Goal: Communication & Community: Share content

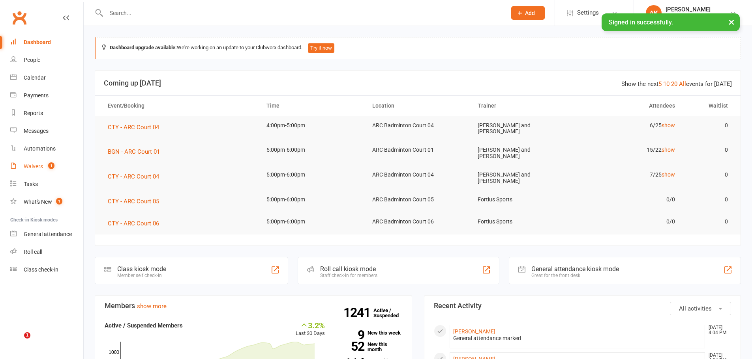
click at [43, 172] on link "Waivers 1" at bounding box center [46, 167] width 73 height 18
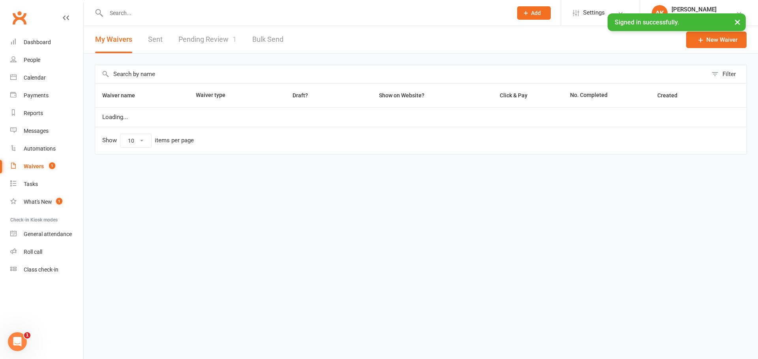
click at [197, 38] on link "Pending Review 1" at bounding box center [207, 39] width 58 height 27
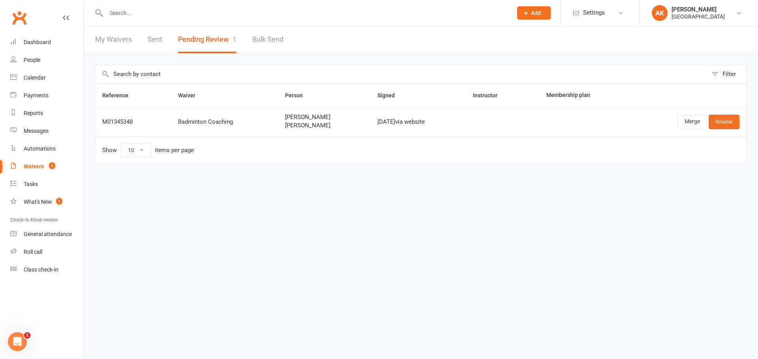
click at [113, 35] on link "My Waivers" at bounding box center [113, 39] width 37 height 27
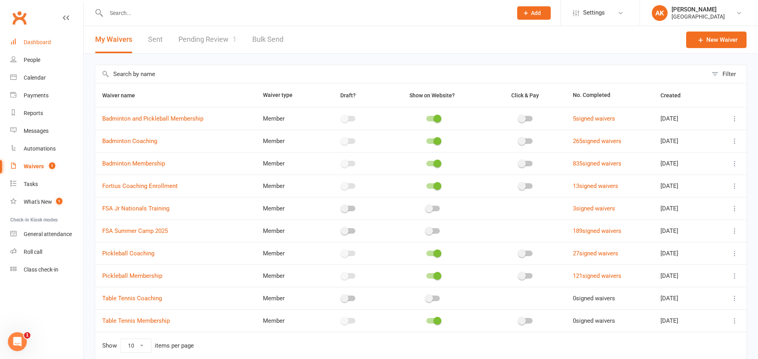
click at [45, 47] on link "Dashboard" at bounding box center [46, 43] width 73 height 18
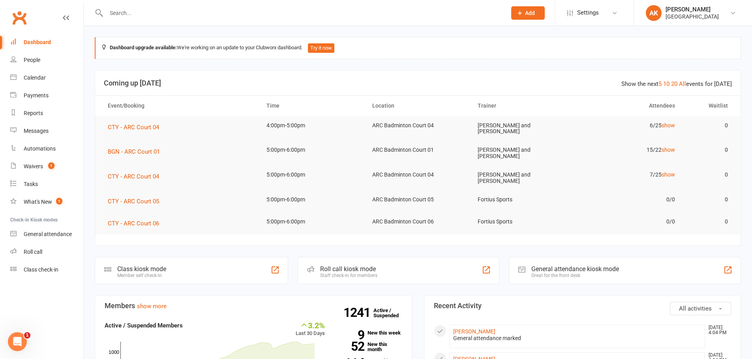
click at [277, 15] on input "text" at bounding box center [302, 12] width 397 height 11
type input "tharun"
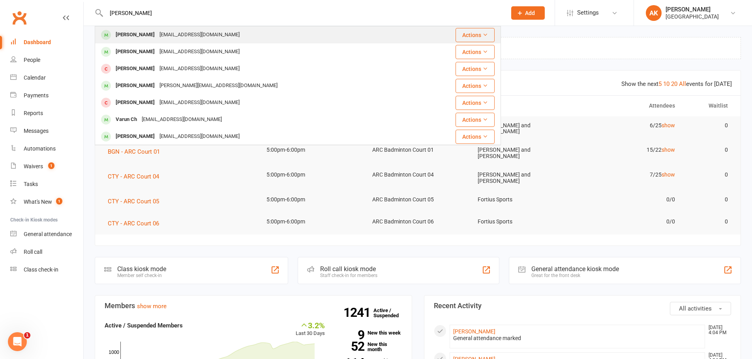
click at [269, 30] on div "Tharun Katharnath katharsaran@gmail.com" at bounding box center [263, 35] width 337 height 16
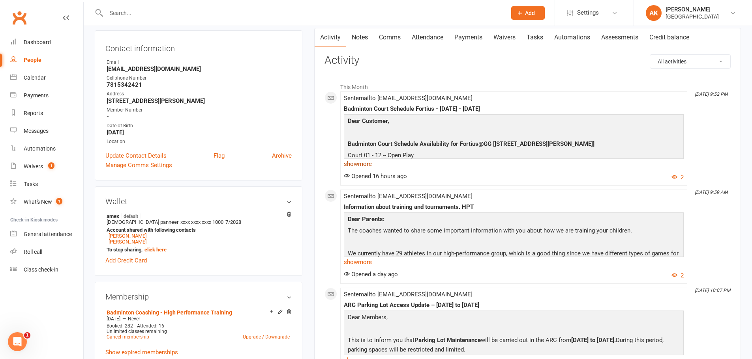
click at [365, 161] on link "show more" at bounding box center [514, 164] width 340 height 11
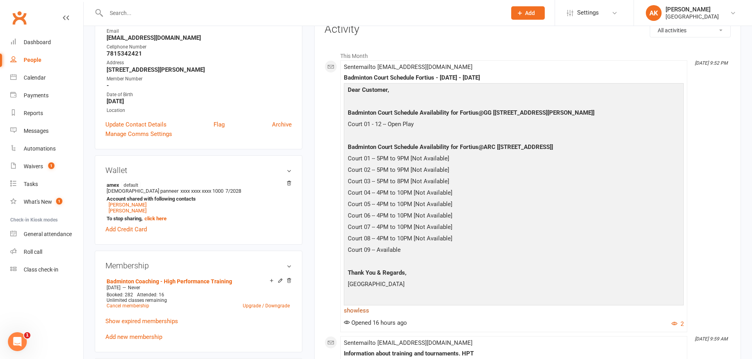
scroll to position [158, 0]
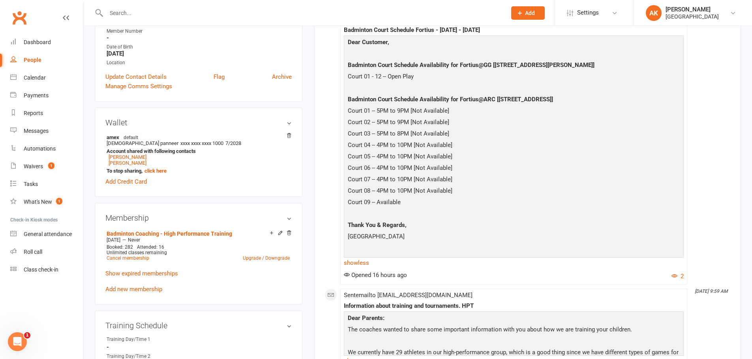
click at [235, 11] on input "text" at bounding box center [302, 12] width 397 height 11
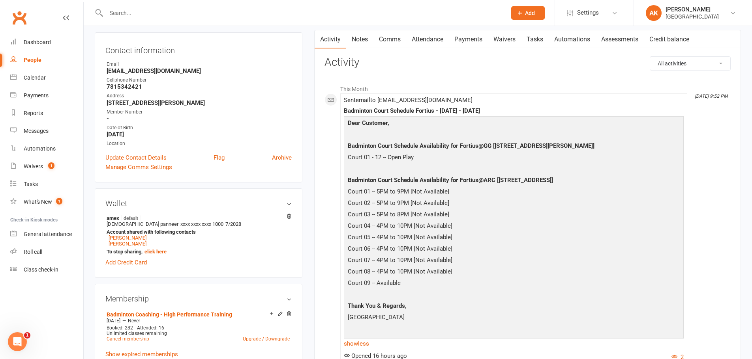
scroll to position [0, 0]
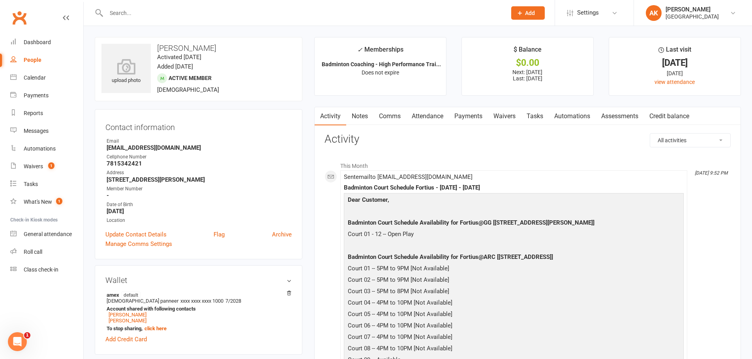
click at [189, 15] on input "text" at bounding box center [302, 12] width 397 height 11
paste input "shangyun"
type input "shangyun"
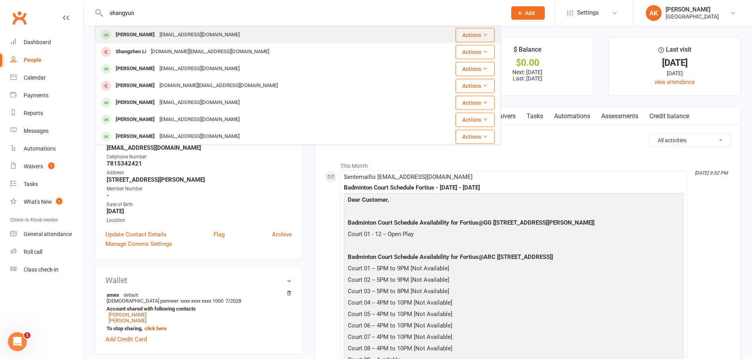
click at [187, 35] on div "Yulitylujsy@icloud.com" at bounding box center [199, 34] width 85 height 11
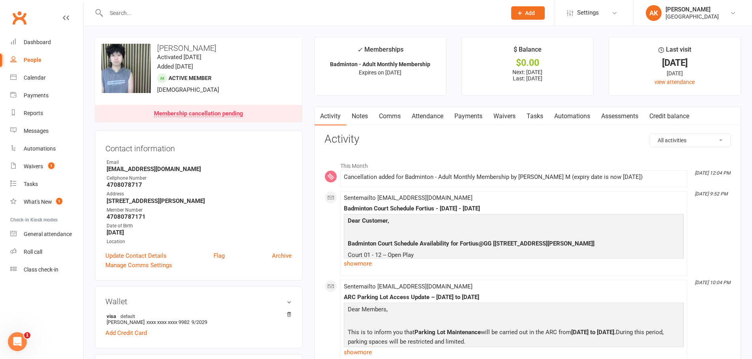
click at [392, 112] on link "Comms" at bounding box center [389, 116] width 33 height 18
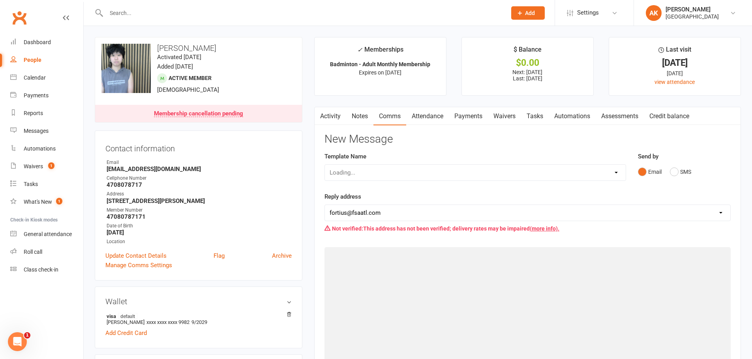
click at [426, 109] on link "Attendance" at bounding box center [427, 116] width 43 height 18
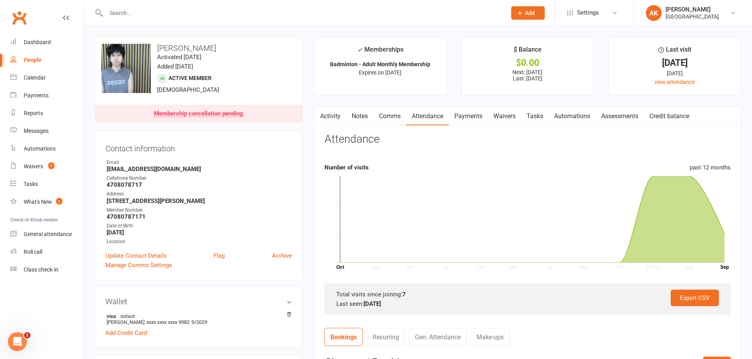
click at [331, 117] on link "Activity" at bounding box center [330, 116] width 32 height 18
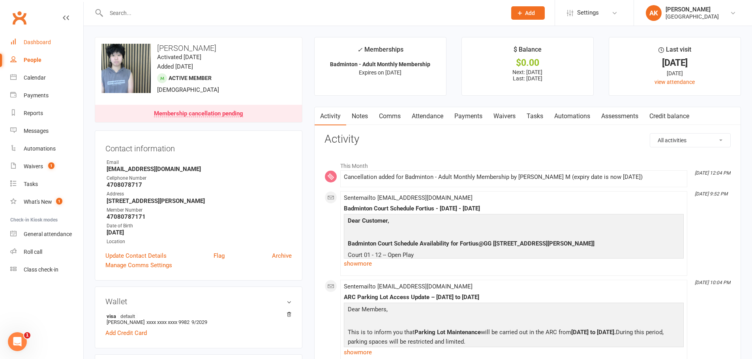
drag, startPoint x: 52, startPoint y: 42, endPoint x: 65, endPoint y: 34, distance: 15.6
click at [52, 42] on link "Dashboard" at bounding box center [46, 43] width 73 height 18
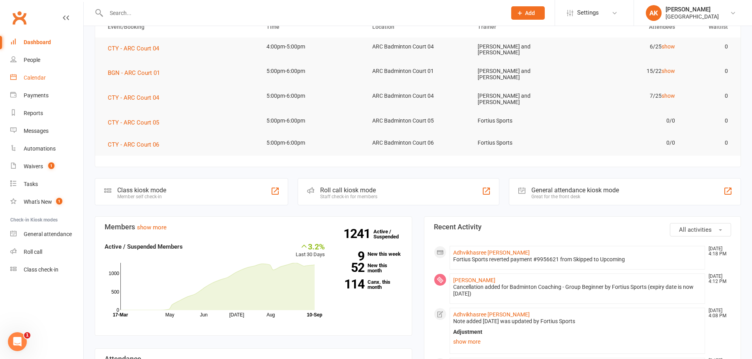
scroll to position [158, 0]
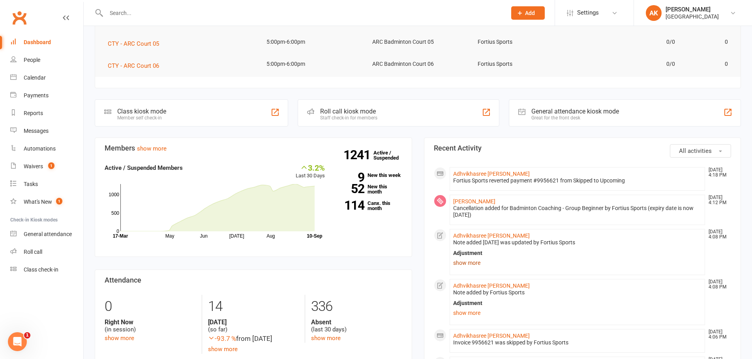
click at [475, 260] on link "show more" at bounding box center [577, 263] width 249 height 11
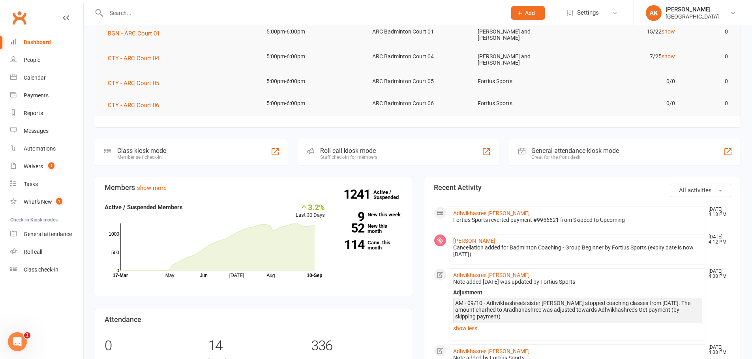
scroll to position [0, 0]
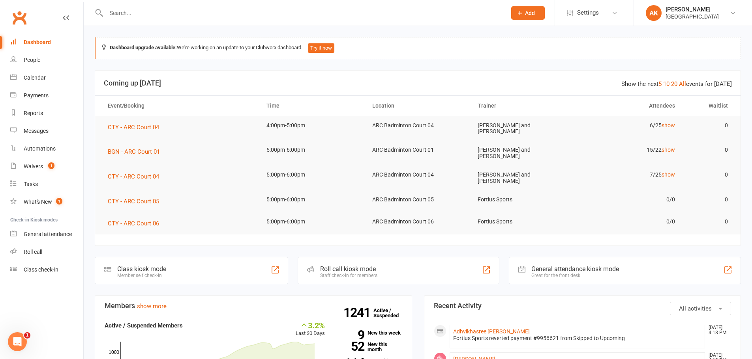
click at [41, 51] on link "Dashboard" at bounding box center [46, 43] width 73 height 18
click at [41, 45] on div "Dashboard" at bounding box center [37, 42] width 27 height 6
click at [199, 13] on input "text" at bounding box center [302, 12] width 397 height 11
type input "YALE PARK"
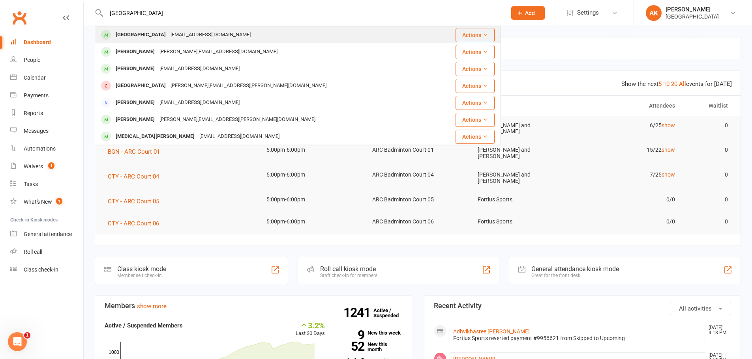
click at [185, 35] on div "haeyeong86@gmail.com" at bounding box center [210, 34] width 85 height 11
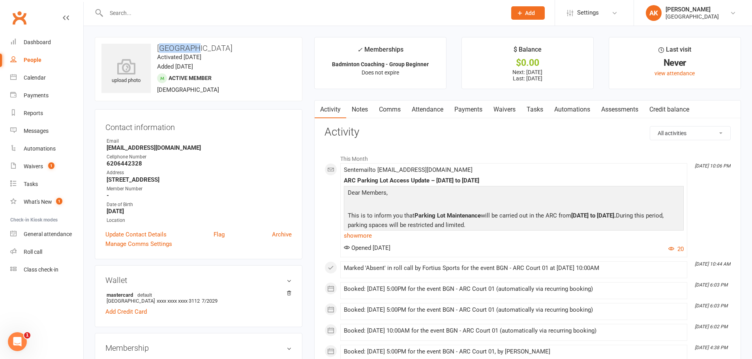
drag, startPoint x: 163, startPoint y: 49, endPoint x: 211, endPoint y: 52, distance: 47.8
click at [211, 52] on h3 "Yale Park" at bounding box center [198, 48] width 194 height 9
click at [178, 57] on time "Activated 7 July, 2025" at bounding box center [179, 57] width 44 height 7
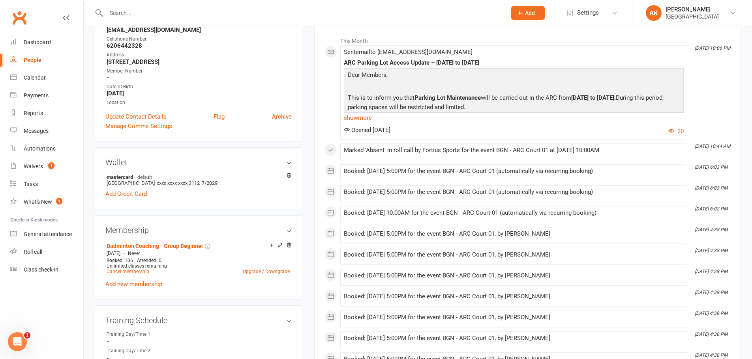
scroll to position [118, 0]
click at [142, 194] on link "Add Credit Card" at bounding box center [125, 193] width 41 height 9
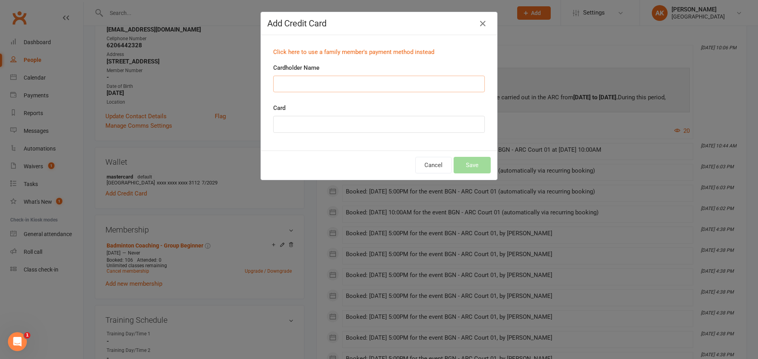
click at [320, 80] on input "Cardholder Name" at bounding box center [379, 84] width 212 height 17
click at [429, 163] on button "Cancel" at bounding box center [433, 165] width 36 height 17
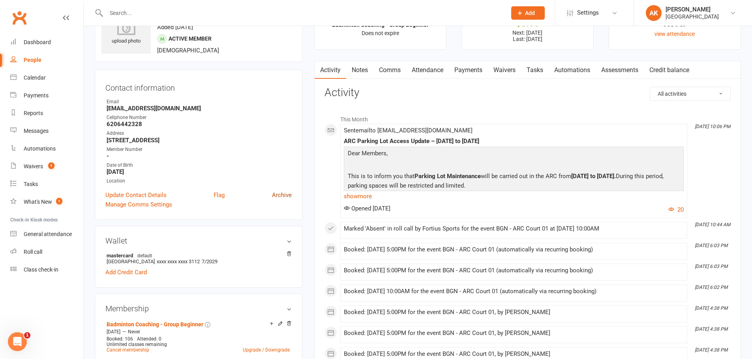
scroll to position [0, 0]
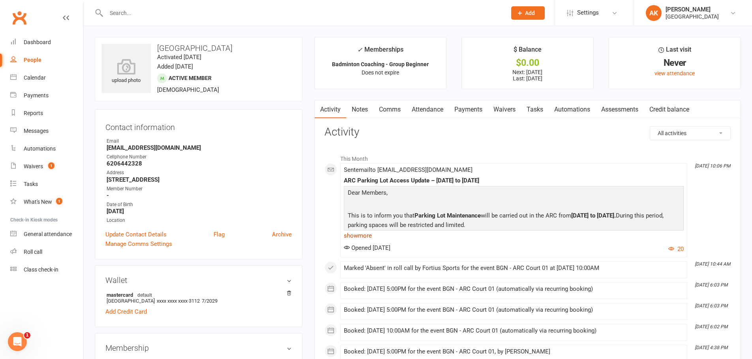
click at [349, 230] on link "show more" at bounding box center [514, 235] width 340 height 11
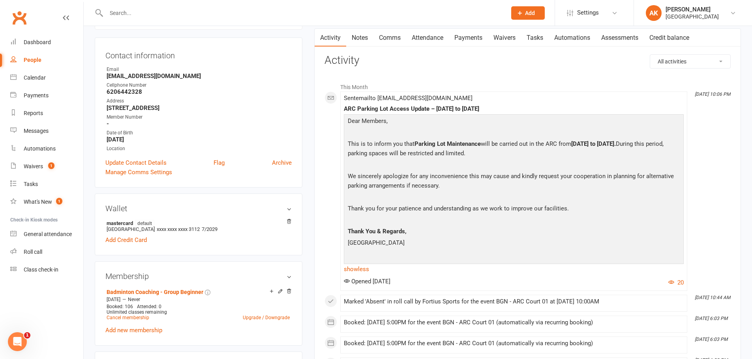
scroll to position [79, 0]
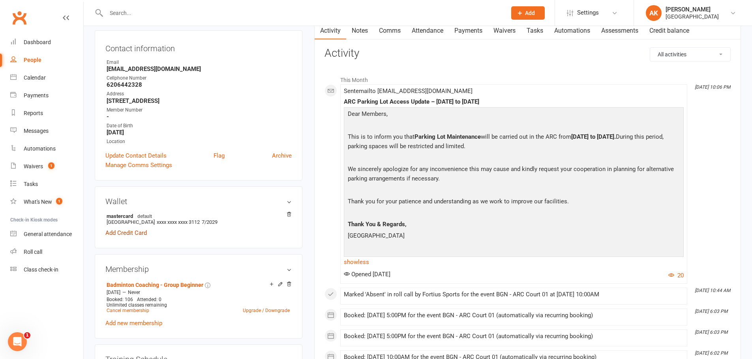
click at [129, 231] on link "Add Credit Card" at bounding box center [125, 232] width 41 height 9
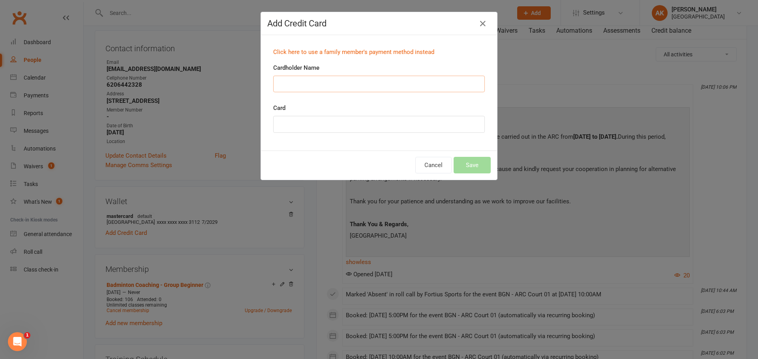
click at [351, 84] on input "Cardholder Name" at bounding box center [379, 84] width 212 height 17
type input "MYEONGHUN PARK"
click at [322, 128] on div at bounding box center [379, 124] width 212 height 17
click at [468, 167] on button "Save" at bounding box center [471, 165] width 37 height 17
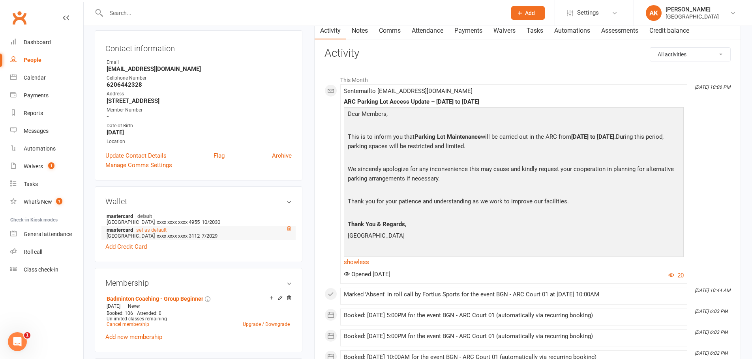
click at [289, 229] on icon at bounding box center [289, 228] width 4 height 4
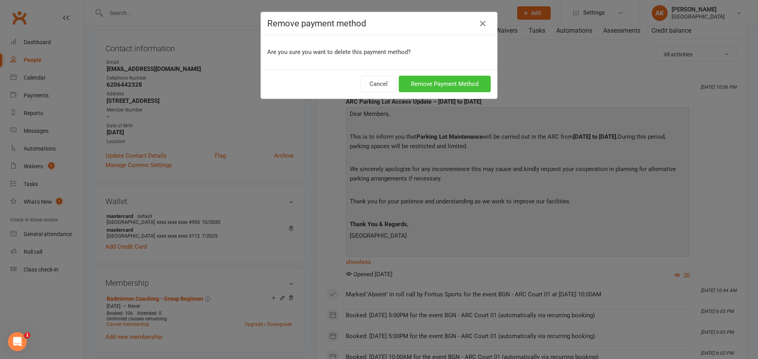
click at [446, 83] on button "Remove Payment Method" at bounding box center [445, 84] width 92 height 17
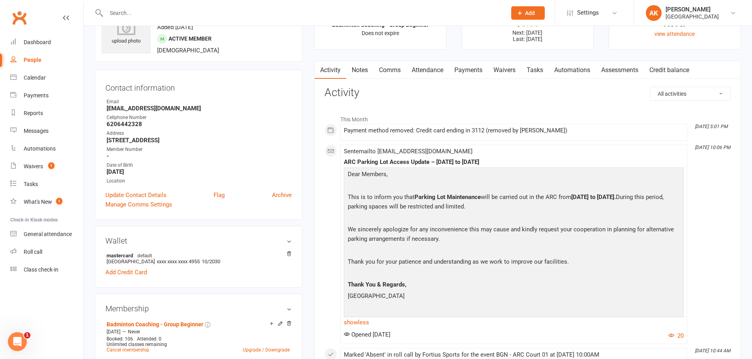
scroll to position [0, 0]
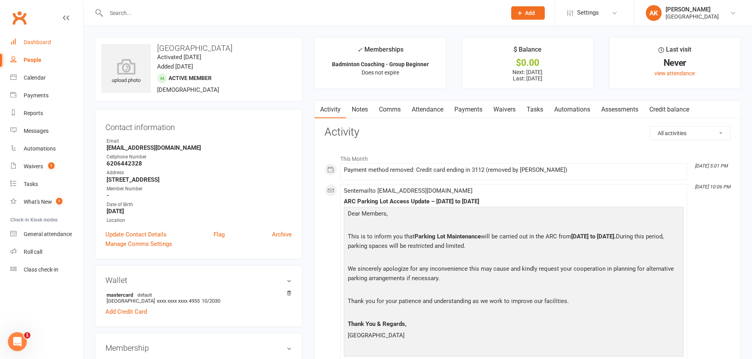
click at [53, 43] on link "Dashboard" at bounding box center [46, 43] width 73 height 18
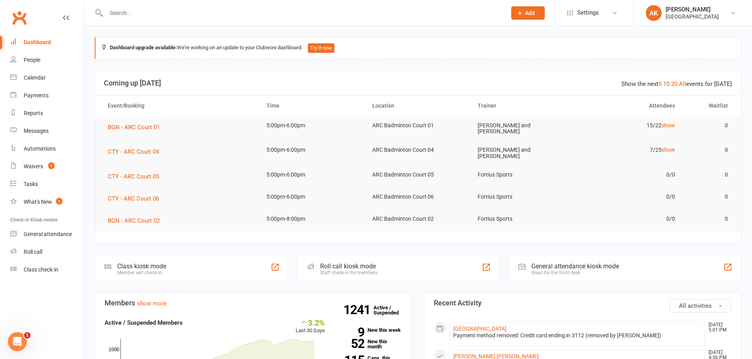
click at [23, 46] on link "Dashboard" at bounding box center [46, 43] width 73 height 18
click at [186, 15] on input "text" at bounding box center [302, 12] width 397 height 11
click at [471, 329] on link "Yale Park" at bounding box center [479, 329] width 53 height 6
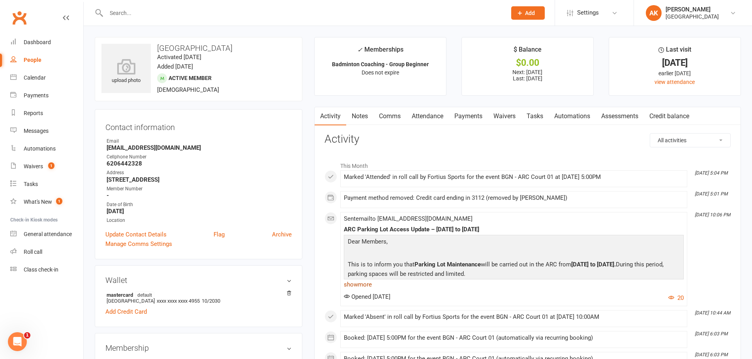
click at [356, 283] on link "show more" at bounding box center [514, 284] width 340 height 11
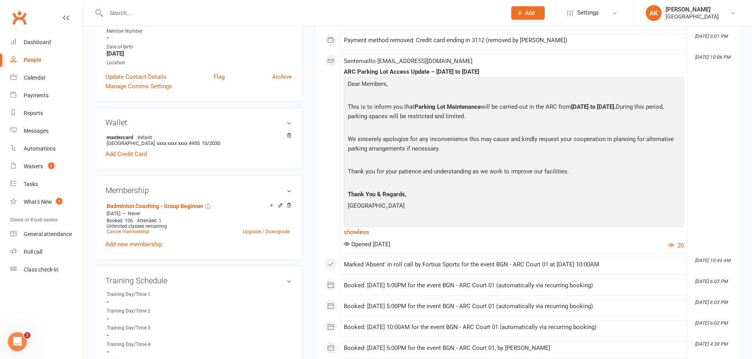
scroll to position [118, 0]
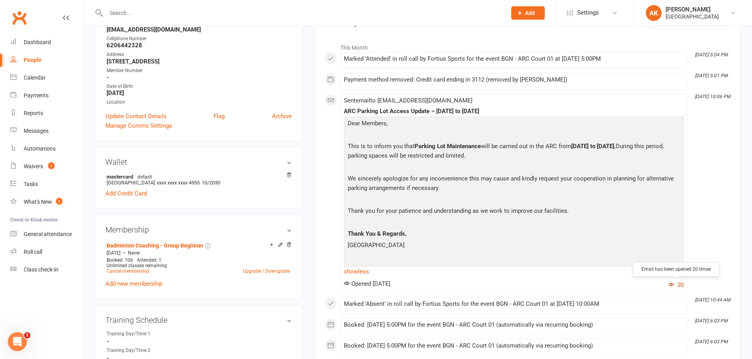
click at [673, 283] on icon "button" at bounding box center [671, 285] width 6 height 6
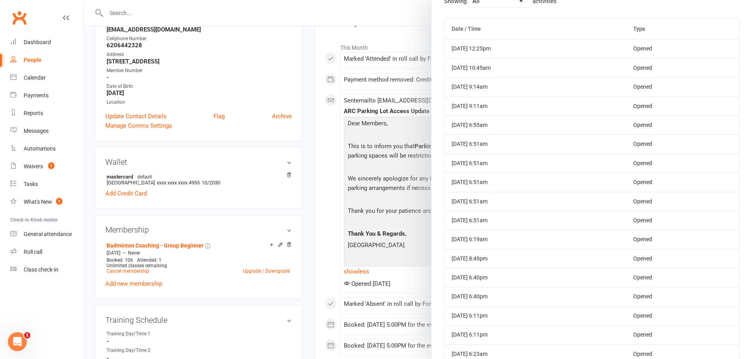
scroll to position [0, 0]
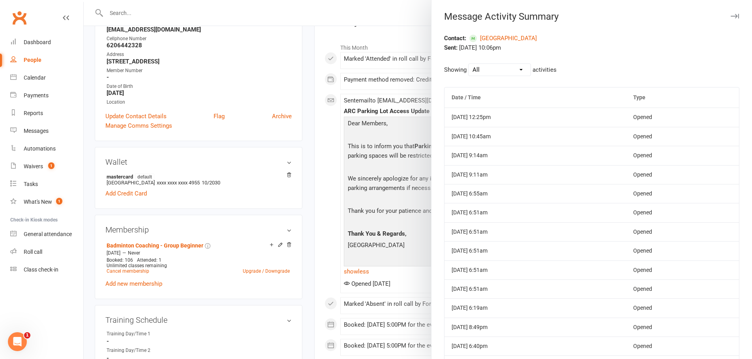
click at [408, 22] on div at bounding box center [418, 179] width 668 height 359
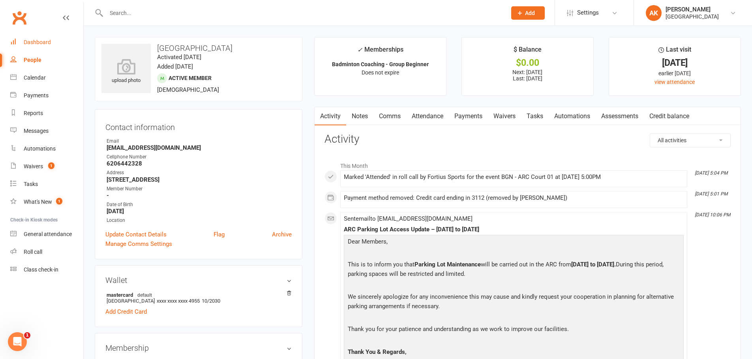
click at [41, 38] on link "Dashboard" at bounding box center [46, 43] width 73 height 18
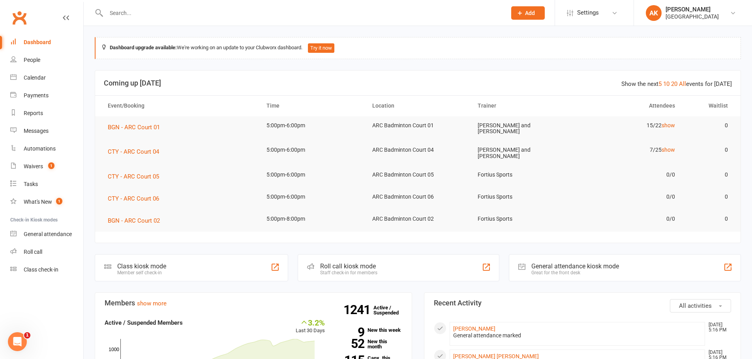
click at [36, 36] on link "Dashboard" at bounding box center [46, 43] width 73 height 18
click at [48, 41] on div "Dashboard" at bounding box center [37, 42] width 27 height 6
click at [32, 169] on div "Waivers" at bounding box center [33, 166] width 19 height 6
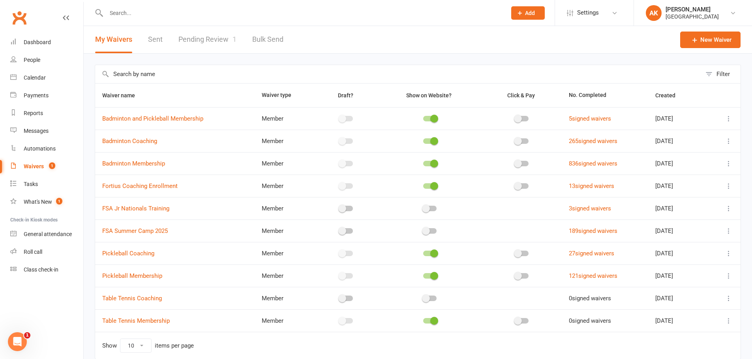
click at [208, 44] on link "Pending Review 1" at bounding box center [207, 39] width 58 height 27
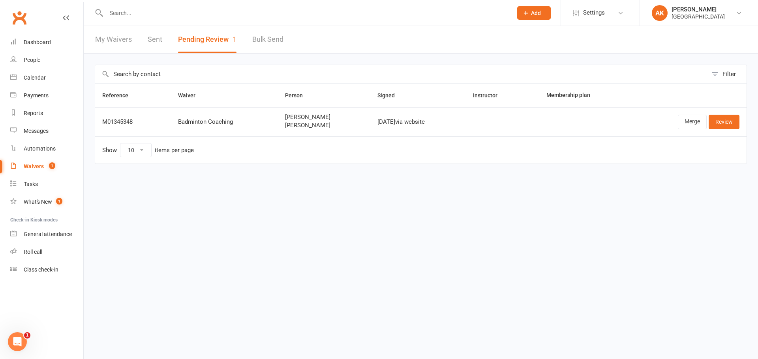
click at [118, 40] on link "My Waivers" at bounding box center [113, 39] width 37 height 27
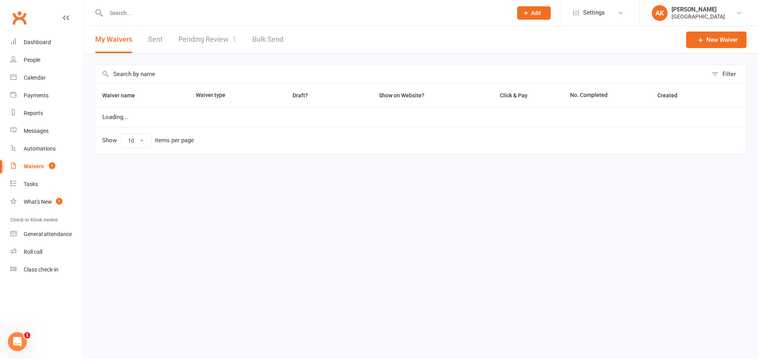
click at [189, 38] on link "Pending Review 1" at bounding box center [207, 39] width 58 height 27
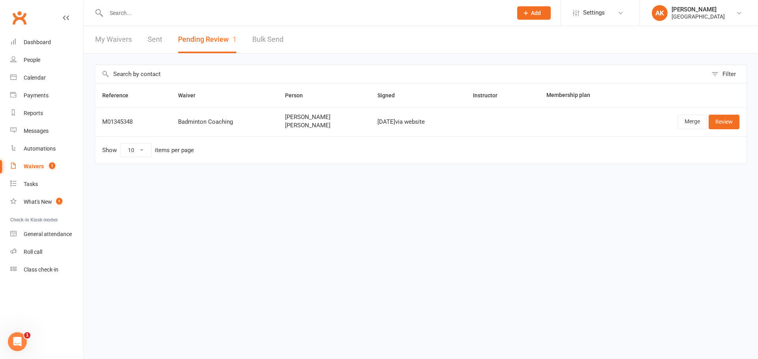
click at [152, 39] on link "Sent" at bounding box center [155, 39] width 15 height 27
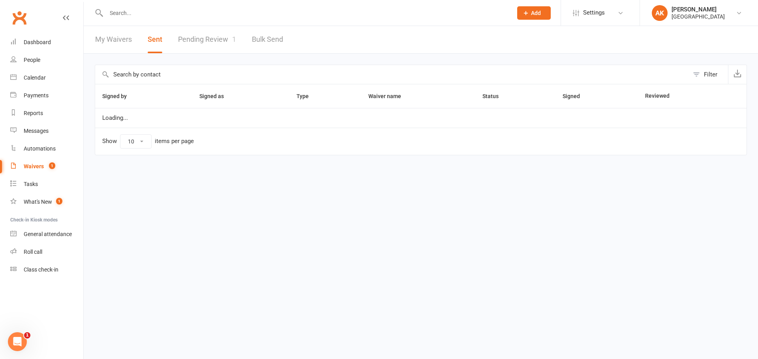
click at [216, 43] on link "Pending Review 1" at bounding box center [207, 39] width 58 height 27
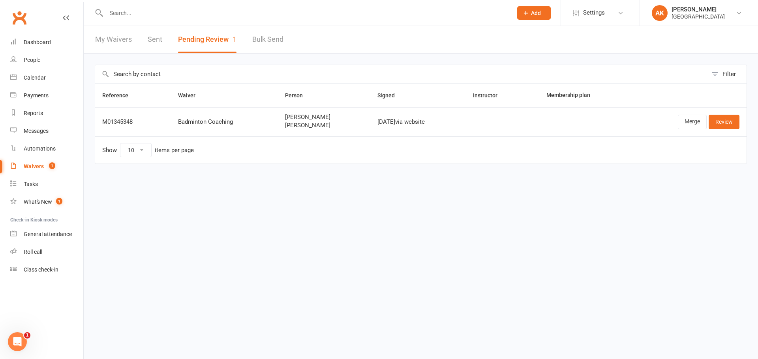
click at [124, 39] on link "My Waivers" at bounding box center [113, 39] width 37 height 27
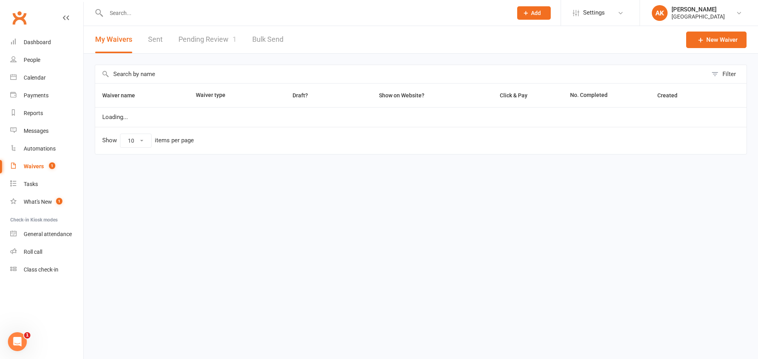
click at [199, 42] on link "Pending Review 1" at bounding box center [207, 39] width 58 height 27
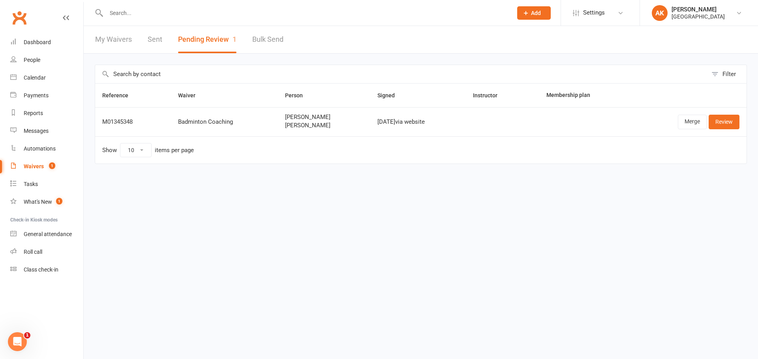
drag, startPoint x: 285, startPoint y: 202, endPoint x: 349, endPoint y: 195, distance: 64.4
click at [285, 197] on html "Prospect Member Non-attending contact Class / event Appointment Task Bulk messa…" at bounding box center [379, 98] width 758 height 197
click at [115, 40] on link "My Waivers" at bounding box center [113, 39] width 37 height 27
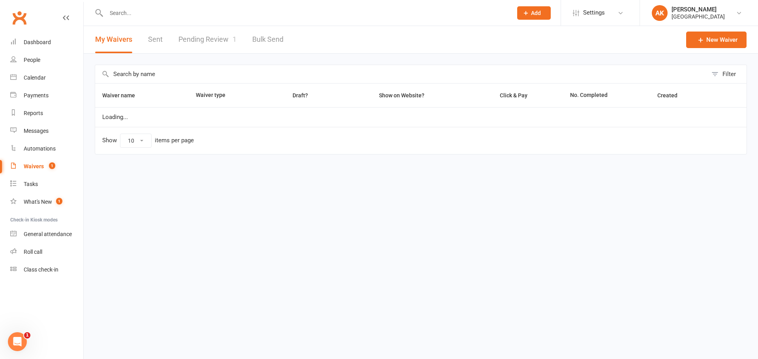
click at [221, 38] on link "Pending Review 1" at bounding box center [207, 39] width 58 height 27
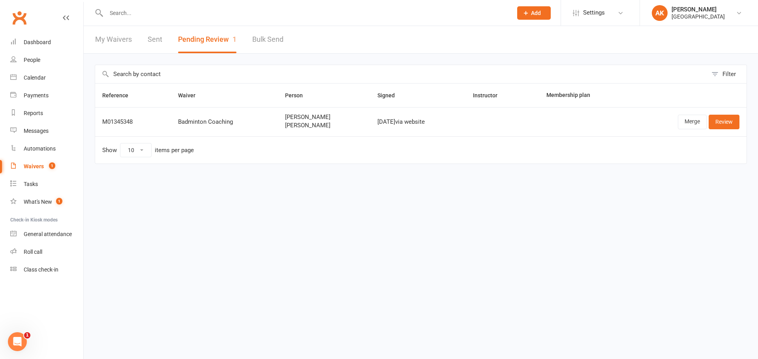
click at [248, 42] on div "My Waivers Sent Pending Review 1 Bulk Send" at bounding box center [189, 39] width 211 height 27
click at [262, 39] on link "Bulk Send" at bounding box center [267, 39] width 31 height 27
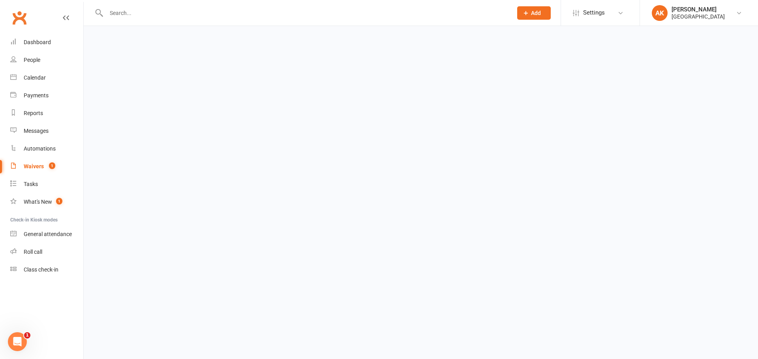
select select "active_members"
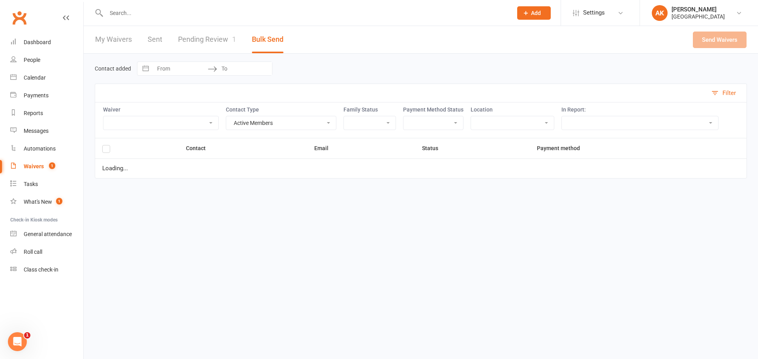
click at [213, 41] on link "Pending Review 1" at bounding box center [207, 39] width 58 height 27
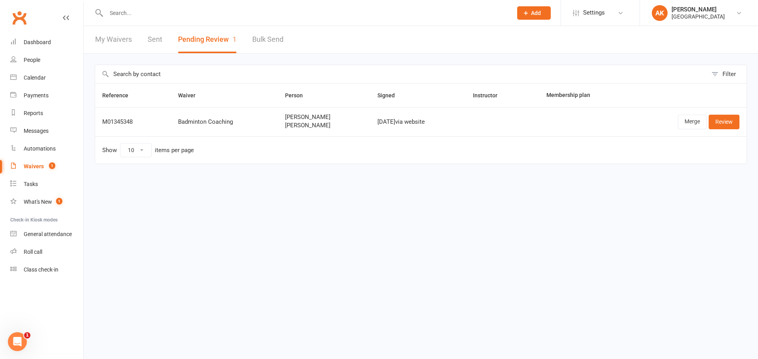
click at [204, 41] on button "Pending Review 1" at bounding box center [207, 39] width 58 height 27
drag, startPoint x: 94, startPoint y: 41, endPoint x: 105, endPoint y: 41, distance: 11.4
click at [94, 41] on div "My Waivers Sent Pending Review 1 Bulk Send" at bounding box center [189, 39] width 211 height 27
click at [120, 39] on link "My Waivers" at bounding box center [113, 39] width 37 height 27
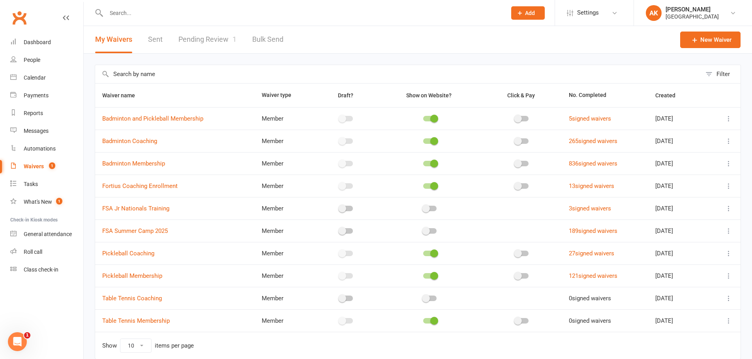
click at [196, 33] on link "Pending Review 1" at bounding box center [207, 39] width 58 height 27
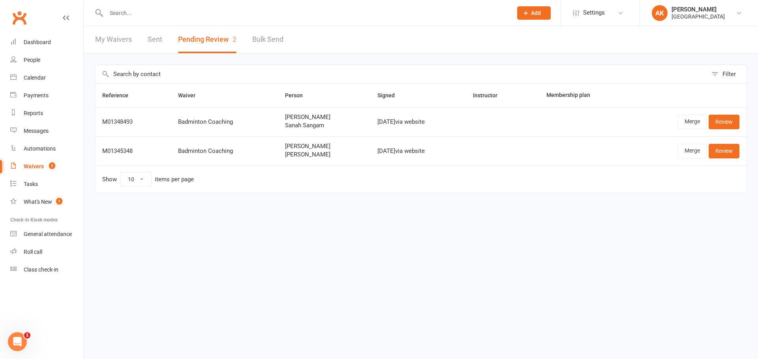
click at [120, 46] on link "My Waivers" at bounding box center [113, 39] width 37 height 27
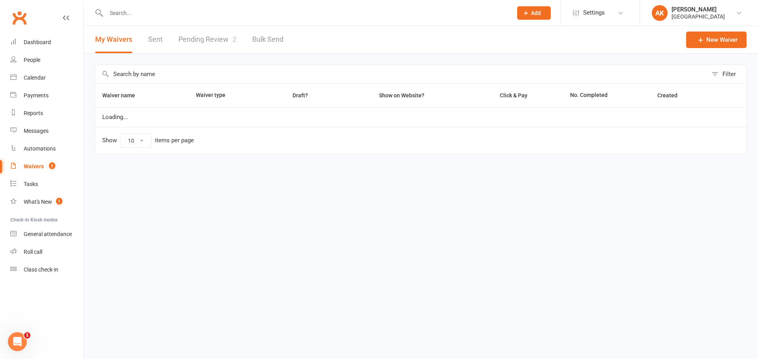
click at [204, 36] on link "Pending Review 2" at bounding box center [207, 39] width 58 height 27
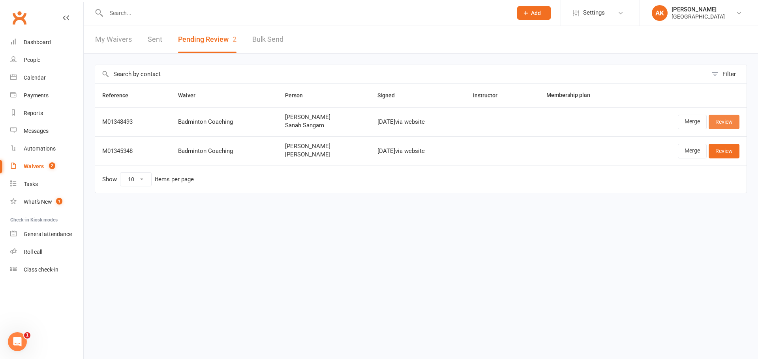
click at [726, 121] on link "Review" at bounding box center [723, 122] width 31 height 14
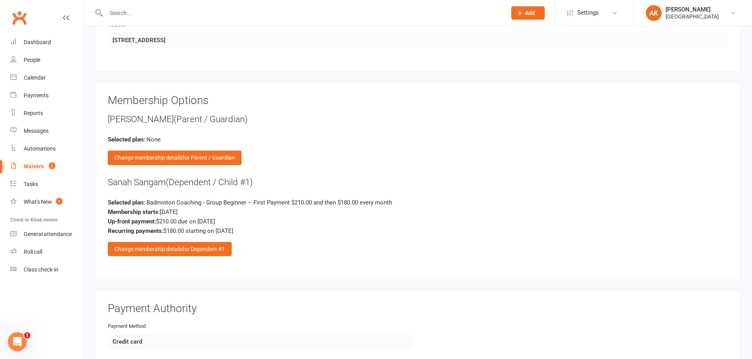
scroll to position [868, 0]
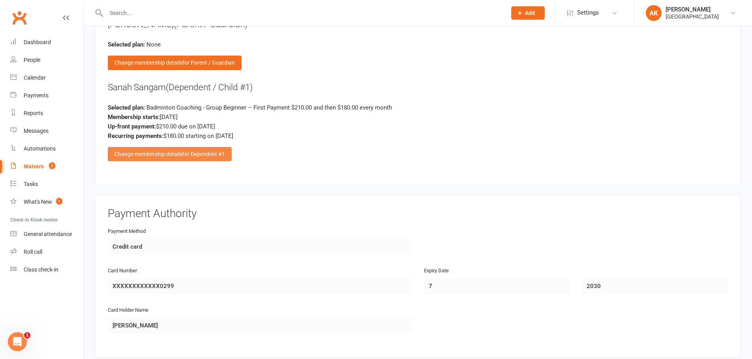
click at [146, 158] on div "Change membership details for Dependent #1" at bounding box center [170, 154] width 124 height 14
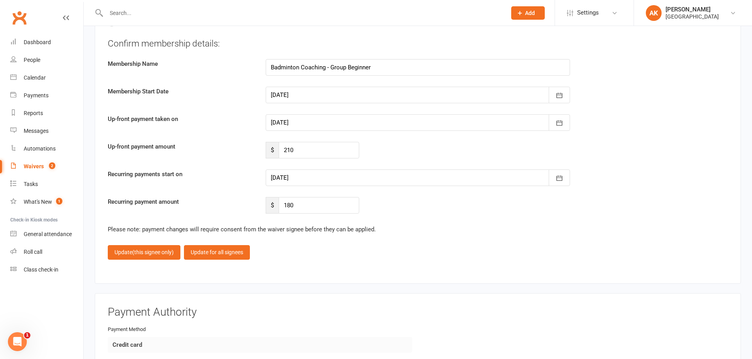
scroll to position [1894, 0]
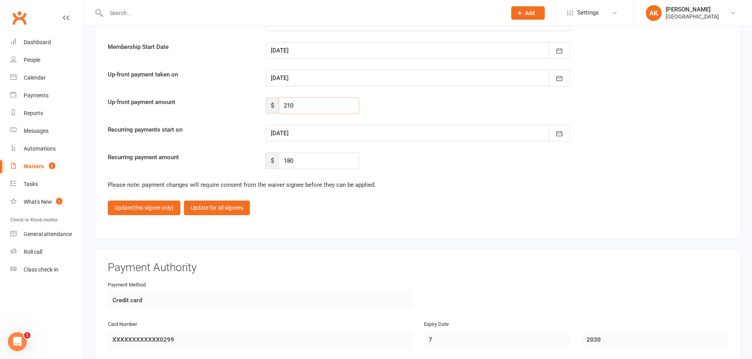
drag, startPoint x: 320, startPoint y: 105, endPoint x: 284, endPoint y: 106, distance: 35.5
click at [284, 106] on input "210" at bounding box center [319, 105] width 80 height 17
type input "127.5"
click at [348, 137] on div at bounding box center [418, 133] width 304 height 17
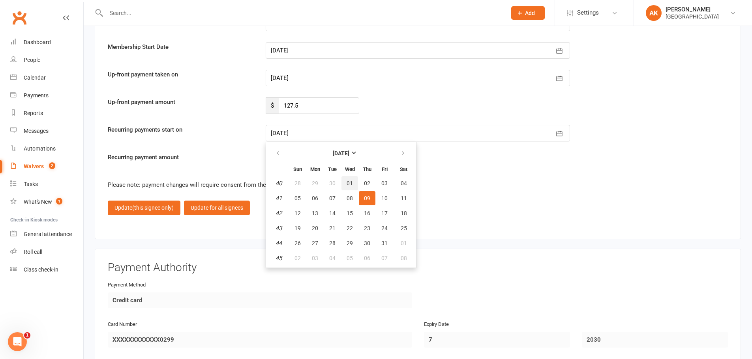
click at [346, 181] on span "01" at bounding box center [349, 183] width 6 height 6
type input "01 Oct 2025"
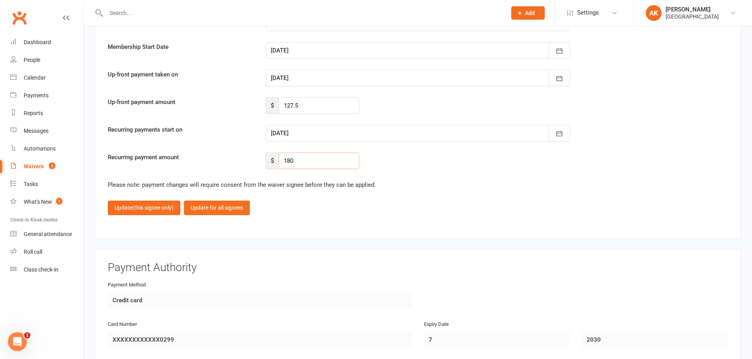
click at [301, 159] on input "180" at bounding box center [319, 161] width 80 height 17
click at [142, 209] on span "(this signee only)" at bounding box center [152, 208] width 41 height 6
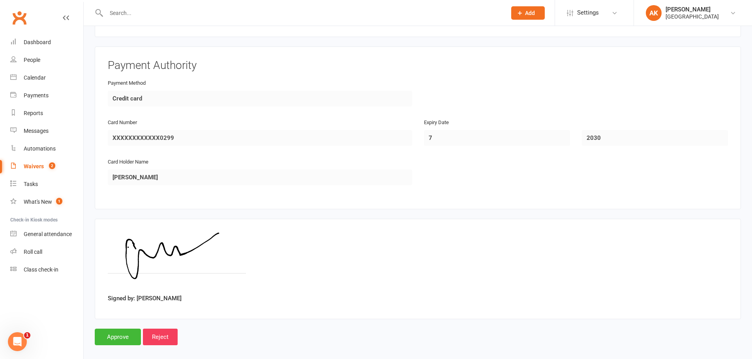
scroll to position [1025, 0]
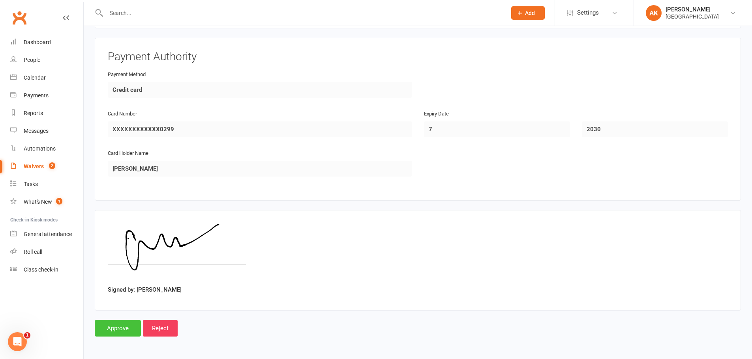
click at [123, 334] on input "Approve" at bounding box center [118, 328] width 46 height 17
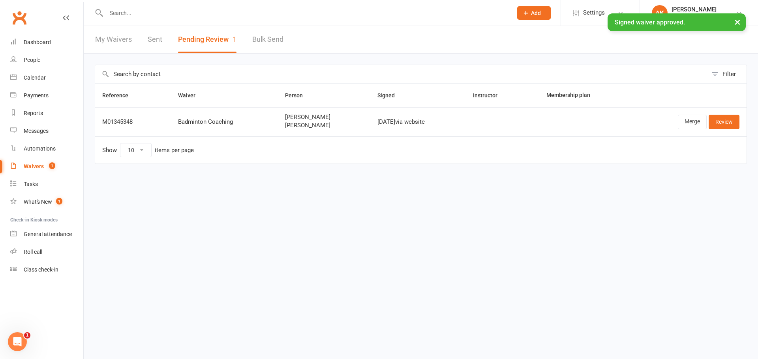
click at [114, 39] on link "My Waivers" at bounding box center [113, 39] width 37 height 27
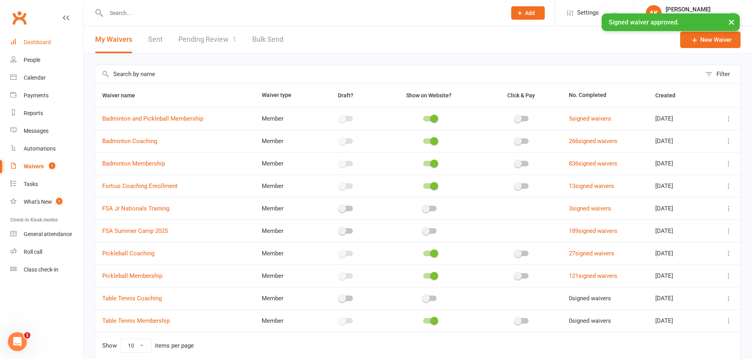
click at [35, 44] on div "Dashboard" at bounding box center [37, 42] width 27 height 6
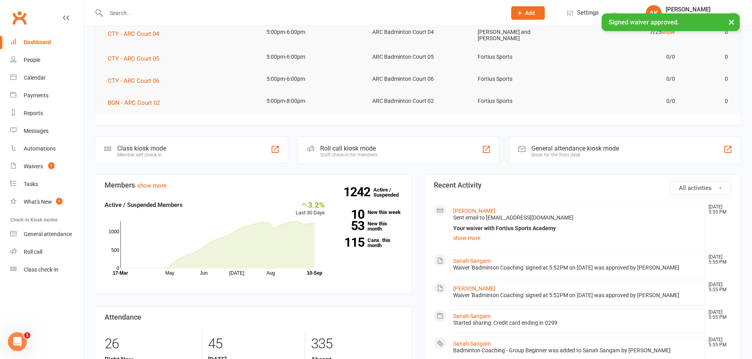
scroll to position [118, 0]
click at [468, 258] on link "Sanah Sangam" at bounding box center [471, 261] width 37 height 6
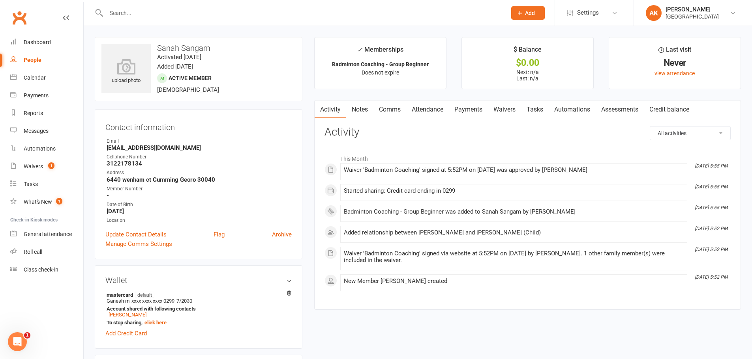
click at [362, 111] on link "Notes" at bounding box center [359, 110] width 27 height 18
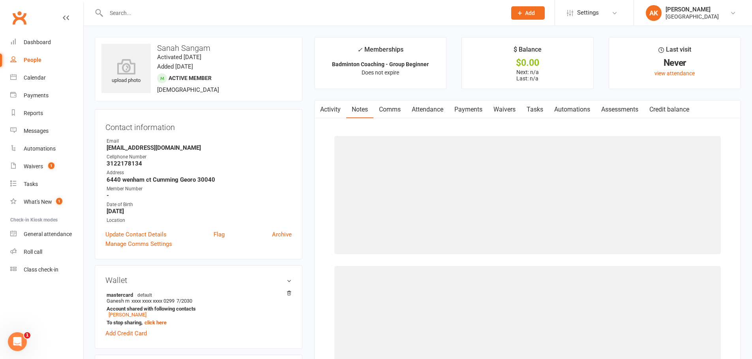
click at [391, 110] on link "Comms" at bounding box center [389, 110] width 33 height 18
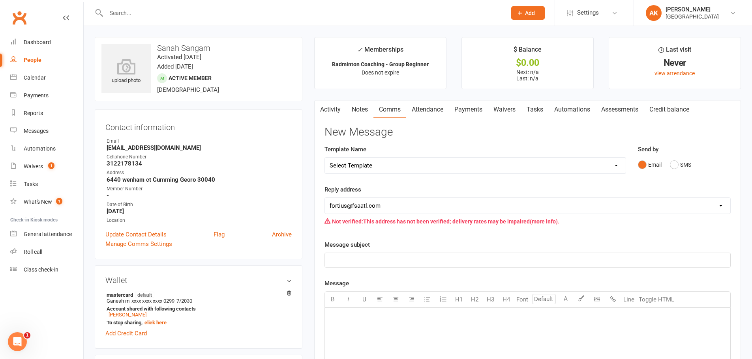
click at [389, 167] on select "Select Template [Email] Badminton Court Schedule [SMS] [Default template - revi…" at bounding box center [475, 166] width 301 height 16
select select "23"
click at [325, 158] on select "Select Template [Email] Badminton Court Schedule [SMS] [Default template - revi…" at bounding box center [475, 166] width 301 height 16
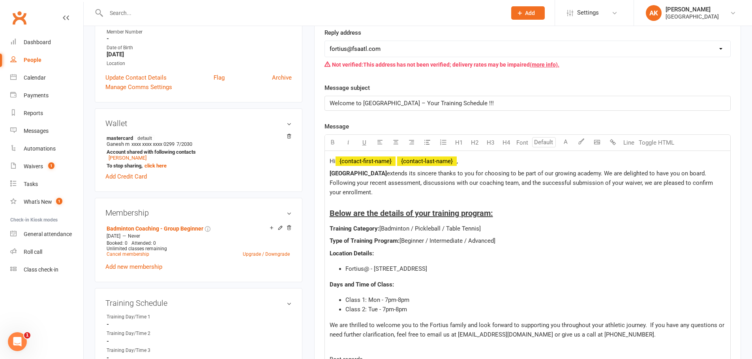
scroll to position [158, 0]
drag, startPoint x: 410, startPoint y: 226, endPoint x: 491, endPoint y: 225, distance: 80.9
click at [491, 225] on p "Training Category: [Badminton / Pickleball / Table Tennis]" at bounding box center [527, 227] width 396 height 9
drag, startPoint x: 423, startPoint y: 240, endPoint x: 436, endPoint y: 241, distance: 12.2
click at [436, 241] on span "[Beginner / Intermediate / Advanced]" at bounding box center [447, 240] width 96 height 7
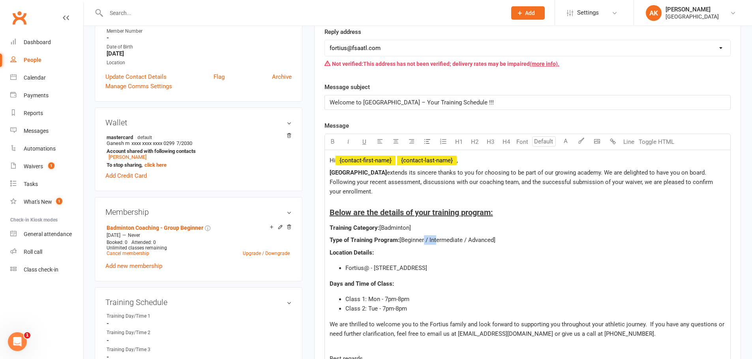
click at [434, 241] on span "[Beginner / Intermediate / Advanced]" at bounding box center [447, 240] width 96 height 7
drag, startPoint x: 424, startPoint y: 241, endPoint x: 514, endPoint y: 241, distance: 90.4
click at [514, 241] on p "Type of Training Program: [Beginner / Intermediate / Advanced]" at bounding box center [527, 240] width 396 height 9
click at [506, 241] on p "Type of Training Program: [Beginner / Intermediate / Advanced]" at bounding box center [527, 240] width 396 height 9
drag, startPoint x: 426, startPoint y: 241, endPoint x: 522, endPoint y: 240, distance: 95.9
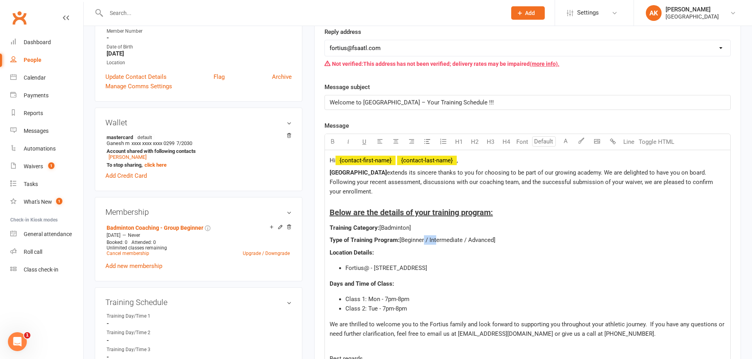
click at [522, 240] on p "Type of Training Program: [Beginner / Intermediate / Advanced]" at bounding box center [527, 240] width 396 height 9
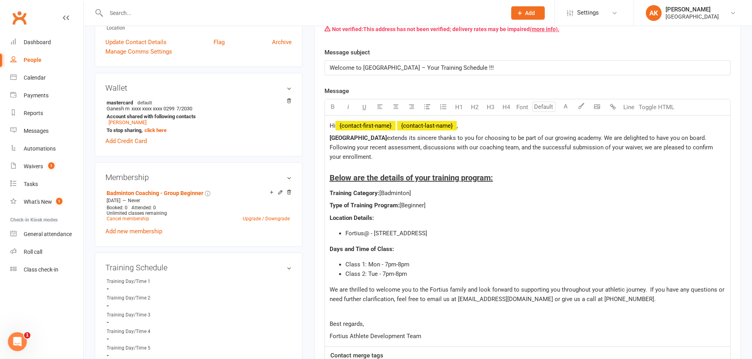
scroll to position [237, 0]
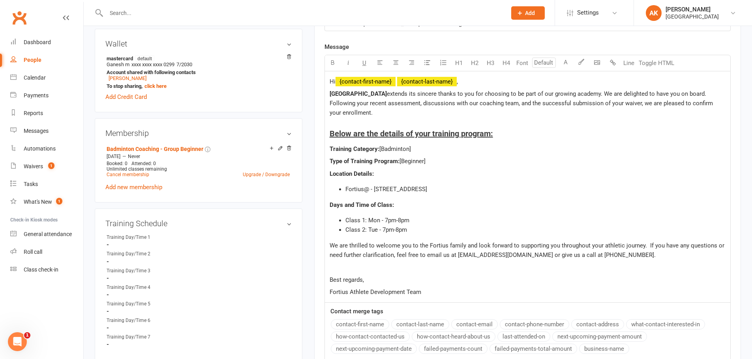
click at [377, 220] on span "Class 1: Mon - 7pm-8pm" at bounding box center [377, 220] width 64 height 7
click at [375, 231] on span "Class 2: Tue - 7pm-8pm" at bounding box center [376, 229] width 62 height 7
click at [382, 230] on span "Class 2: Sat - 7pm-8pm" at bounding box center [375, 229] width 61 height 7
click at [416, 230] on li "Class 2: Sat - 5pm-6pm" at bounding box center [535, 229] width 380 height 9
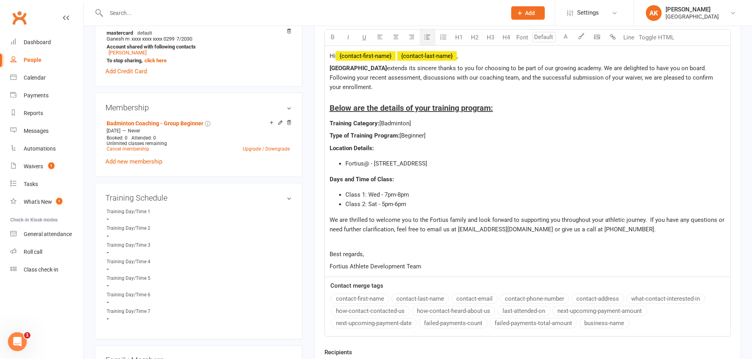
scroll to position [276, 0]
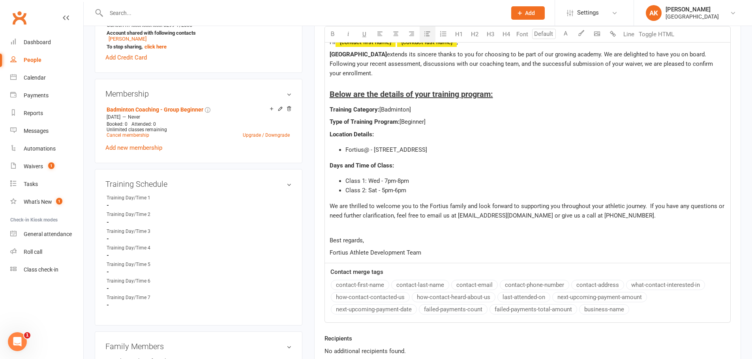
click at [425, 194] on li "Class 2: Sat - 5pm-6pm" at bounding box center [535, 190] width 380 height 9
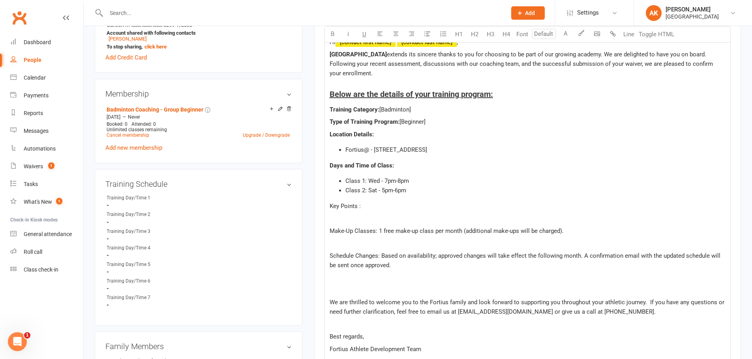
click at [328, 253] on div "Hi ﻿ {contact-first-name} ﻿ {contact-last-name} , Fortius Sports Academy extend…" at bounding box center [527, 196] width 405 height 328
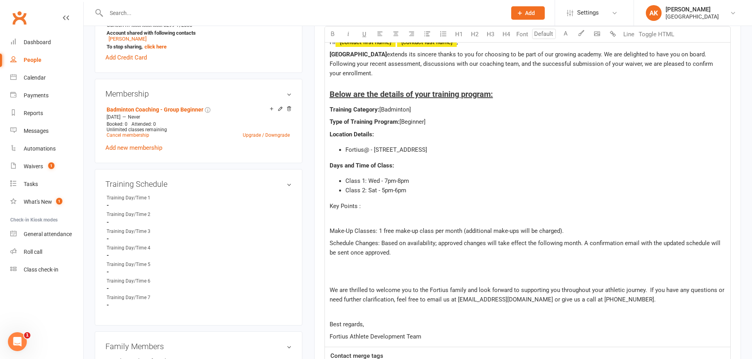
click at [328, 276] on div "Hi ﻿ {contact-first-name} ﻿ {contact-last-name} , Fortius Sports Academy extend…" at bounding box center [527, 189] width 405 height 315
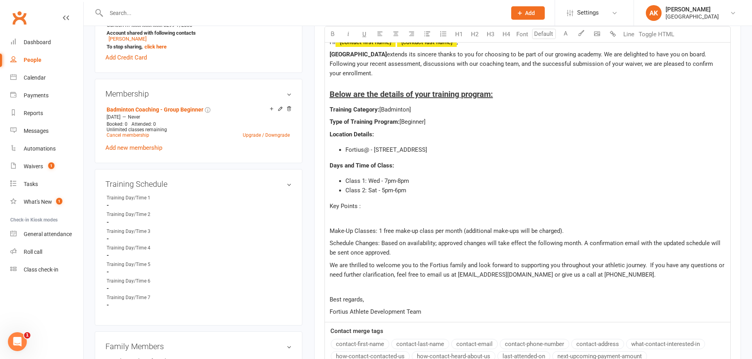
click at [328, 222] on div "Hi ﻿ {contact-first-name} ﻿ {contact-last-name} , Fortius Sports Academy extend…" at bounding box center [527, 177] width 405 height 290
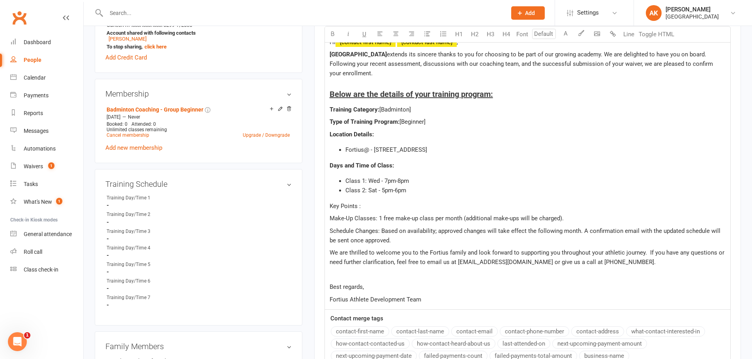
click at [409, 237] on p "Schedule Changes: Based on availability; approved changes will take effect the …" at bounding box center [527, 235] width 396 height 19
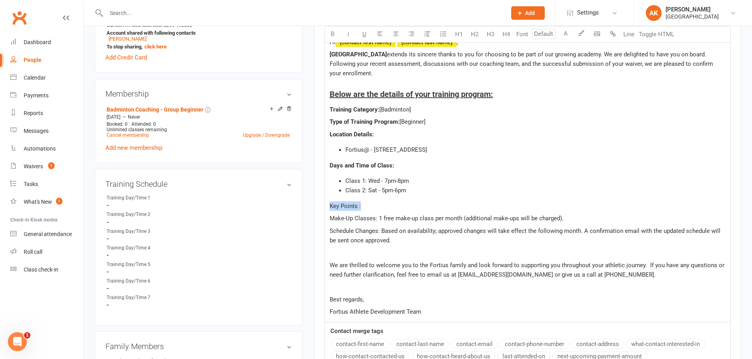
drag, startPoint x: 371, startPoint y: 206, endPoint x: 314, endPoint y: 204, distance: 56.1
click at [314, 204] on div "Activity Notes Comms Attendance Payments Waivers Tasks Automations Assessments …" at bounding box center [527, 139] width 427 height 631
click at [331, 34] on icon "button" at bounding box center [332, 34] width 6 height 6
drag, startPoint x: 378, startPoint y: 220, endPoint x: 326, endPoint y: 218, distance: 51.3
click at [326, 218] on div "Hi ﻿ {contact-first-name} ﻿ {contact-last-name} , Fortius Sports Academy extend…" at bounding box center [527, 177] width 405 height 290
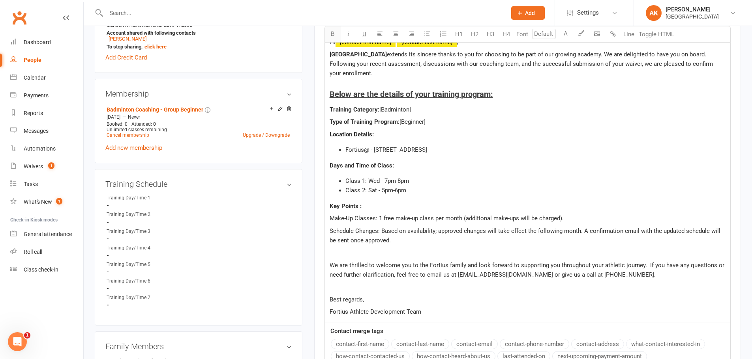
click at [335, 34] on icon "button" at bounding box center [332, 34] width 6 height 6
drag, startPoint x: 380, startPoint y: 232, endPoint x: 350, endPoint y: 199, distance: 44.4
click at [332, 230] on span "Schedule Changes: Based on availability; approved changes will take effect the …" at bounding box center [525, 236] width 392 height 17
click at [333, 35] on icon "button" at bounding box center [332, 34] width 6 height 6
click at [399, 243] on p "S chedule Changes: Based on availability; approved changes will take effect the…" at bounding box center [527, 235] width 396 height 19
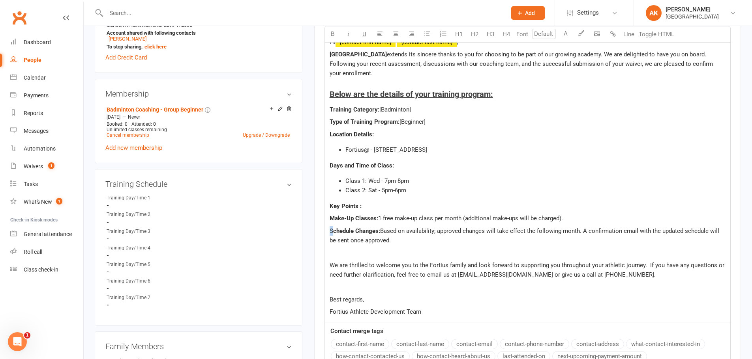
drag, startPoint x: 333, startPoint y: 228, endPoint x: 331, endPoint y: 163, distance: 65.9
click at [328, 228] on div "Hi ﻿ {contact-first-name} ﻿ {contact-last-name} , Fortius Sports Academy extend…" at bounding box center [527, 177] width 405 height 290
click at [332, 38] on button "button" at bounding box center [333, 34] width 16 height 16
drag, startPoint x: 404, startPoint y: 232, endPoint x: 404, endPoint y: 241, distance: 9.5
click at [404, 240] on p "Schedule Changes: Based on availability; approved changes will take effect the …" at bounding box center [527, 235] width 396 height 19
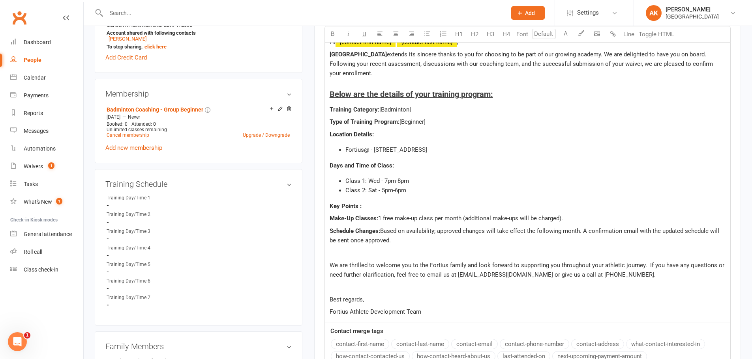
click at [404, 241] on p "Schedule Changes: Based on availability; approved changes will take effect the …" at bounding box center [527, 235] width 396 height 19
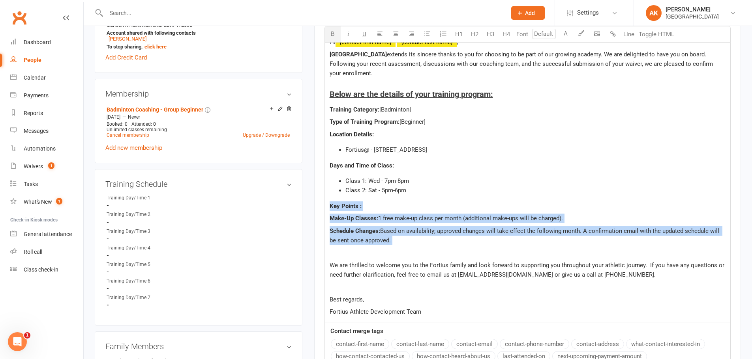
drag, startPoint x: 401, startPoint y: 247, endPoint x: 328, endPoint y: 205, distance: 84.9
click at [328, 205] on div "Hi ﻿ {contact-first-name} ﻿ {contact-last-name} , Fortius Sports Academy extend…" at bounding box center [527, 177] width 405 height 290
copy div "Key Points : Make-Up Classes: 1 free make-up class per month (additional make-u…"
click at [472, 226] on div "Hi ﻿ {contact-first-name} ﻿ {contact-last-name} , Fortius Sports Academy extend…" at bounding box center [527, 177] width 405 height 290
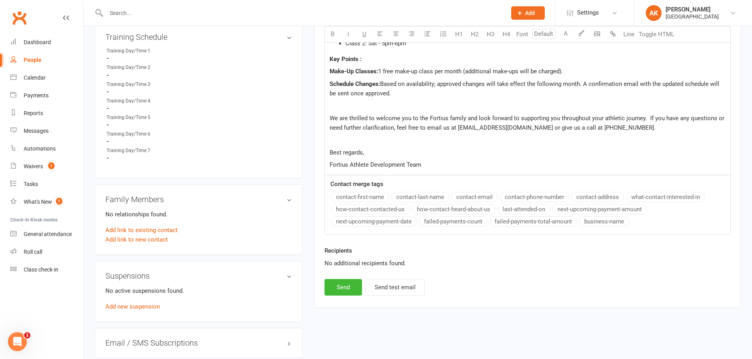
scroll to position [474, 0]
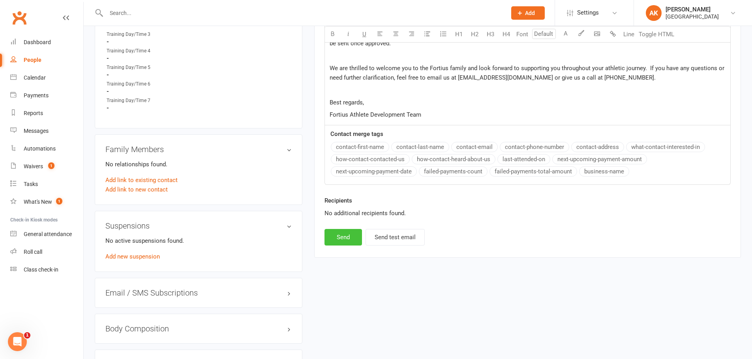
click at [344, 234] on button "Send" at bounding box center [342, 237] width 37 height 17
select select
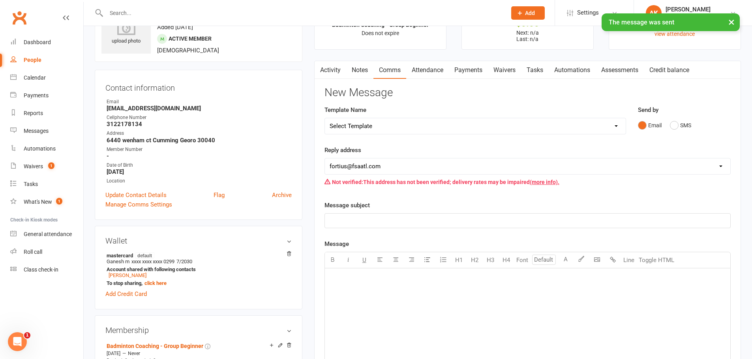
scroll to position [0, 0]
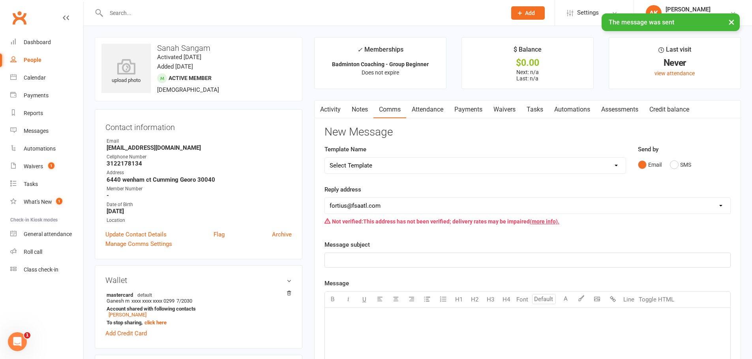
click at [339, 107] on link "Activity" at bounding box center [330, 110] width 32 height 18
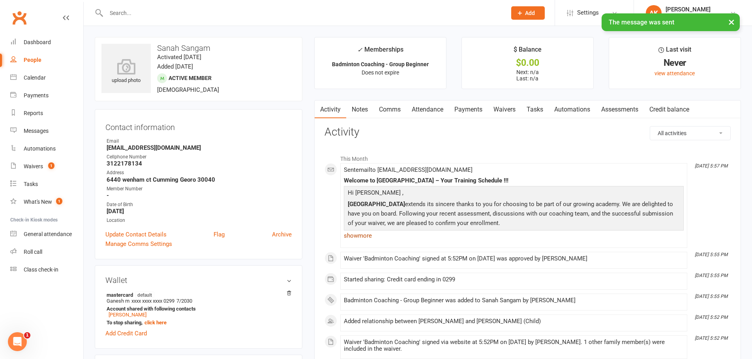
click at [357, 238] on link "show more" at bounding box center [514, 235] width 340 height 11
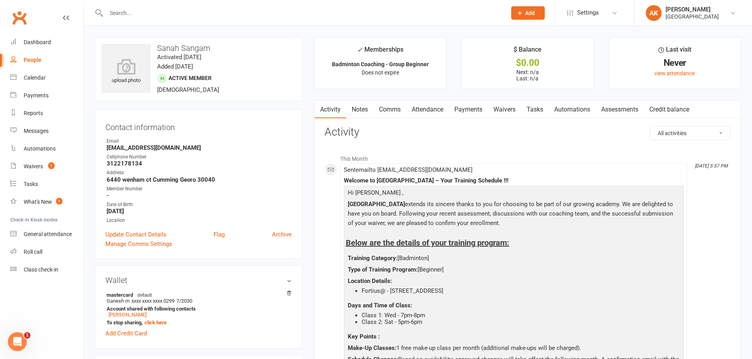
click at [321, 107] on icon "button" at bounding box center [319, 108] width 5 height 8
click at [47, 45] on div "Dashboard" at bounding box center [37, 42] width 27 height 6
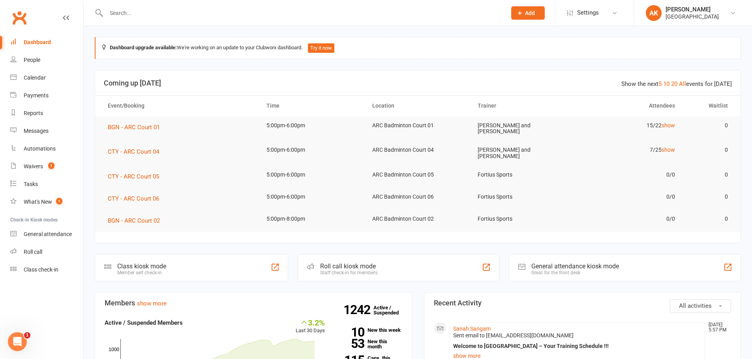
click at [48, 40] on div "Dashboard" at bounding box center [37, 42] width 27 height 6
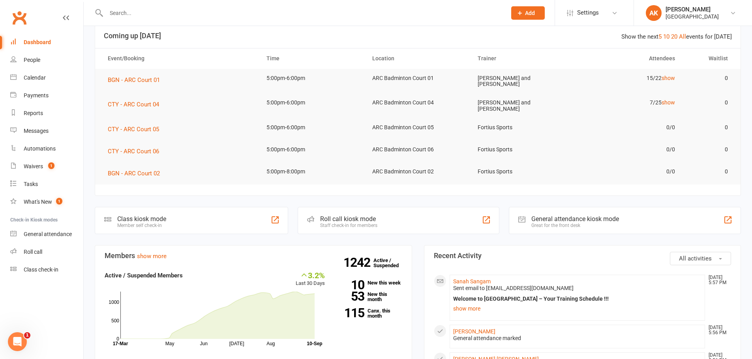
scroll to position [118, 0]
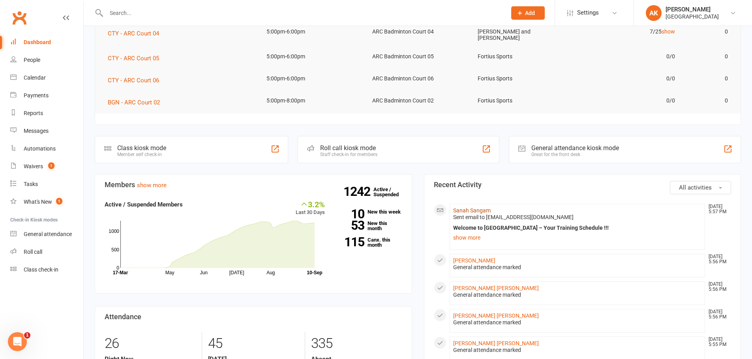
click at [469, 211] on link "Sanah Sangam" at bounding box center [471, 211] width 37 height 6
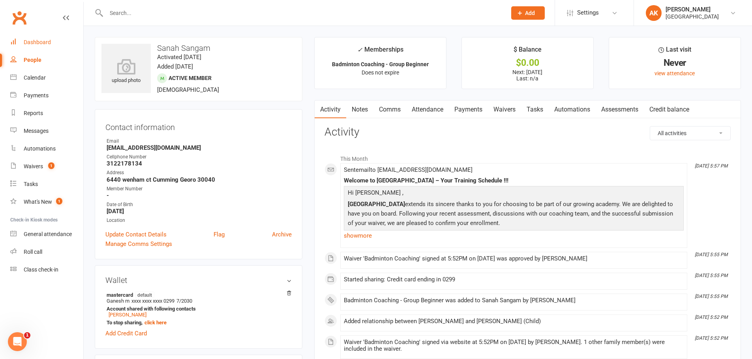
click at [22, 40] on link "Dashboard" at bounding box center [46, 43] width 73 height 18
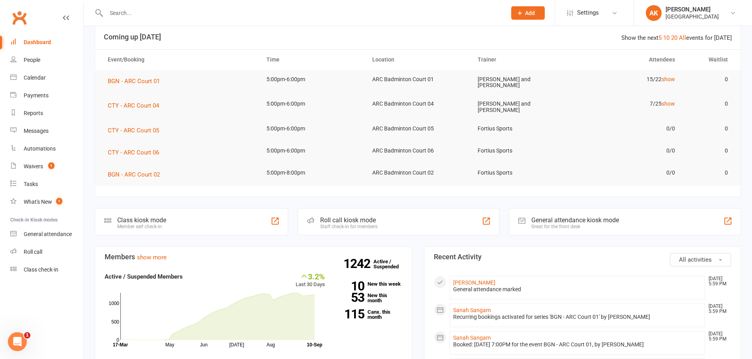
scroll to position [118, 0]
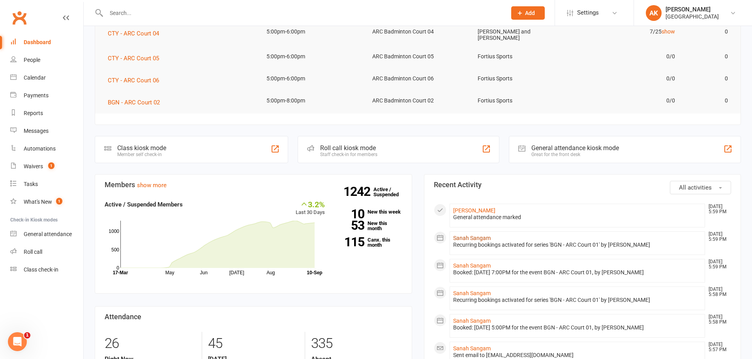
click at [476, 236] on link "Sanah Sangam" at bounding box center [471, 238] width 37 height 6
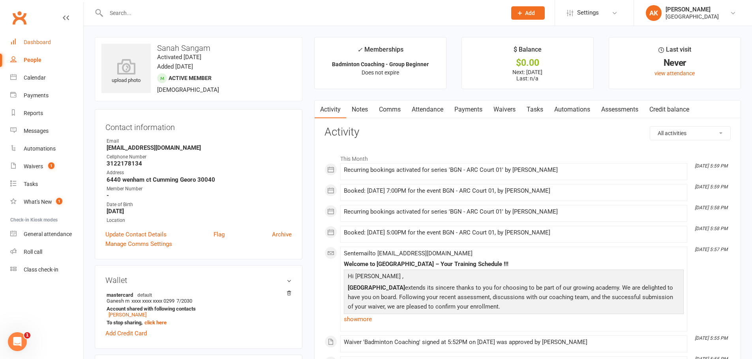
click at [36, 43] on div "Dashboard" at bounding box center [37, 42] width 27 height 6
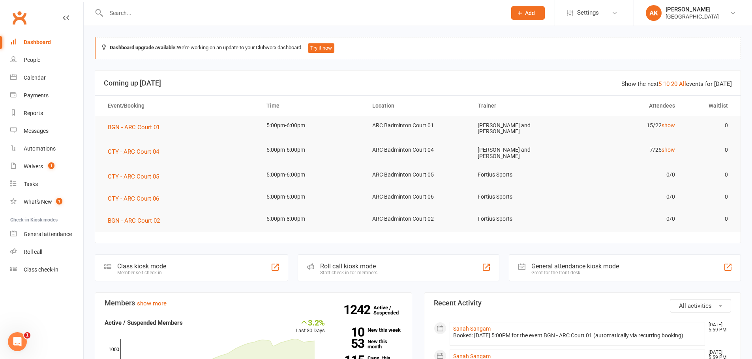
click at [10, 34] on link "Dashboard" at bounding box center [46, 43] width 73 height 18
click at [39, 161] on link "Waivers 1" at bounding box center [46, 167] width 73 height 18
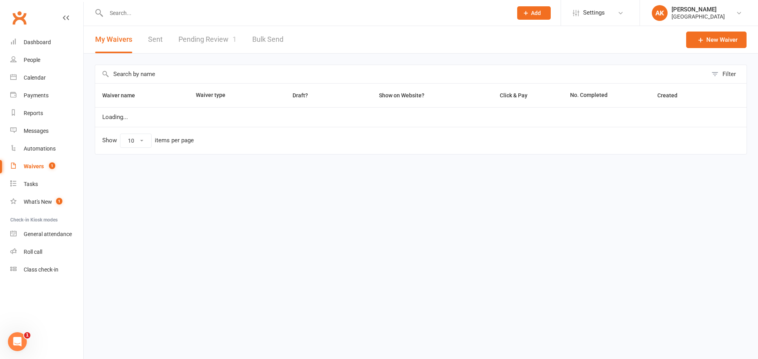
click at [192, 41] on link "Pending Review 1" at bounding box center [207, 39] width 58 height 27
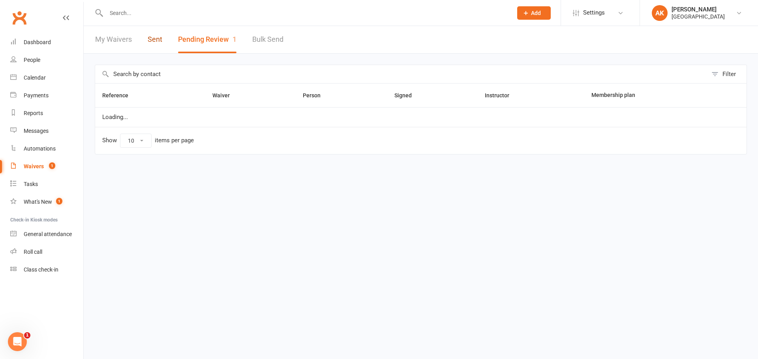
click at [153, 41] on link "Sent" at bounding box center [155, 39] width 15 height 27
click at [112, 40] on link "My Waivers" at bounding box center [113, 39] width 37 height 27
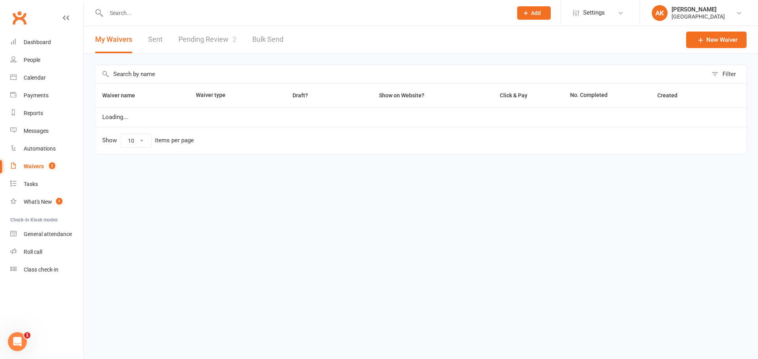
click at [197, 35] on link "Pending Review 2" at bounding box center [207, 39] width 58 height 27
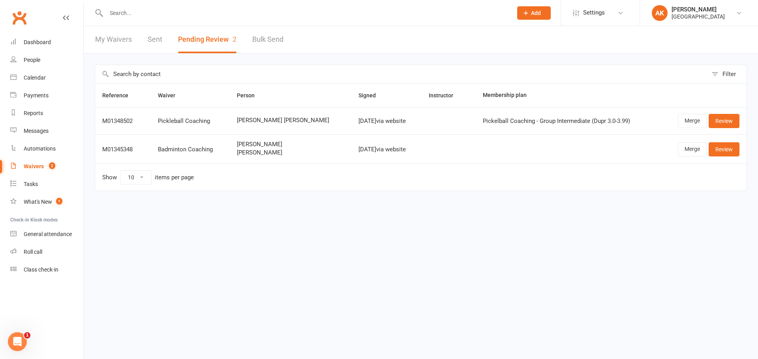
click at [117, 42] on link "My Waivers" at bounding box center [113, 39] width 37 height 27
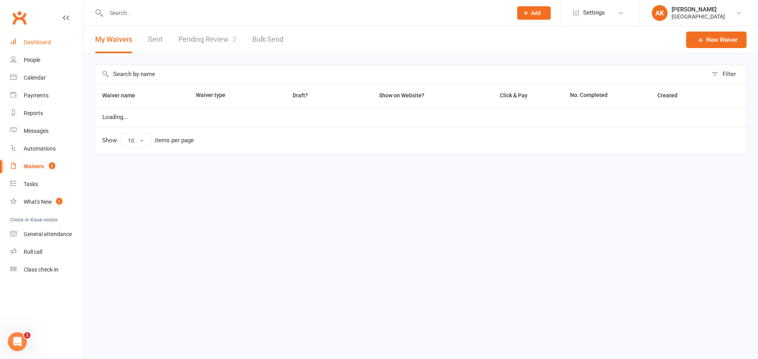
click at [39, 39] on link "Dashboard" at bounding box center [46, 43] width 73 height 18
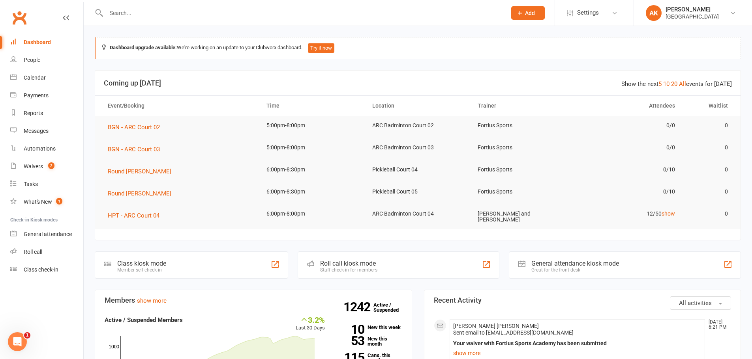
click at [165, 10] on input "text" at bounding box center [302, 12] width 397 height 11
type input "ruthvik"
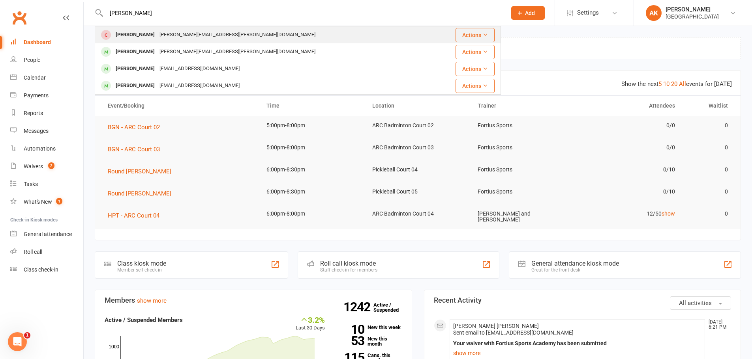
click at [159, 28] on div "Ruthvik Divvela sekhar.divvela@gmail.com" at bounding box center [263, 35] width 337 height 16
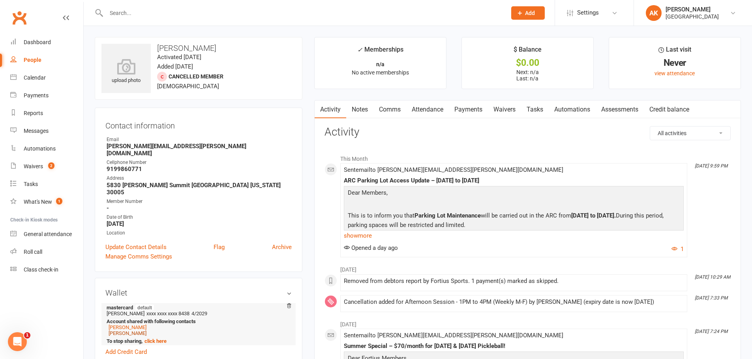
click at [124, 331] on link "Jaivik Divvela" at bounding box center [128, 334] width 38 height 6
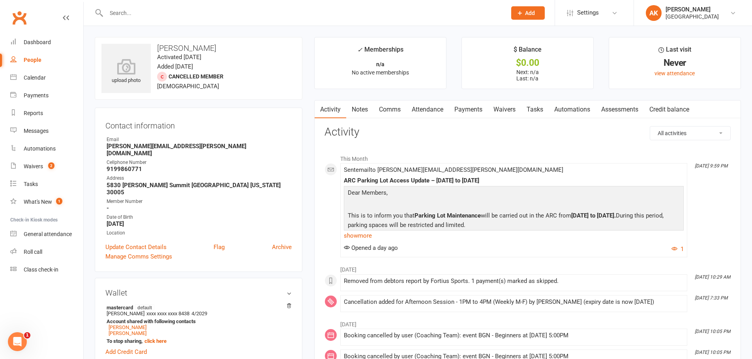
click at [175, 48] on h3 "Jaivik Divvela" at bounding box center [198, 48] width 194 height 9
copy h3 "Jaivik Divvela"
click at [165, 11] on input "text" at bounding box center [302, 12] width 397 height 11
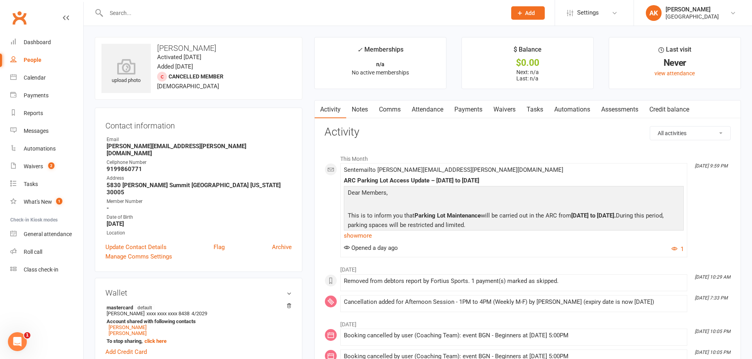
paste input "Jaivik Divvela"
type input "Jaivik Divvela"
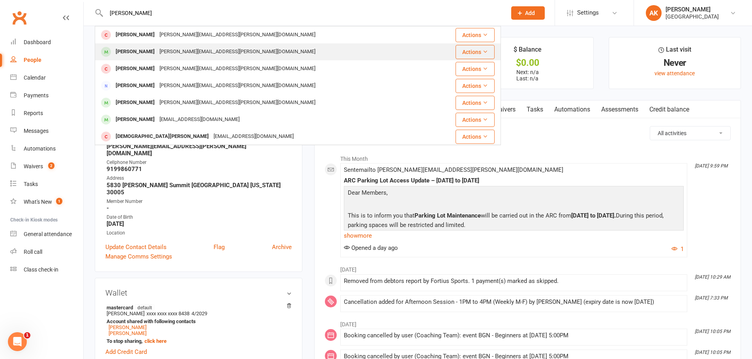
click at [173, 51] on div "Sujatha.devarasetty@gmail.com" at bounding box center [237, 51] width 161 height 11
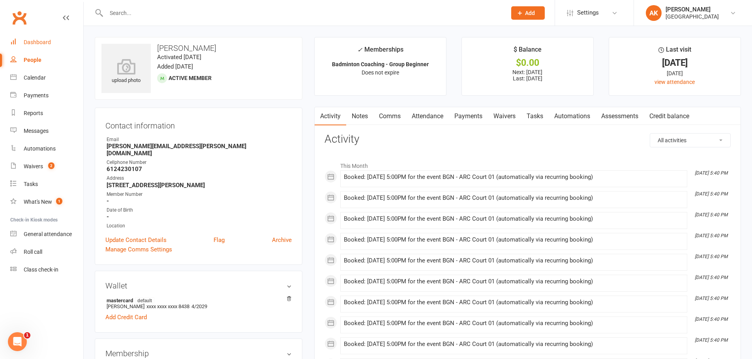
click at [55, 37] on link "Dashboard" at bounding box center [46, 43] width 73 height 18
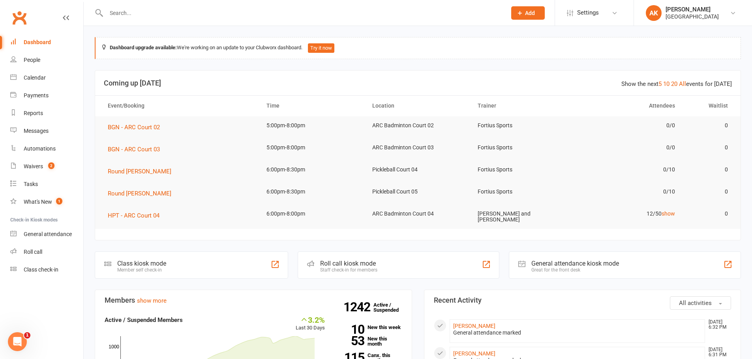
click at [130, 15] on input "text" at bounding box center [302, 12] width 397 height 11
type input "alizeh"
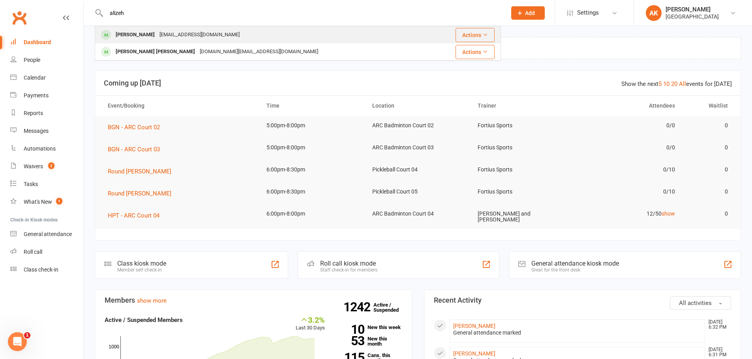
click at [157, 33] on div "Alizeh Erum Ahmed" at bounding box center [135, 34] width 44 height 11
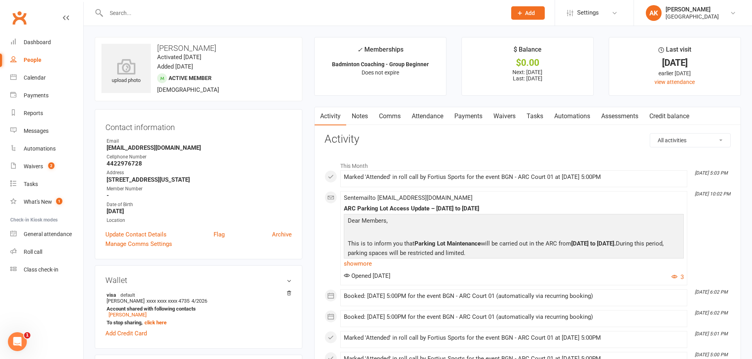
click at [212, 178] on strong "6995 Rocking Horse Lane Cumming Georgia 30040" at bounding box center [199, 179] width 185 height 7
copy render-form-field "6995 Rocking Horse Lane Cumming Georgia 30040"
click at [39, 39] on div "Dashboard" at bounding box center [37, 42] width 27 height 6
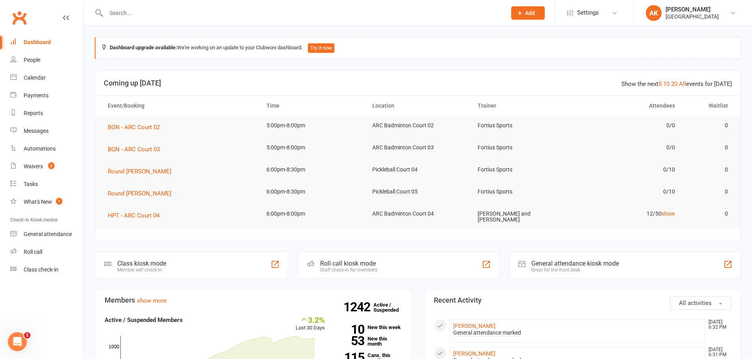
click at [10, 34] on link "Dashboard" at bounding box center [46, 43] width 73 height 18
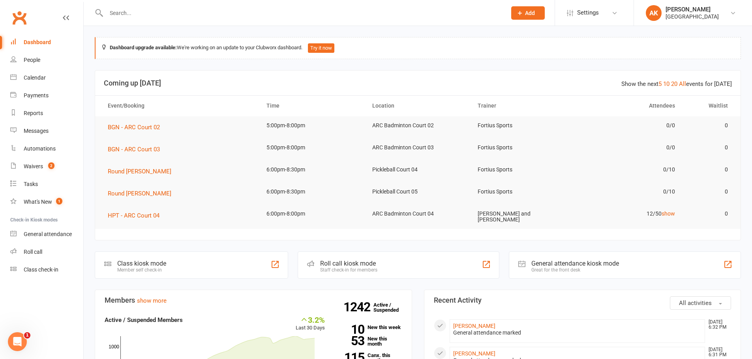
click at [10, 34] on link "Dashboard" at bounding box center [46, 43] width 73 height 18
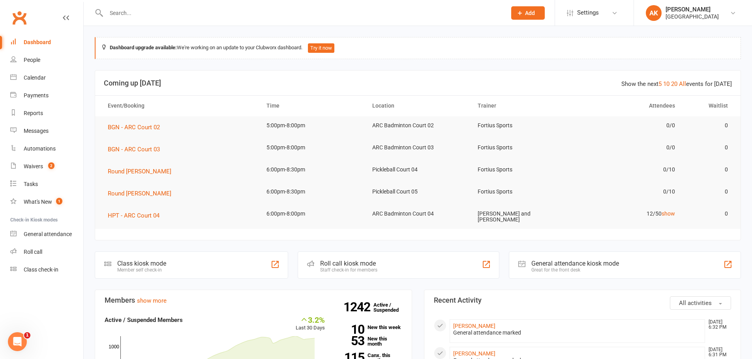
click at [10, 34] on link "Dashboard" at bounding box center [46, 43] width 73 height 18
click at [44, 168] on link "Waivers 2" at bounding box center [46, 167] width 73 height 18
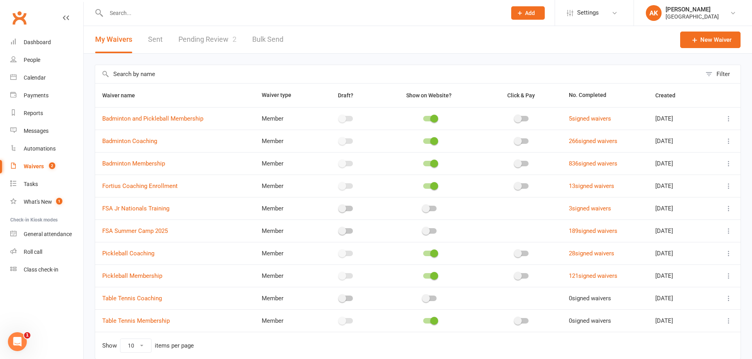
click at [219, 43] on link "Pending Review 2" at bounding box center [207, 39] width 58 height 27
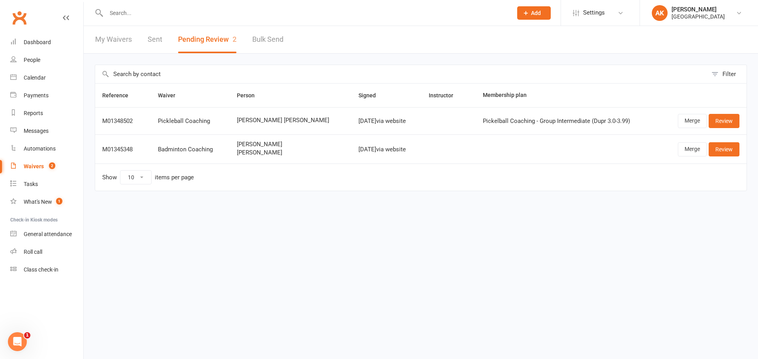
click at [155, 38] on link "Sent" at bounding box center [155, 39] width 15 height 27
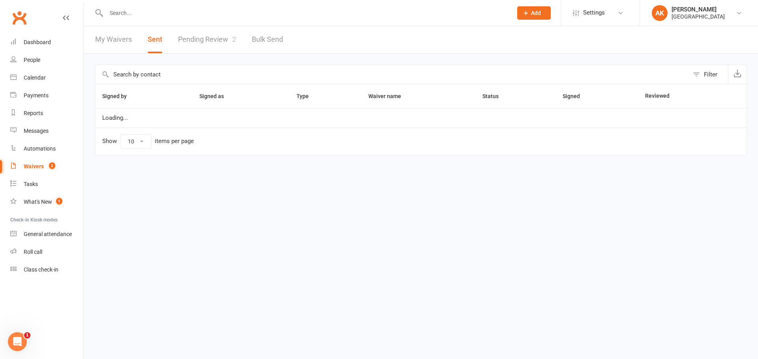
click at [127, 40] on link "My Waivers" at bounding box center [113, 39] width 37 height 27
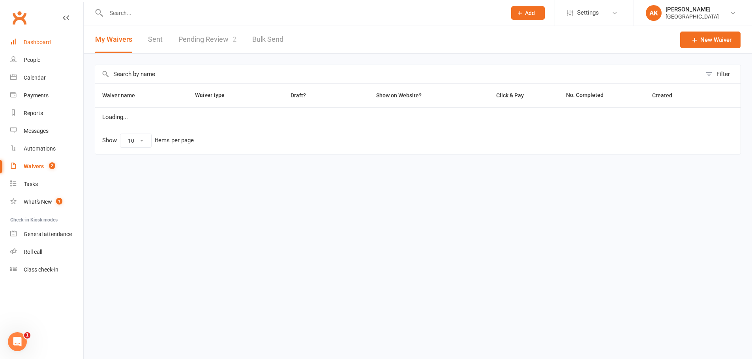
click at [45, 44] on div "Dashboard" at bounding box center [37, 42] width 27 height 6
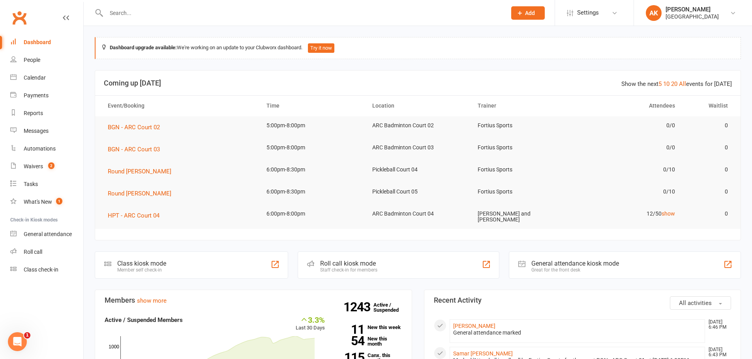
click at [43, 42] on div "Dashboard" at bounding box center [37, 42] width 27 height 6
click at [34, 166] on div "Waivers" at bounding box center [33, 166] width 19 height 6
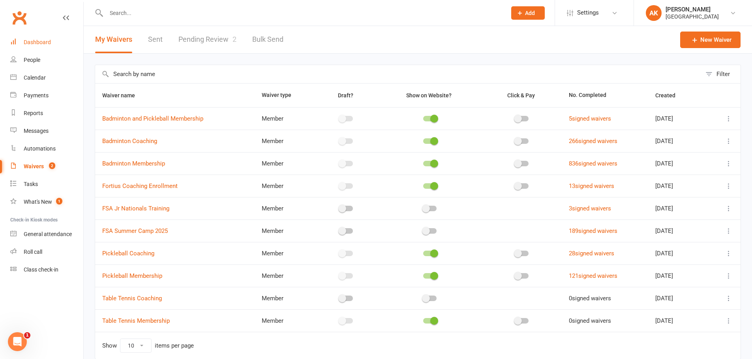
click at [36, 39] on link "Dashboard" at bounding box center [46, 43] width 73 height 18
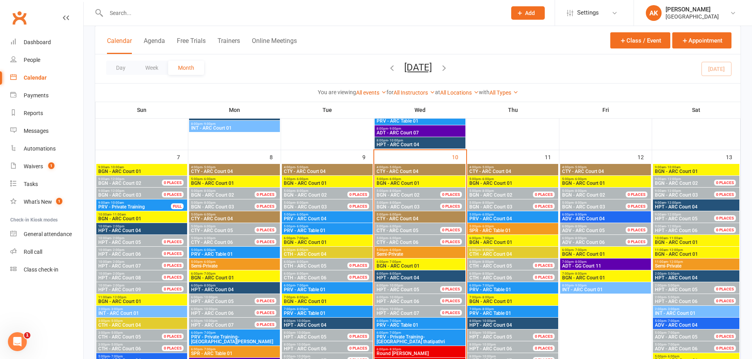
scroll to position [316, 0]
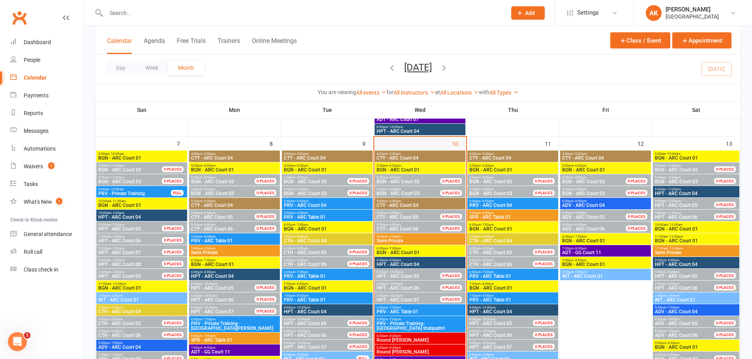
click at [419, 142] on div "10" at bounding box center [420, 271] width 92 height 268
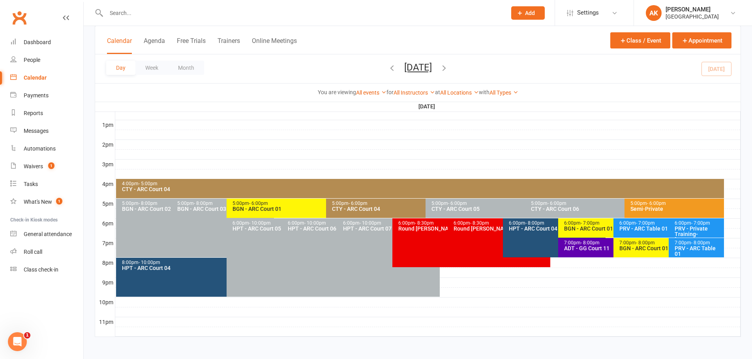
scroll to position [297, 0]
click at [679, 221] on div "6:00pm - 7:00pm" at bounding box center [698, 223] width 48 height 5
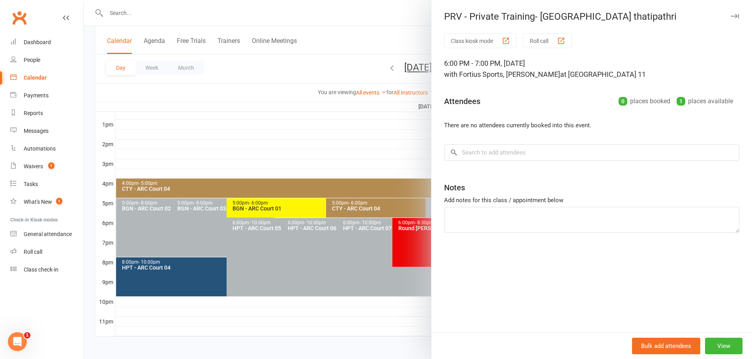
click at [397, 16] on div at bounding box center [418, 179] width 668 height 359
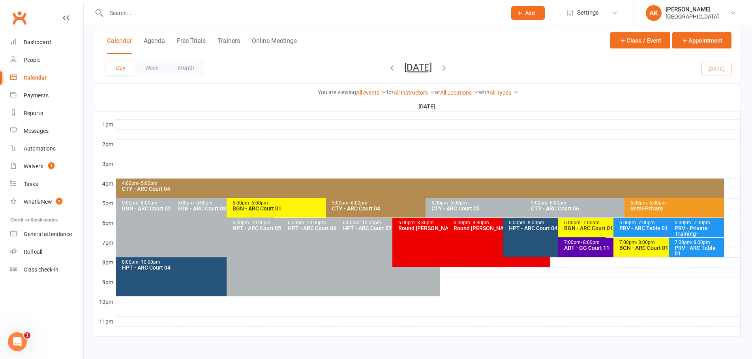
click at [536, 237] on div "6:00pm - 8:00pm HPT - ARC Court 04" at bounding box center [554, 237] width 103 height 39
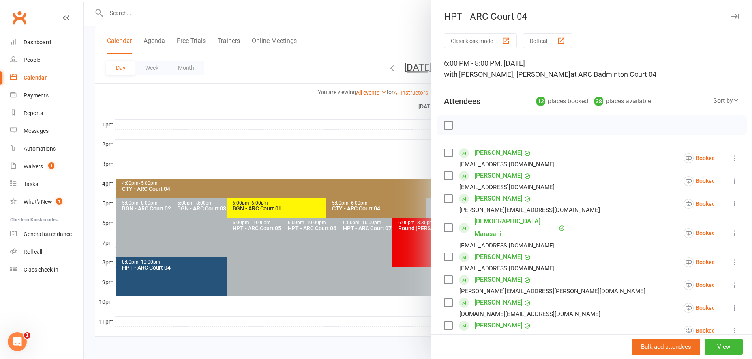
click at [367, 18] on div at bounding box center [418, 179] width 668 height 359
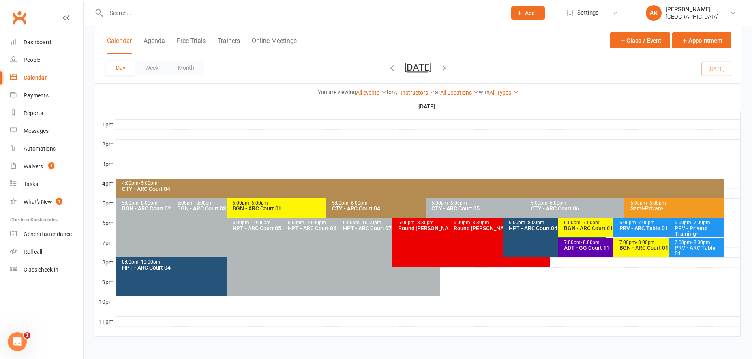
click at [592, 246] on div "ADT - GG Court 11" at bounding box center [610, 248] width 95 height 6
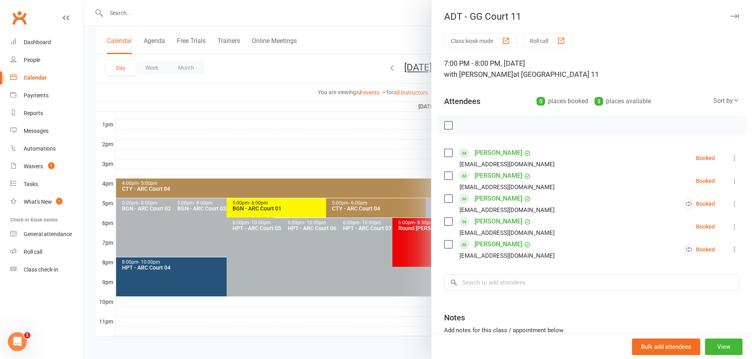
click at [382, 29] on div at bounding box center [418, 179] width 668 height 359
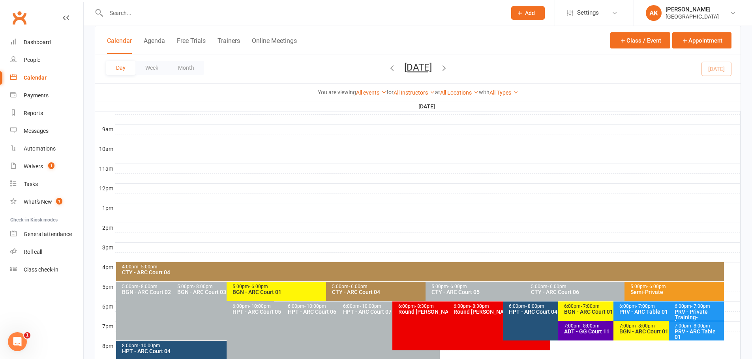
scroll to position [297, 0]
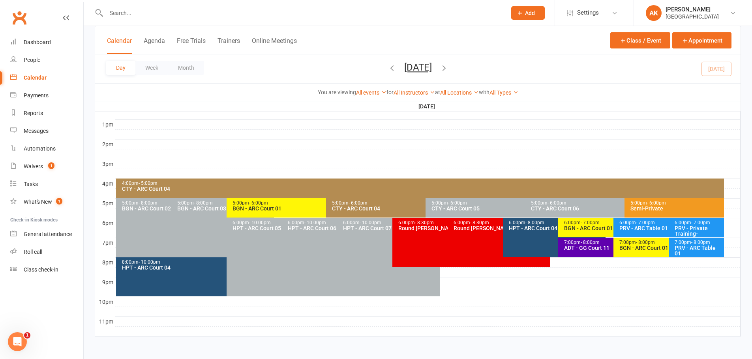
click at [387, 68] on icon "button" at bounding box center [391, 68] width 9 height 9
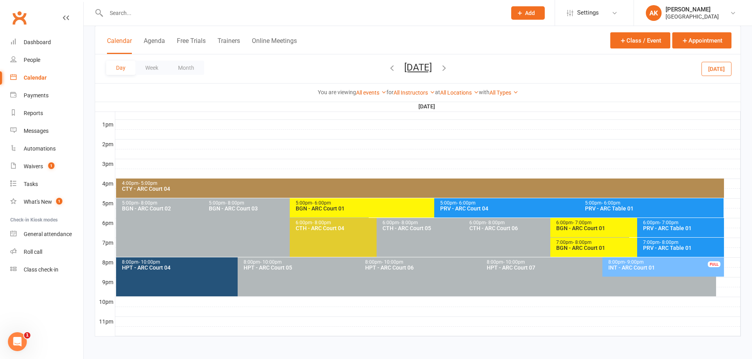
click at [354, 206] on div "BGN - ARC Court 01" at bounding box center [432, 209] width 274 height 6
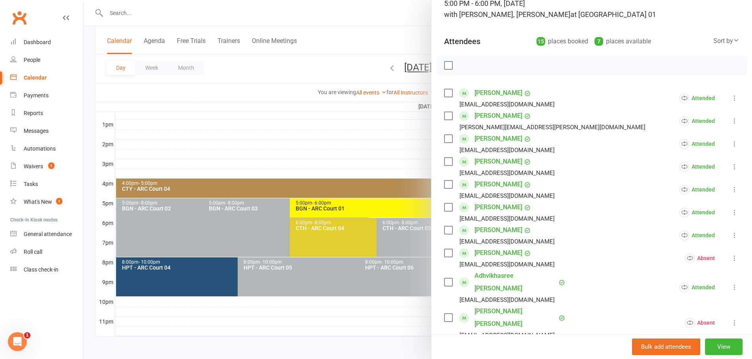
scroll to position [0, 0]
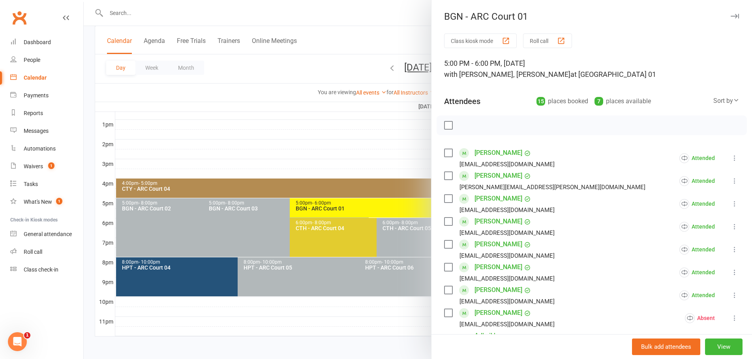
click at [364, 19] on div at bounding box center [418, 179] width 668 height 359
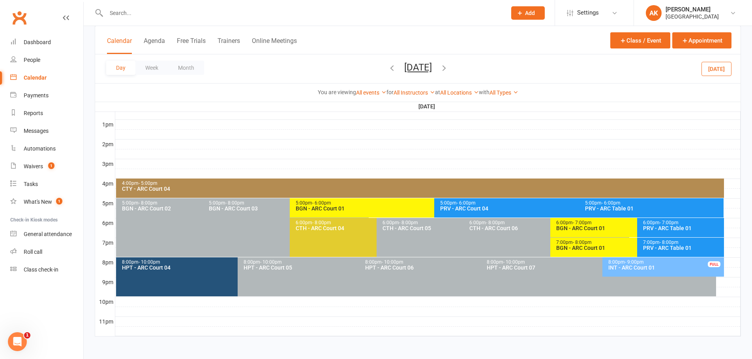
click at [448, 67] on icon "button" at bounding box center [444, 68] width 9 height 9
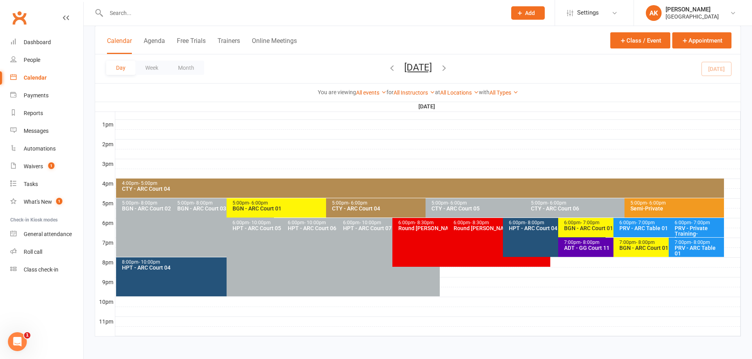
click at [448, 67] on icon "button" at bounding box center [444, 68] width 9 height 9
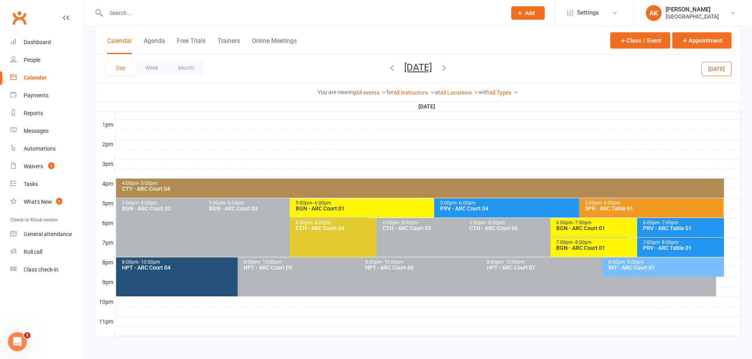
click at [448, 69] on icon "button" at bounding box center [444, 68] width 9 height 9
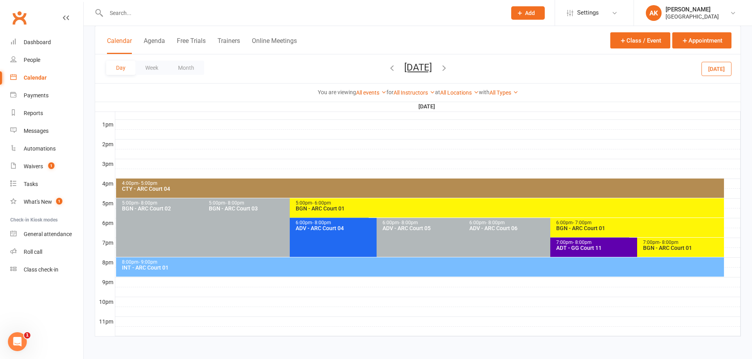
click at [448, 68] on icon "button" at bounding box center [444, 68] width 9 height 9
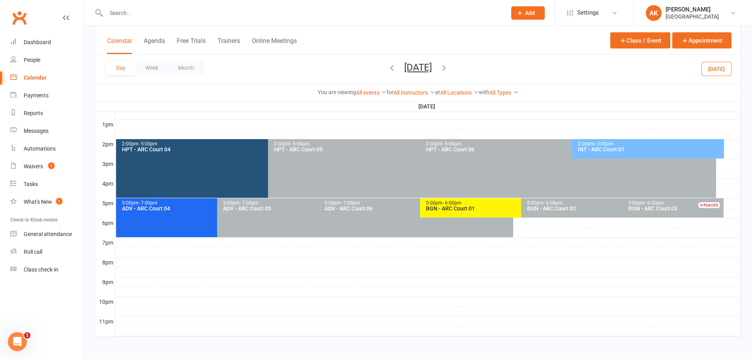
click at [448, 66] on icon "button" at bounding box center [444, 68] width 9 height 9
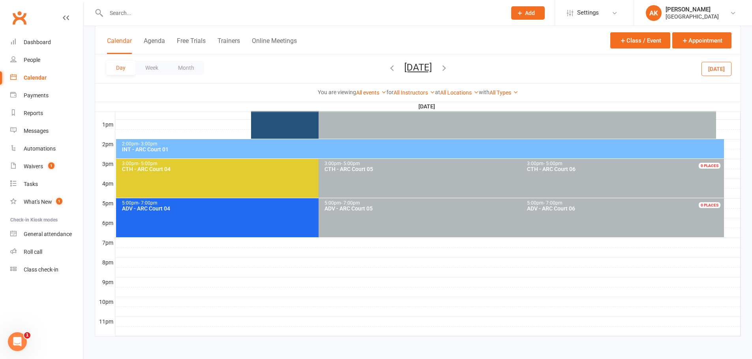
click at [448, 71] on icon "button" at bounding box center [444, 68] width 9 height 9
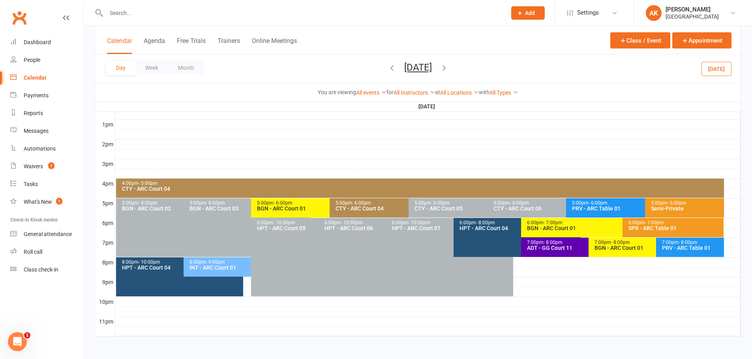
click at [448, 66] on icon "button" at bounding box center [444, 68] width 9 height 9
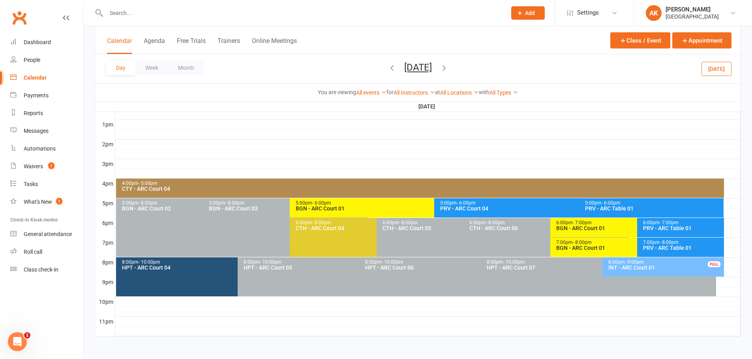
click at [337, 212] on div "5:00pm - 6:00pm BGN - ARC Court 01" at bounding box center [430, 207] width 281 height 19
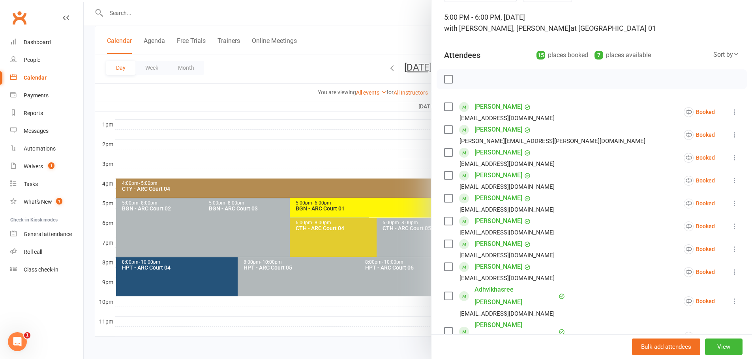
scroll to position [118, 0]
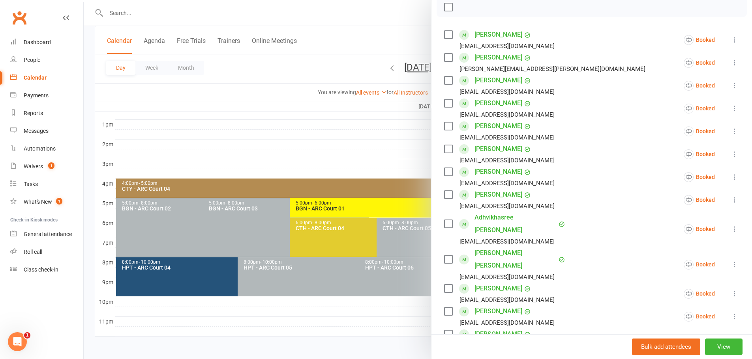
click at [730, 198] on icon at bounding box center [734, 200] width 8 height 8
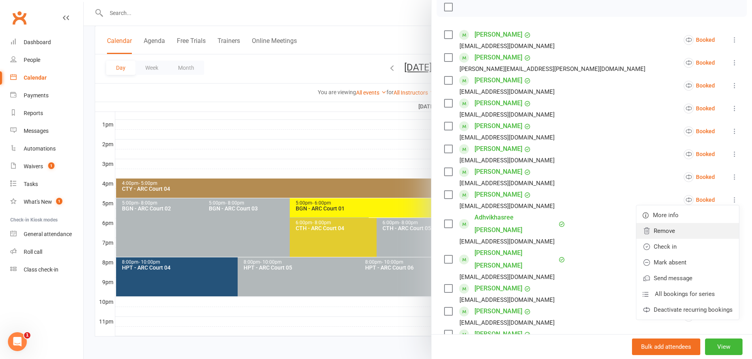
click at [672, 228] on link "Remove" at bounding box center [687, 231] width 103 height 16
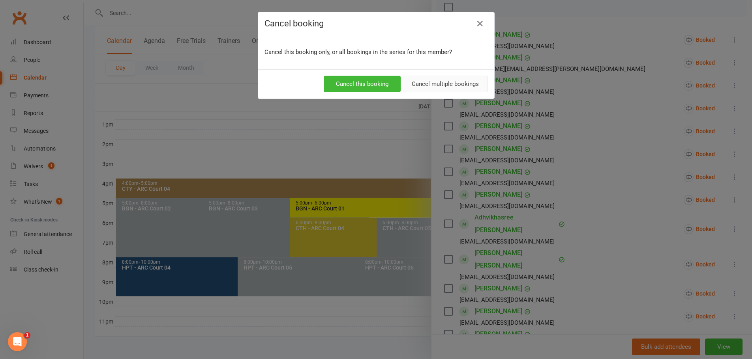
click at [440, 86] on button "Cancel multiple bookings" at bounding box center [444, 84] width 85 height 17
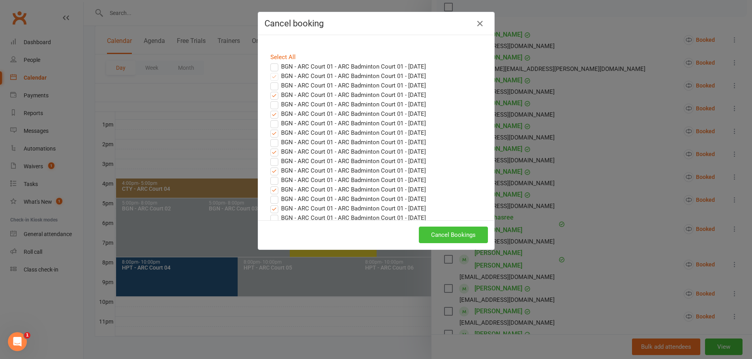
click at [458, 237] on button "Cancel Bookings" at bounding box center [453, 235] width 69 height 17
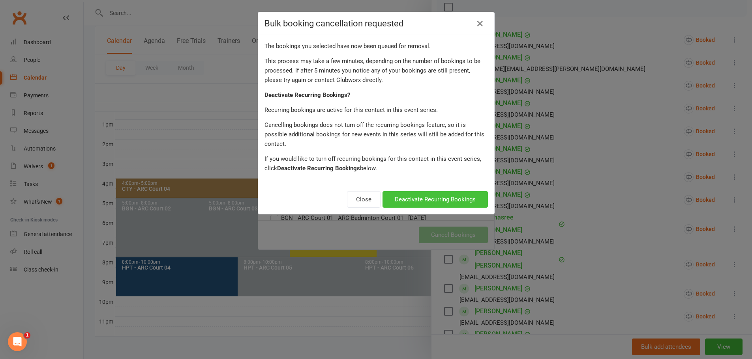
click at [437, 195] on button "Deactivate Recurring Bookings" at bounding box center [434, 199] width 105 height 17
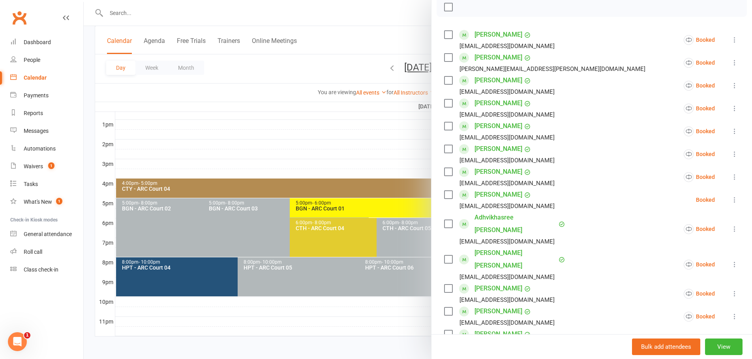
click at [380, 17] on div at bounding box center [418, 179] width 668 height 359
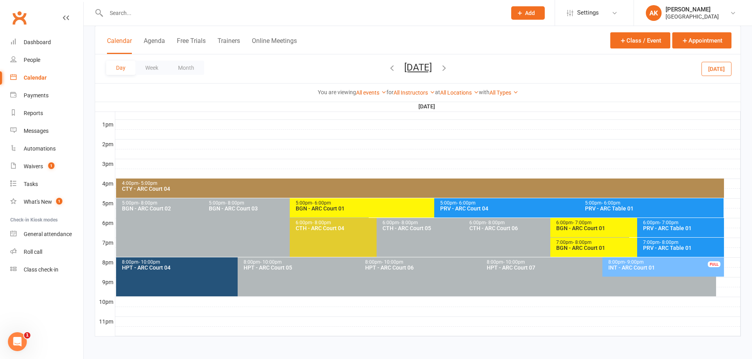
click at [380, 211] on div "BGN - ARC Court 01" at bounding box center [432, 209] width 274 height 6
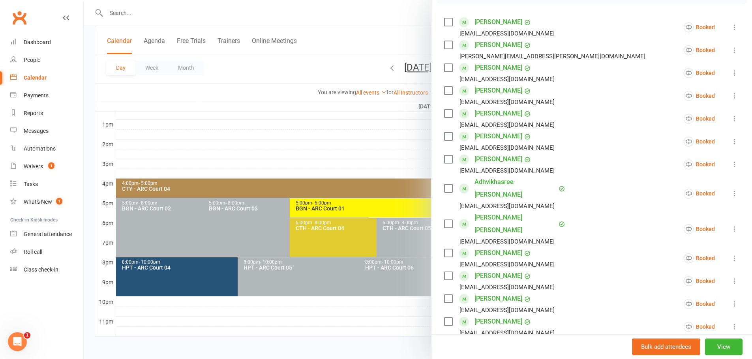
scroll to position [39, 0]
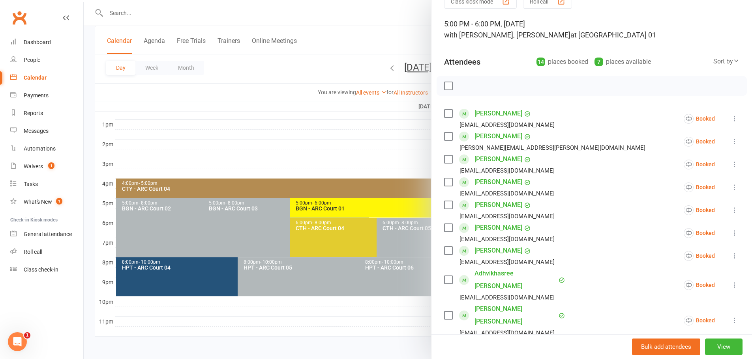
click at [392, 30] on div at bounding box center [418, 179] width 668 height 359
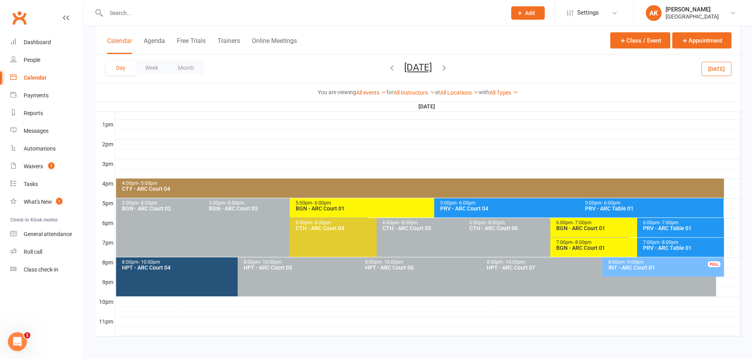
click at [387, 67] on icon "button" at bounding box center [391, 68] width 9 height 9
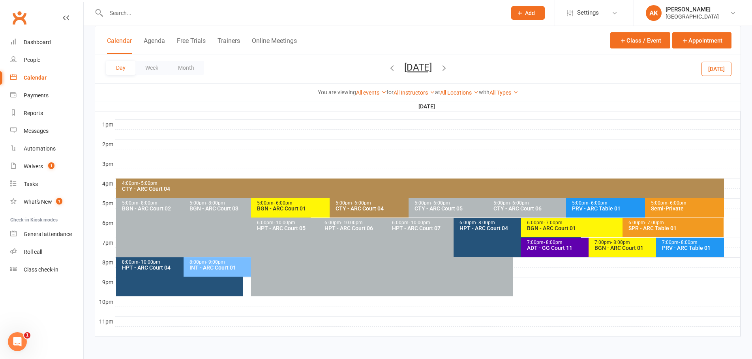
click at [280, 202] on span "- 6:00pm" at bounding box center [282, 203] width 19 height 6
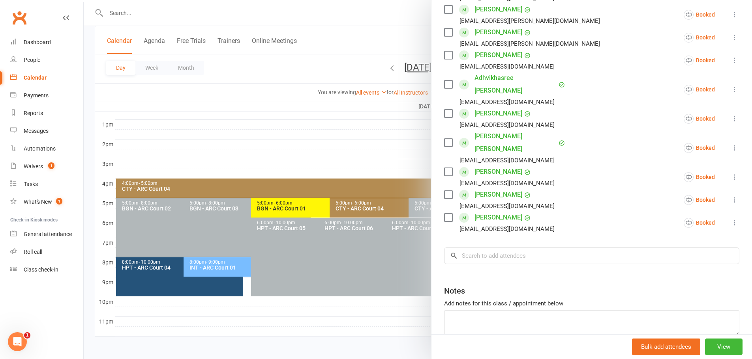
scroll to position [237, 0]
click at [487, 246] on input "search" at bounding box center [591, 254] width 295 height 17
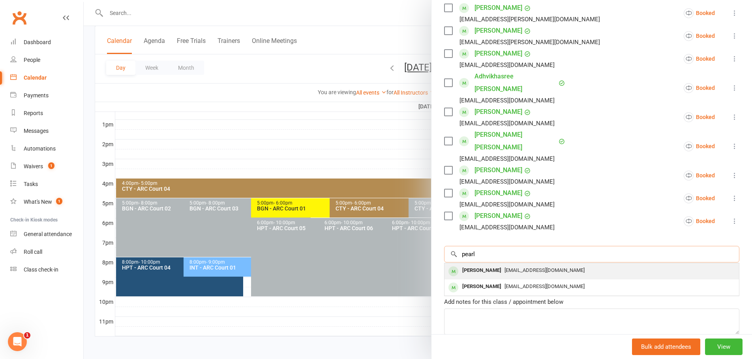
type input "pearl"
click at [477, 265] on div "Pearl Patel" at bounding box center [481, 270] width 45 height 11
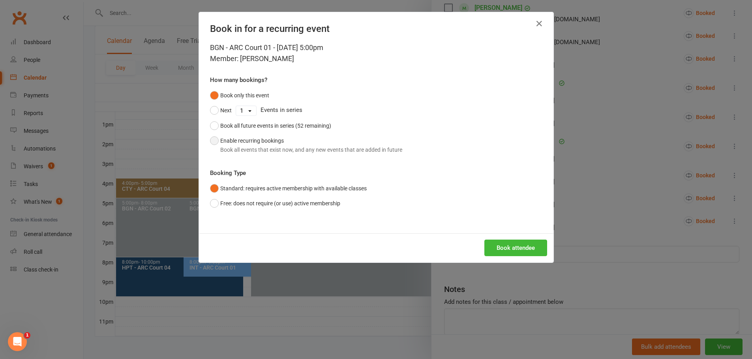
click at [213, 143] on button "Enable recurring bookings Book all events that exist now, and any new events th…" at bounding box center [306, 145] width 192 height 24
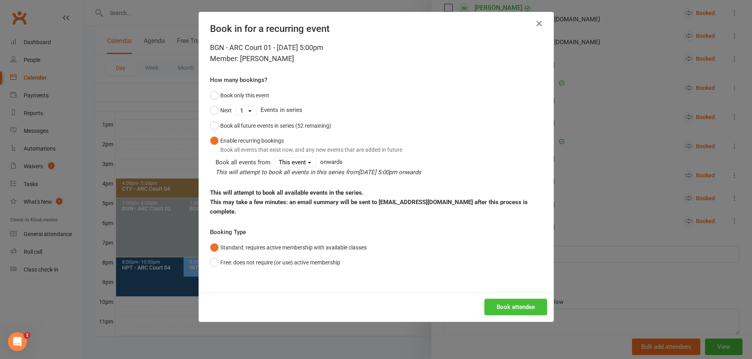
click at [512, 299] on button "Book attendee" at bounding box center [515, 307] width 63 height 17
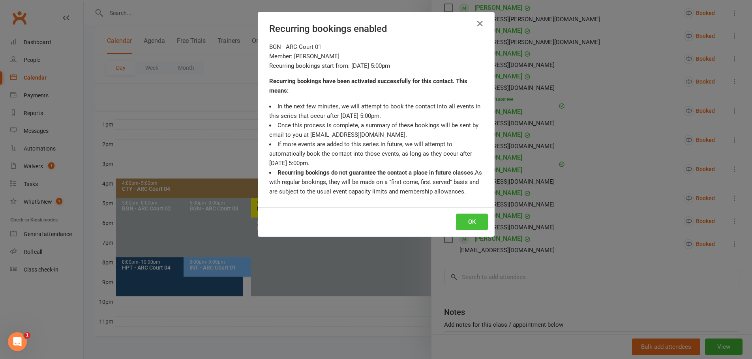
click at [463, 226] on button "OK" at bounding box center [472, 222] width 32 height 17
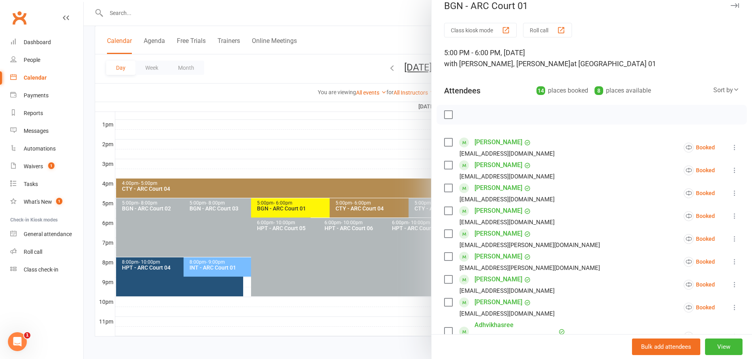
scroll to position [0, 0]
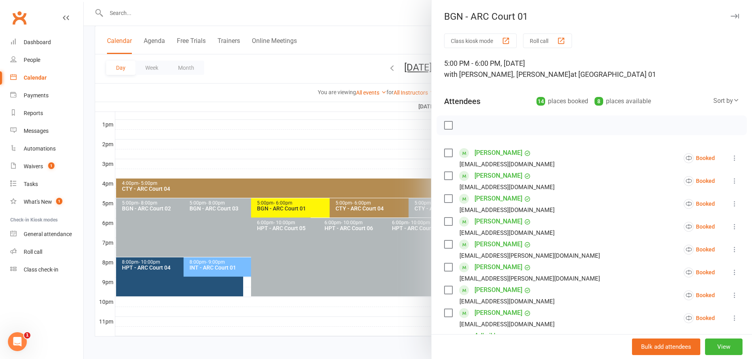
click at [417, 27] on div at bounding box center [418, 179] width 668 height 359
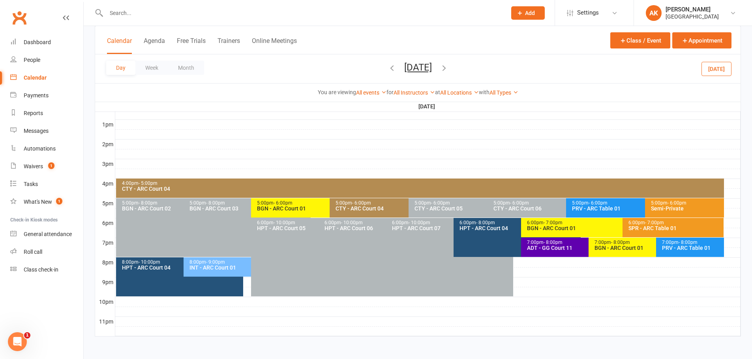
click at [448, 69] on icon "button" at bounding box center [444, 68] width 9 height 9
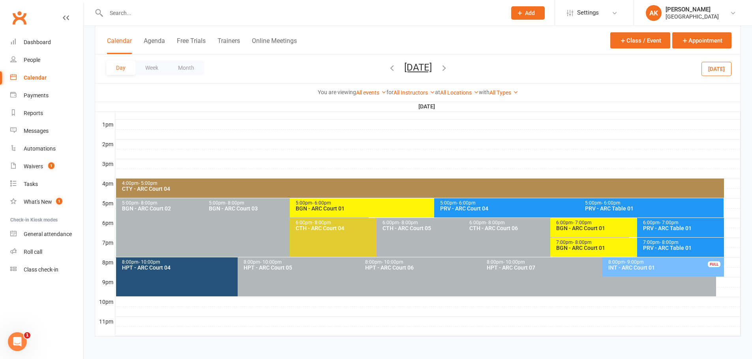
click at [448, 69] on icon "button" at bounding box center [444, 68] width 9 height 9
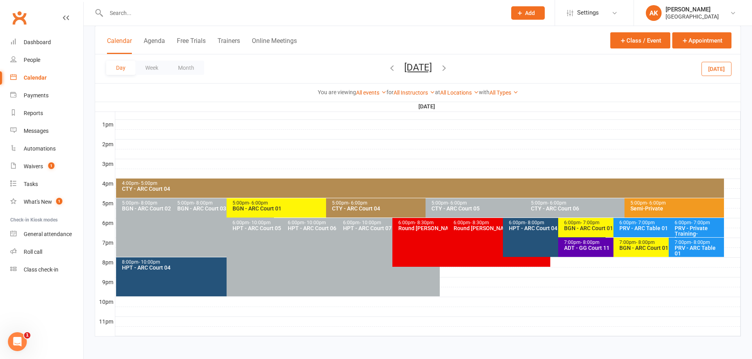
click at [448, 62] on button "button" at bounding box center [444, 69] width 9 height 14
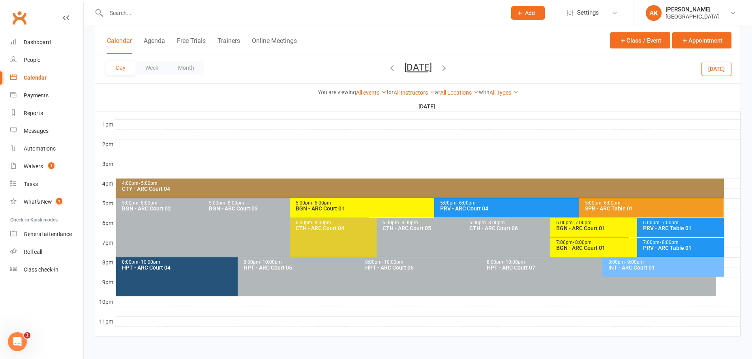
click at [448, 68] on icon "button" at bounding box center [444, 68] width 9 height 9
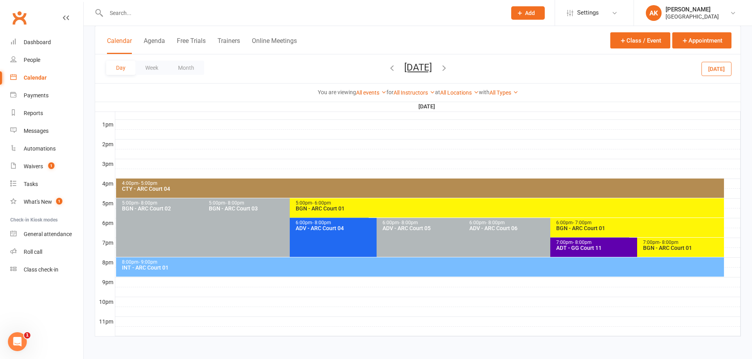
click at [448, 68] on icon "button" at bounding box center [444, 68] width 9 height 9
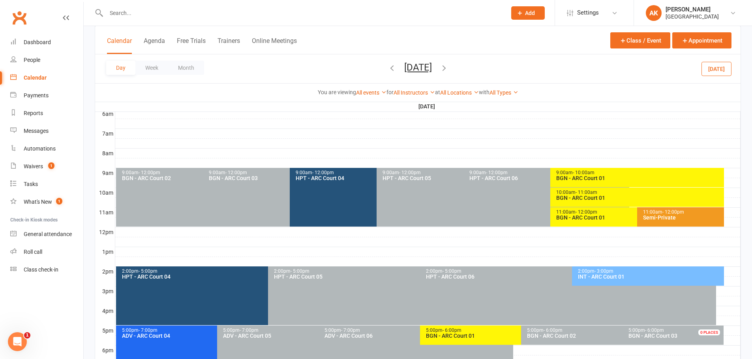
scroll to position [139, 0]
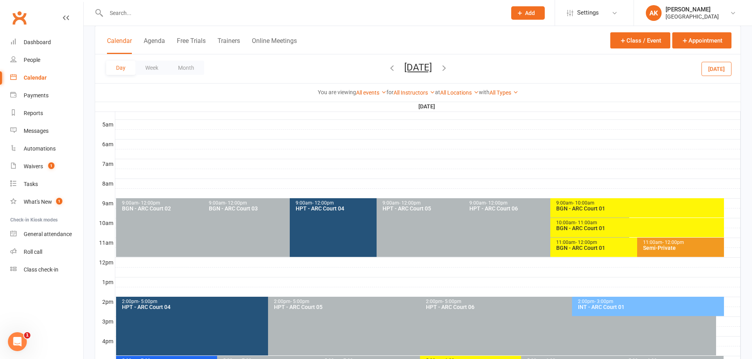
click at [577, 230] on div "BGN - ARC Court 01" at bounding box center [639, 229] width 167 height 6
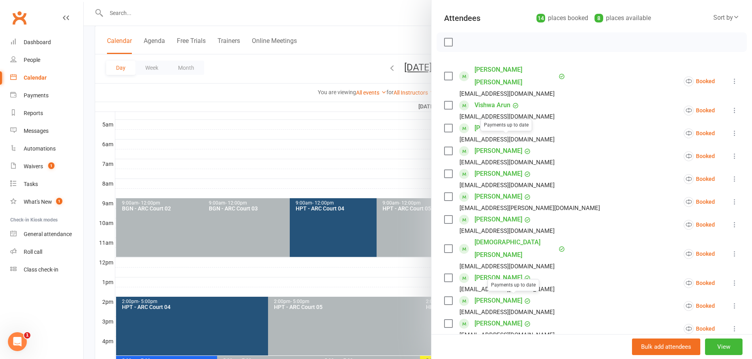
scroll to position [0, 0]
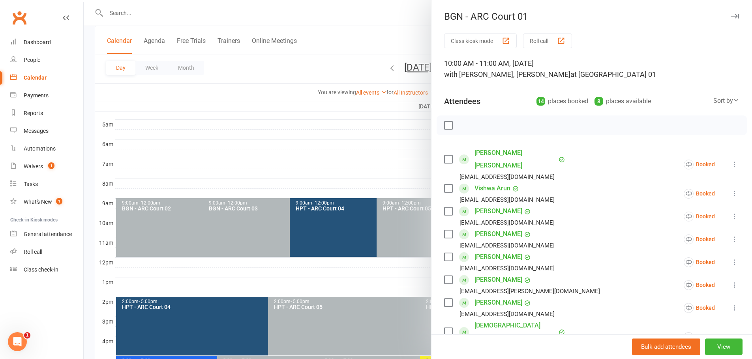
click at [397, 30] on div at bounding box center [418, 179] width 668 height 359
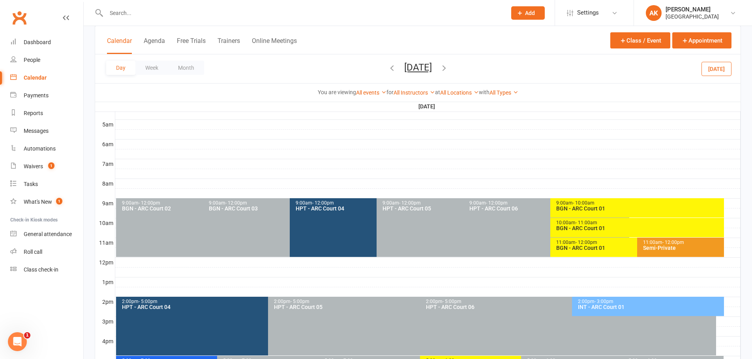
click at [448, 67] on icon "button" at bounding box center [444, 68] width 9 height 9
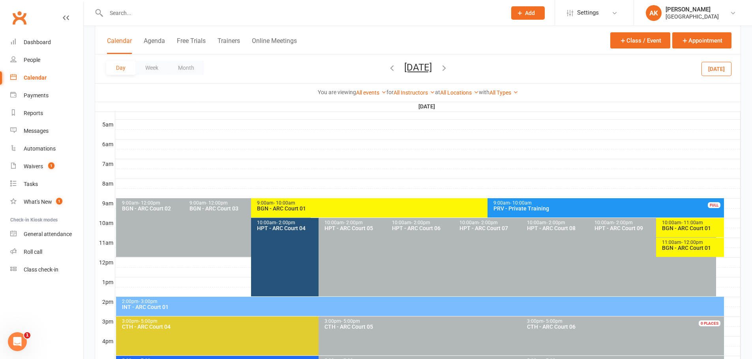
click at [448, 67] on icon "button" at bounding box center [444, 68] width 9 height 9
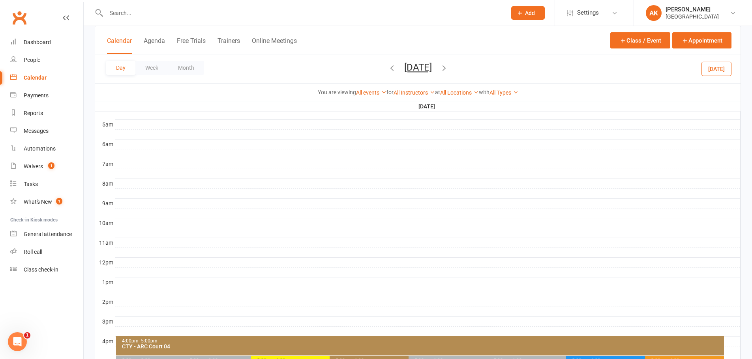
click at [448, 67] on icon "button" at bounding box center [444, 68] width 9 height 9
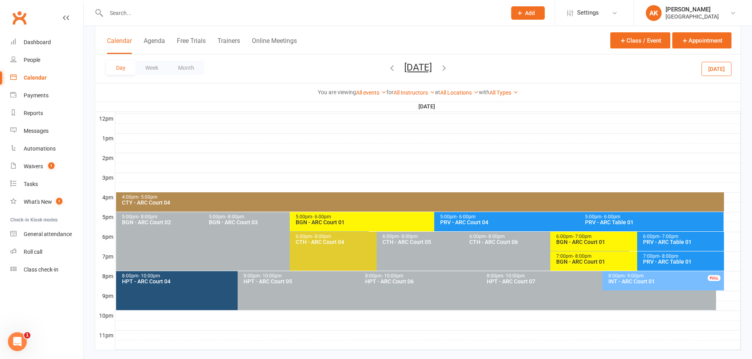
scroll to position [297, 0]
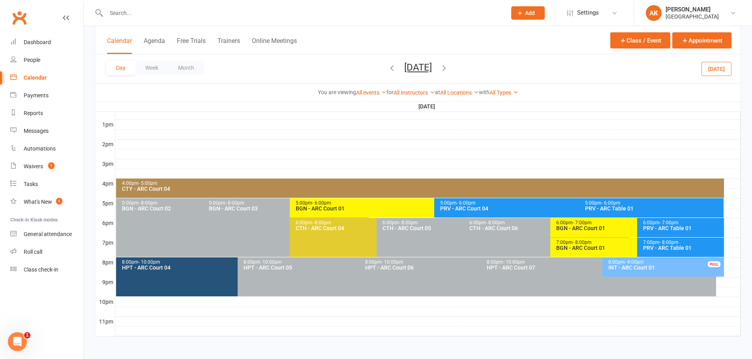
click at [387, 66] on icon "button" at bounding box center [391, 68] width 9 height 9
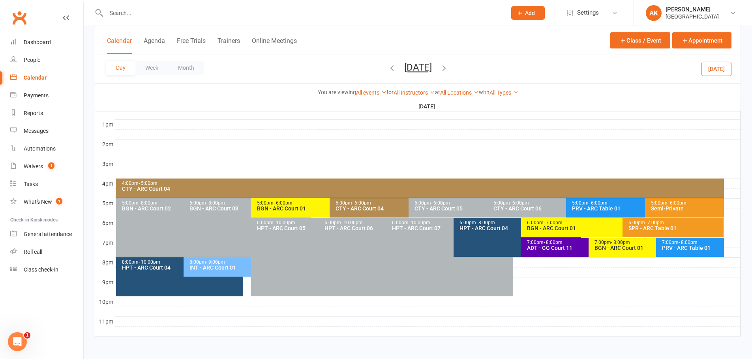
click at [277, 206] on div "BGN - ARC Court 01" at bounding box center [327, 209] width 142 height 6
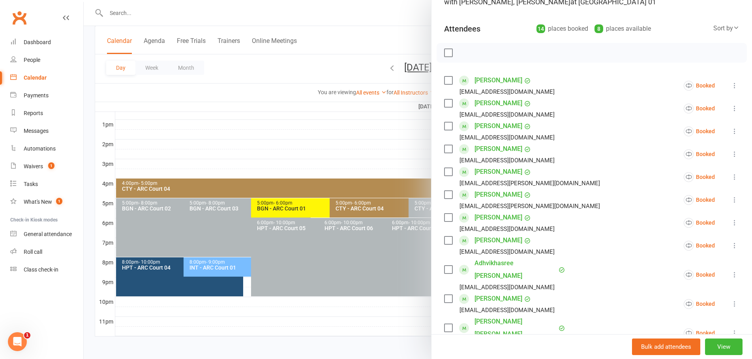
scroll to position [79, 0]
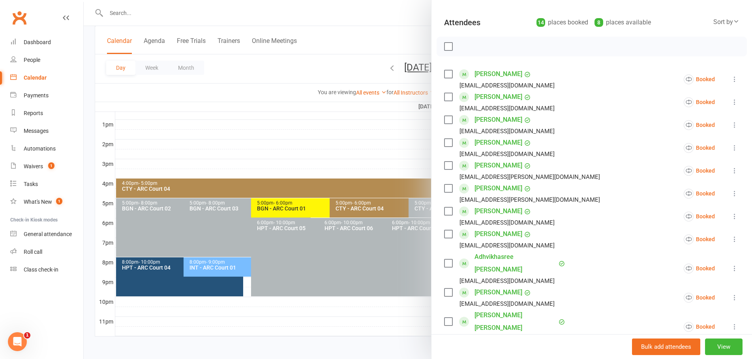
click at [395, 7] on div at bounding box center [418, 179] width 668 height 359
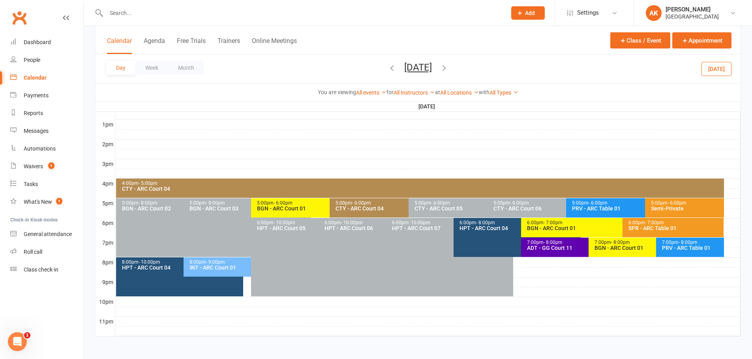
click at [295, 200] on div "5:00pm - 6:00pm BGN - ARC Court 01" at bounding box center [326, 207] width 150 height 19
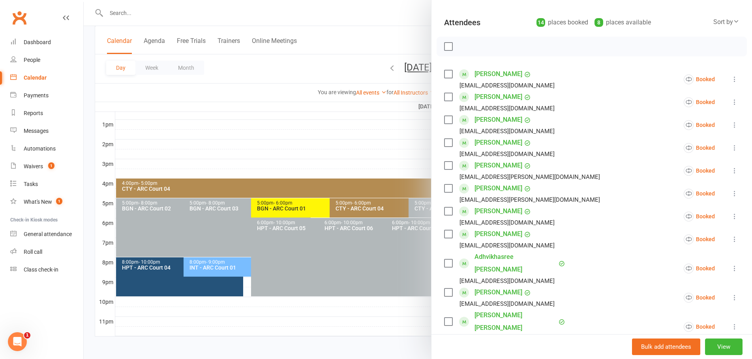
click at [381, 23] on div at bounding box center [418, 179] width 668 height 359
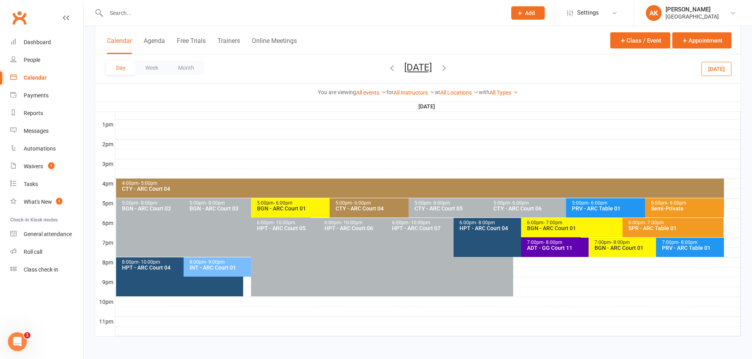
click at [387, 68] on icon "button" at bounding box center [391, 68] width 9 height 9
click at [0, 0] on div "Loading" at bounding box center [0, 0] width 0 height 0
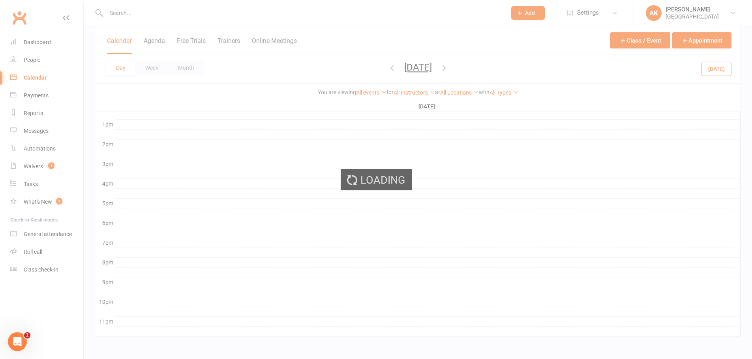
click at [387, 68] on icon "button" at bounding box center [391, 68] width 9 height 9
click at [359, 68] on div "Loading" at bounding box center [376, 179] width 752 height 359
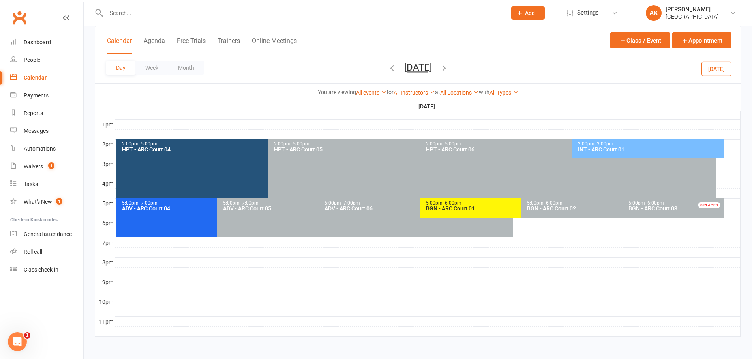
click at [387, 68] on icon "button" at bounding box center [391, 68] width 9 height 9
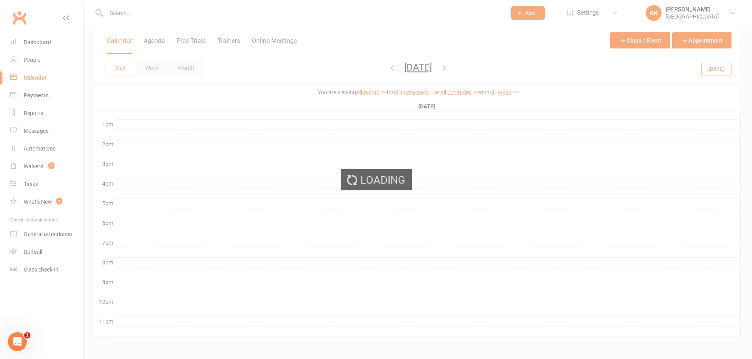
click at [359, 68] on ui-view "Prospect Member Non-attending contact Class / event Appointment Task Bulk messa…" at bounding box center [376, 26] width 752 height 643
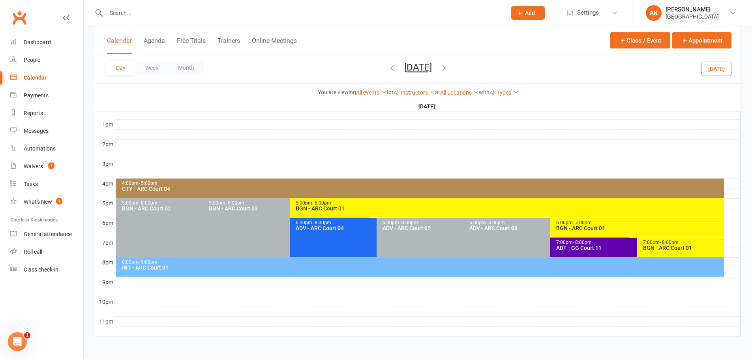
click at [387, 68] on icon "button" at bounding box center [391, 68] width 9 height 9
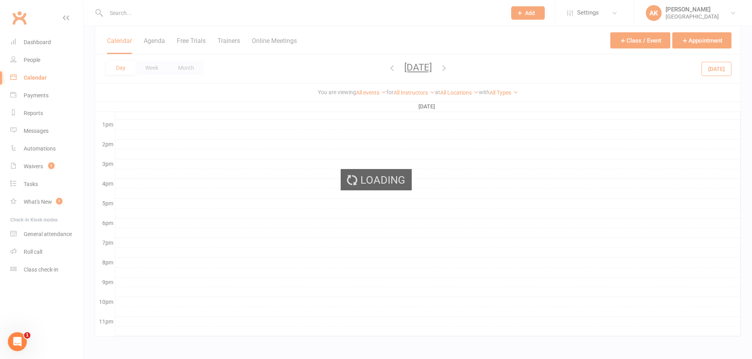
click at [359, 68] on ui-view "Prospect Member Non-attending contact Class / event Appointment Task Bulk messa…" at bounding box center [376, 26] width 752 height 643
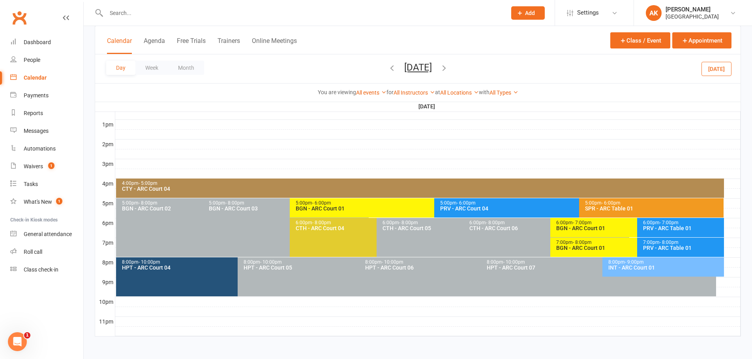
click at [387, 68] on icon "button" at bounding box center [391, 68] width 9 height 9
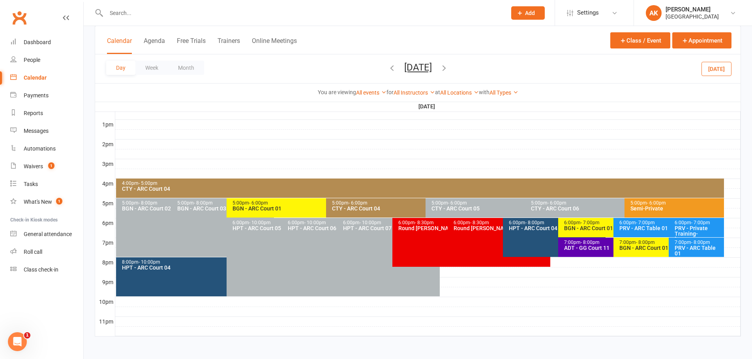
click at [359, 68] on ui-view "Prospect Member Non-attending contact Class / event Appointment Task Bulk messa…" at bounding box center [376, 26] width 752 height 643
click at [387, 68] on icon "button" at bounding box center [391, 68] width 9 height 9
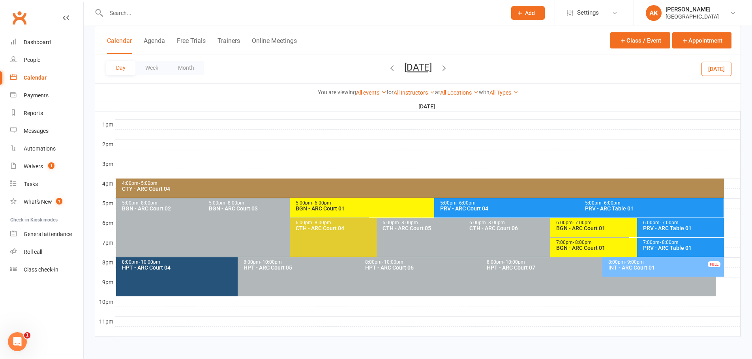
click at [353, 68] on div "Day Week Month Tuesday, Sep 16, 2025 September 2025 Sun Mon Tue Wed Thu Fri Sat…" at bounding box center [417, 68] width 645 height 29
click at [387, 69] on icon "button" at bounding box center [391, 68] width 9 height 9
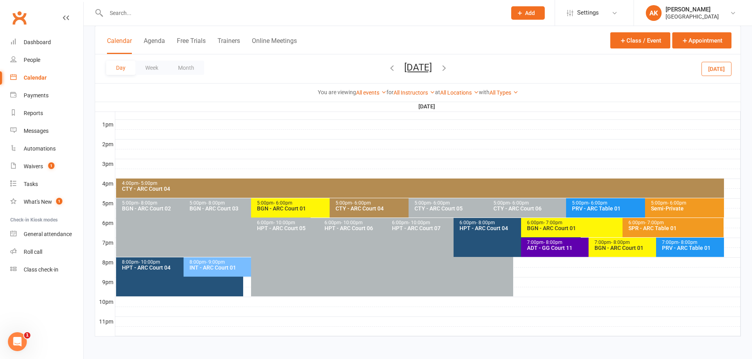
click at [387, 69] on icon "button" at bounding box center [391, 68] width 9 height 9
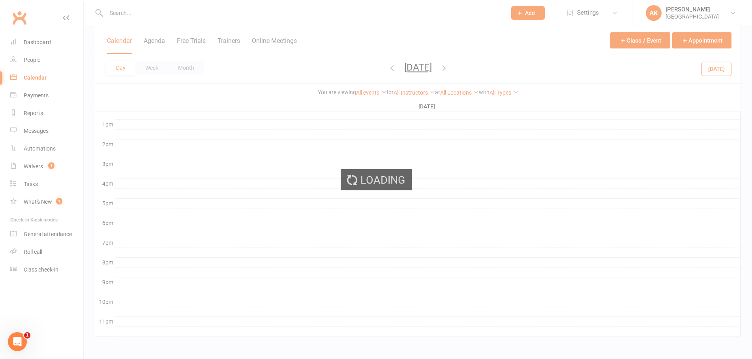
click at [387, 69] on icon "button" at bounding box center [391, 68] width 9 height 9
click at [358, 69] on ui-view "Prospect Member Non-attending contact Class / event Appointment Task Bulk messa…" at bounding box center [376, 26] width 752 height 643
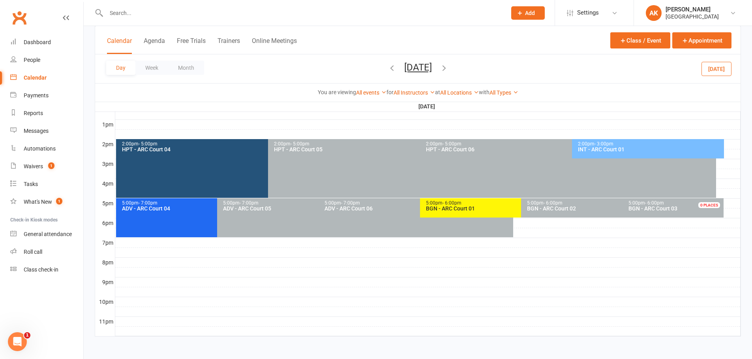
click at [387, 69] on icon "button" at bounding box center [391, 68] width 9 height 9
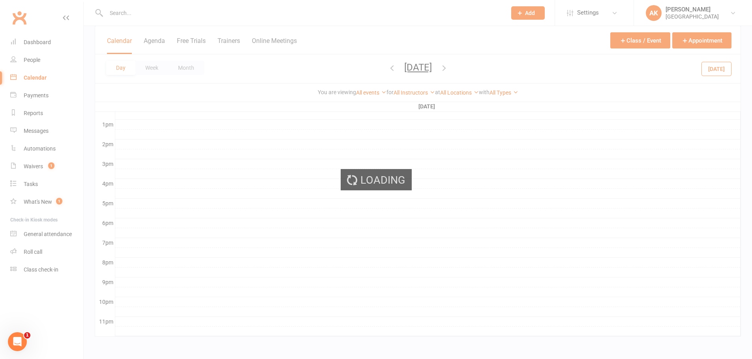
click at [358, 69] on ui-view "Prospect Member Non-attending contact Class / event Appointment Task Bulk messa…" at bounding box center [376, 26] width 752 height 643
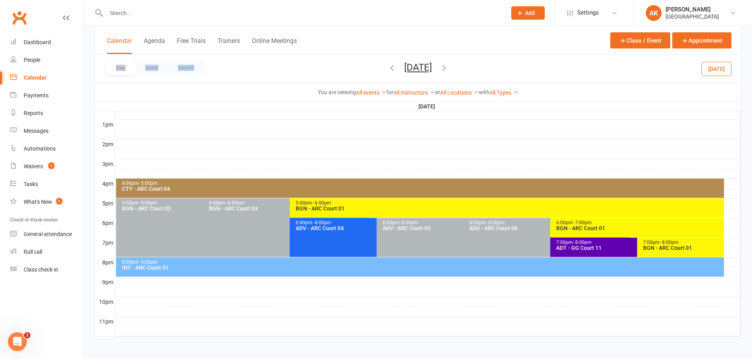
click at [358, 69] on div "Day Week Month Friday, Sep 12, 2025 September 2025 Sun Mon Tue Wed Thu Fri Sat …" at bounding box center [417, 68] width 645 height 29
click at [387, 67] on icon "button" at bounding box center [391, 68] width 9 height 9
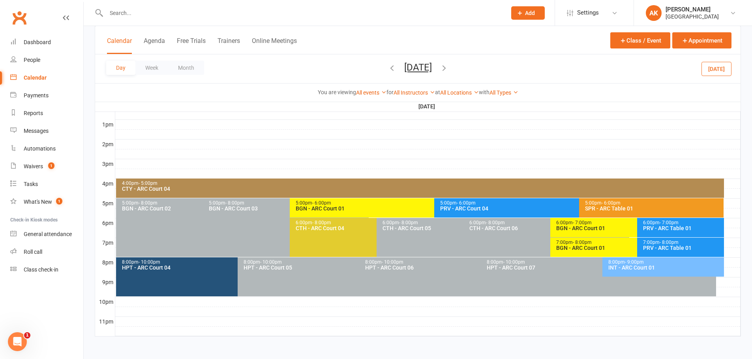
click at [396, 67] on span "Thursday, Sep 11, 2025 September 2025 Sun Mon Tue Wed Thu Fri Sat 31 01 02 03 0…" at bounding box center [417, 69] width 43 height 14
click at [387, 67] on icon "button" at bounding box center [391, 68] width 9 height 9
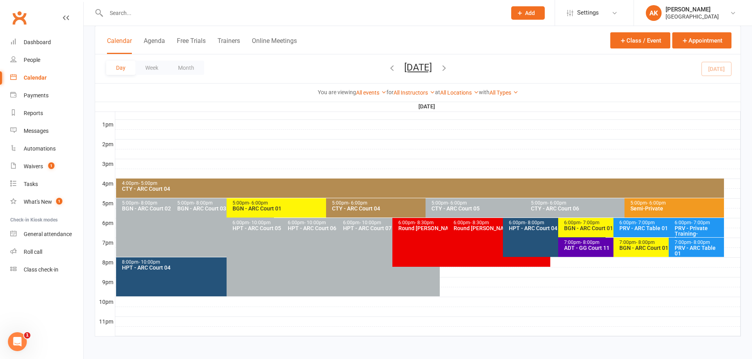
click at [341, 67] on div "Day Week Month Wednesday, Sep 10, 2025 September 2025 Sun Mon Tue Wed Thu Fri S…" at bounding box center [417, 68] width 645 height 29
click at [448, 67] on icon "button" at bounding box center [444, 68] width 9 height 9
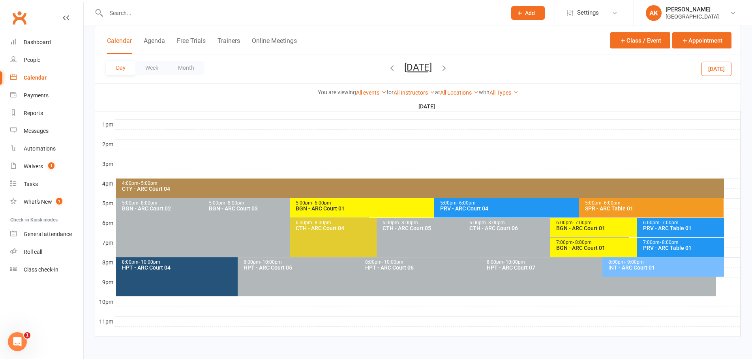
click at [448, 67] on icon "button" at bounding box center [444, 68] width 9 height 9
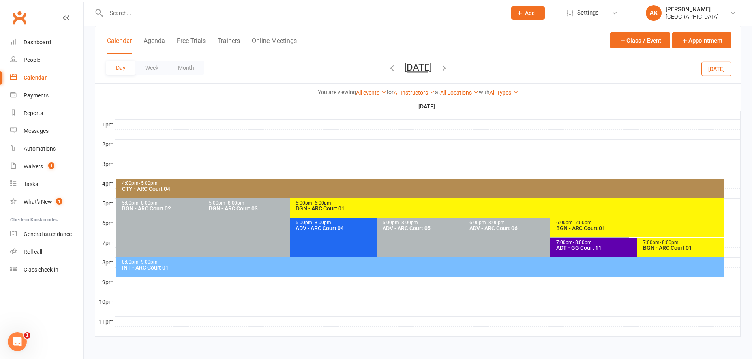
click at [448, 66] on icon "button" at bounding box center [444, 68] width 9 height 9
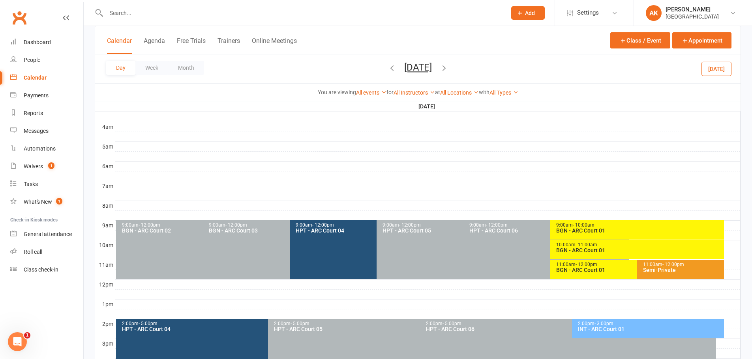
scroll to position [100, 0]
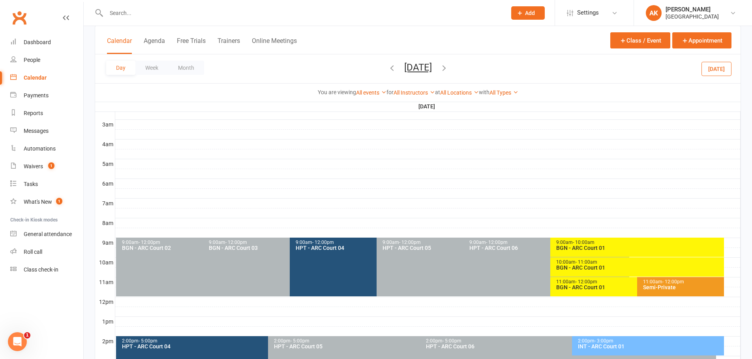
click at [573, 286] on div "BGN - ARC Court 01" at bounding box center [635, 288] width 159 height 6
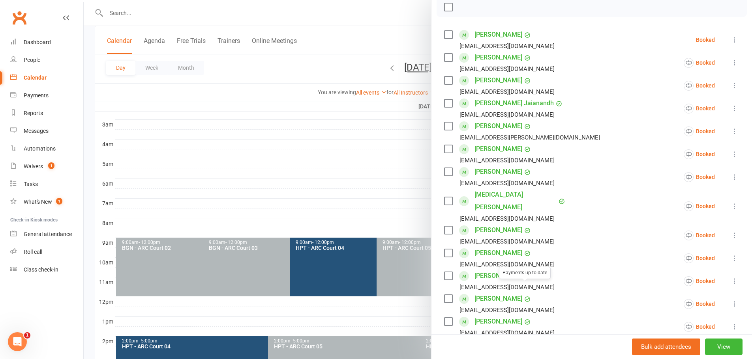
scroll to position [79, 0]
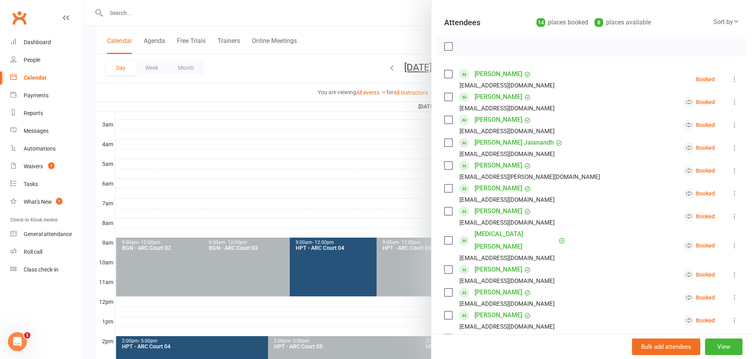
click at [411, 31] on div at bounding box center [418, 179] width 668 height 359
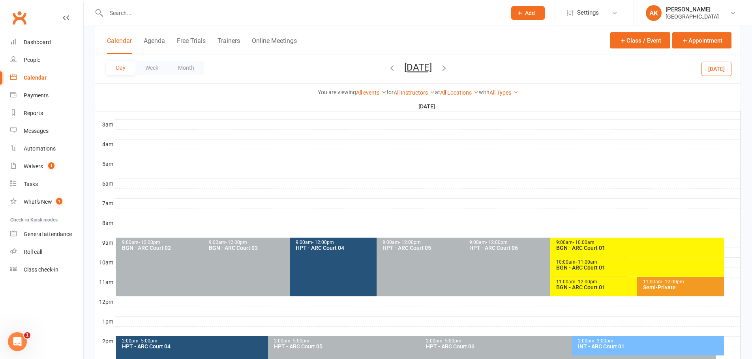
click at [448, 67] on icon "button" at bounding box center [444, 68] width 9 height 9
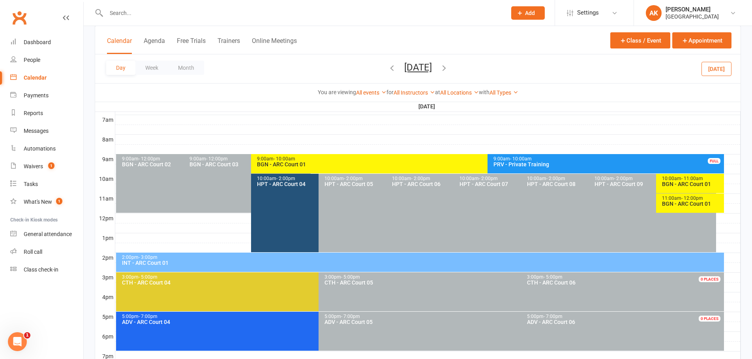
scroll to position [197, 0]
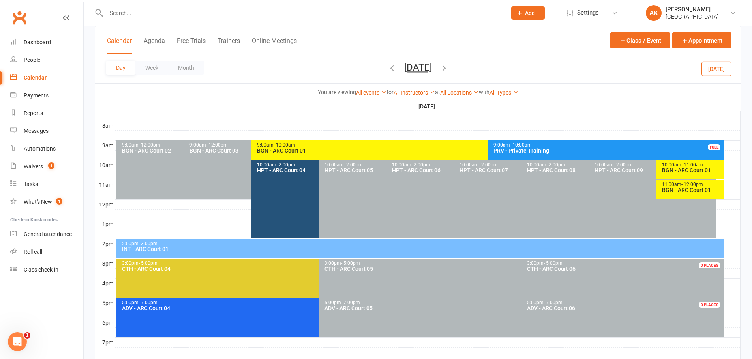
click at [675, 185] on div "11:00am - 12:00pm" at bounding box center [691, 184] width 60 height 5
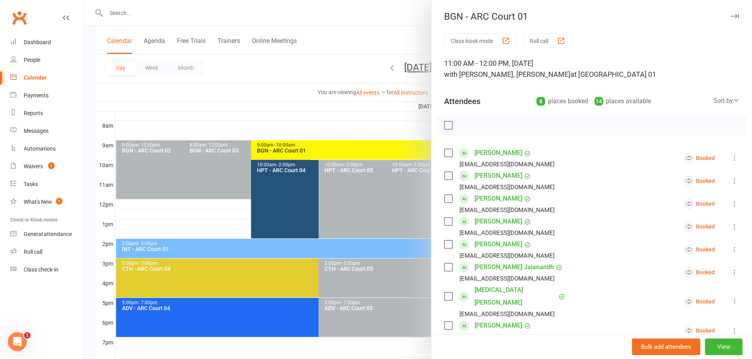
click at [393, 28] on div at bounding box center [418, 179] width 668 height 359
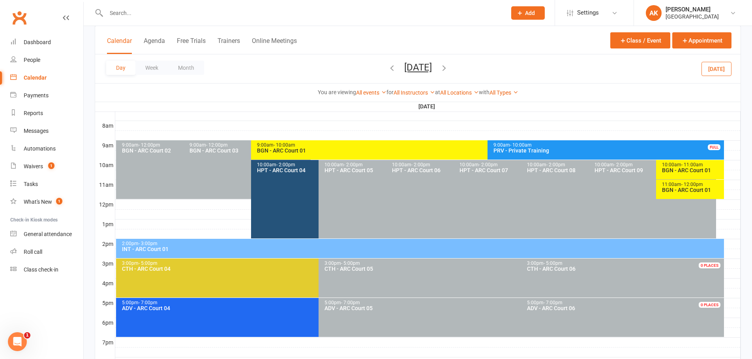
click at [448, 65] on icon "button" at bounding box center [444, 68] width 9 height 9
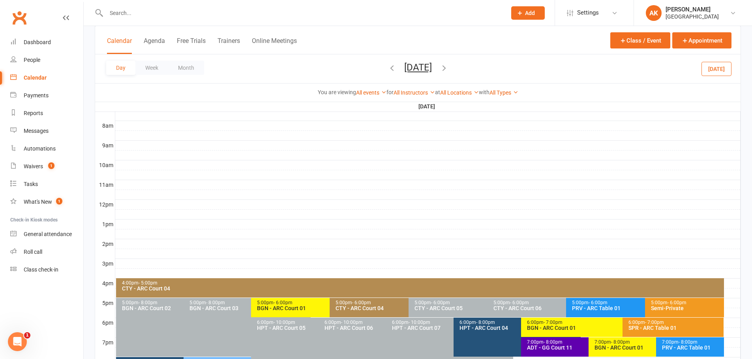
click at [448, 66] on icon "button" at bounding box center [444, 68] width 9 height 9
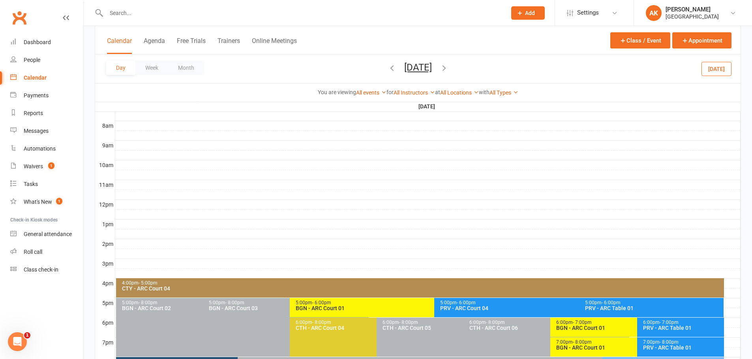
click at [448, 66] on icon "button" at bounding box center [444, 68] width 9 height 9
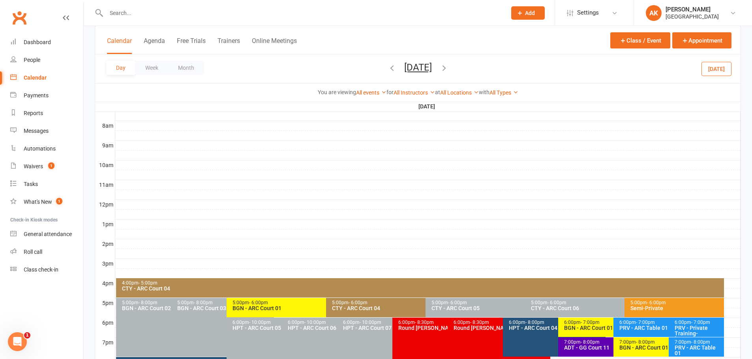
click at [448, 67] on icon "button" at bounding box center [444, 68] width 9 height 9
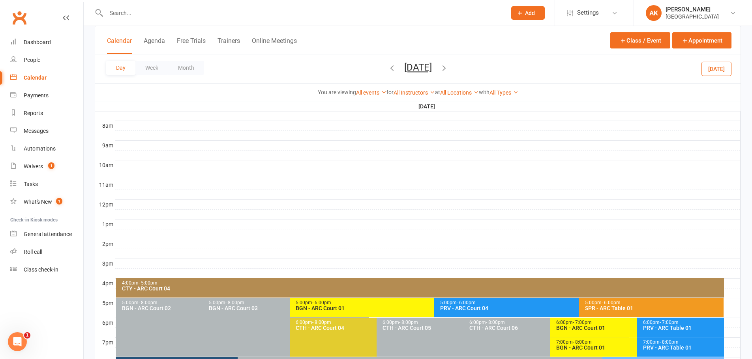
click at [448, 67] on icon "button" at bounding box center [444, 68] width 9 height 9
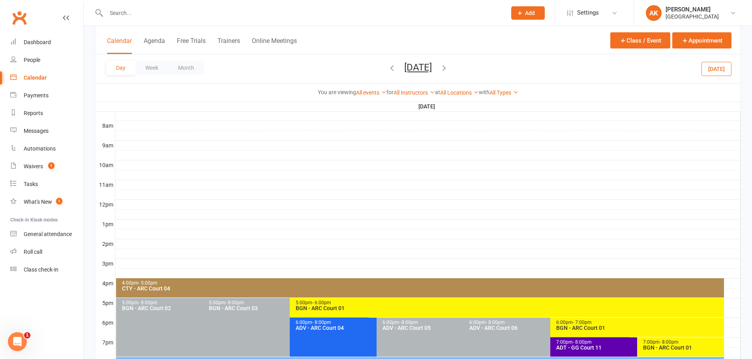
click at [448, 67] on icon "button" at bounding box center [444, 68] width 9 height 9
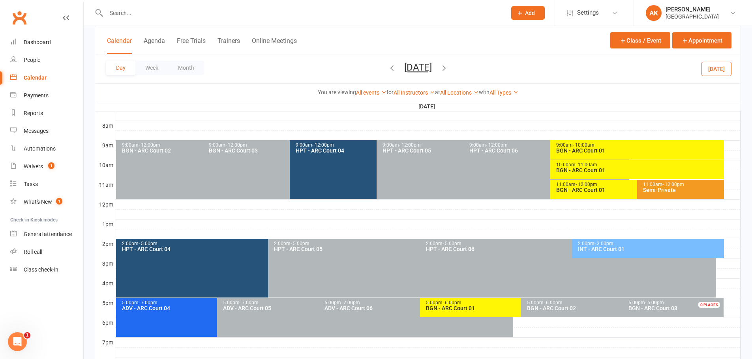
click at [575, 186] on span "- 12:00pm" at bounding box center [586, 185] width 22 height 6
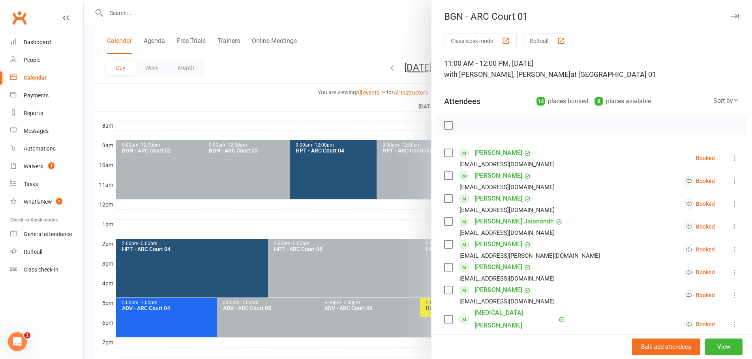
drag, startPoint x: 401, startPoint y: 39, endPoint x: 429, endPoint y: 75, distance: 45.6
click at [401, 39] on div at bounding box center [418, 179] width 668 height 359
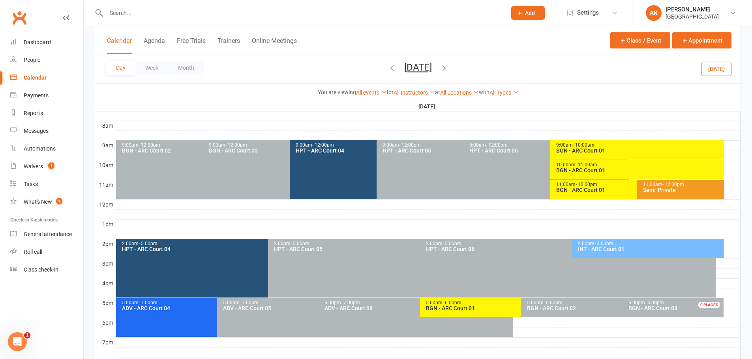
click at [448, 67] on icon "button" at bounding box center [444, 68] width 9 height 9
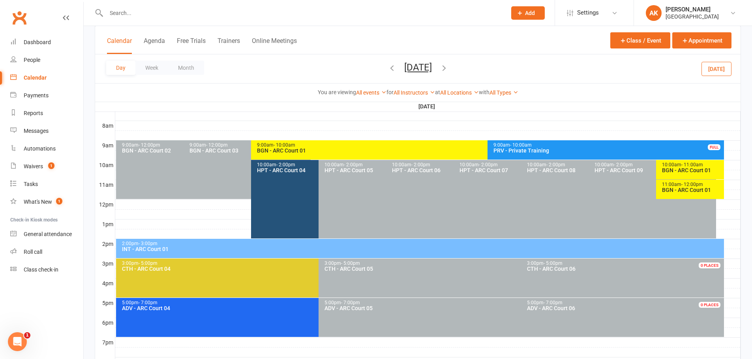
click at [678, 186] on div "11:00am - 12:00pm" at bounding box center [691, 184] width 60 height 5
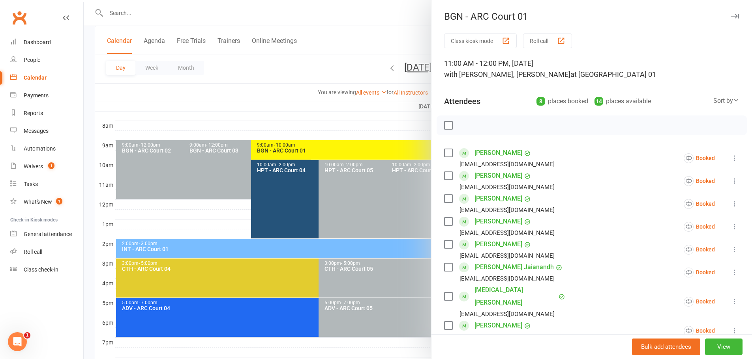
click at [374, 21] on div at bounding box center [418, 179] width 668 height 359
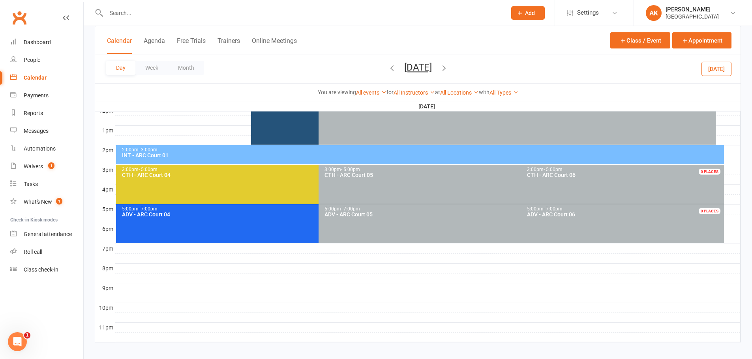
scroll to position [297, 0]
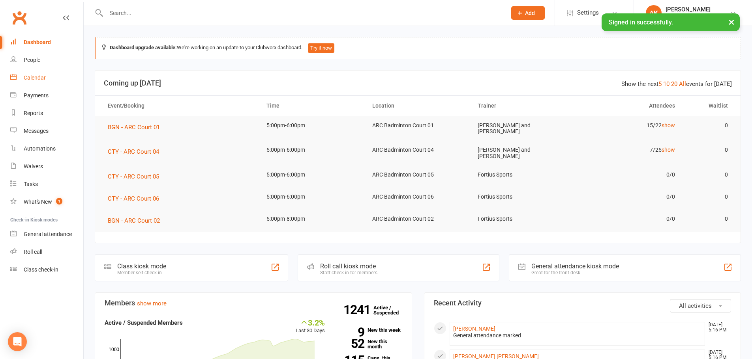
click at [34, 75] on div "Calendar" at bounding box center [35, 78] width 22 height 6
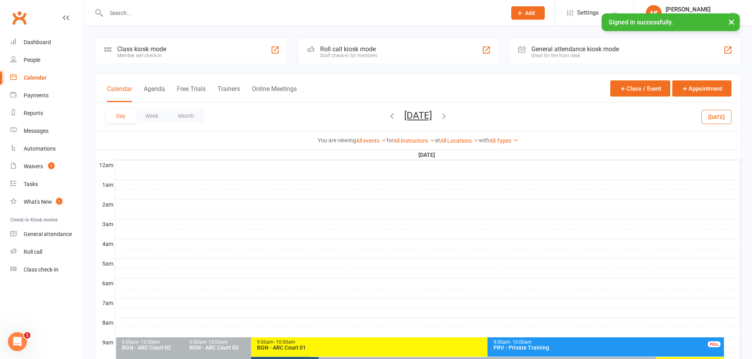
click at [387, 118] on icon "button" at bounding box center [391, 116] width 9 height 9
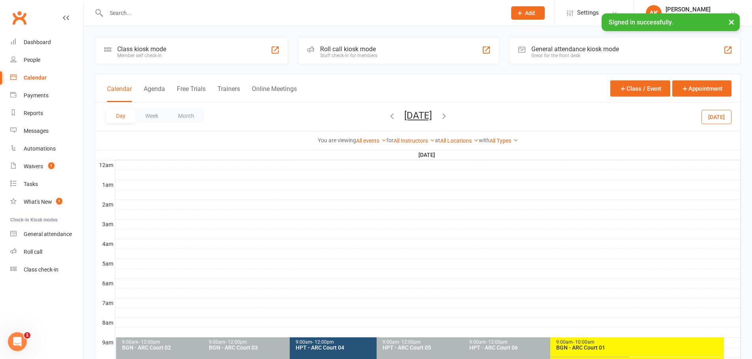
click at [387, 117] on icon "button" at bounding box center [391, 116] width 9 height 9
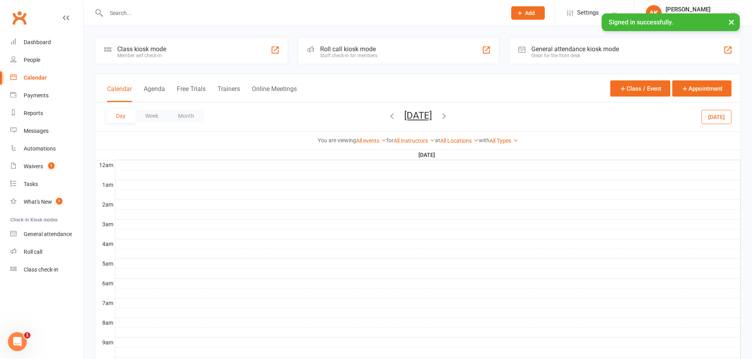
click at [387, 115] on icon "button" at bounding box center [391, 116] width 9 height 9
click at [387, 114] on icon "button" at bounding box center [391, 116] width 9 height 9
click at [354, 114] on div "Day Week Month Tuesday, Sep 16, 2025 September 2025 Sun Mon Tue Wed Thu Fri Sat…" at bounding box center [417, 117] width 645 height 29
click at [387, 116] on icon "button" at bounding box center [391, 116] width 9 height 9
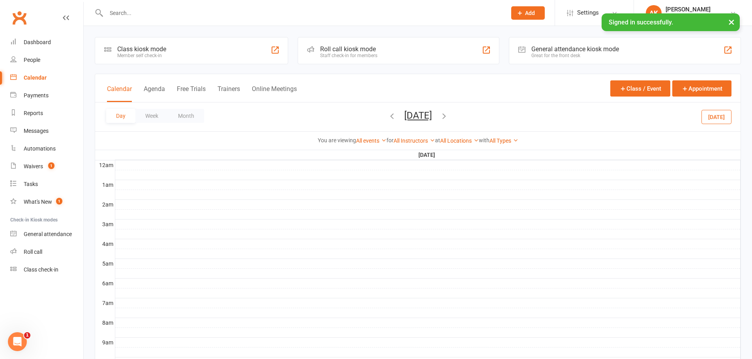
click at [387, 118] on icon "button" at bounding box center [391, 116] width 9 height 9
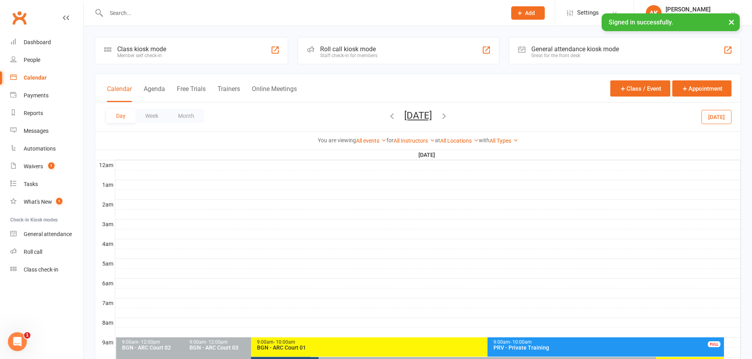
click at [387, 116] on icon "button" at bounding box center [391, 116] width 9 height 9
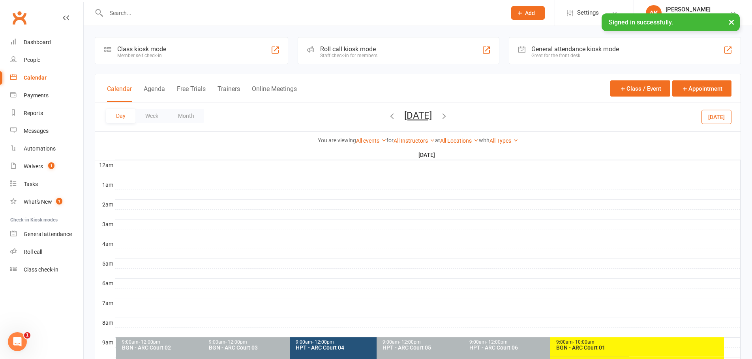
click at [387, 115] on icon "button" at bounding box center [391, 116] width 9 height 9
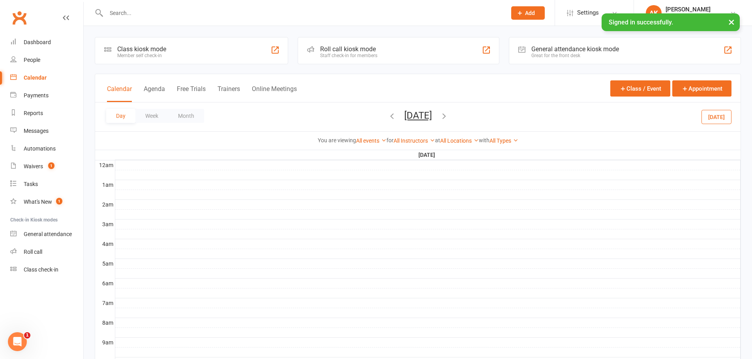
click at [387, 116] on icon "button" at bounding box center [391, 116] width 9 height 9
click at [387, 114] on icon "button" at bounding box center [391, 116] width 9 height 9
click at [448, 116] on icon "button" at bounding box center [444, 116] width 9 height 9
click at [440, 116] on span "Wednesday, Sep 10, 2025 September 2025 Sun Mon Tue Wed Thu Fri Sat 31 01 02 03 …" at bounding box center [417, 117] width 43 height 14
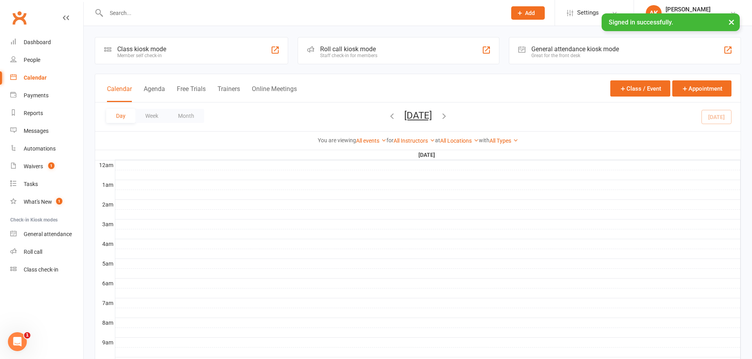
click at [387, 118] on icon "button" at bounding box center [391, 116] width 9 height 9
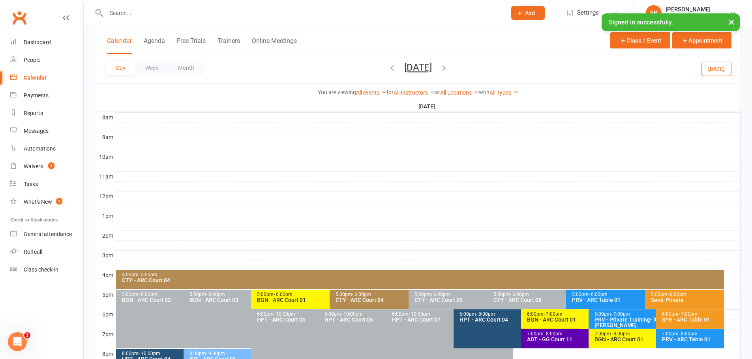
scroll to position [276, 0]
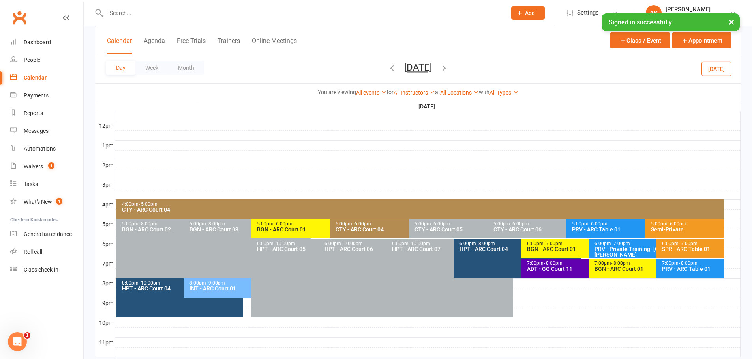
click at [292, 225] on span "- 6:00pm" at bounding box center [282, 224] width 19 height 6
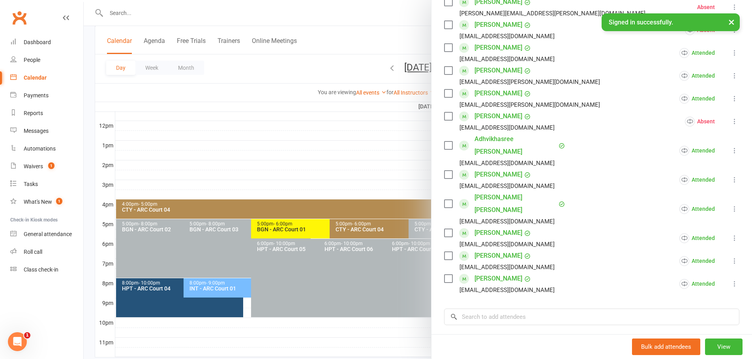
scroll to position [197, 0]
click at [254, 11] on div at bounding box center [418, 179] width 668 height 359
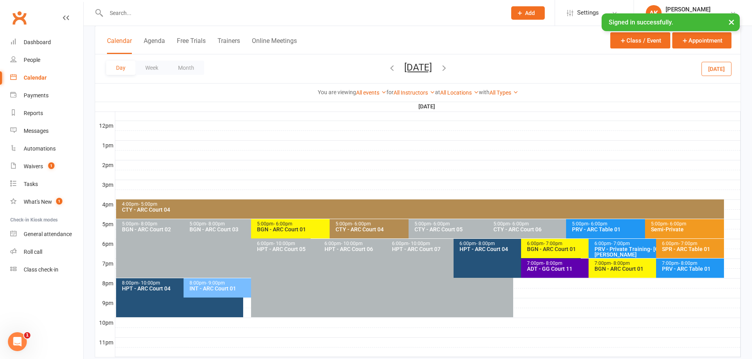
click at [291, 226] on span "- 6:00pm" at bounding box center [282, 224] width 19 height 6
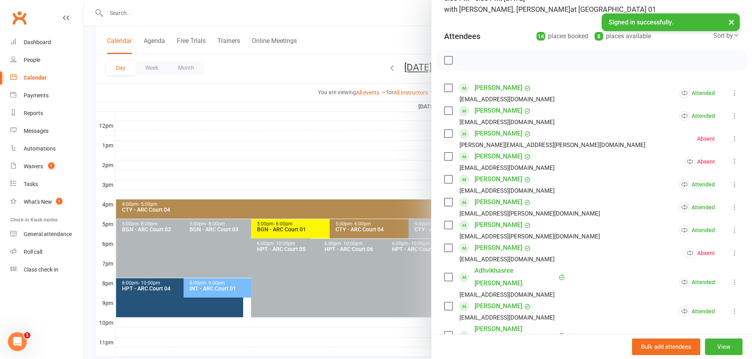
scroll to position [79, 0]
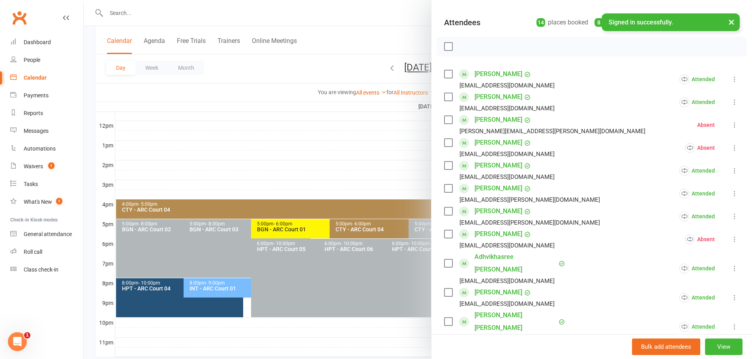
click at [399, 24] on div at bounding box center [418, 179] width 668 height 359
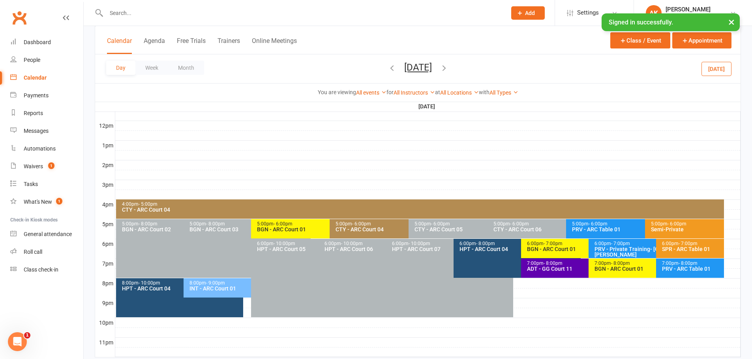
click at [290, 228] on div "BGN - ARC Court 01" at bounding box center [327, 230] width 142 height 6
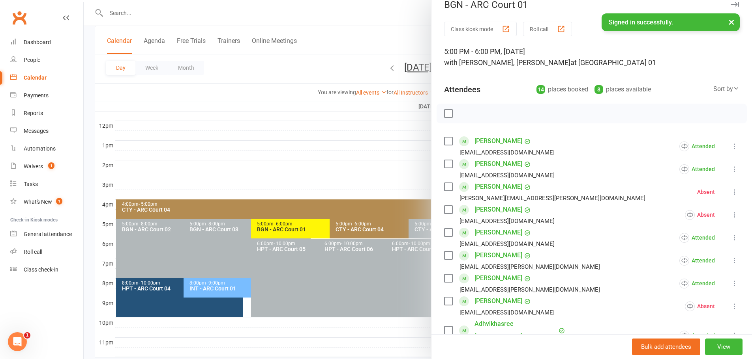
scroll to position [0, 0]
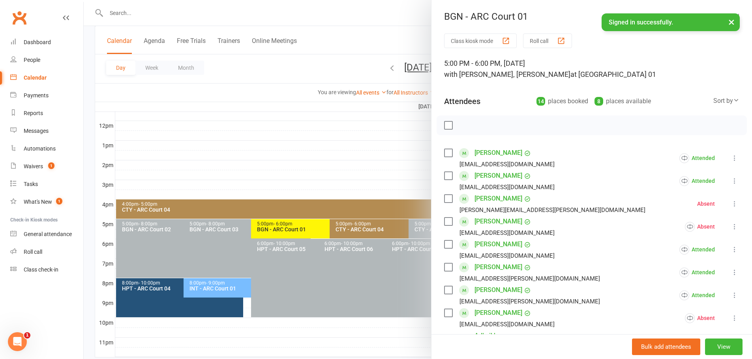
click at [406, 37] on div at bounding box center [418, 179] width 668 height 359
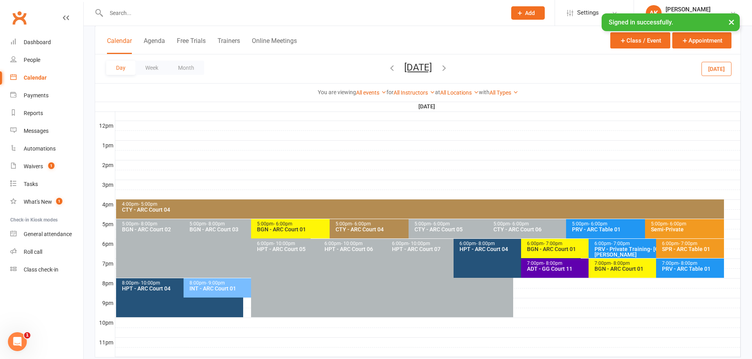
click at [448, 70] on icon "button" at bounding box center [444, 68] width 9 height 9
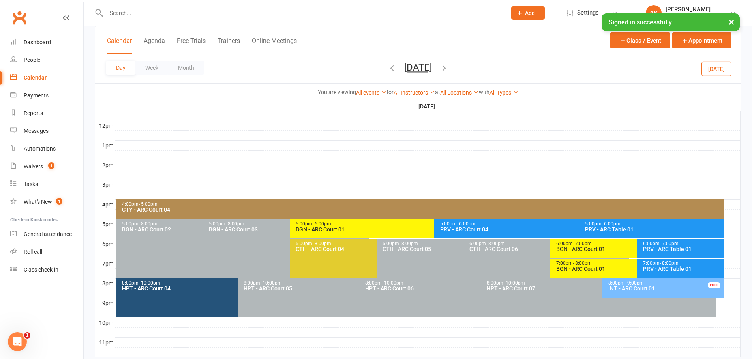
click at [448, 69] on icon "button" at bounding box center [444, 68] width 9 height 9
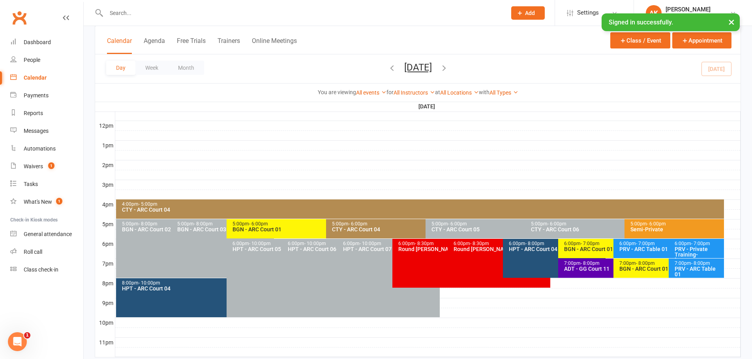
click at [261, 227] on div "BGN - ARC Court 01" at bounding box center [324, 230] width 184 height 6
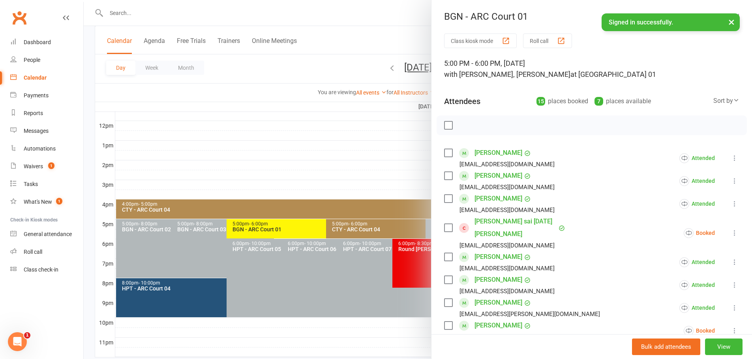
click at [395, 24] on div at bounding box center [418, 179] width 668 height 359
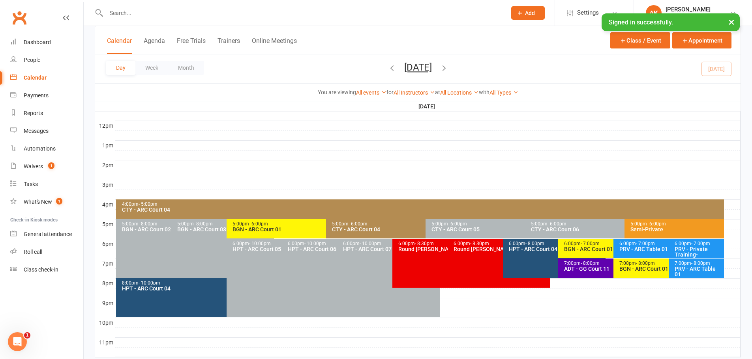
click at [277, 224] on div "5:00pm - 6:00pm" at bounding box center [324, 224] width 184 height 5
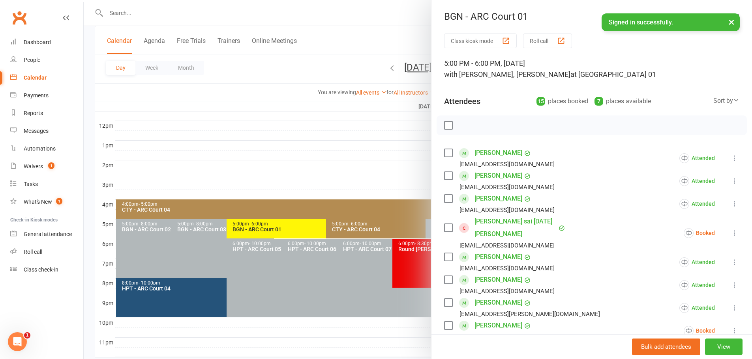
click at [401, 22] on div at bounding box center [418, 179] width 668 height 359
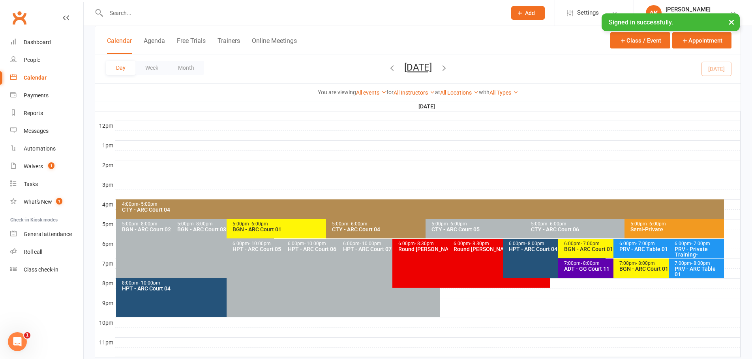
click at [387, 68] on icon "button" at bounding box center [391, 68] width 9 height 9
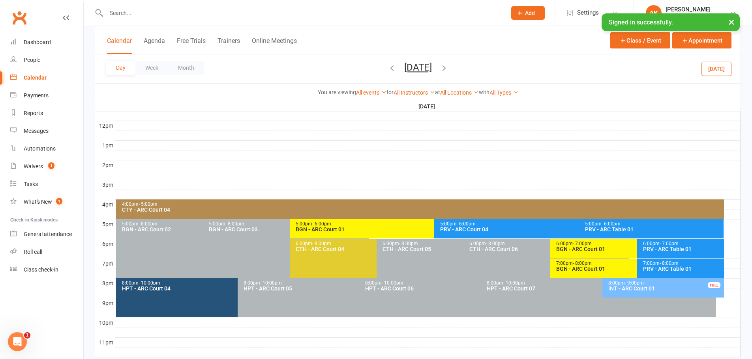
click at [353, 68] on div "Day Week Month Tuesday, Sep 9, 2025 September 2025 Sun Mon Tue Wed Thu Fri Sat …" at bounding box center [417, 68] width 645 height 29
click at [387, 68] on div "Tuesday, Sep 9, 2025 September 2025 Sun Mon Tue Wed Thu Fri Sat 31 01 02 03 04 …" at bounding box center [417, 69] width 61 height 14
click at [387, 69] on icon "button" at bounding box center [391, 68] width 9 height 9
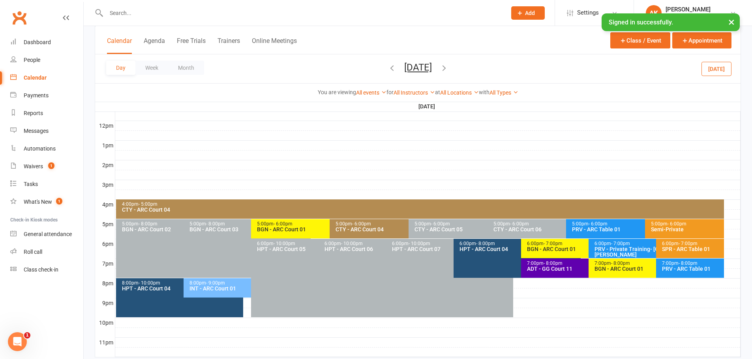
click at [280, 232] on div "BGN - ARC Court 01" at bounding box center [327, 230] width 142 height 6
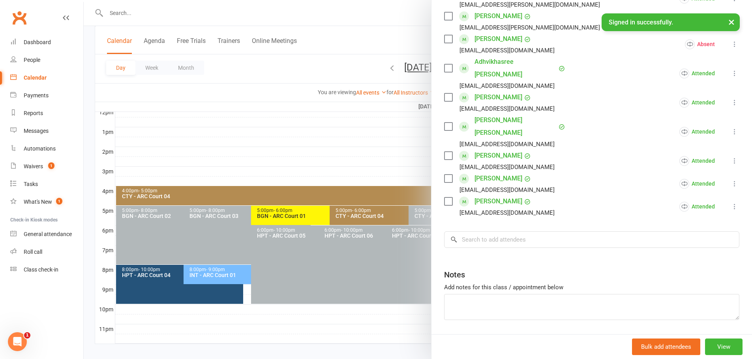
scroll to position [297, 0]
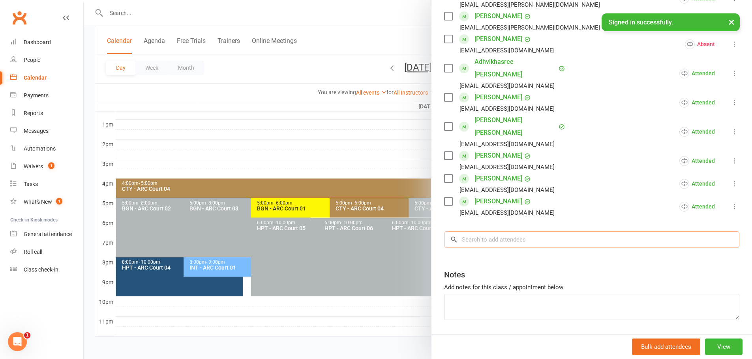
click at [482, 232] on input "search" at bounding box center [591, 240] width 295 height 17
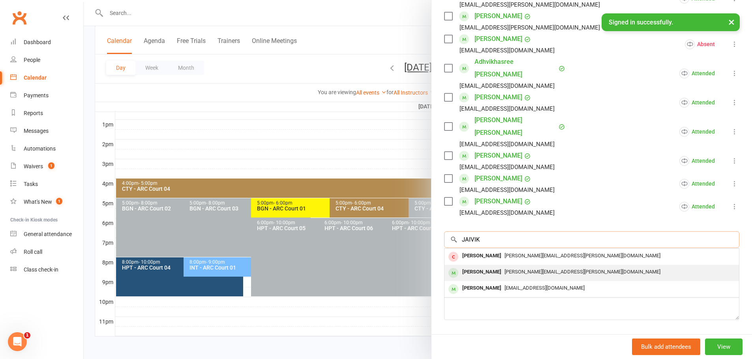
type input "JAIVIK"
click at [470, 267] on div "Jaivik Divvela" at bounding box center [481, 272] width 45 height 11
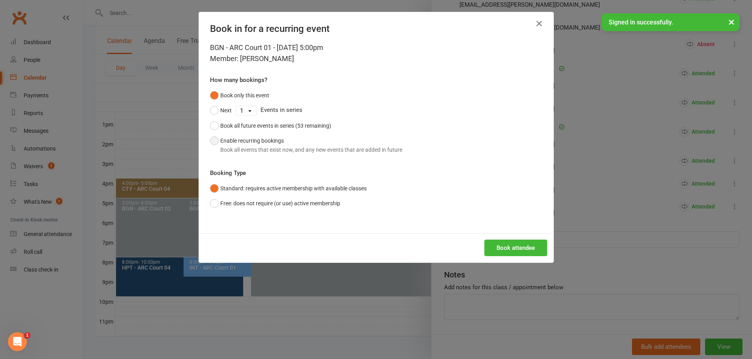
click at [241, 148] on div "Book all events that exist now, and any new events that are added in future" at bounding box center [311, 150] width 182 height 9
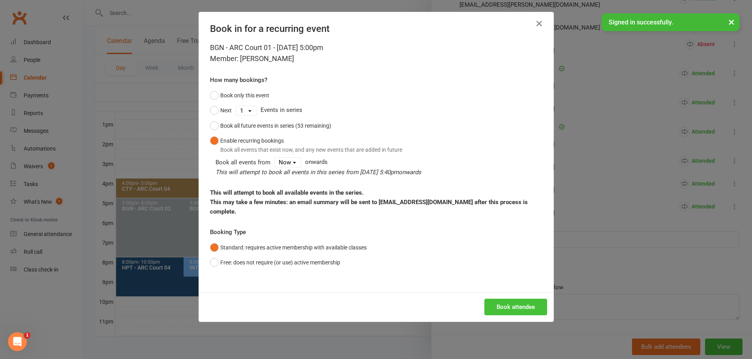
click at [506, 299] on button "Book attendee" at bounding box center [515, 307] width 63 height 17
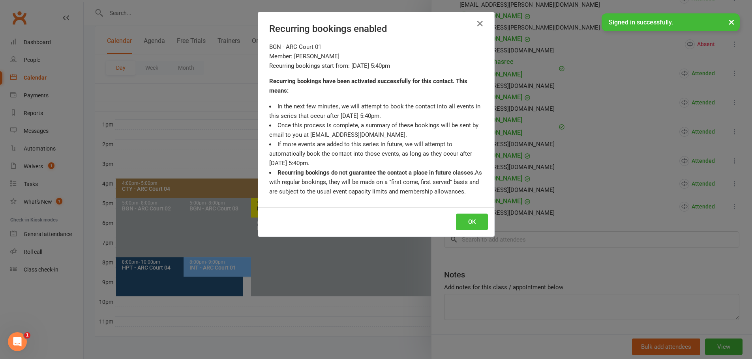
click at [472, 223] on button "OK" at bounding box center [472, 222] width 32 height 17
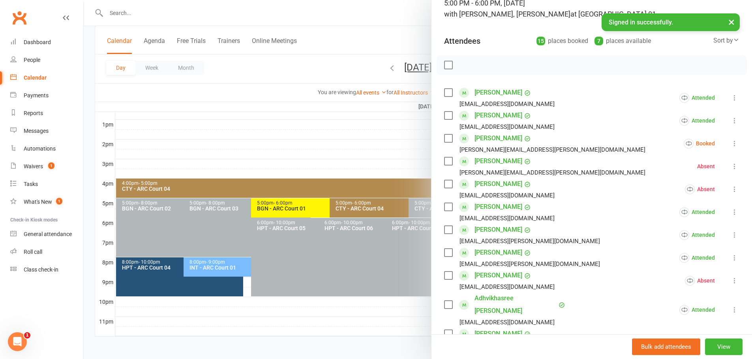
scroll to position [0, 0]
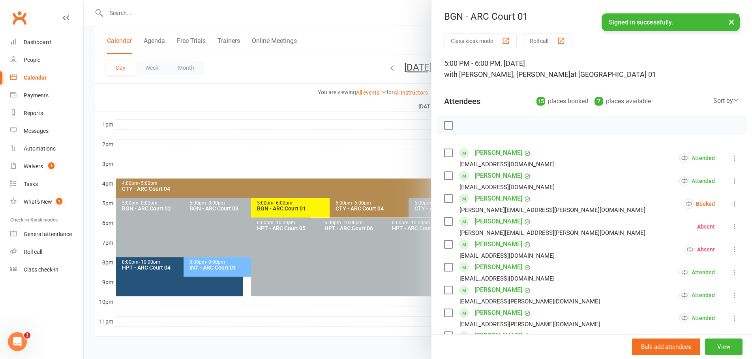
drag, startPoint x: 371, startPoint y: 9, endPoint x: 399, endPoint y: 54, distance: 52.1
click at [371, 9] on div at bounding box center [418, 179] width 668 height 359
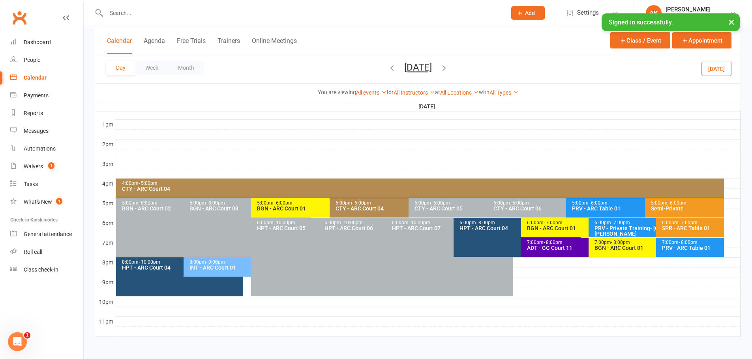
click at [448, 67] on icon "button" at bounding box center [444, 68] width 9 height 9
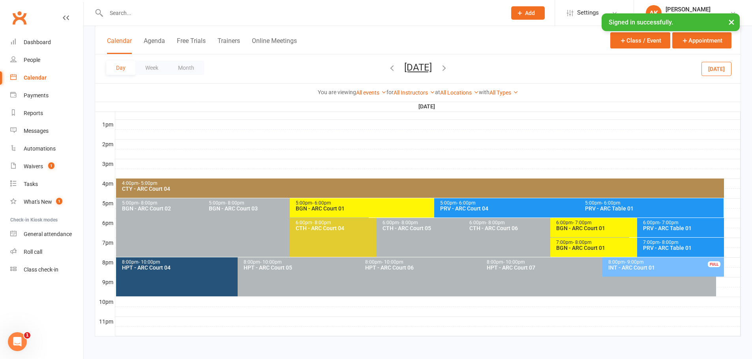
click at [448, 67] on icon "button" at bounding box center [444, 68] width 9 height 9
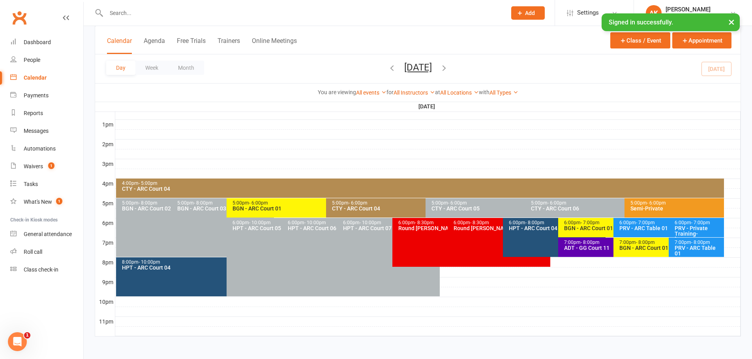
click at [265, 204] on span "- 6:00pm" at bounding box center [258, 203] width 19 height 6
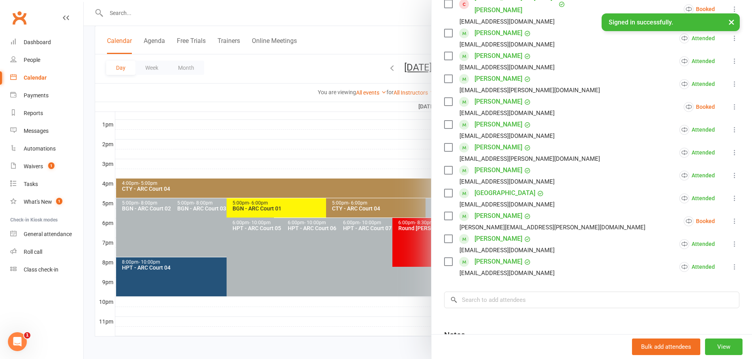
scroll to position [237, 0]
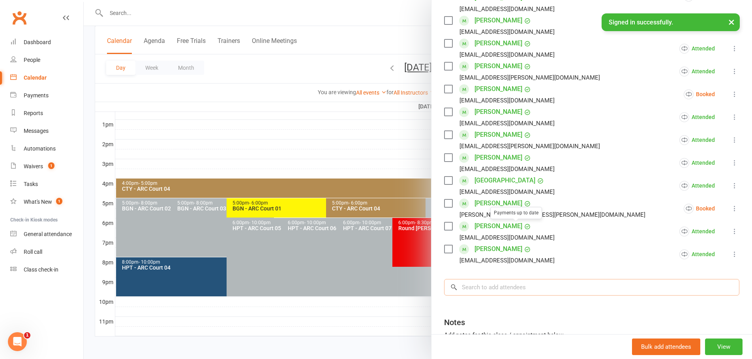
click at [504, 285] on input "search" at bounding box center [591, 287] width 295 height 17
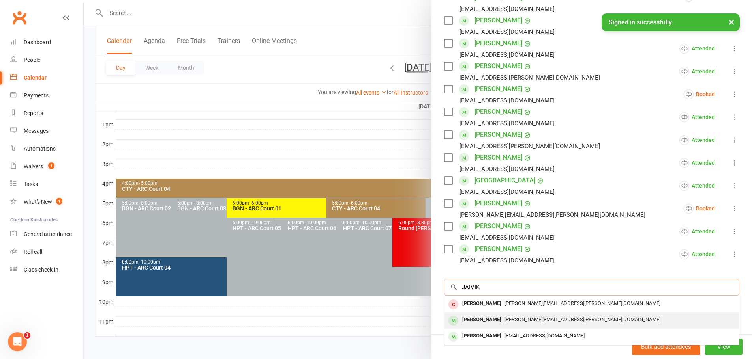
type input "JAIVIK"
click at [468, 318] on div "[PERSON_NAME]" at bounding box center [481, 319] width 45 height 11
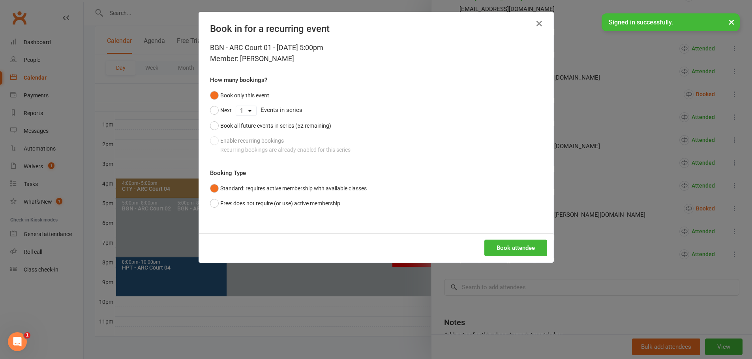
click at [227, 143] on div "Book only this event Next 1 2 3 4 5 6 7 8 9 10 11 12 13 14 15 16 17 18 19 20 21…" at bounding box center [376, 122] width 332 height 69
click at [535, 20] on icon "button" at bounding box center [538, 23] width 9 height 9
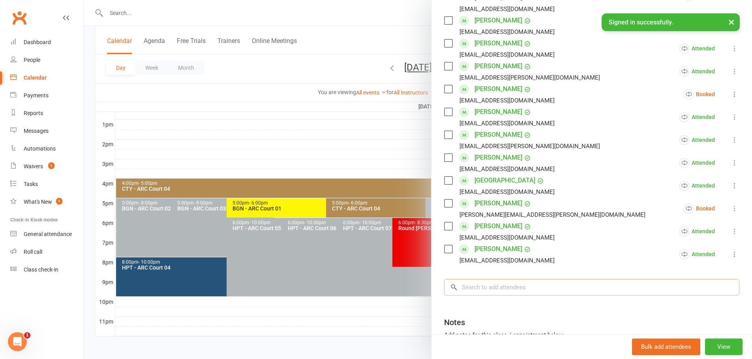
click at [488, 283] on input "search" at bounding box center [591, 287] width 295 height 17
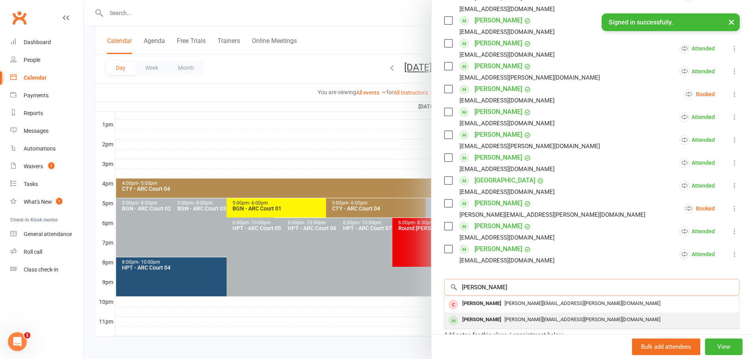
type input "RUTHVIK"
click at [488, 317] on div "Ruthvik Divvela" at bounding box center [481, 319] width 45 height 11
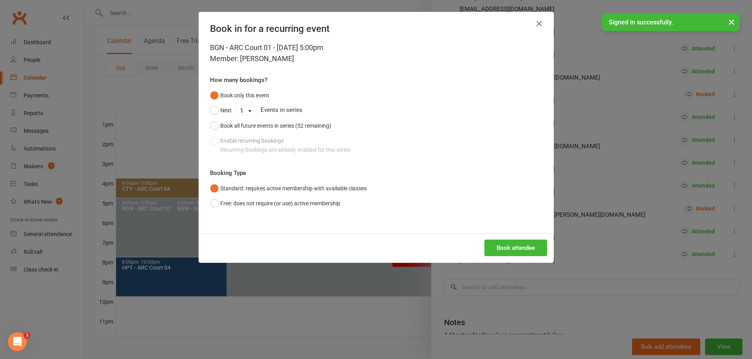
click at [271, 140] on div "Book only this event Next 1 2 3 4 5 6 7 8 9 10 11 12 13 14 15 16 17 18 19 20 21…" at bounding box center [376, 122] width 332 height 69
click at [534, 23] on icon "button" at bounding box center [538, 23] width 9 height 9
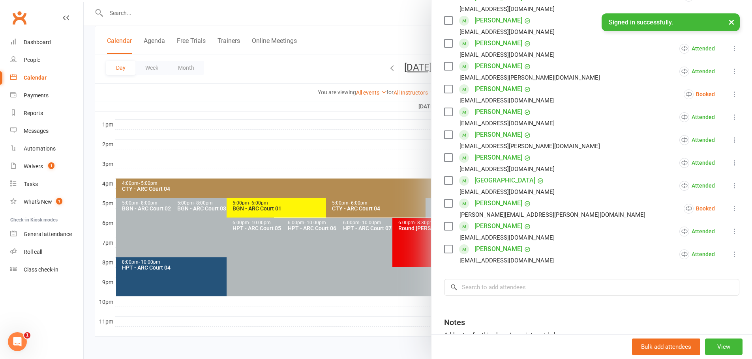
click at [423, 13] on div at bounding box center [418, 179] width 668 height 359
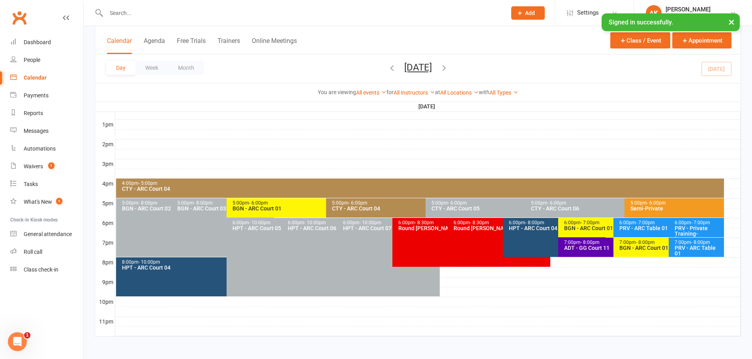
click at [448, 67] on icon "button" at bounding box center [444, 68] width 9 height 9
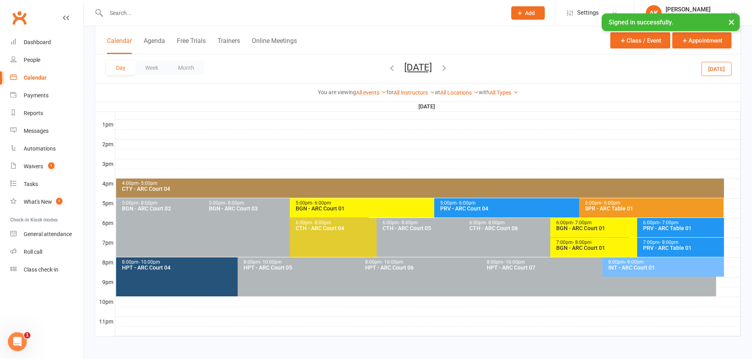
click at [340, 204] on div "5:00pm - 6:00pm" at bounding box center [432, 203] width 274 height 5
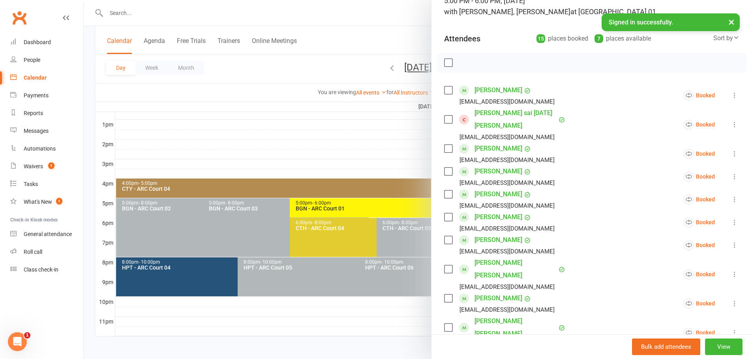
scroll to position [39, 0]
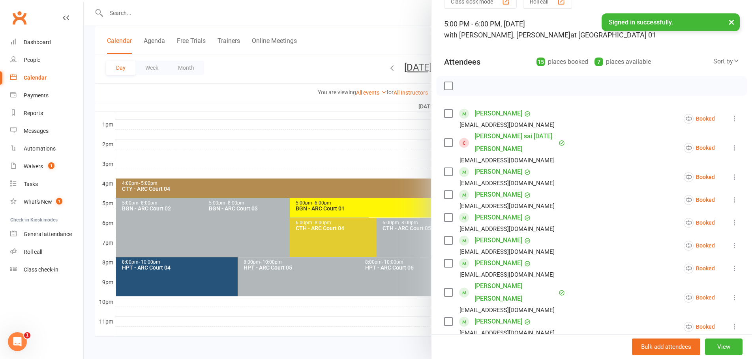
click at [385, 27] on div at bounding box center [418, 179] width 668 height 359
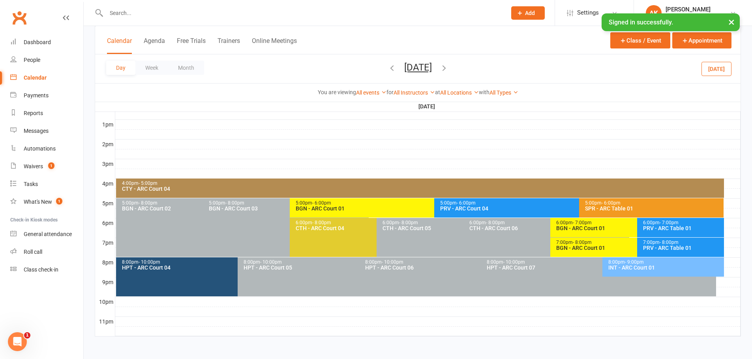
click at [448, 67] on icon "button" at bounding box center [444, 68] width 9 height 9
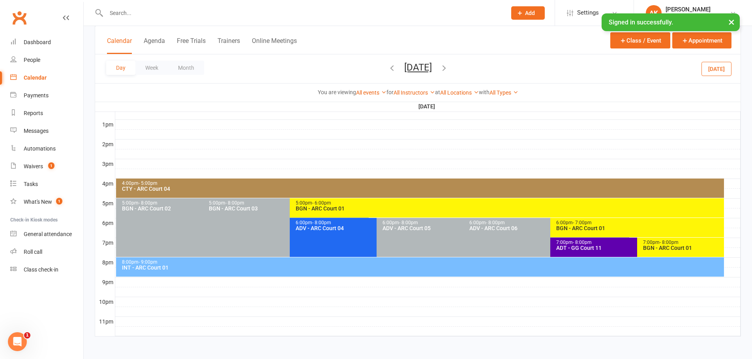
click at [325, 210] on div "BGN - ARC Court 01" at bounding box center [508, 209] width 427 height 6
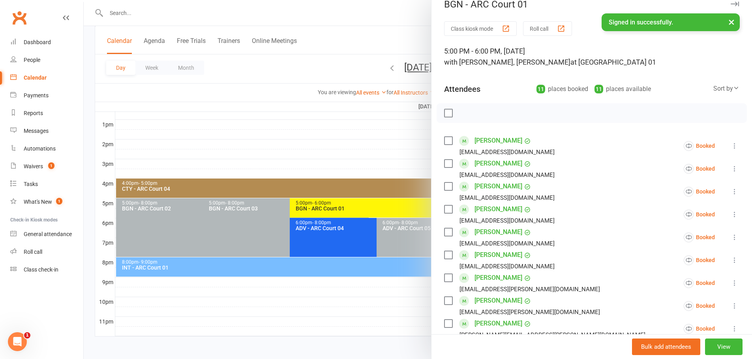
scroll to position [0, 0]
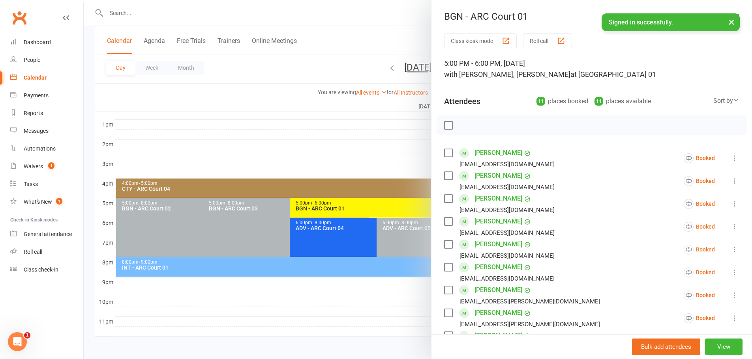
click at [357, 17] on div at bounding box center [418, 179] width 668 height 359
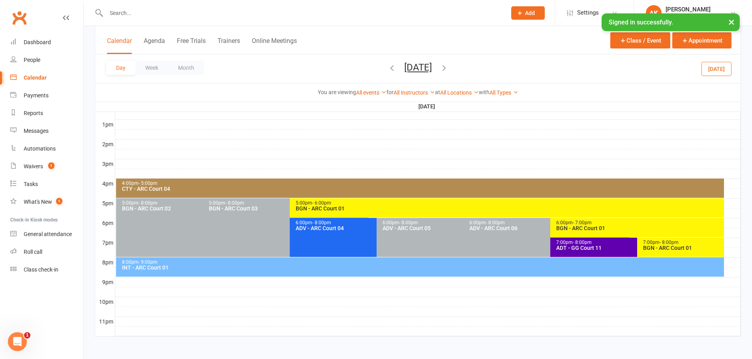
click at [448, 69] on icon "button" at bounding box center [444, 68] width 9 height 9
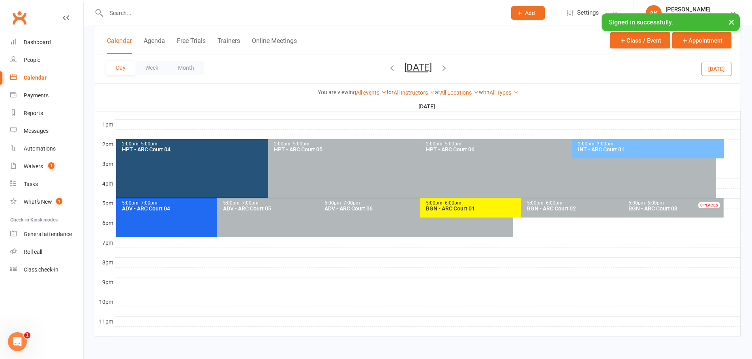
click at [447, 211] on div "BGN - ARC Court 01" at bounding box center [518, 209] width 187 height 6
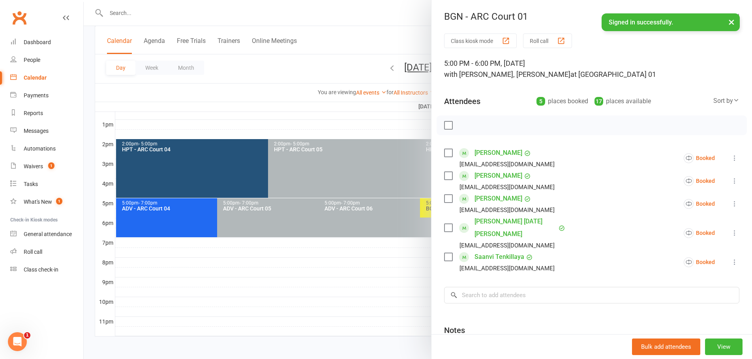
click at [381, 4] on div at bounding box center [418, 179] width 668 height 359
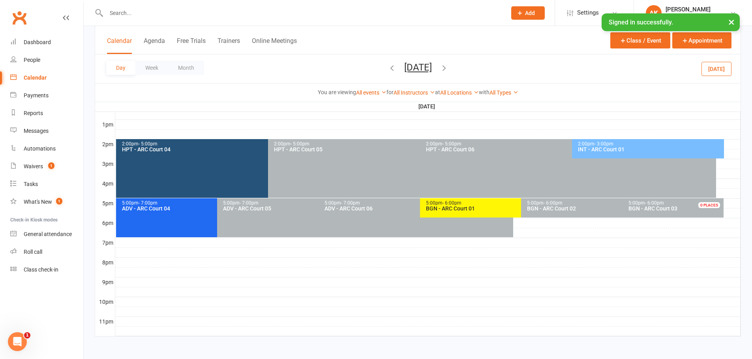
click at [387, 71] on icon "button" at bounding box center [391, 68] width 9 height 9
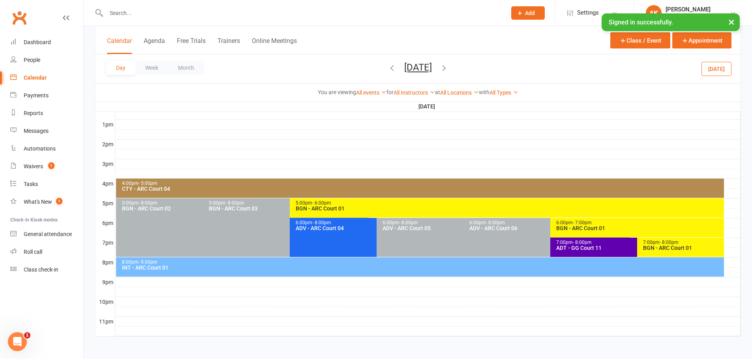
click at [387, 70] on icon "button" at bounding box center [391, 68] width 9 height 9
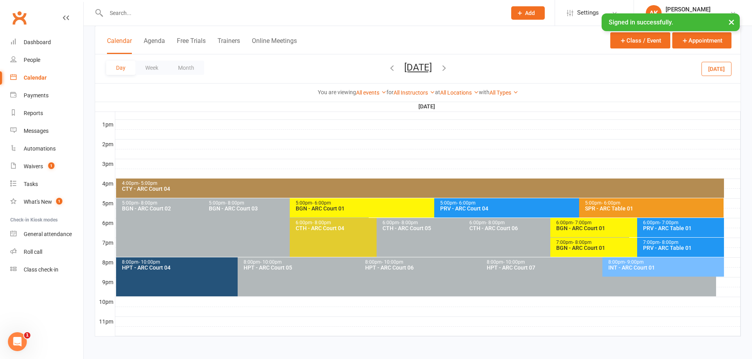
click at [387, 69] on icon "button" at bounding box center [391, 68] width 9 height 9
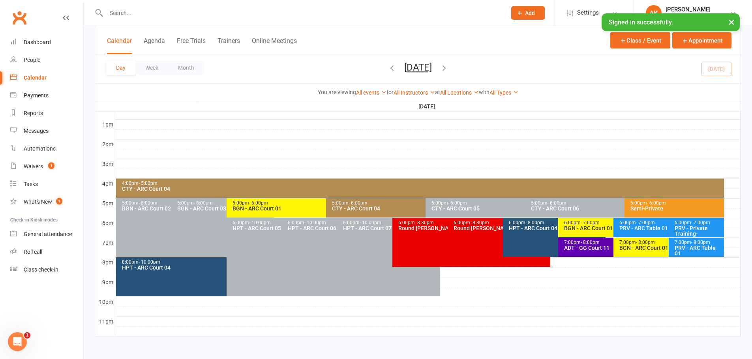
click at [387, 69] on icon "button" at bounding box center [391, 68] width 9 height 9
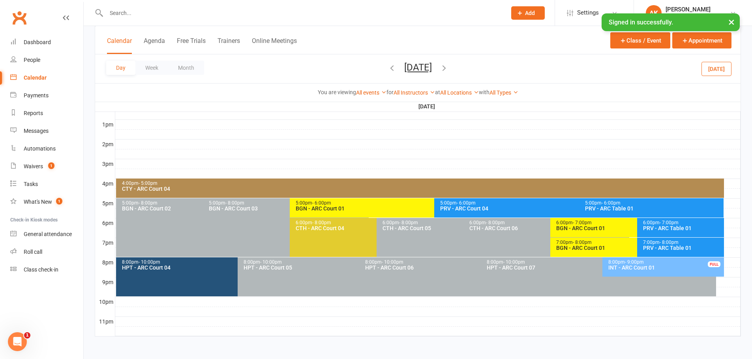
click at [387, 69] on icon "button" at bounding box center [391, 68] width 9 height 9
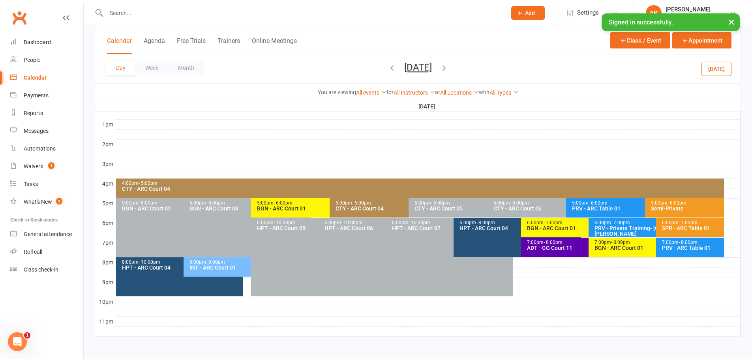
click at [387, 69] on icon "button" at bounding box center [391, 68] width 9 height 9
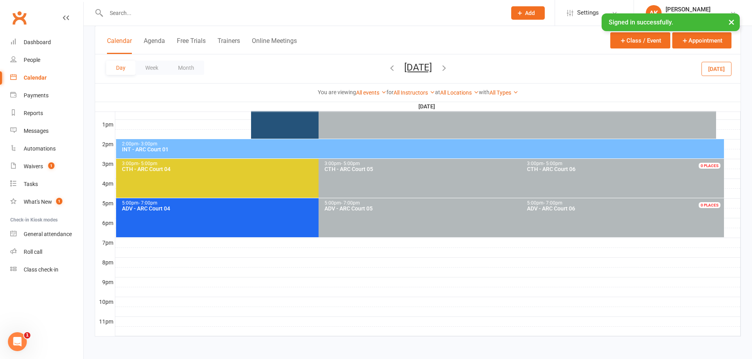
click at [387, 69] on icon "button" at bounding box center [391, 68] width 9 height 9
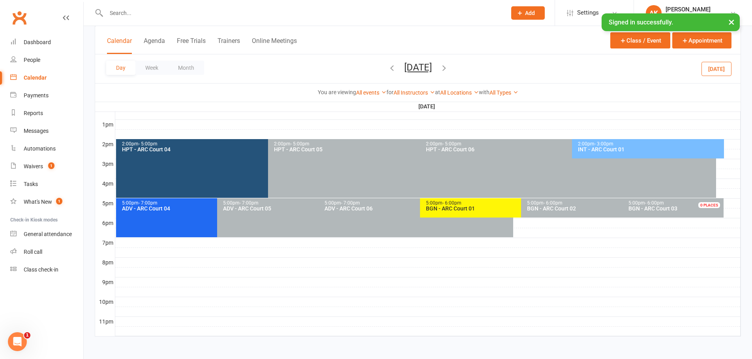
click at [387, 69] on icon "button" at bounding box center [391, 68] width 9 height 9
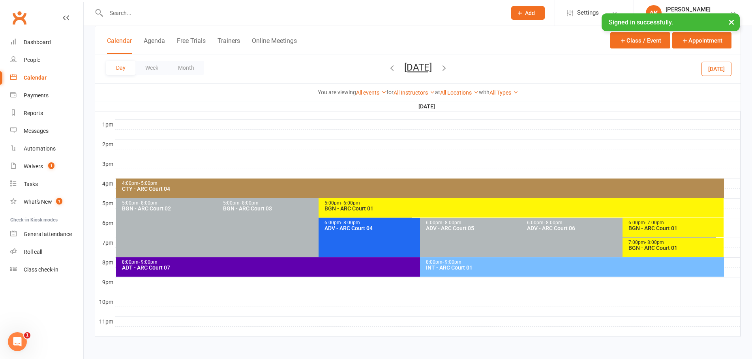
click at [387, 68] on icon "button" at bounding box center [391, 68] width 9 height 9
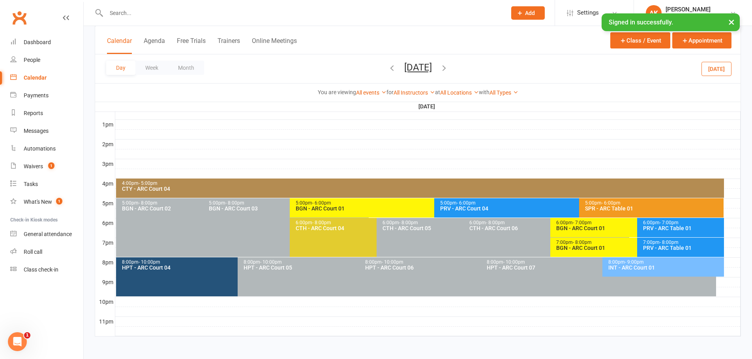
click at [387, 68] on icon "button" at bounding box center [391, 68] width 9 height 9
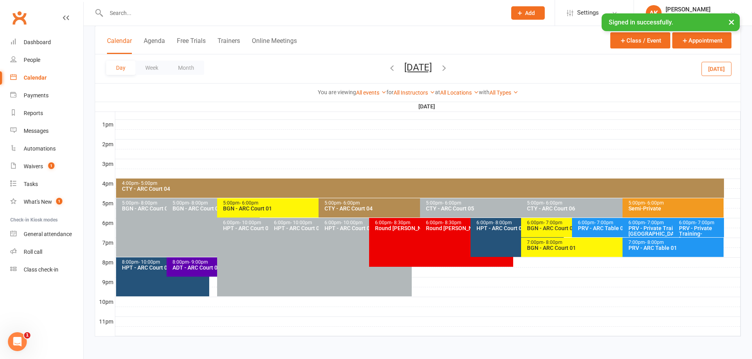
click at [387, 68] on icon "button" at bounding box center [391, 68] width 9 height 9
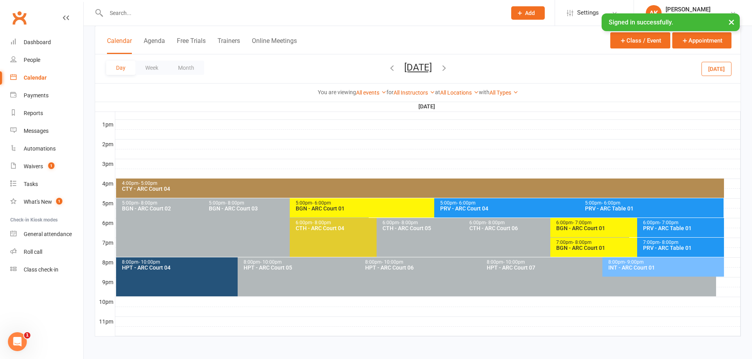
click at [387, 67] on icon "button" at bounding box center [391, 68] width 9 height 9
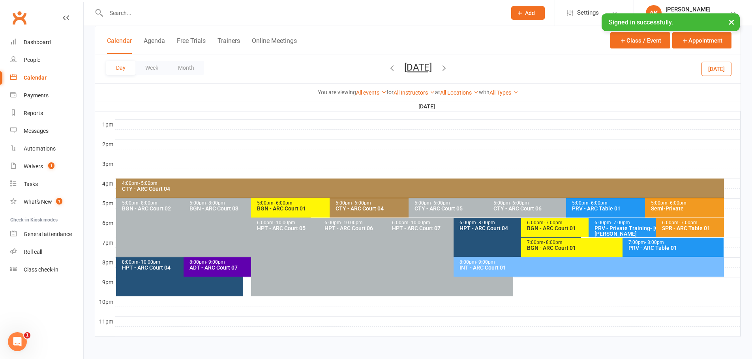
click at [387, 67] on icon "button" at bounding box center [391, 68] width 9 height 9
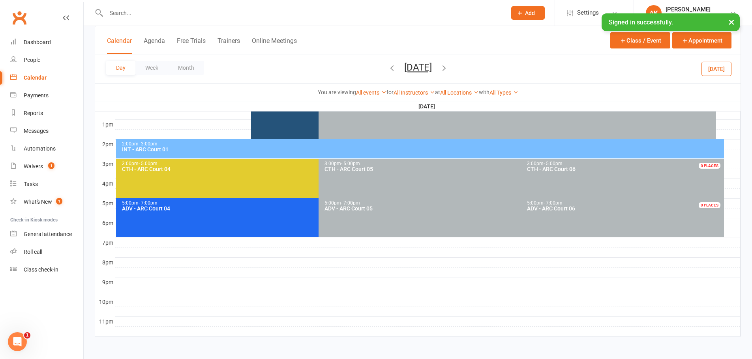
click at [448, 67] on icon "button" at bounding box center [444, 68] width 9 height 9
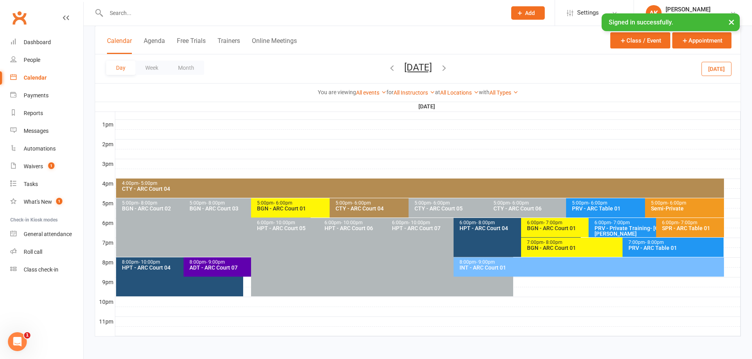
click at [298, 210] on div "BGN - ARC Court 01" at bounding box center [327, 209] width 142 height 6
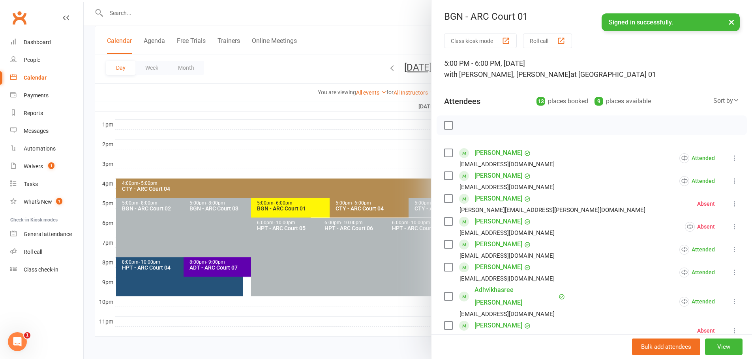
click at [389, 24] on div at bounding box center [418, 179] width 668 height 359
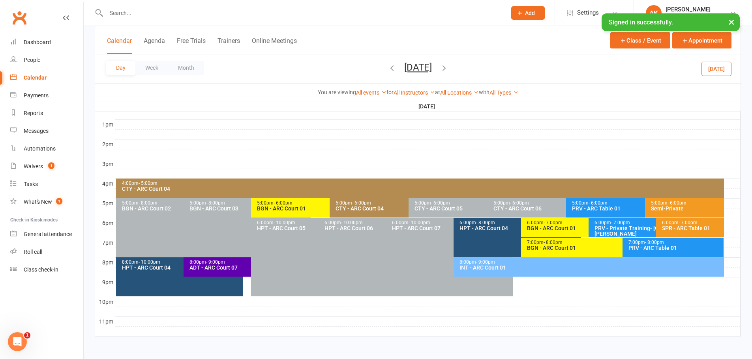
click at [448, 69] on icon "button" at bounding box center [444, 68] width 9 height 9
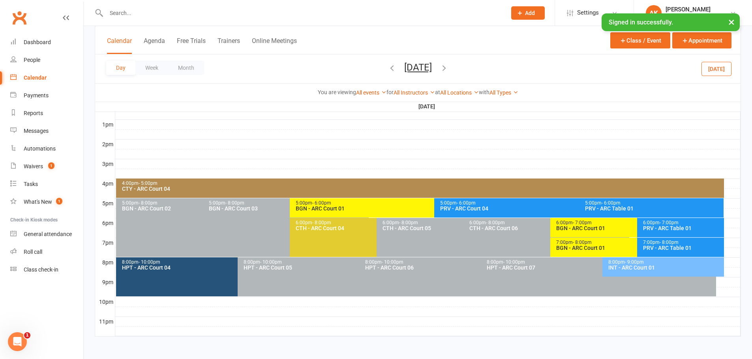
click at [448, 69] on icon "button" at bounding box center [444, 68] width 9 height 9
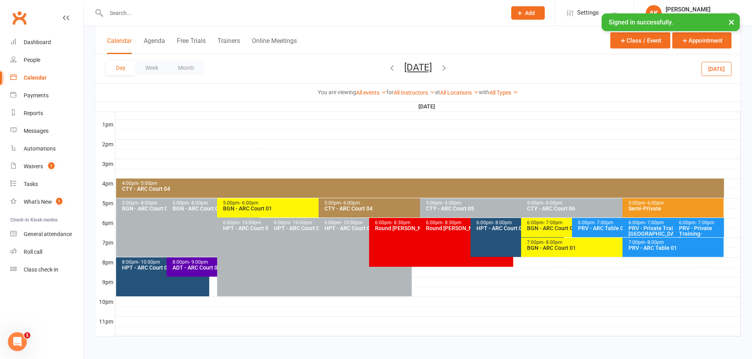
click at [274, 210] on div "BGN - ARC Court 01" at bounding box center [316, 209] width 187 height 6
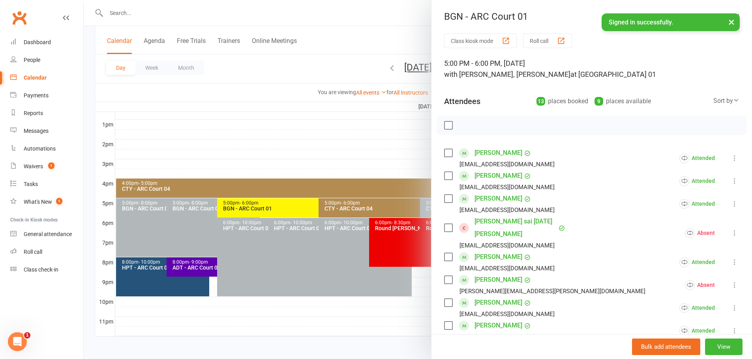
click at [384, 37] on div at bounding box center [418, 179] width 668 height 359
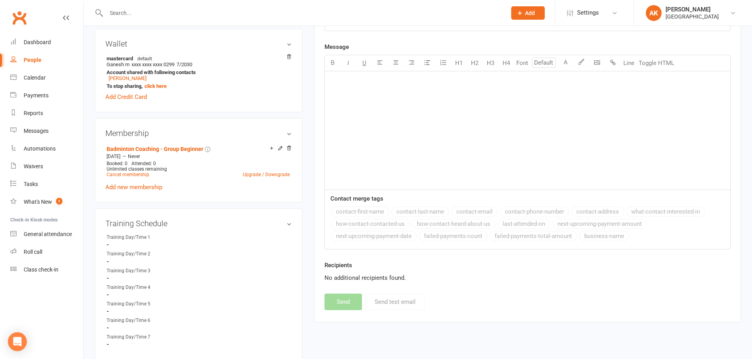
click at [166, 9] on input "text" at bounding box center [302, 12] width 397 height 11
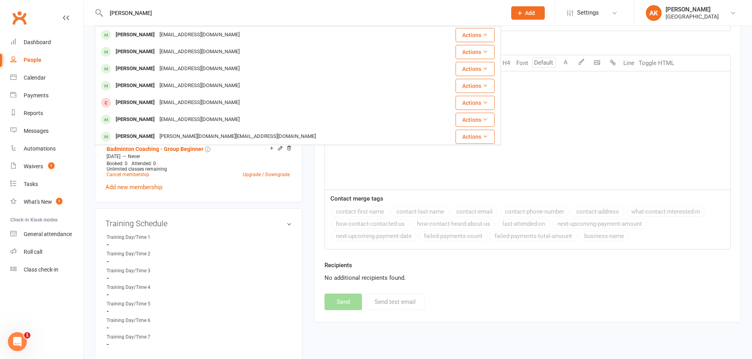
type input "[PERSON_NAME]"
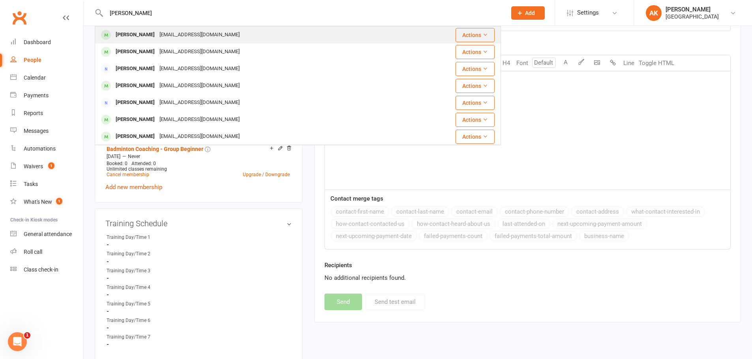
click at [163, 28] on div "[PERSON_NAME] [EMAIL_ADDRESS][DOMAIN_NAME]" at bounding box center [263, 35] width 337 height 16
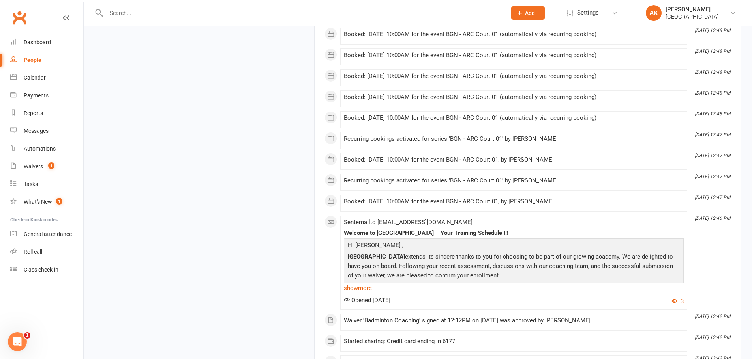
scroll to position [2390, 0]
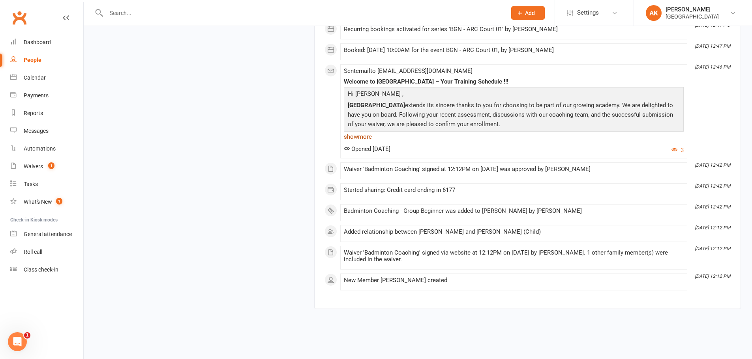
click at [367, 140] on link "show more" at bounding box center [514, 136] width 340 height 11
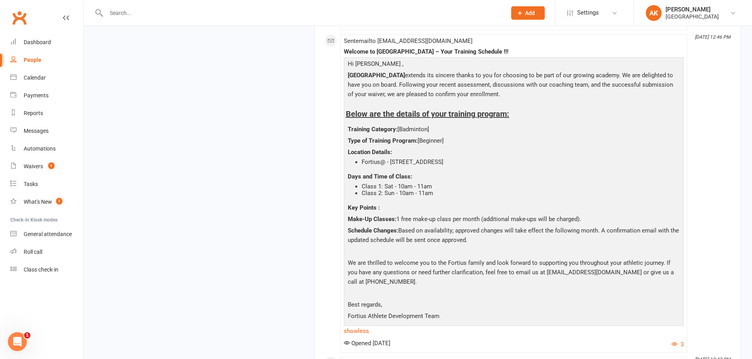
scroll to position [2469, 0]
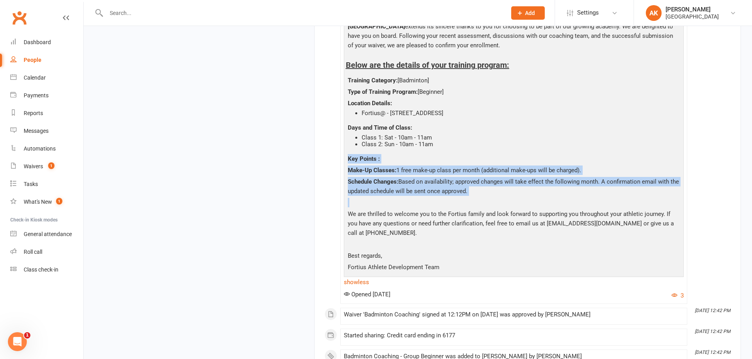
drag, startPoint x: 349, startPoint y: 158, endPoint x: 482, endPoint y: 200, distance: 139.5
click at [482, 200] on div "Hi [PERSON_NAME] , Fortius Sports Academy extends its sincere thanks to you for…" at bounding box center [514, 142] width 336 height 264
copy div "Key Points : Make-Up Classes: 1 free make-up class per month (additional make-u…"
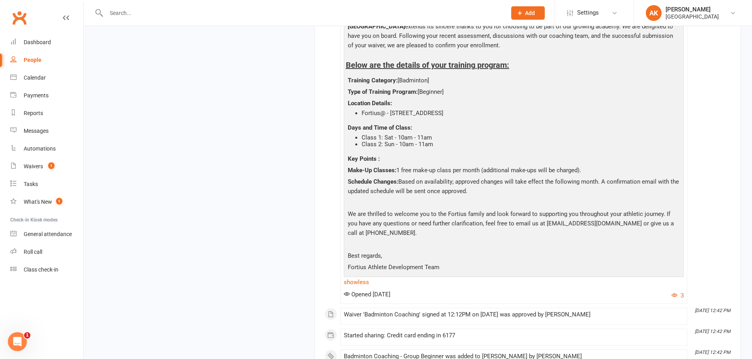
click at [407, 223] on p "We are thrilled to welcome you to the Fortius family and look forward to suppor…" at bounding box center [514, 225] width 336 height 30
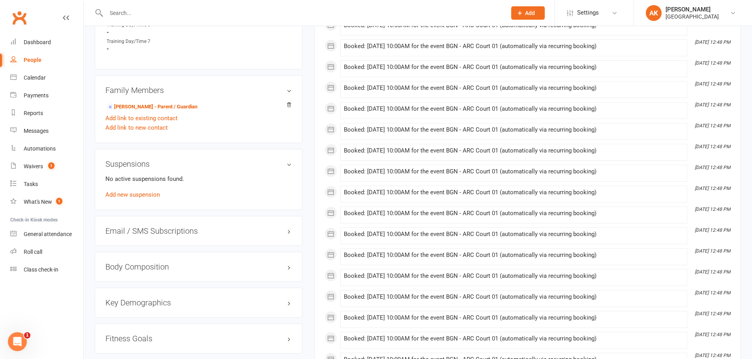
scroll to position [457, 0]
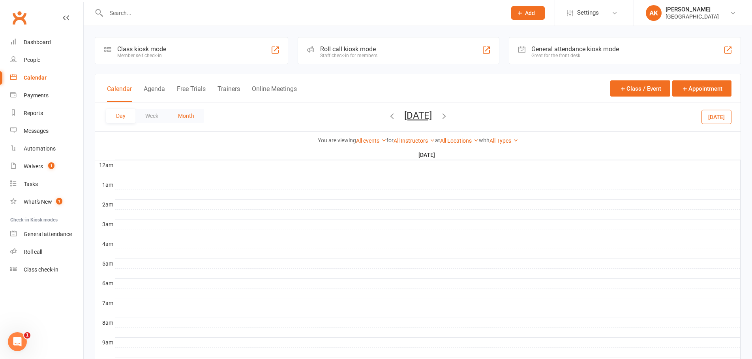
click at [185, 115] on button "Month" at bounding box center [186, 116] width 36 height 14
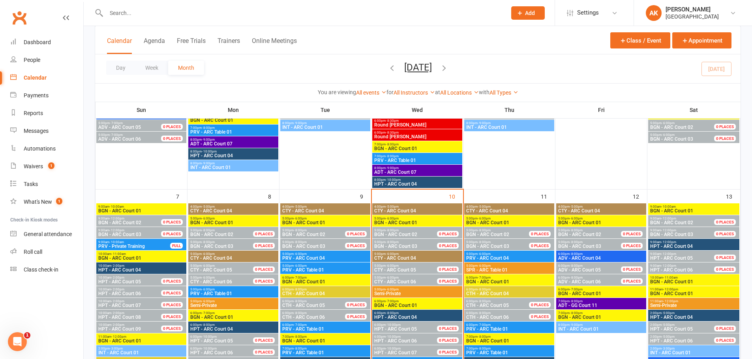
scroll to position [276, 0]
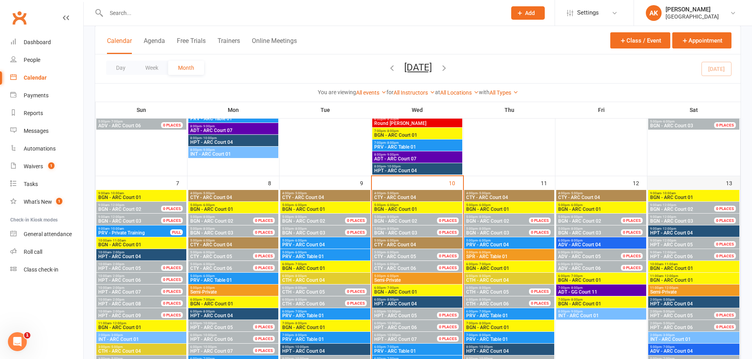
click at [700, 186] on div "13" at bounding box center [693, 310] width 93 height 268
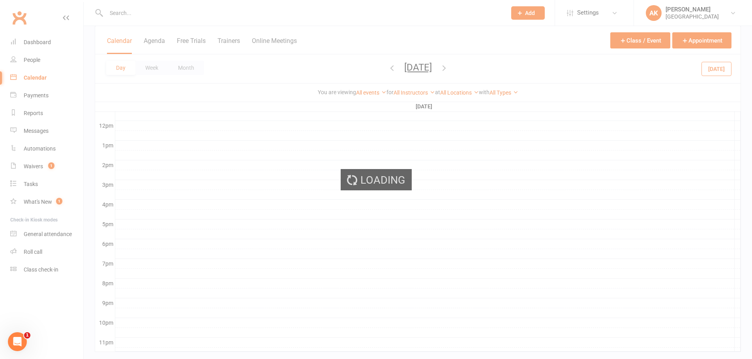
scroll to position [0, 0]
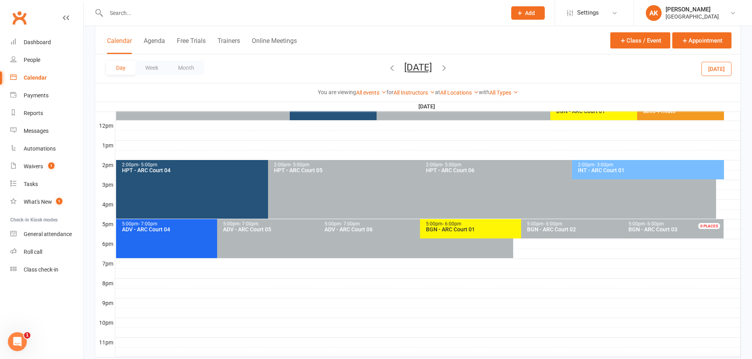
click at [455, 226] on span "- 6:00pm" at bounding box center [451, 224] width 19 height 6
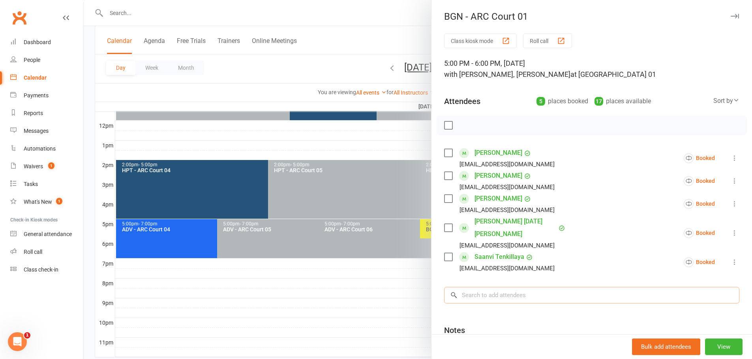
click at [473, 287] on input "search" at bounding box center [591, 295] width 295 height 17
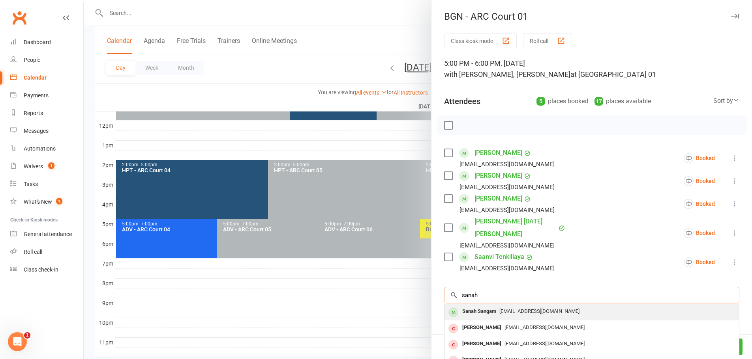
type input "sanah"
click at [477, 306] on div "Sanah Sangam" at bounding box center [479, 311] width 40 height 11
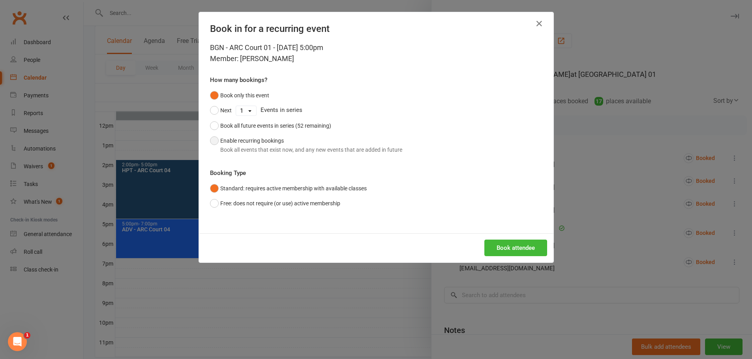
click at [260, 136] on button "Enable recurring bookings Book all events that exist now, and any new events th…" at bounding box center [306, 145] width 192 height 24
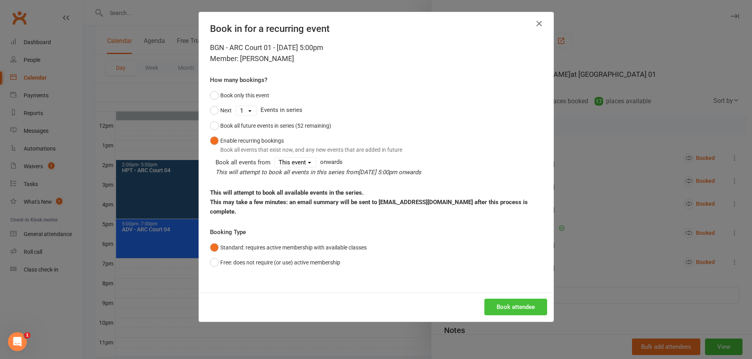
click at [518, 299] on button "Book attendee" at bounding box center [515, 307] width 63 height 17
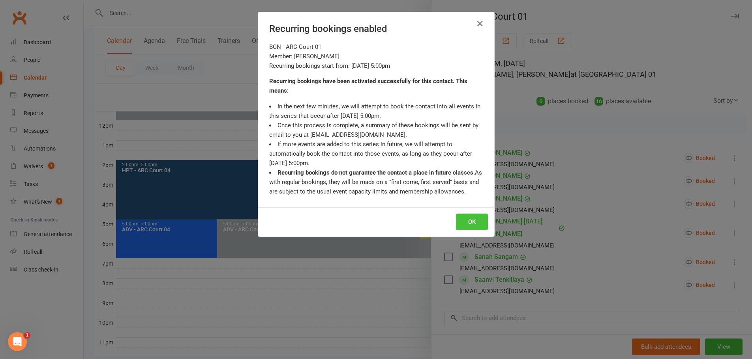
click at [472, 225] on button "OK" at bounding box center [472, 222] width 32 height 17
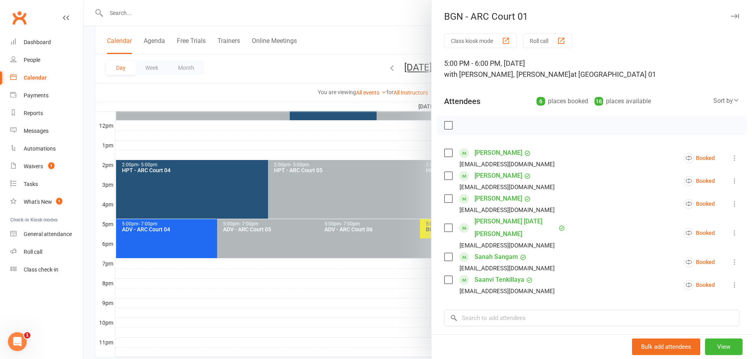
click at [402, 28] on div at bounding box center [418, 179] width 668 height 359
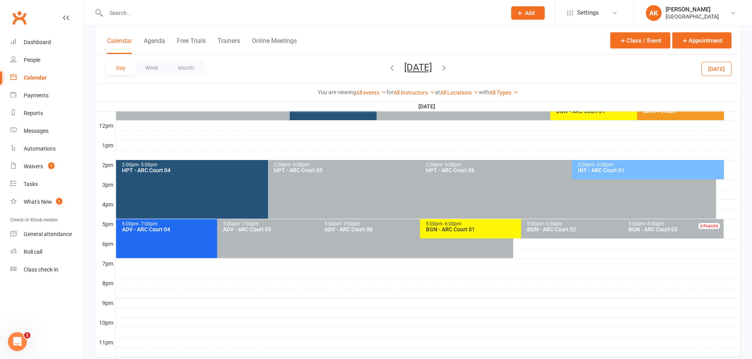
click at [448, 67] on icon "button" at bounding box center [444, 68] width 9 height 9
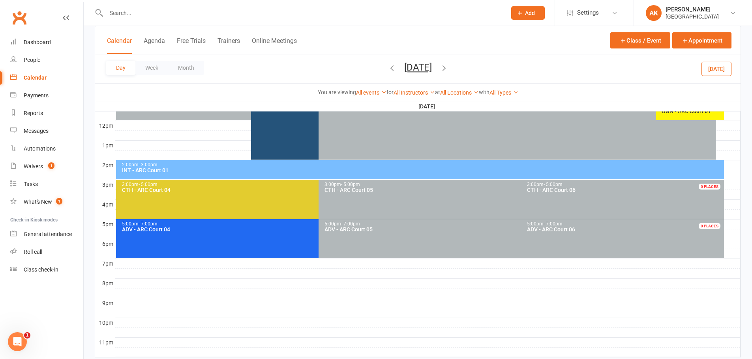
click at [448, 67] on icon "button" at bounding box center [444, 68] width 9 height 9
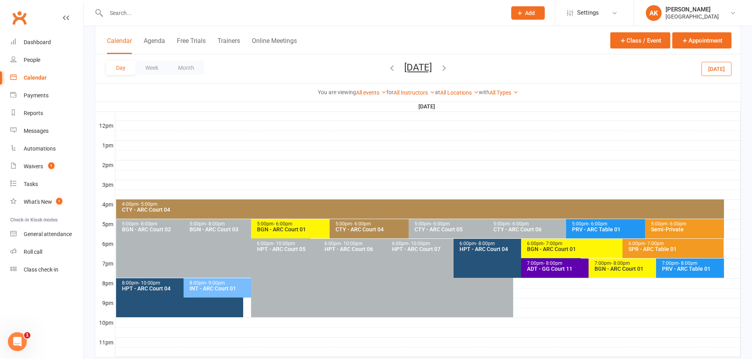
click at [448, 67] on icon "button" at bounding box center [444, 68] width 9 height 9
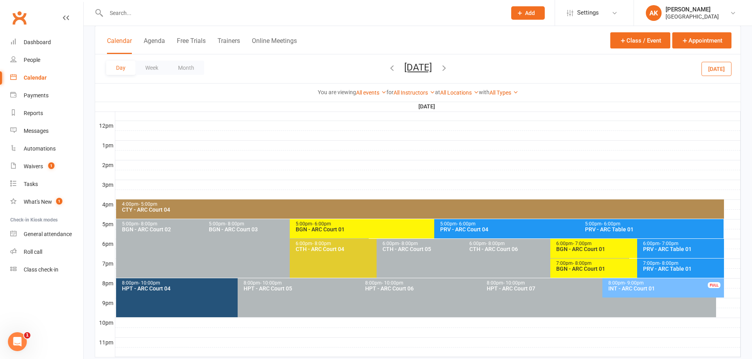
click at [448, 67] on icon "button" at bounding box center [444, 68] width 9 height 9
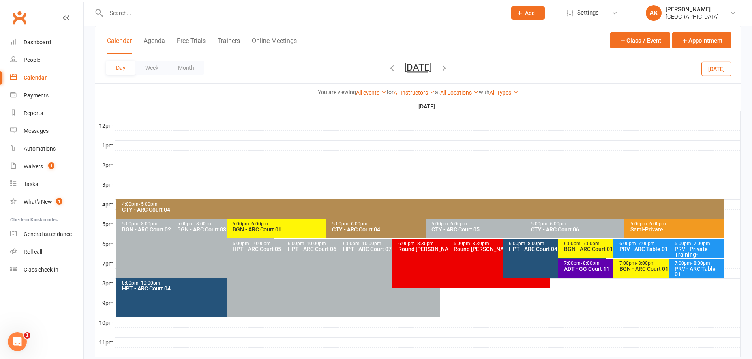
click at [637, 269] on div "BGN - ARC Court 01" at bounding box center [666, 269] width 95 height 6
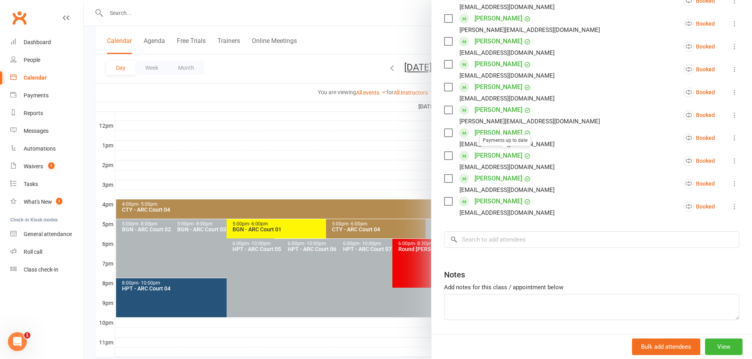
scroll to position [343, 0]
click at [479, 231] on input "search" at bounding box center [591, 239] width 295 height 17
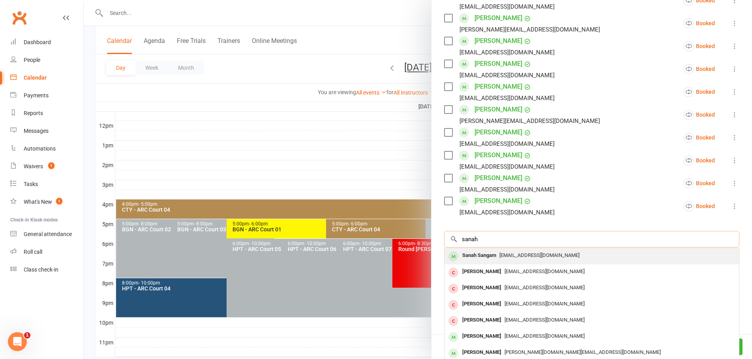
type input "sanah"
click at [479, 250] on div "Sanah Sangam" at bounding box center [479, 255] width 40 height 11
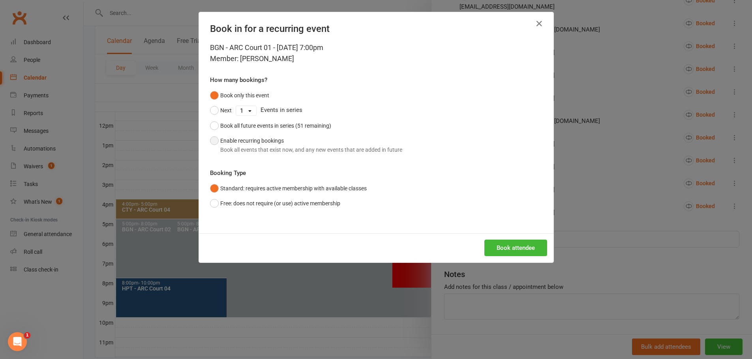
click at [238, 148] on div "Book all events that exist now, and any new events that are added in future" at bounding box center [311, 150] width 182 height 9
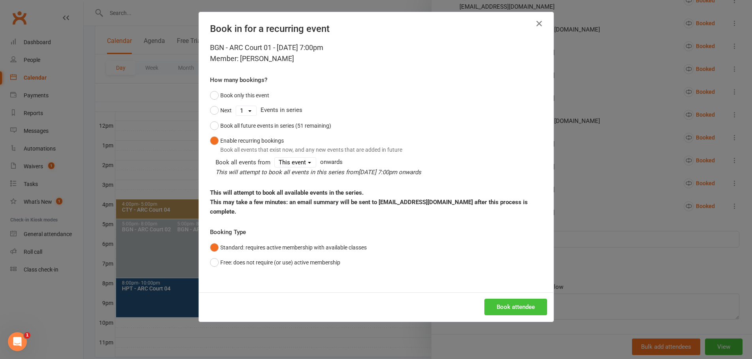
click at [523, 299] on button "Book attendee" at bounding box center [515, 307] width 63 height 17
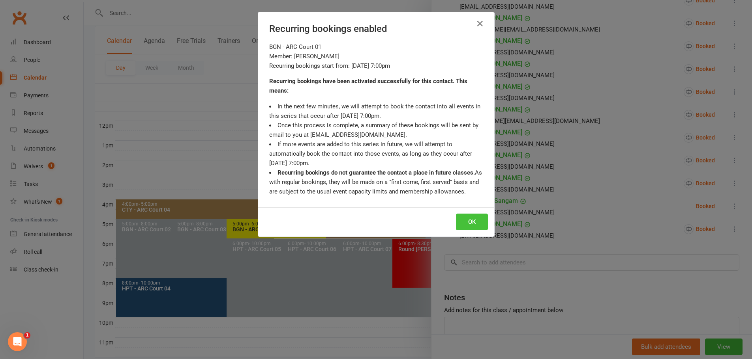
click at [473, 225] on button "OK" at bounding box center [472, 222] width 32 height 17
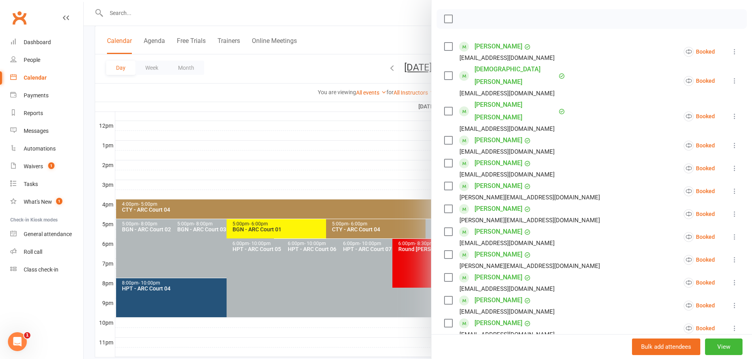
scroll to position [0, 0]
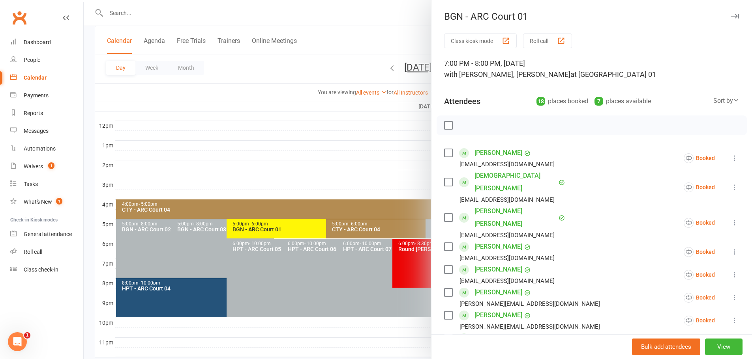
click at [363, 21] on div at bounding box center [418, 179] width 668 height 359
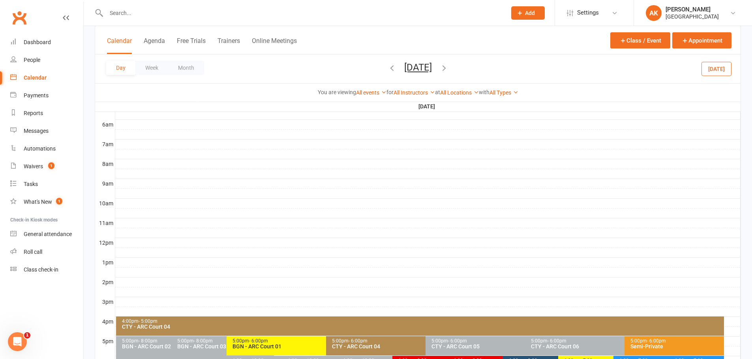
scroll to position [39, 0]
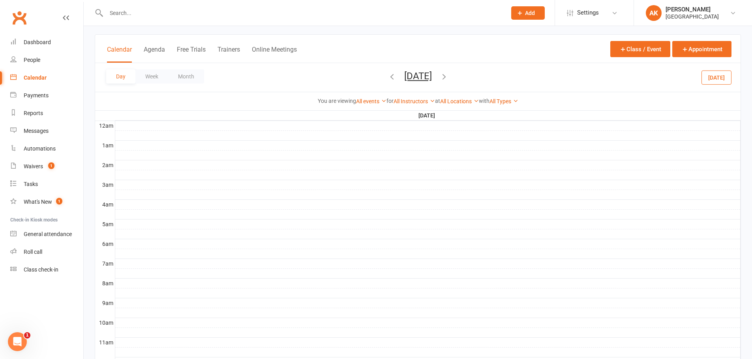
click at [404, 76] on button "[DATE]" at bounding box center [418, 76] width 28 height 11
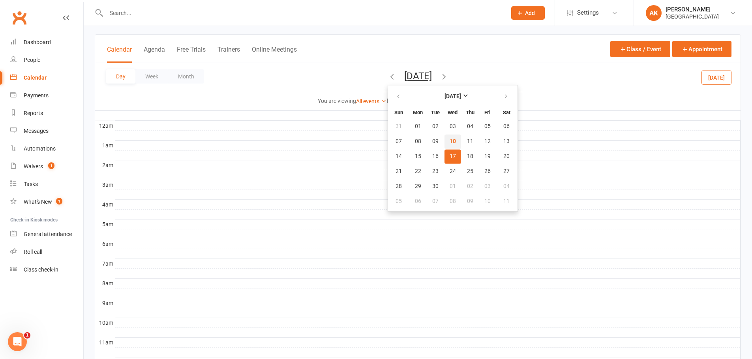
click at [444, 139] on button "10" at bounding box center [452, 142] width 17 height 14
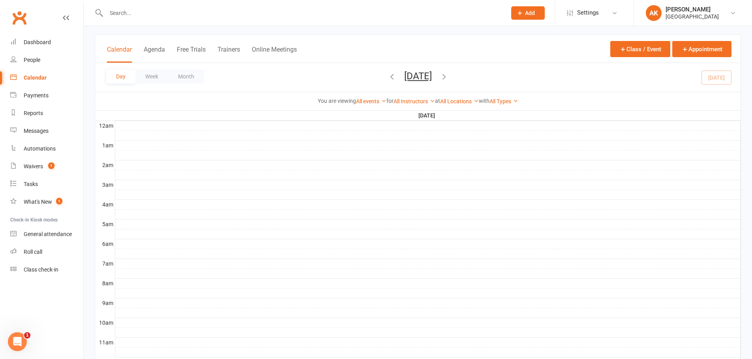
click at [529, 71] on div "Day Week Month [DATE] [DATE] Sun Mon Tue Wed Thu Fri Sat 31 01 02 03 04 05 06 0…" at bounding box center [417, 77] width 645 height 29
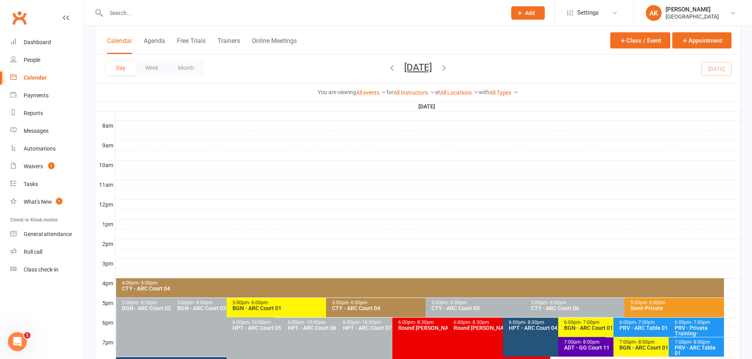
scroll to position [297, 0]
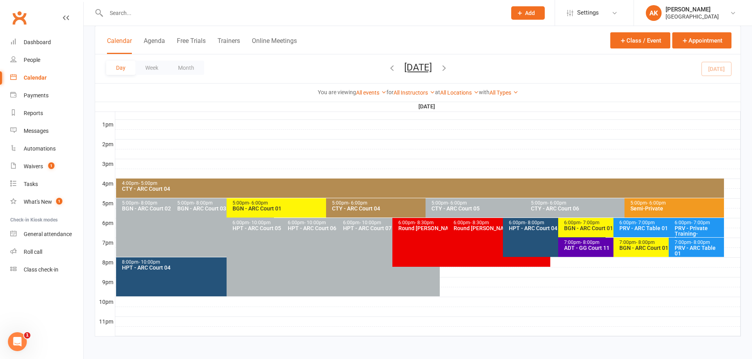
click at [587, 245] on div "ADT - GG Court 11" at bounding box center [610, 248] width 95 height 6
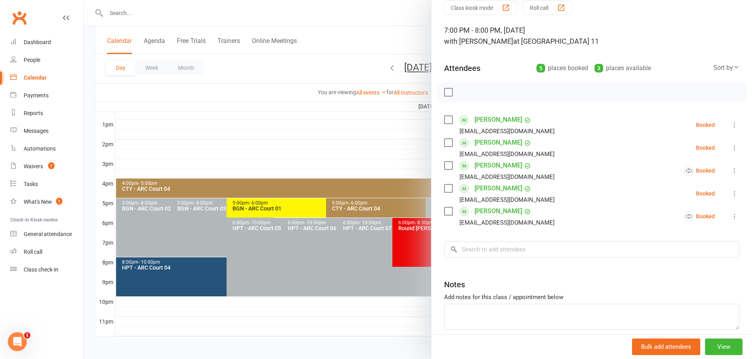
scroll to position [0, 0]
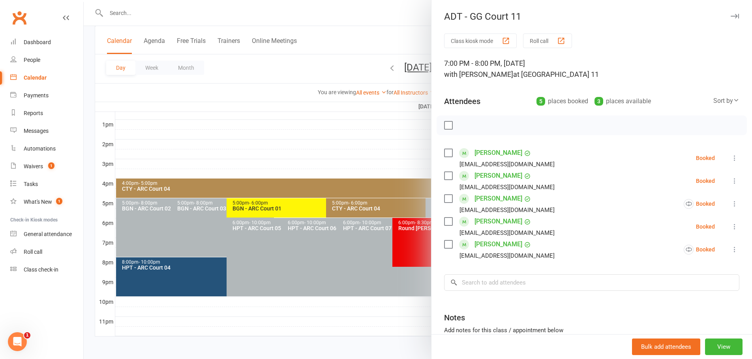
click at [389, 14] on div at bounding box center [418, 179] width 668 height 359
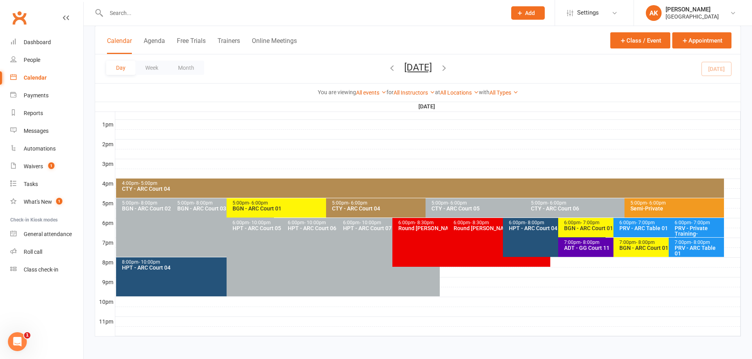
click at [689, 246] on div "PRV - ARC Table 01" at bounding box center [698, 250] width 48 height 11
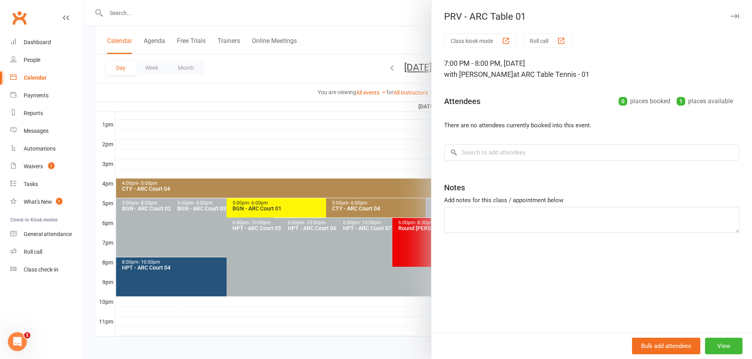
click at [403, 31] on div at bounding box center [418, 179] width 668 height 359
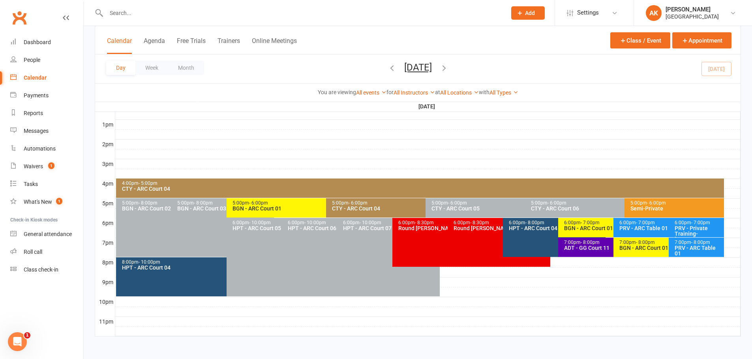
click at [593, 228] on div "BGN - ARC Court 01" at bounding box center [610, 229] width 95 height 6
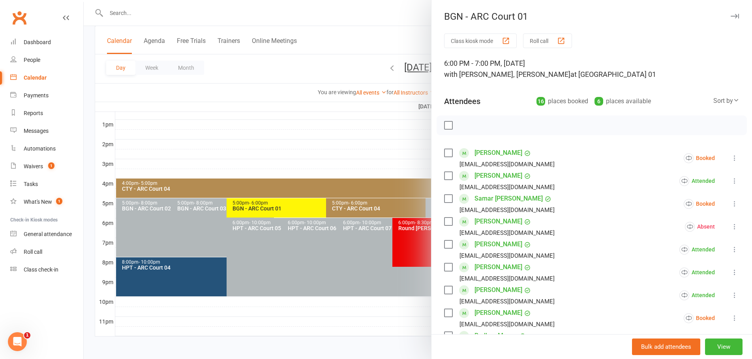
click at [399, 28] on div at bounding box center [418, 179] width 668 height 359
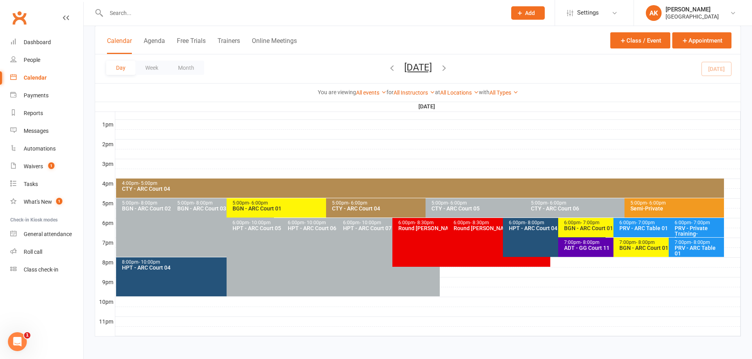
click at [534, 242] on div "6:00pm - 8:00pm HPT - ARC Court 04" at bounding box center [554, 237] width 103 height 39
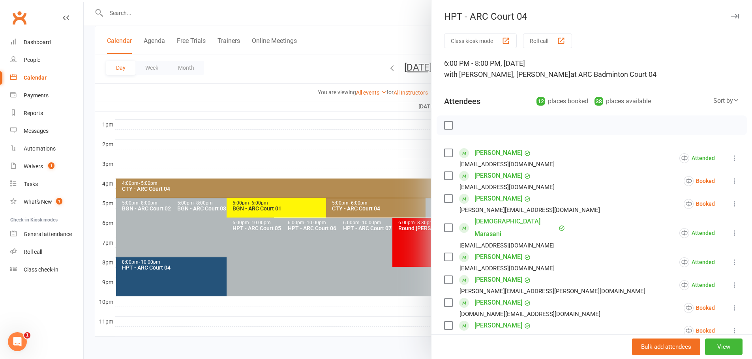
click at [408, 34] on div at bounding box center [418, 179] width 668 height 359
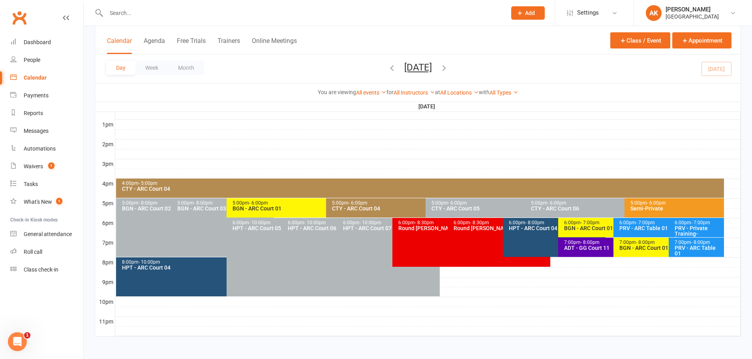
click at [636, 247] on div "BGN - ARC Court 01" at bounding box center [666, 248] width 95 height 6
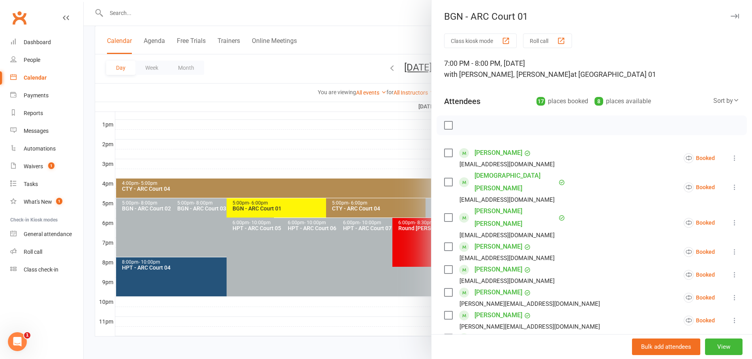
click at [384, 29] on div at bounding box center [418, 179] width 668 height 359
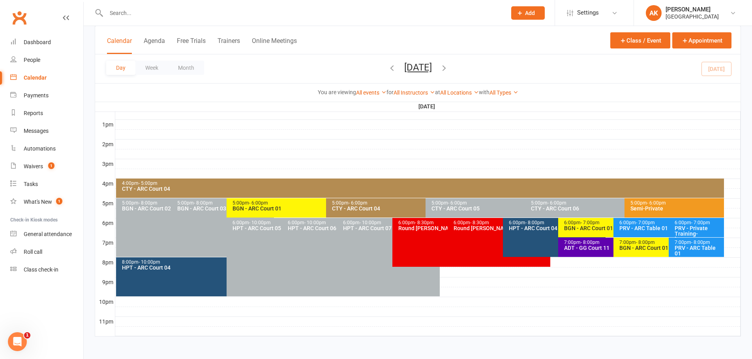
click at [432, 67] on button "Wednesday, Sep 10, 2025" at bounding box center [418, 67] width 28 height 11
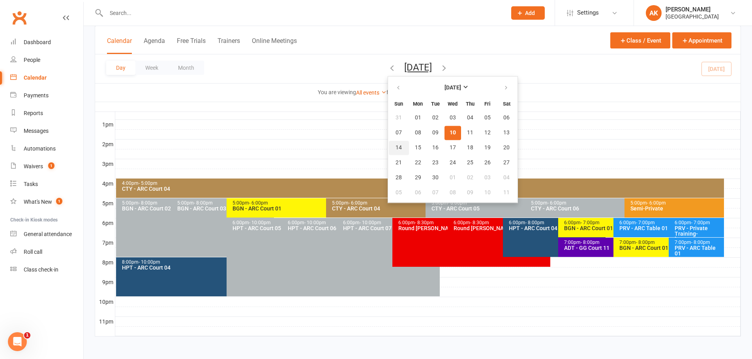
click at [395, 146] on span "14" at bounding box center [398, 148] width 6 height 6
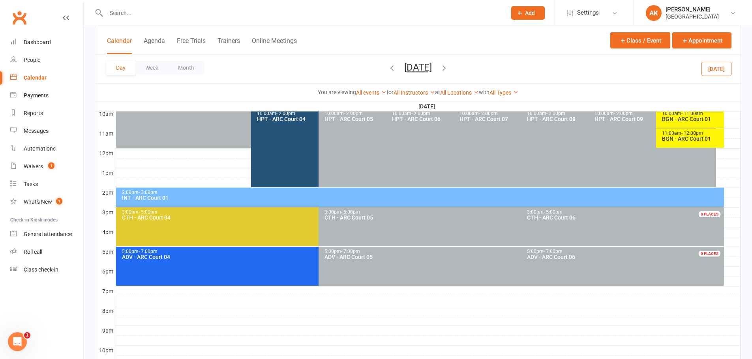
scroll to position [237, 0]
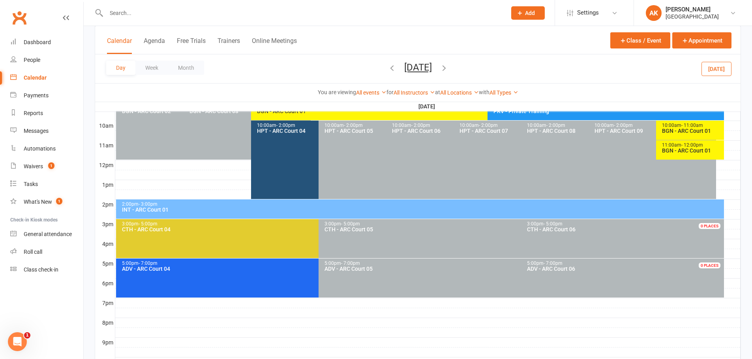
click at [421, 66] on button "Sunday, Sep 14, 2025" at bounding box center [418, 67] width 28 height 11
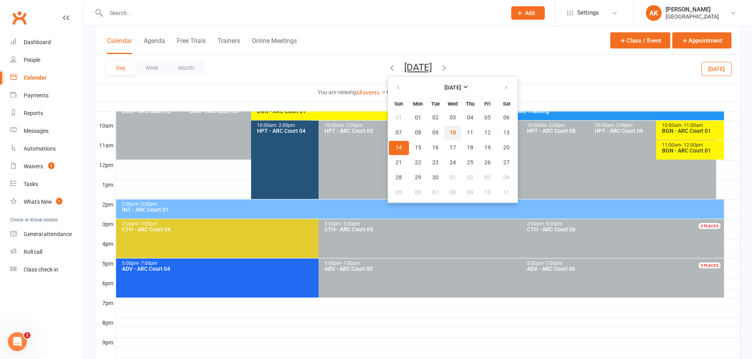
click at [444, 132] on button "10" at bounding box center [452, 133] width 17 height 14
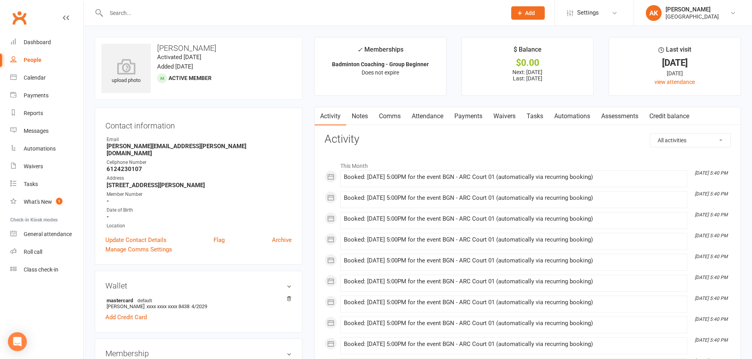
click at [221, 14] on input "text" at bounding box center [302, 12] width 397 height 11
type input "[DEMOGRAPHIC_DATA]"
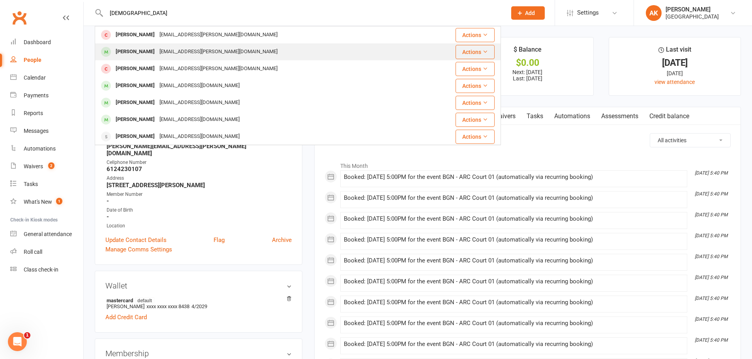
click at [204, 45] on div "Samanvi KOLLURi manohar.kolluri@gmail.com" at bounding box center [263, 52] width 337 height 16
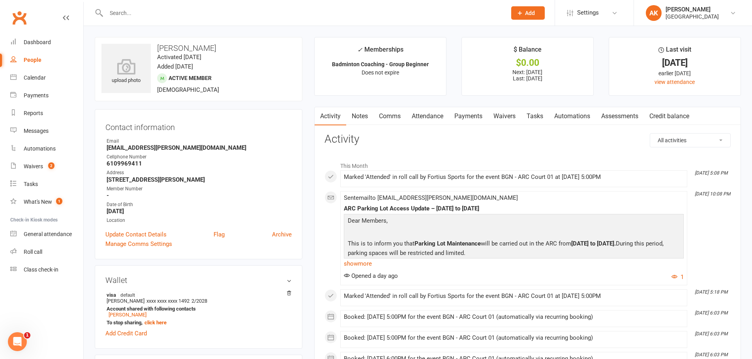
click at [176, 180] on strong "5990 Stansbury Summit Alpharetta GA 30005" at bounding box center [199, 179] width 185 height 7
copy render-form-field "5990 Stansbury Summit Alpharetta GA 30005"
click at [39, 43] on div "Dashboard" at bounding box center [37, 42] width 27 height 6
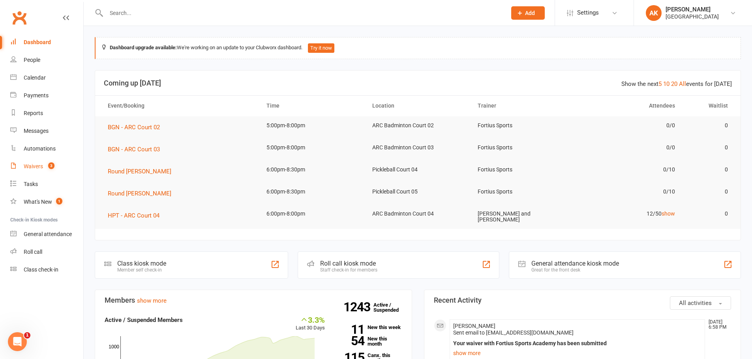
click at [39, 165] on div "Waivers" at bounding box center [33, 166] width 19 height 6
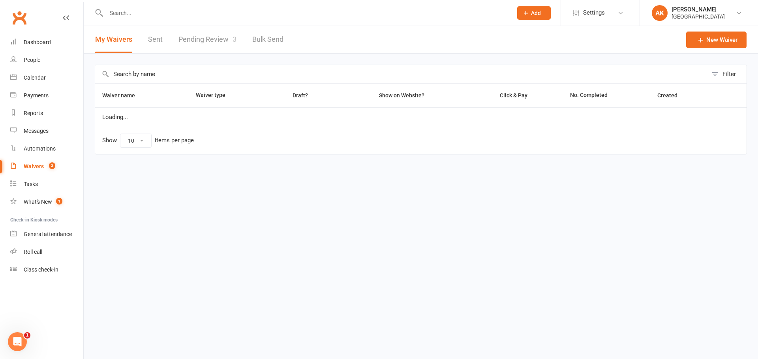
click at [221, 39] on link "Pending Review 3" at bounding box center [207, 39] width 58 height 27
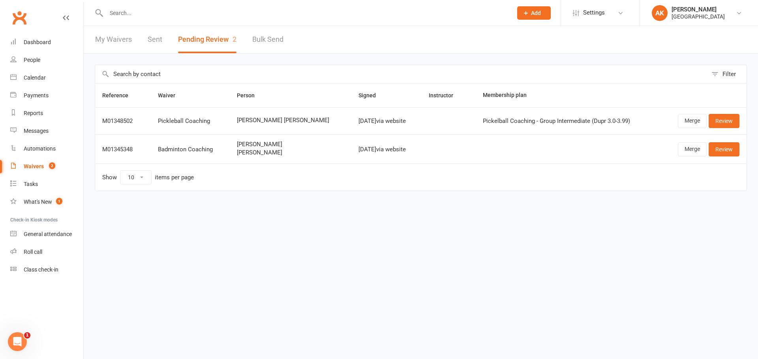
click at [126, 37] on link "My Waivers" at bounding box center [113, 39] width 37 height 27
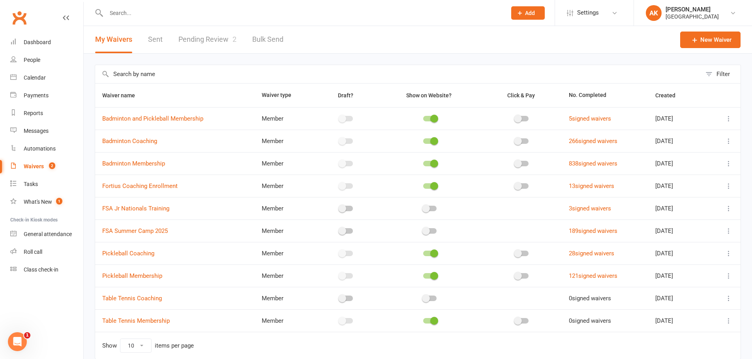
click at [195, 40] on link "Pending Review 2" at bounding box center [207, 39] width 58 height 27
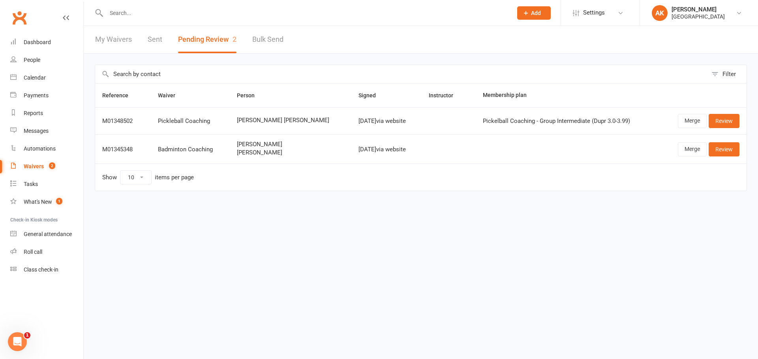
click at [118, 42] on link "My Waivers" at bounding box center [113, 39] width 37 height 27
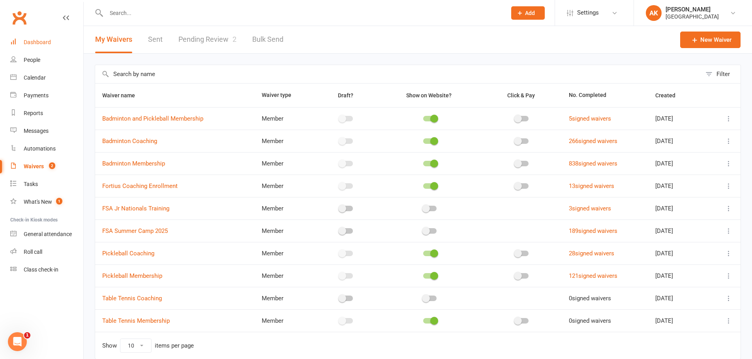
click at [50, 39] on link "Dashboard" at bounding box center [46, 43] width 73 height 18
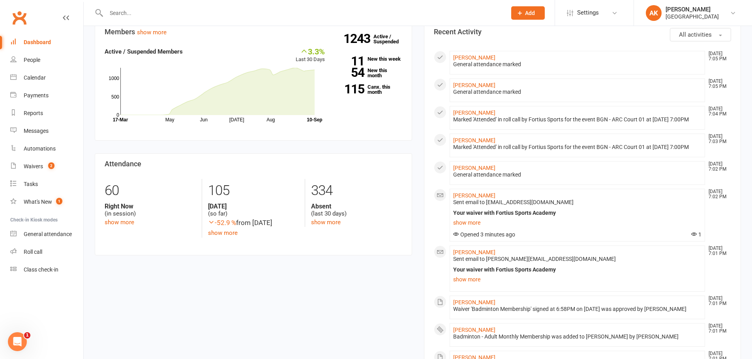
scroll to position [276, 0]
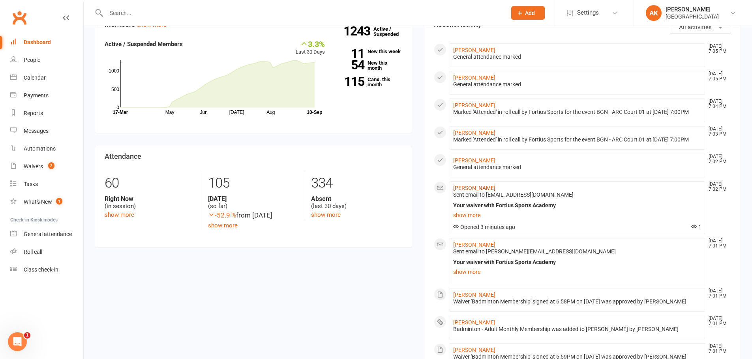
click at [465, 191] on link "[PERSON_NAME]" at bounding box center [474, 188] width 42 height 6
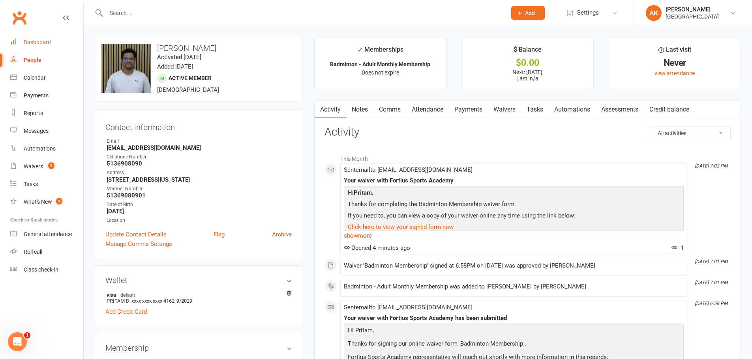
click at [45, 44] on div "Dashboard" at bounding box center [37, 42] width 27 height 6
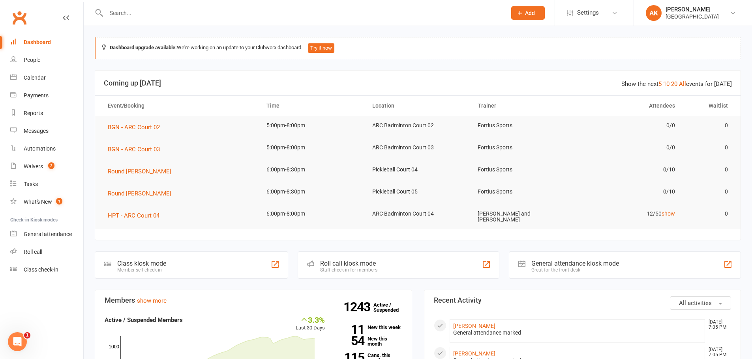
click at [52, 48] on link "Dashboard" at bounding box center [46, 43] width 73 height 18
click at [45, 63] on link "People" at bounding box center [46, 60] width 73 height 18
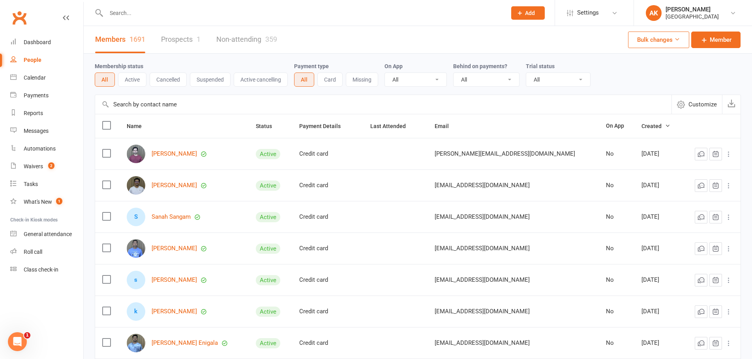
click at [166, 43] on link "Prospects 1" at bounding box center [180, 39] width 39 height 27
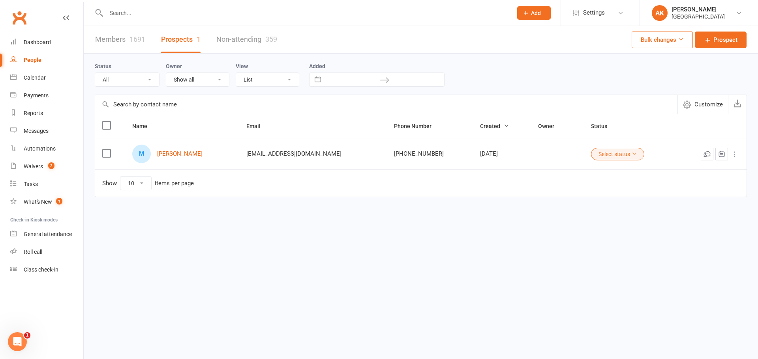
click at [111, 38] on link "Members 1691" at bounding box center [120, 39] width 50 height 27
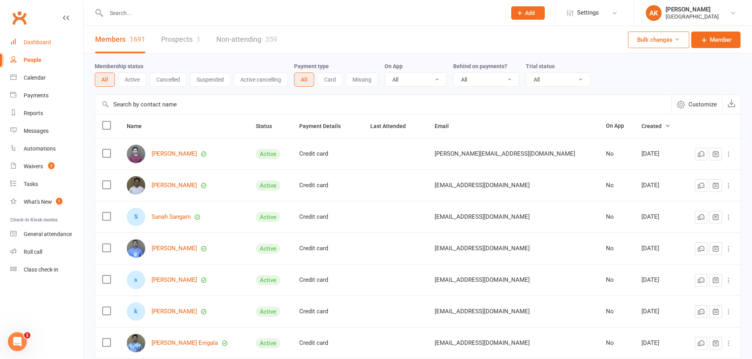
click at [61, 40] on link "Dashboard" at bounding box center [46, 43] width 73 height 18
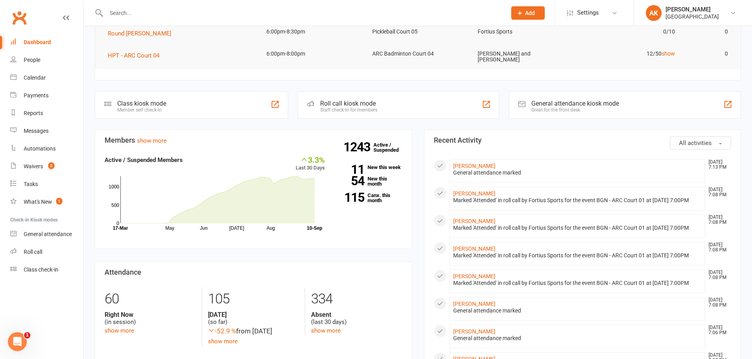
scroll to position [197, 0]
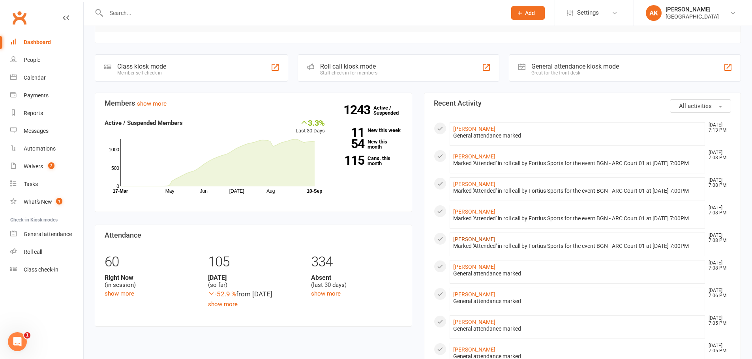
click at [465, 243] on link "Lahari Appasani" at bounding box center [474, 239] width 42 height 6
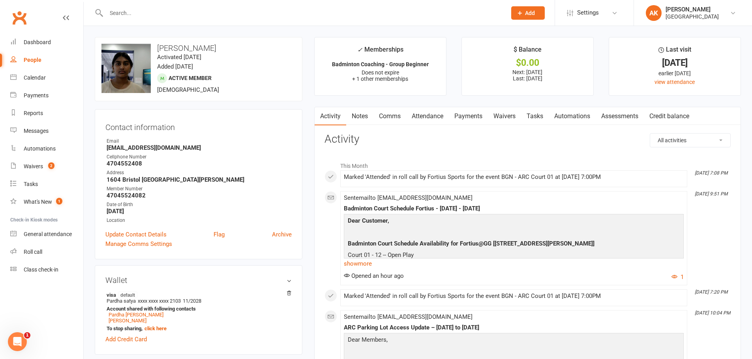
click at [359, 115] on link "Notes" at bounding box center [359, 116] width 27 height 18
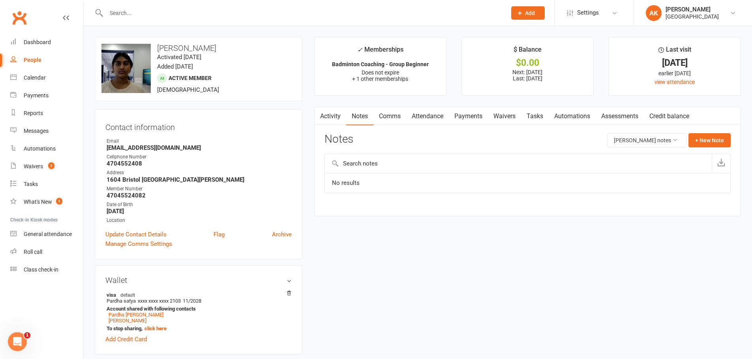
click at [380, 112] on link "Comms" at bounding box center [389, 116] width 33 height 18
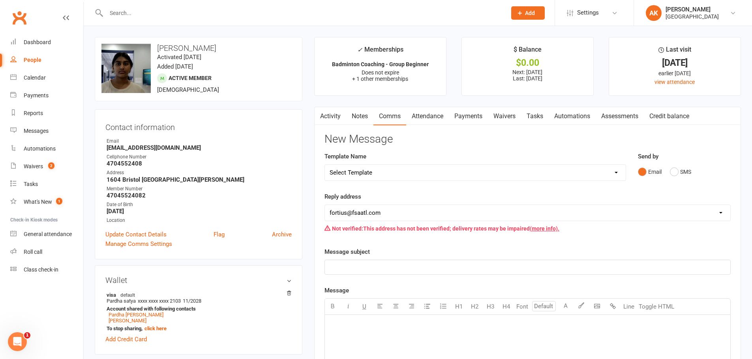
click at [411, 115] on link "Attendance" at bounding box center [427, 116] width 43 height 18
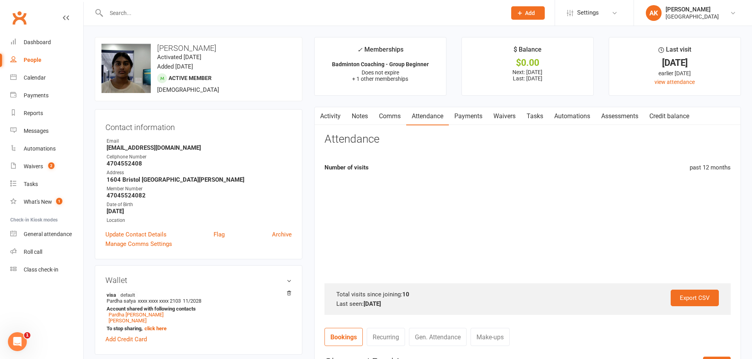
click at [466, 118] on link "Payments" at bounding box center [468, 116] width 39 height 18
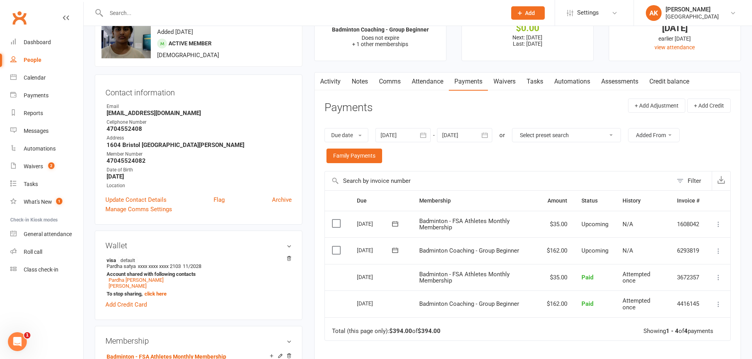
scroll to position [79, 0]
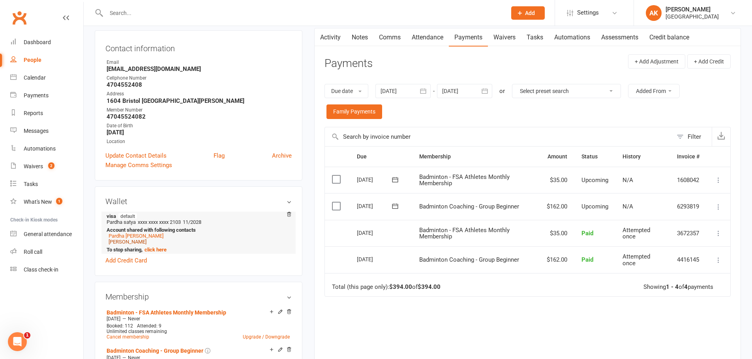
click at [132, 241] on link "Yoshvitha Appasani" at bounding box center [128, 242] width 38 height 6
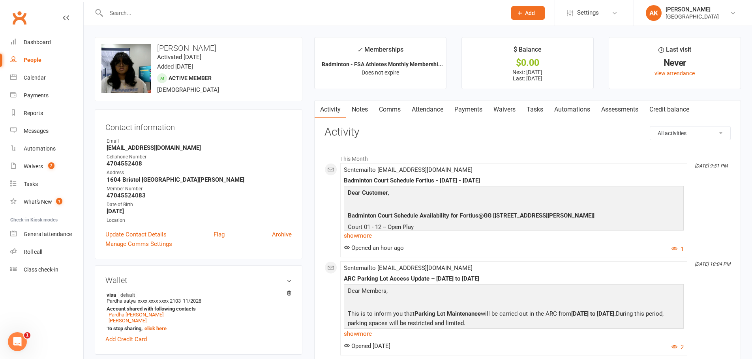
click at [440, 104] on link "Attendance" at bounding box center [427, 110] width 43 height 18
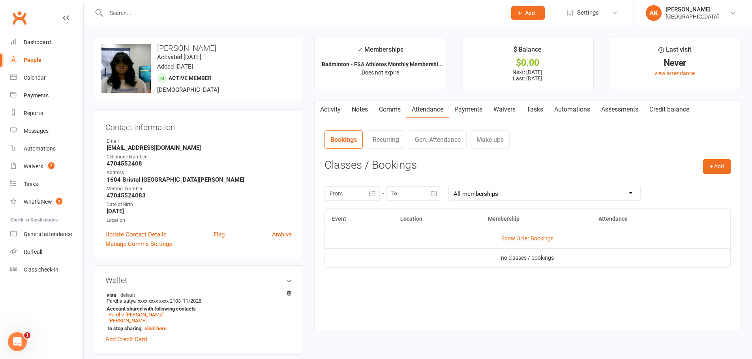
click at [472, 116] on link "Payments" at bounding box center [468, 110] width 39 height 18
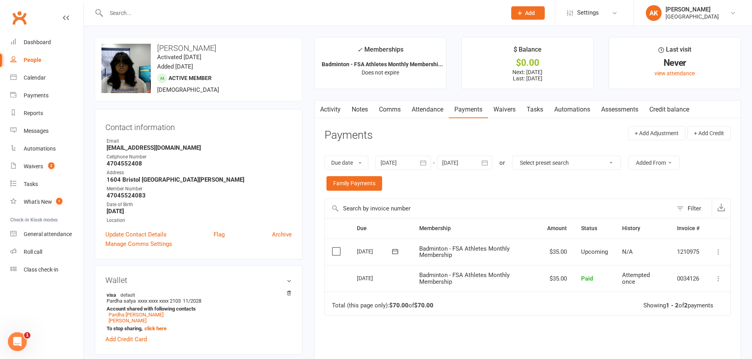
click at [424, 161] on icon "button" at bounding box center [423, 163] width 8 height 8
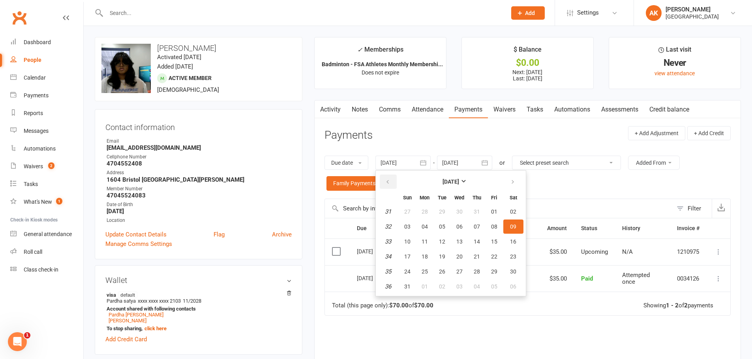
click at [387, 183] on icon "button" at bounding box center [388, 182] width 6 height 6
click at [474, 218] on button "01" at bounding box center [476, 212] width 17 height 14
type input "01 May 2025"
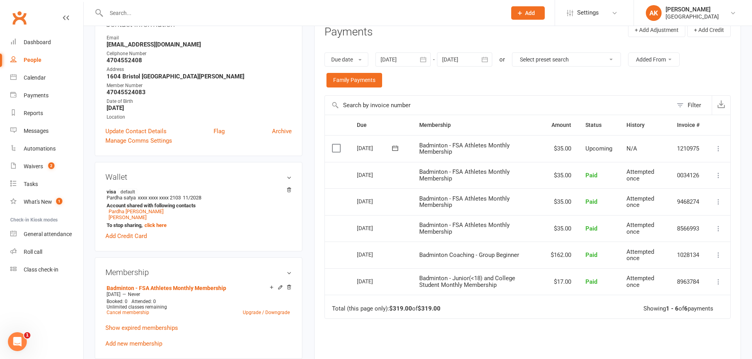
scroll to position [118, 0]
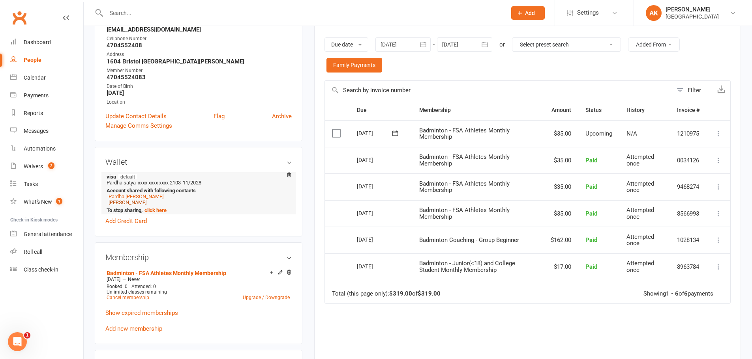
click at [125, 202] on link "Lahari Appasani" at bounding box center [128, 203] width 38 height 6
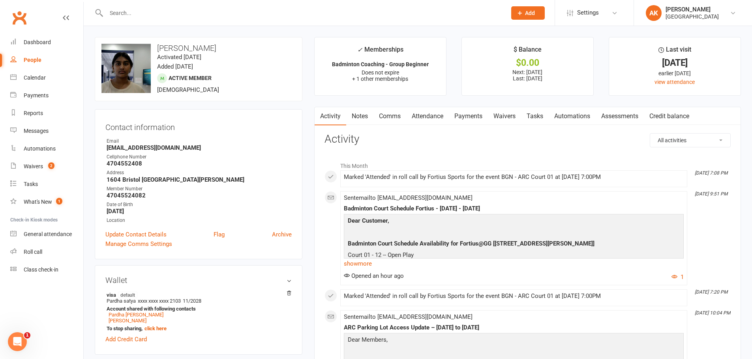
click at [428, 118] on link "Attendance" at bounding box center [427, 116] width 43 height 18
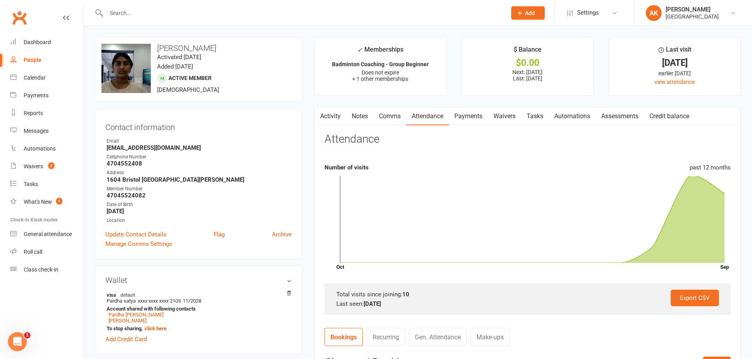
click at [470, 114] on link "Payments" at bounding box center [468, 116] width 39 height 18
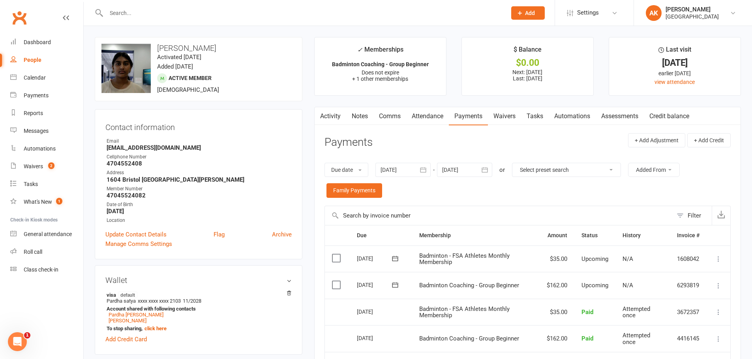
click at [177, 15] on input "text" at bounding box center [302, 12] width 397 height 11
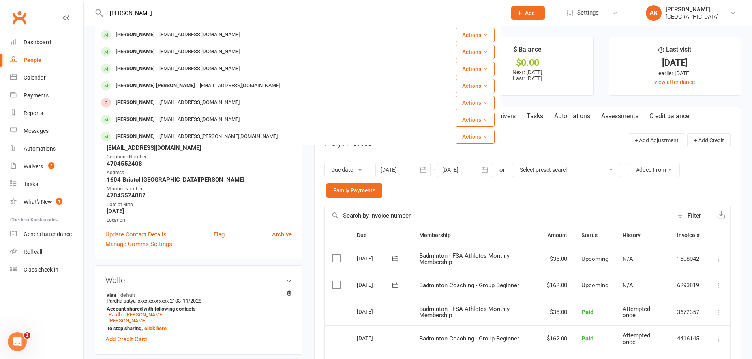
type input "isha mardapu"
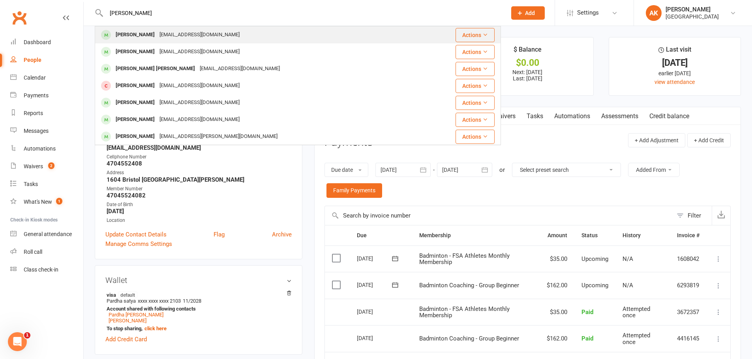
click at [147, 30] on div "Isha Maradapu" at bounding box center [135, 34] width 44 height 11
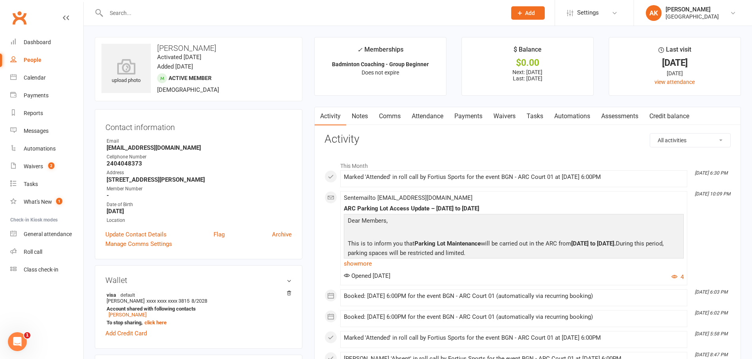
click at [444, 115] on link "Attendance" at bounding box center [427, 116] width 43 height 18
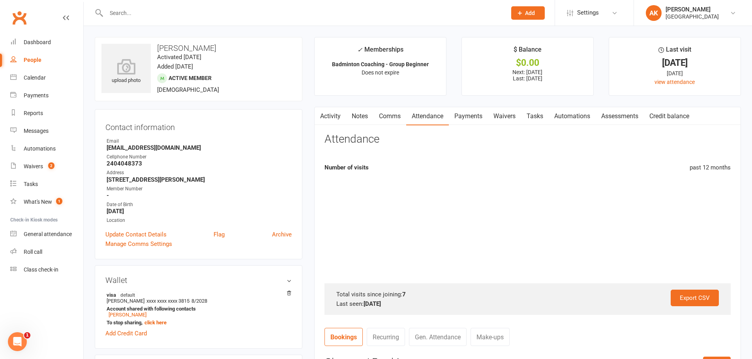
click at [473, 114] on link "Payments" at bounding box center [468, 116] width 39 height 18
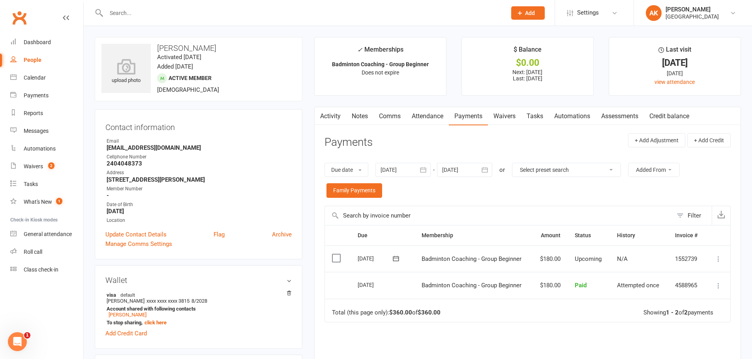
click at [427, 166] on icon "button" at bounding box center [423, 170] width 8 height 8
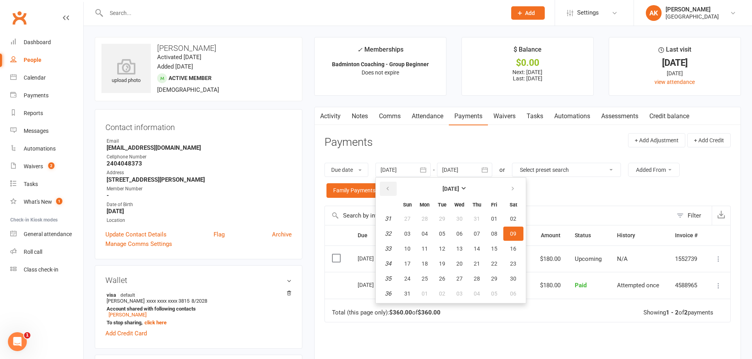
click at [395, 187] on button "button" at bounding box center [388, 189] width 17 height 14
click at [474, 219] on button "01" at bounding box center [476, 219] width 17 height 14
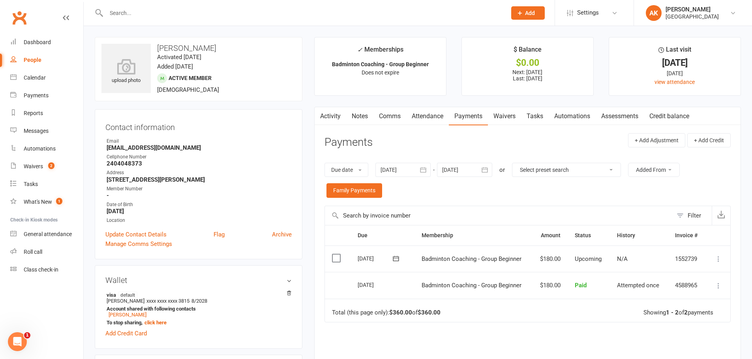
click at [423, 166] on icon "button" at bounding box center [423, 170] width 8 height 8
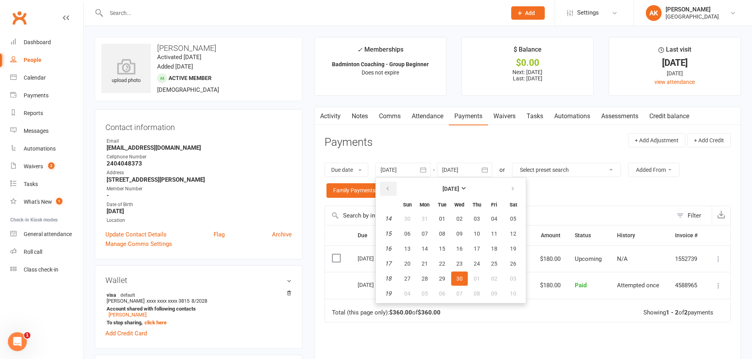
click at [392, 186] on button "button" at bounding box center [388, 189] width 17 height 14
click at [413, 220] on button "01" at bounding box center [407, 219] width 17 height 14
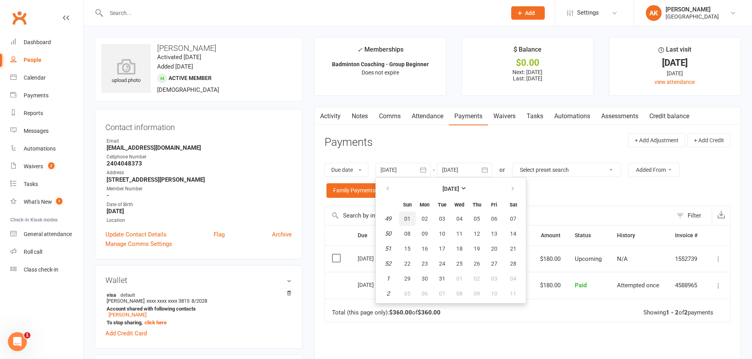
type input "01 Dec 2024"
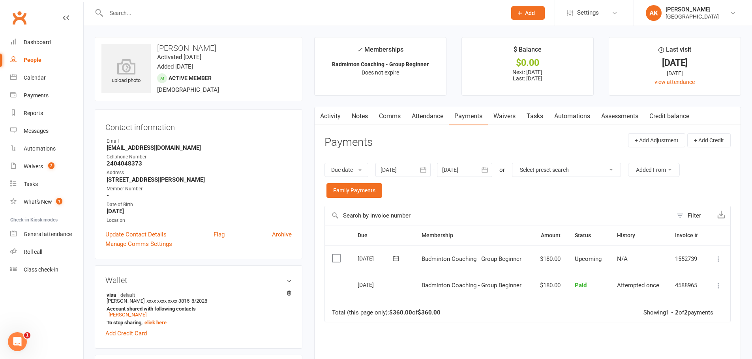
click at [180, 46] on h3 "Isha Maradapu" at bounding box center [198, 48] width 194 height 9
copy h3 "Isha Maradapu"
click at [127, 9] on input "text" at bounding box center [302, 12] width 397 height 11
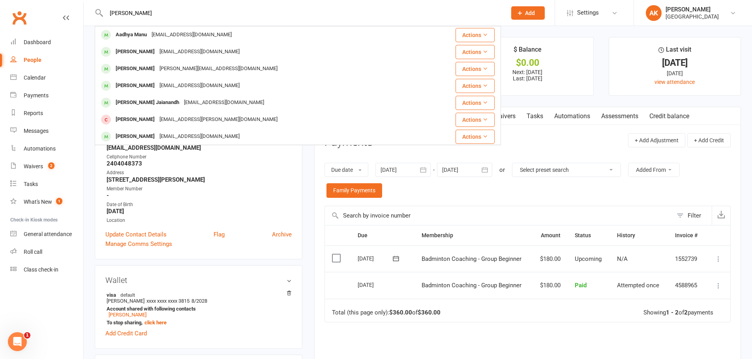
type input "aadhyaa"
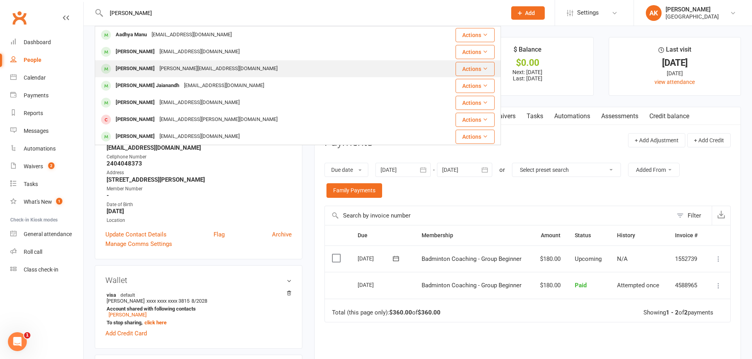
click at [142, 65] on div "Aadhya Gunda" at bounding box center [135, 68] width 44 height 11
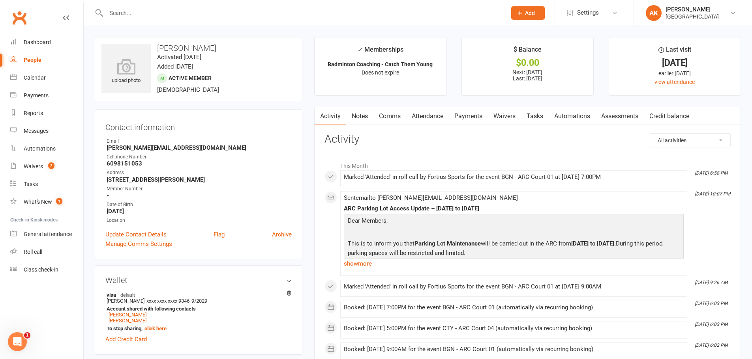
click at [404, 110] on link "Comms" at bounding box center [389, 116] width 33 height 18
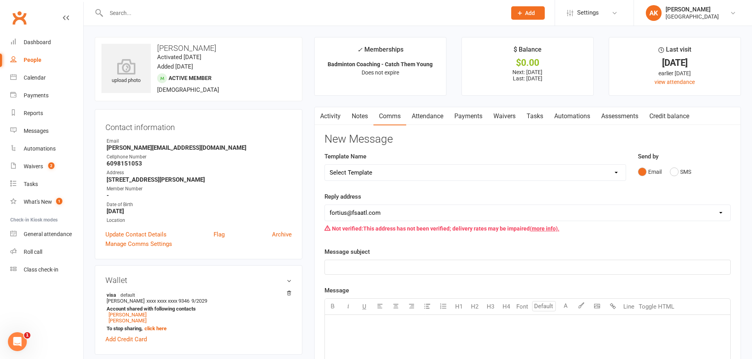
click at [423, 113] on link "Attendance" at bounding box center [427, 116] width 43 height 18
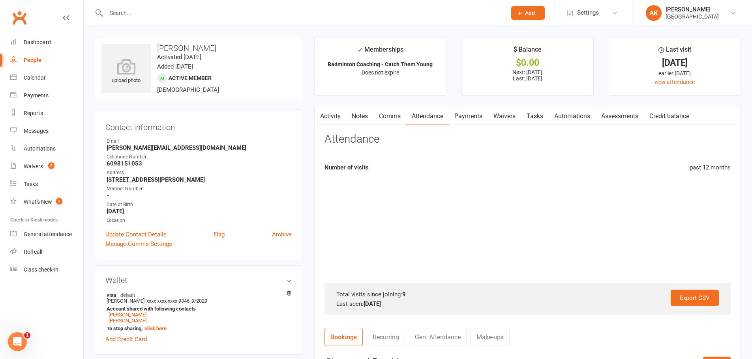
click at [464, 119] on link "Payments" at bounding box center [468, 116] width 39 height 18
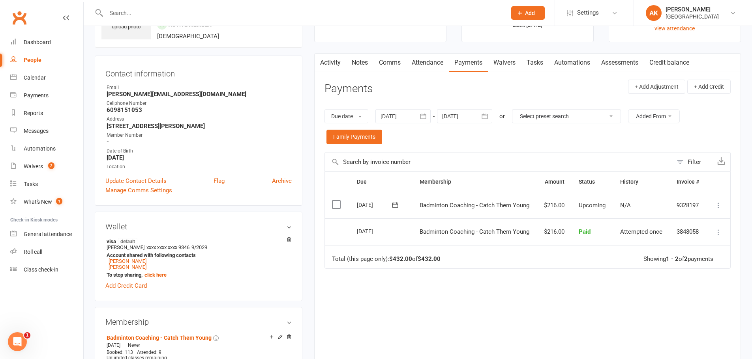
scroll to position [39, 0]
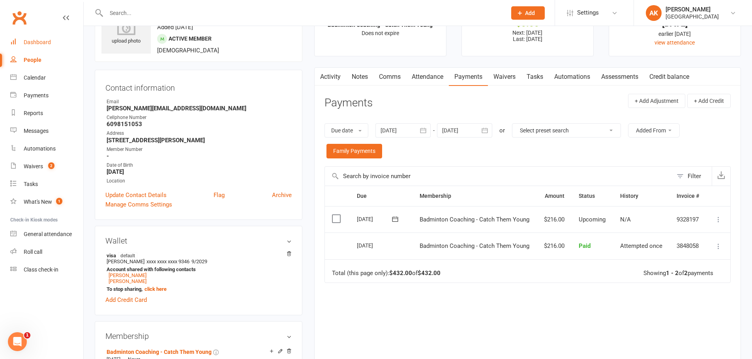
click at [52, 39] on link "Dashboard" at bounding box center [46, 43] width 73 height 18
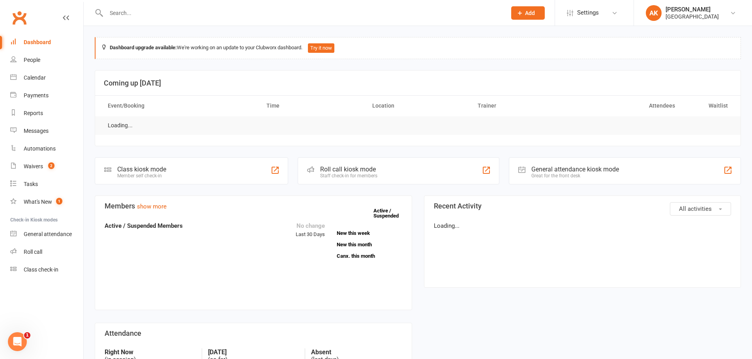
click at [120, 12] on input "text" at bounding box center [302, 12] width 397 height 11
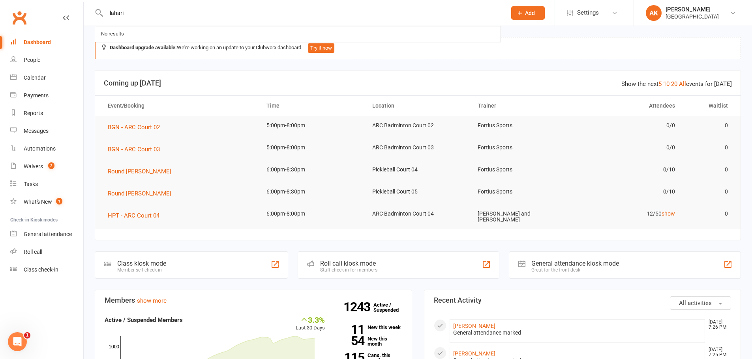
type input "lahari"
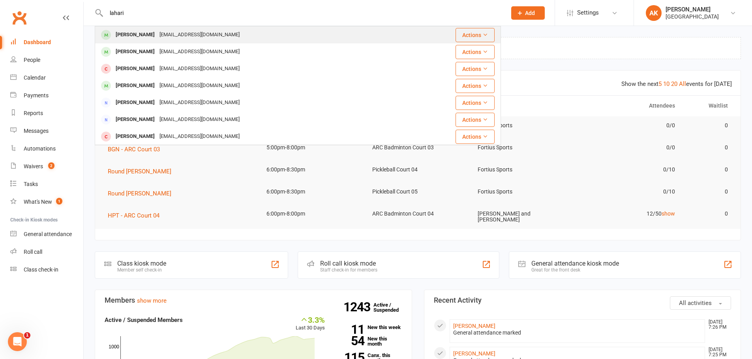
click at [129, 32] on div "Lahari Appasani" at bounding box center [135, 34] width 44 height 11
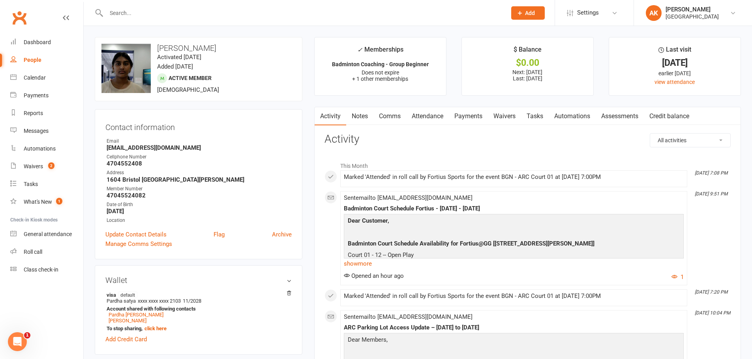
scroll to position [39, 0]
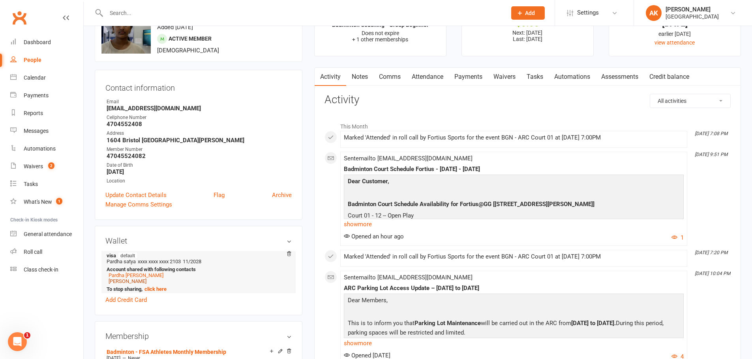
click at [142, 280] on link "Yoshvitha Appasani" at bounding box center [128, 282] width 38 height 6
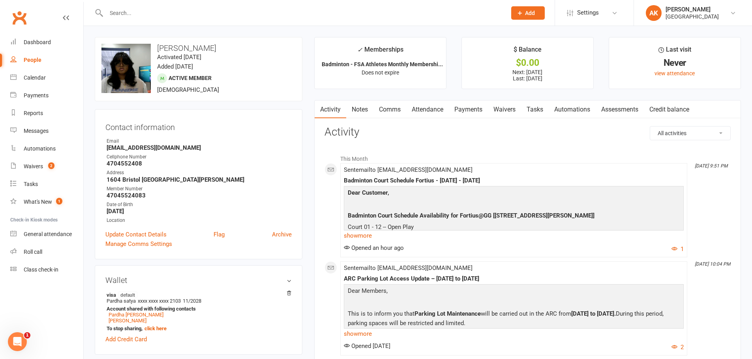
click at [371, 113] on link "Notes" at bounding box center [359, 110] width 27 height 18
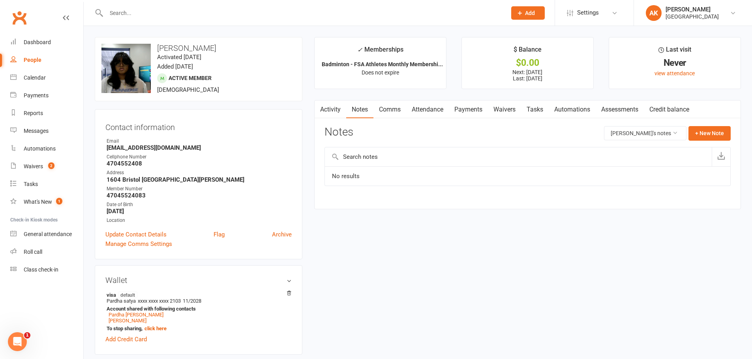
click at [406, 110] on link "Comms" at bounding box center [389, 110] width 33 height 18
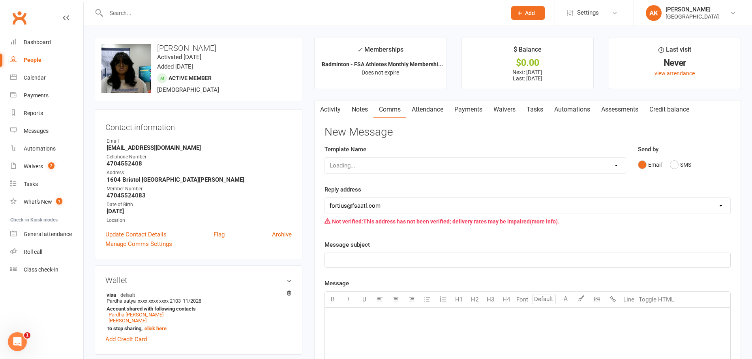
click at [430, 110] on link "Attendance" at bounding box center [427, 110] width 43 height 18
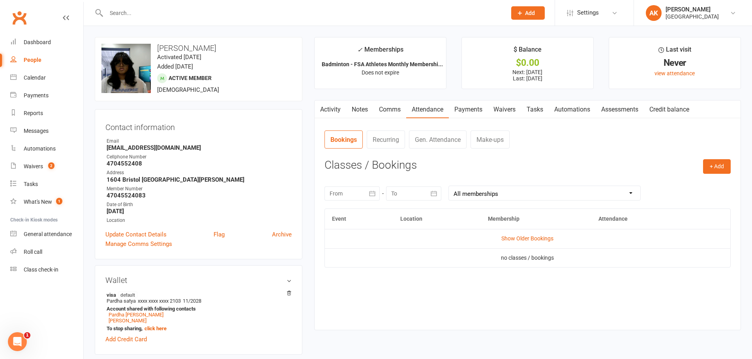
click at [465, 109] on link "Payments" at bounding box center [468, 110] width 39 height 18
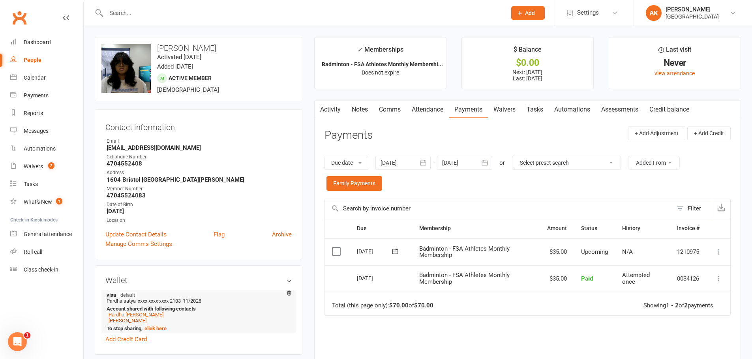
click at [140, 323] on link "Lahari Appasani" at bounding box center [128, 321] width 38 height 6
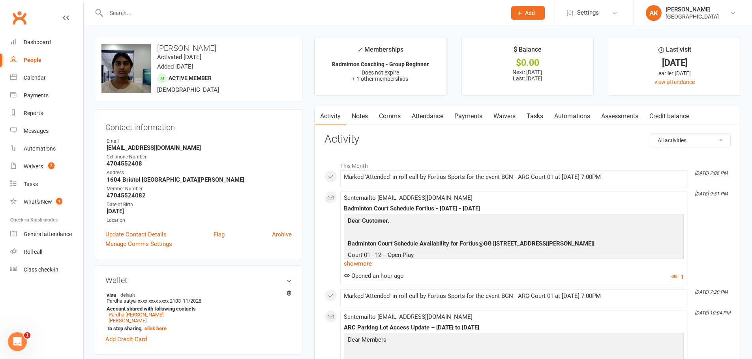
click at [428, 110] on link "Attendance" at bounding box center [427, 116] width 43 height 18
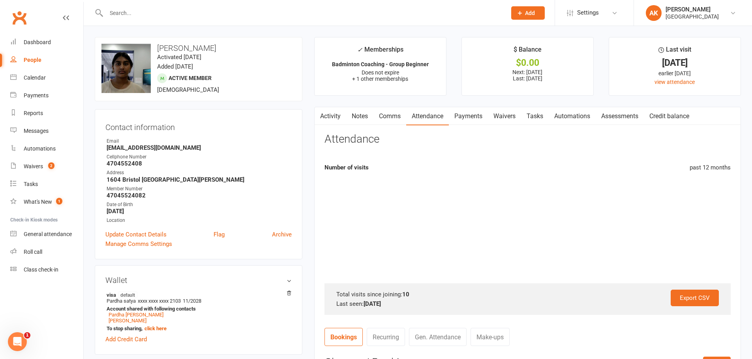
click at [464, 117] on link "Payments" at bounding box center [468, 116] width 39 height 18
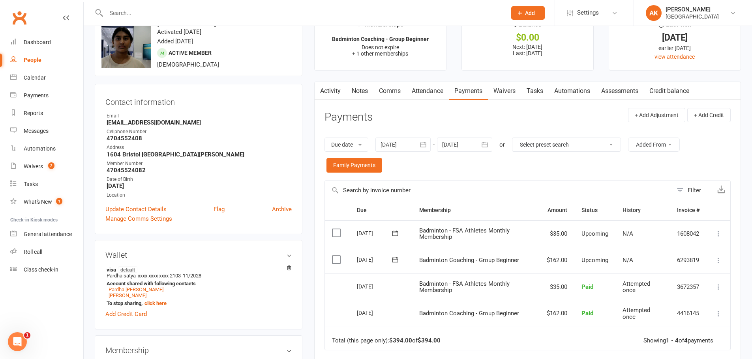
scroll to position [39, 0]
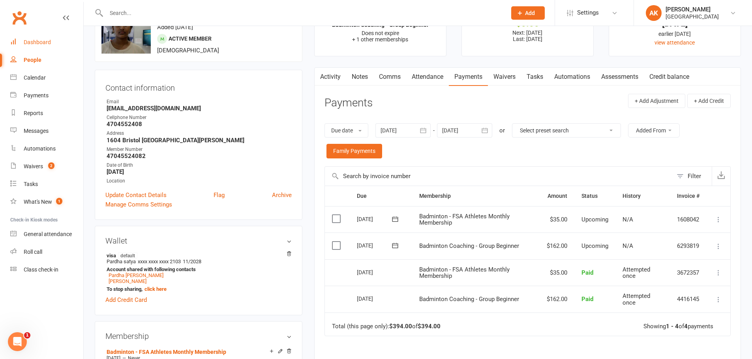
click at [34, 40] on div "Dashboard" at bounding box center [37, 42] width 27 height 6
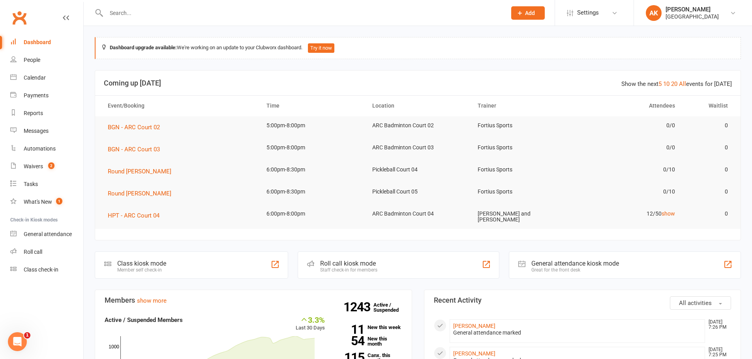
click at [47, 41] on div "Dashboard" at bounding box center [37, 42] width 27 height 6
click at [46, 170] on link "Waivers 2" at bounding box center [46, 167] width 73 height 18
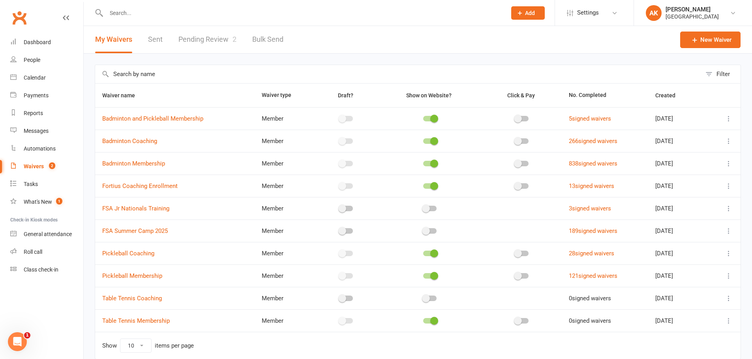
click at [189, 45] on link "Pending Review 2" at bounding box center [207, 39] width 58 height 27
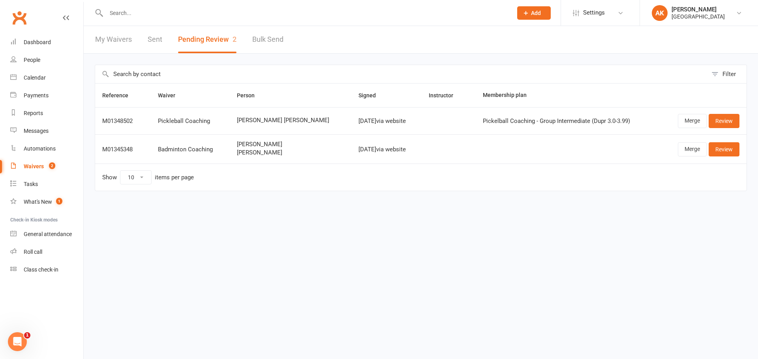
click at [146, 40] on div "My Waivers Sent Pending Review 2 Bulk Send" at bounding box center [189, 39] width 211 height 27
click at [126, 40] on link "My Waivers" at bounding box center [113, 39] width 37 height 27
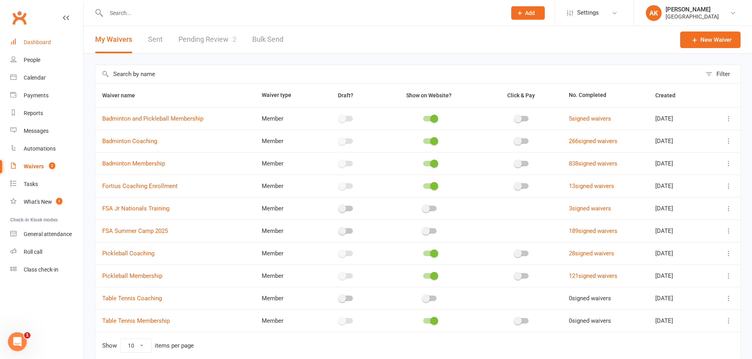
click at [56, 38] on link "Dashboard" at bounding box center [46, 43] width 73 height 18
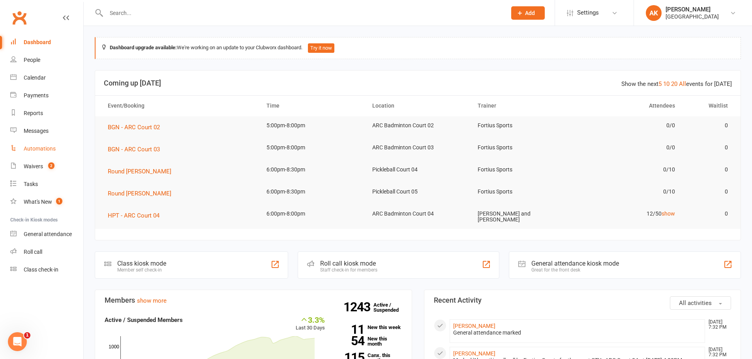
click at [39, 157] on link "Automations" at bounding box center [46, 149] width 73 height 18
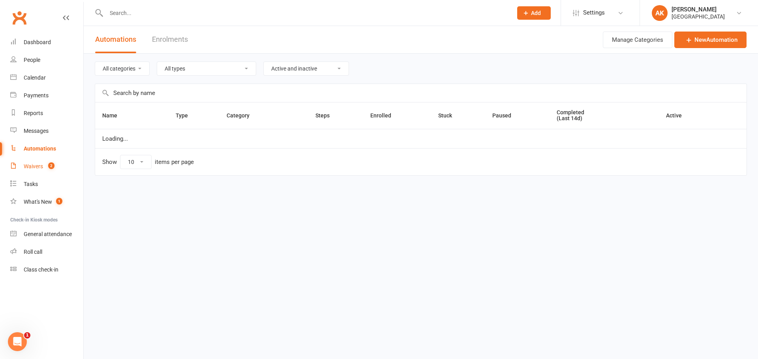
click at [34, 164] on div "Waivers" at bounding box center [33, 166] width 19 height 6
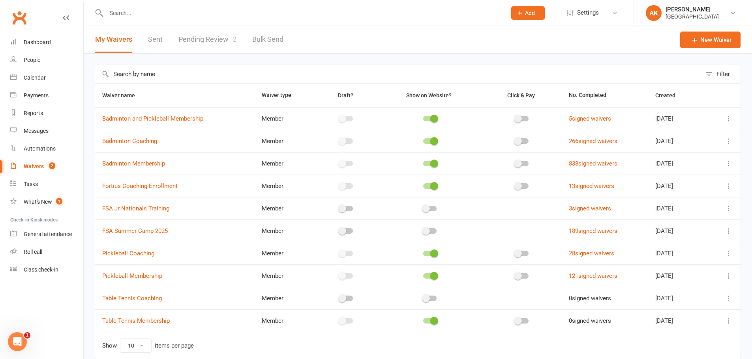
click at [207, 42] on link "Pending Review 2" at bounding box center [207, 39] width 58 height 27
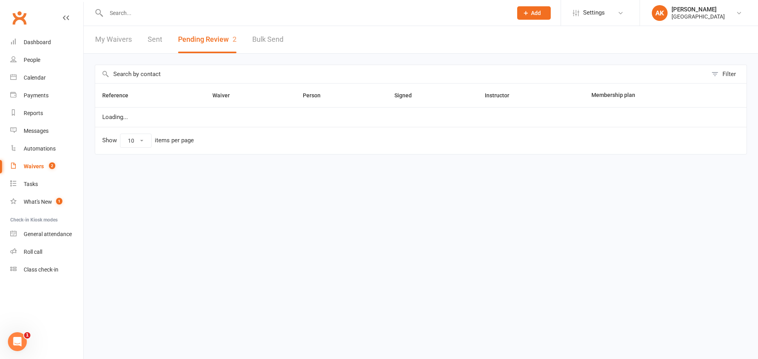
click at [107, 36] on link "My Waivers" at bounding box center [113, 39] width 37 height 27
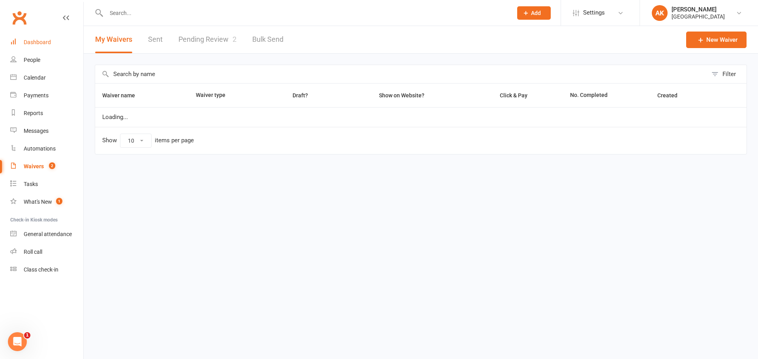
click at [57, 38] on link "Dashboard" at bounding box center [46, 43] width 73 height 18
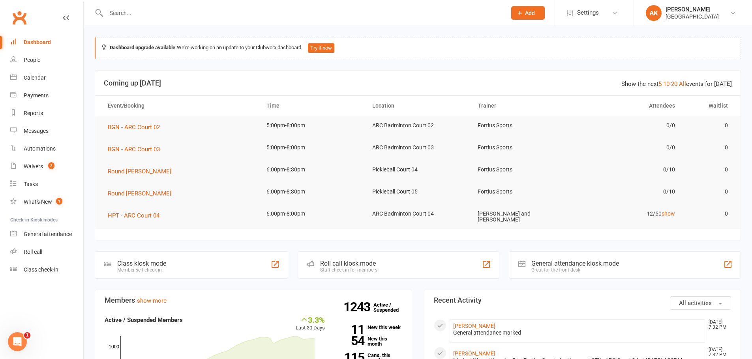
click at [36, 46] on link "Dashboard" at bounding box center [46, 43] width 73 height 18
click at [34, 44] on div "Dashboard" at bounding box center [37, 42] width 27 height 6
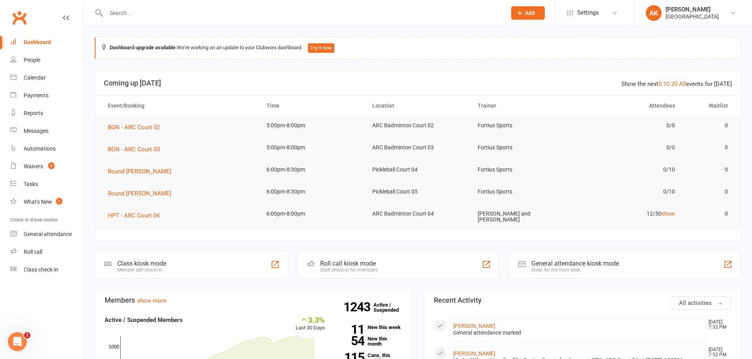
click at [34, 44] on div "Dashboard" at bounding box center [37, 42] width 27 height 6
click at [10, 34] on link "Dashboard" at bounding box center [46, 43] width 73 height 18
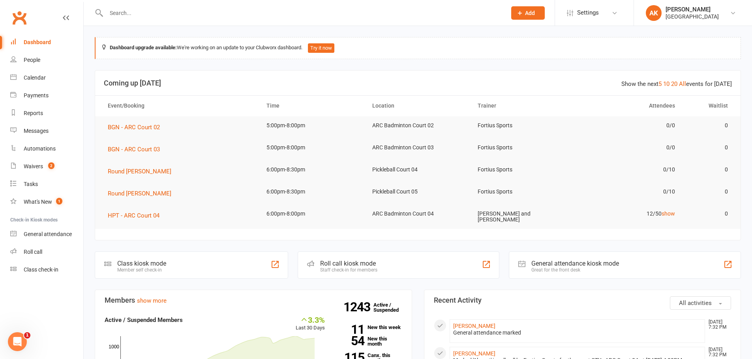
click at [10, 34] on link "Dashboard" at bounding box center [46, 43] width 73 height 18
click at [39, 166] on div "Waivers" at bounding box center [33, 166] width 19 height 6
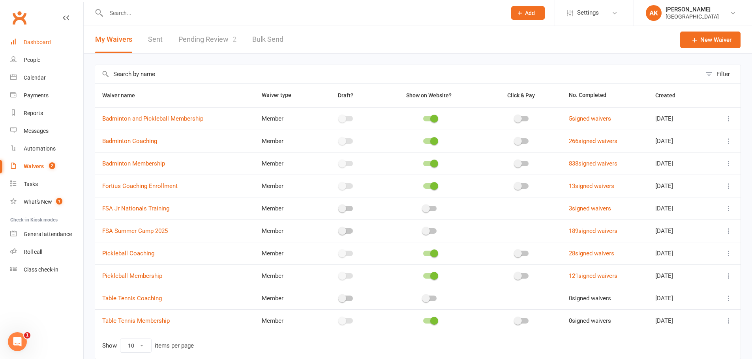
click at [43, 43] on div "Dashboard" at bounding box center [37, 42] width 27 height 6
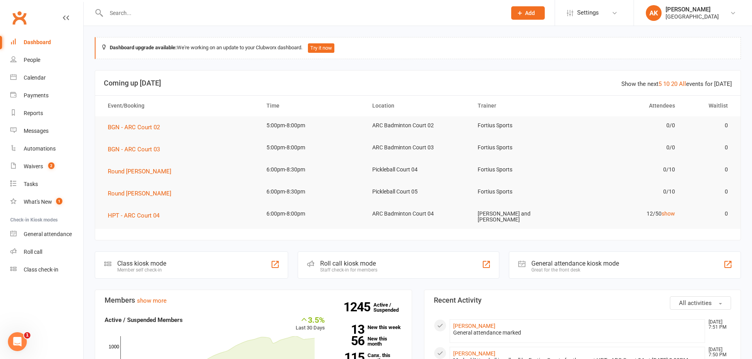
click at [28, 40] on div "Dashboard" at bounding box center [37, 42] width 27 height 6
click at [49, 45] on div "Dashboard" at bounding box center [37, 42] width 27 height 6
click at [24, 42] on div "Dashboard" at bounding box center [37, 42] width 27 height 6
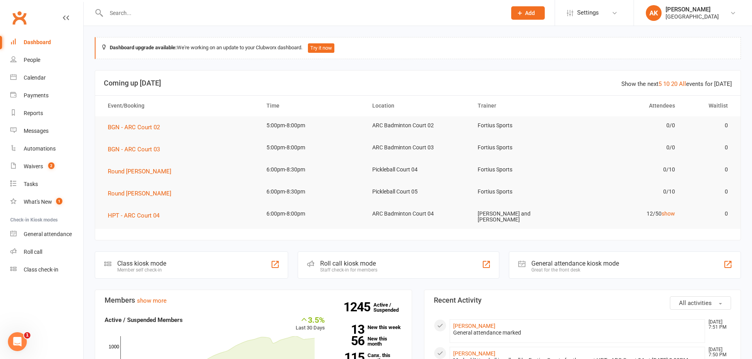
click at [24, 42] on div "Dashboard" at bounding box center [37, 42] width 27 height 6
click at [31, 38] on link "Dashboard" at bounding box center [46, 43] width 73 height 18
click at [10, 34] on link "Dashboard" at bounding box center [46, 43] width 73 height 18
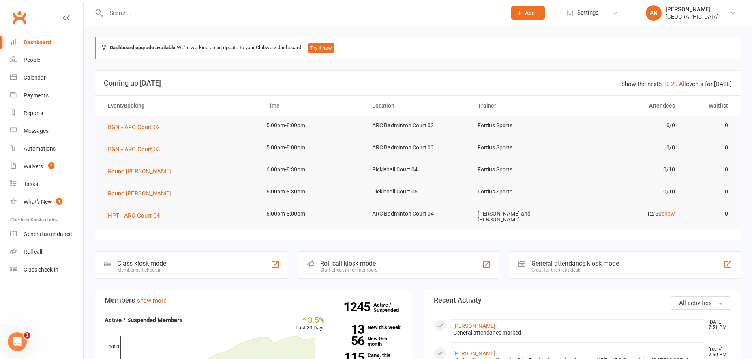
click at [224, 11] on input "text" at bounding box center [302, 12] width 397 height 11
type input "chakravarthi"
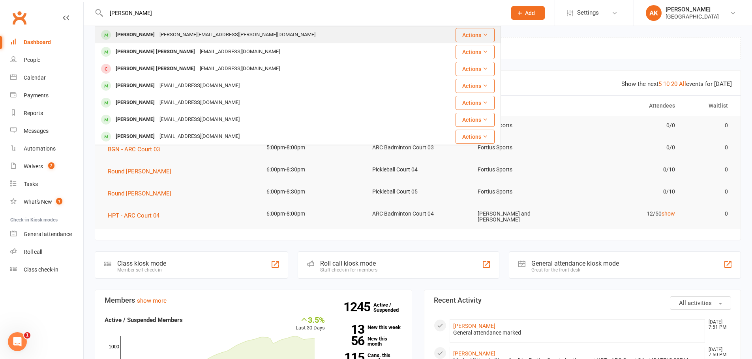
click at [227, 31] on div "chakravarthi.rebbapragada@gmail.com" at bounding box center [237, 34] width 161 height 11
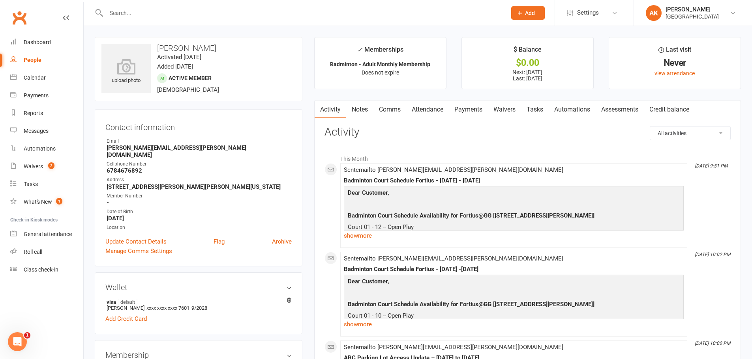
click at [371, 110] on link "Notes" at bounding box center [359, 110] width 27 height 18
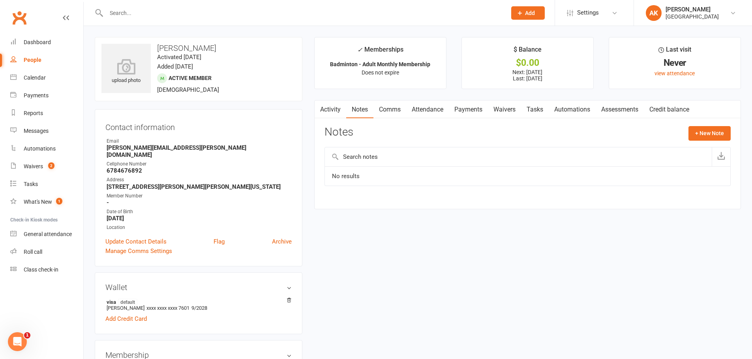
click at [412, 108] on link "Attendance" at bounding box center [427, 110] width 43 height 18
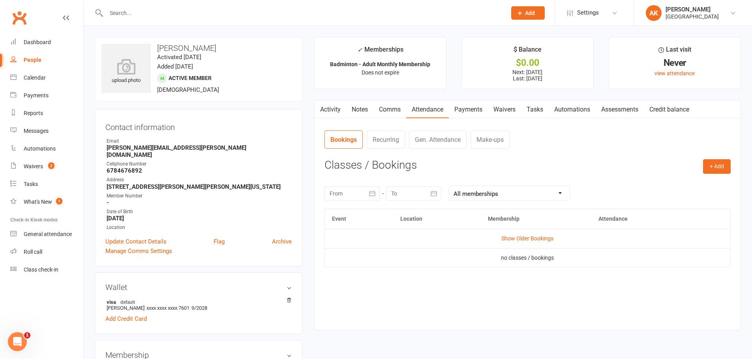
click at [444, 105] on link "Attendance" at bounding box center [427, 110] width 43 height 18
click at [472, 107] on link "Payments" at bounding box center [468, 110] width 39 height 18
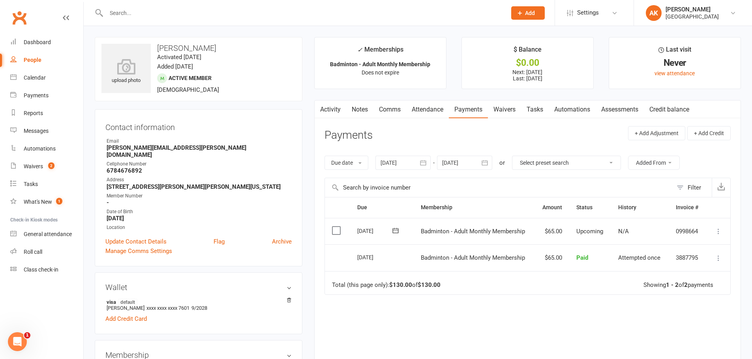
click at [333, 110] on link "Activity" at bounding box center [330, 110] width 32 height 18
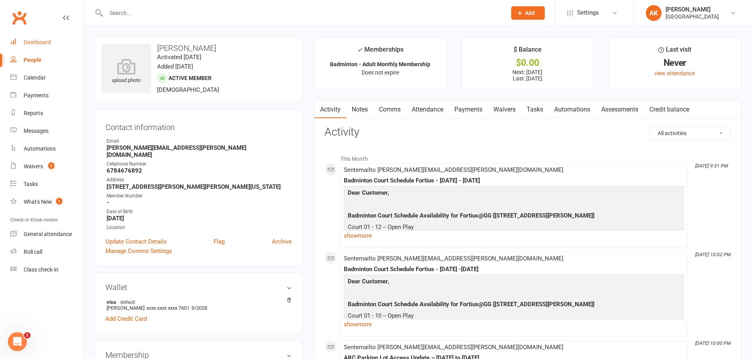
click at [42, 45] on div "Dashboard" at bounding box center [37, 42] width 27 height 6
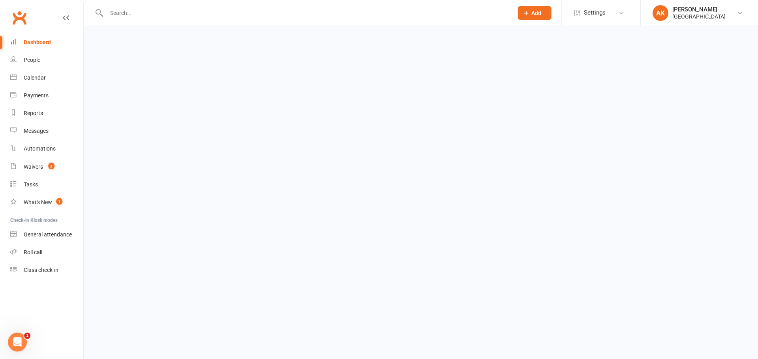
click at [42, 45] on div "Dashboard" at bounding box center [37, 42] width 27 height 6
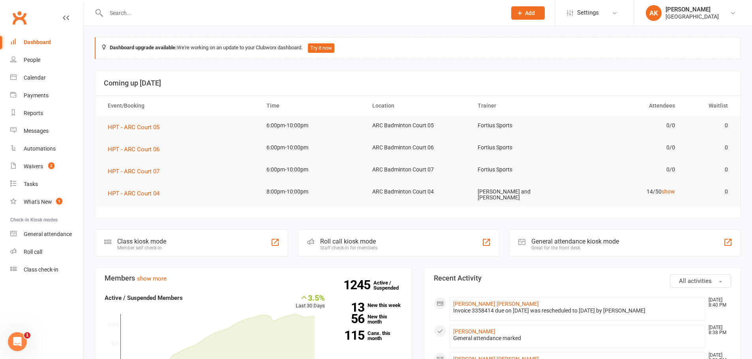
click at [42, 45] on div "Dashboard" at bounding box center [37, 42] width 27 height 6
click at [10, 34] on link "Dashboard" at bounding box center [46, 43] width 73 height 18
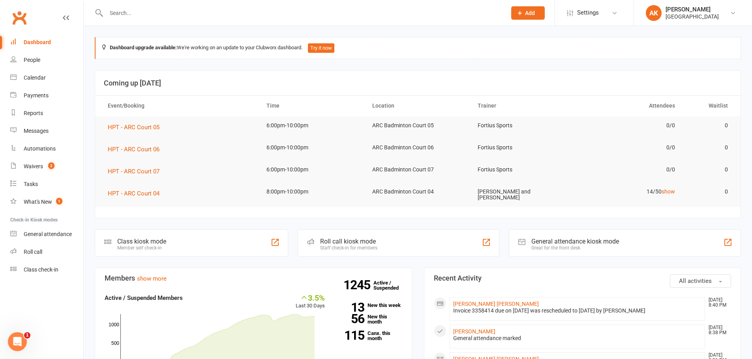
click at [10, 34] on link "Dashboard" at bounding box center [46, 43] width 73 height 18
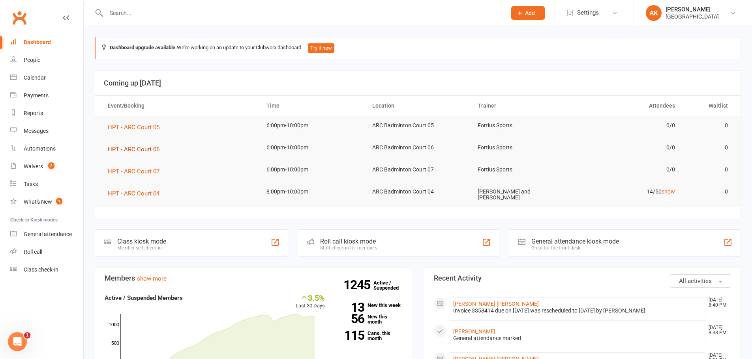
click at [10, 34] on link "Dashboard" at bounding box center [46, 43] width 73 height 18
click at [260, 2] on div at bounding box center [298, 13] width 406 height 26
click at [260, 4] on div at bounding box center [298, 13] width 406 height 26
click at [260, 9] on input "text" at bounding box center [302, 12] width 397 height 11
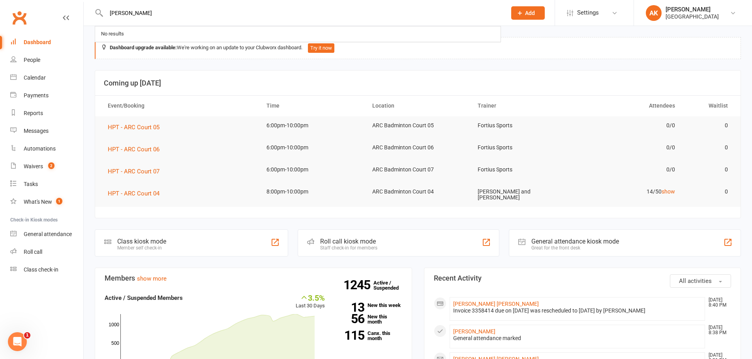
type input "tharun"
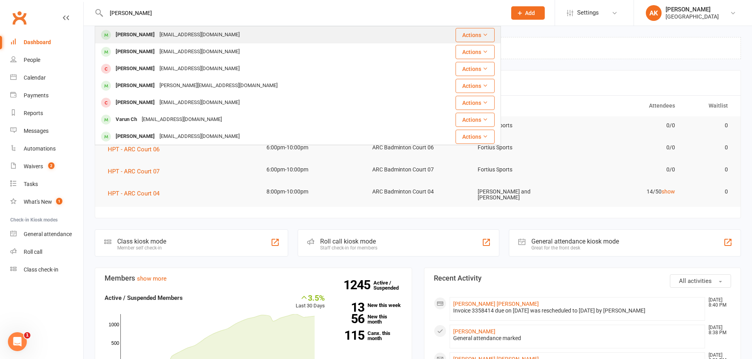
click at [217, 37] on div "katharsaran@gmail.com" at bounding box center [199, 34] width 85 height 11
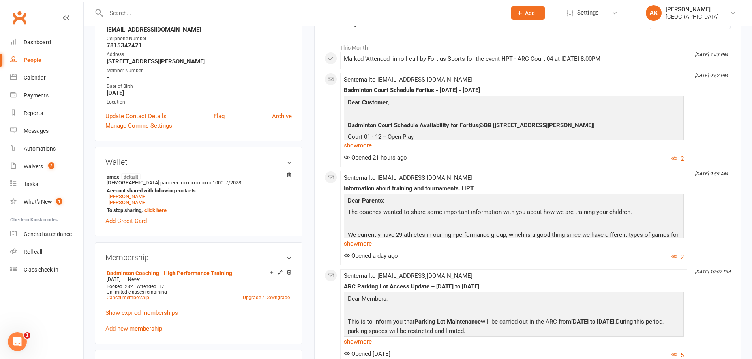
scroll to position [197, 0]
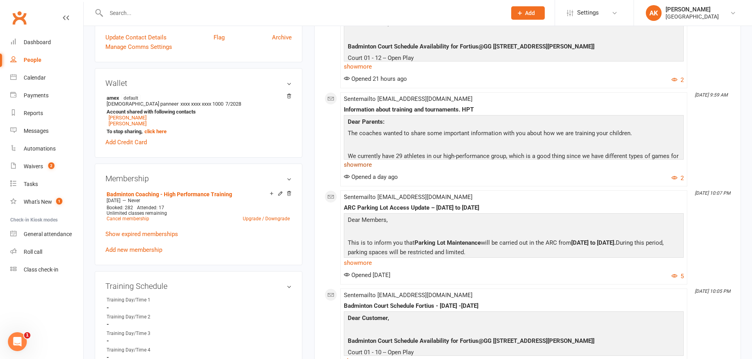
click at [351, 165] on link "show more" at bounding box center [514, 164] width 340 height 11
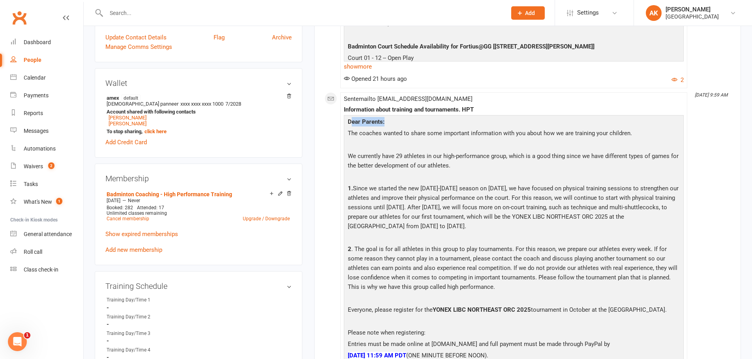
drag, startPoint x: 351, startPoint y: 125, endPoint x: 400, endPoint y: 121, distance: 49.5
click at [400, 121] on p "Dear Parents:" at bounding box center [514, 122] width 336 height 11
click at [371, 135] on p "The coaches wanted to share some important information with you about how we ar…" at bounding box center [514, 134] width 336 height 11
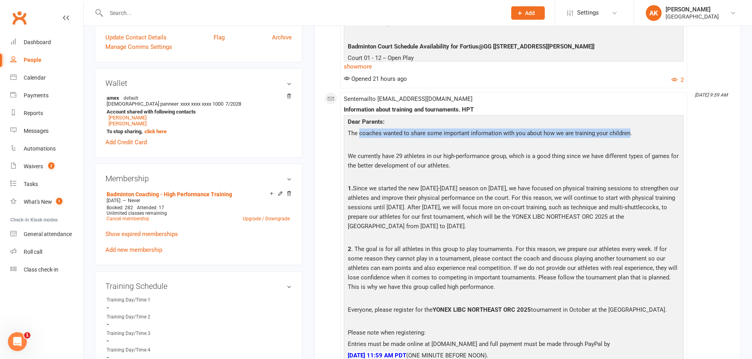
drag, startPoint x: 371, startPoint y: 135, endPoint x: 618, endPoint y: 133, distance: 246.6
click at [618, 133] on p "The coaches wanted to share some important information with you about how we ar…" at bounding box center [514, 134] width 336 height 11
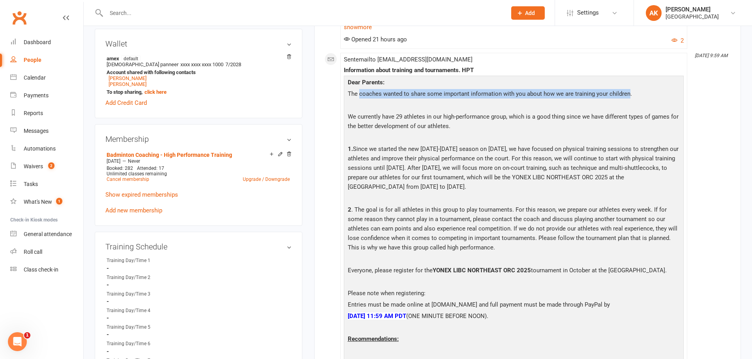
scroll to position [276, 0]
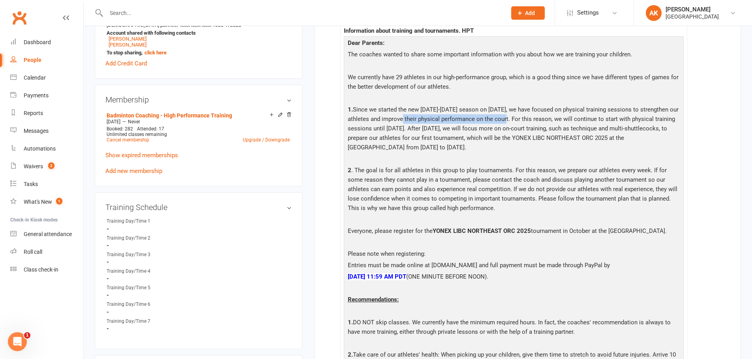
drag, startPoint x: 401, startPoint y: 120, endPoint x: 502, endPoint y: 117, distance: 101.1
click at [502, 117] on p "1. Since we started the new 2025-2026 season on August 4th, we have focused on …" at bounding box center [514, 129] width 336 height 49
drag, startPoint x: 548, startPoint y: 115, endPoint x: 653, endPoint y: 120, distance: 105.5
click at [653, 120] on p "1. Since we started the new 2025-2026 season on August 4th, we have focused on …" at bounding box center [514, 129] width 336 height 49
drag, startPoint x: 359, startPoint y: 130, endPoint x: 425, endPoint y: 129, distance: 66.3
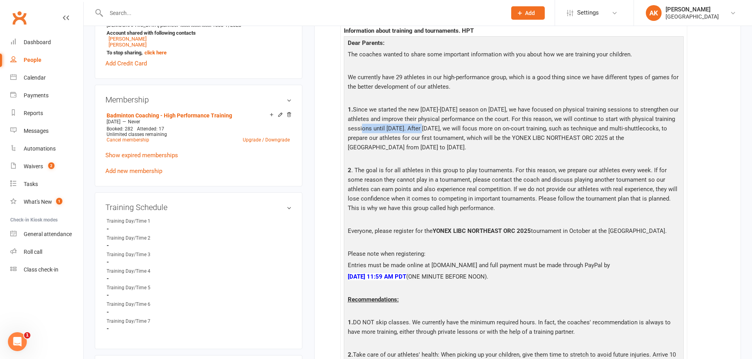
click at [425, 129] on p "1. Since we started the new 2025-2026 season on August 4th, we have focused on …" at bounding box center [514, 129] width 336 height 49
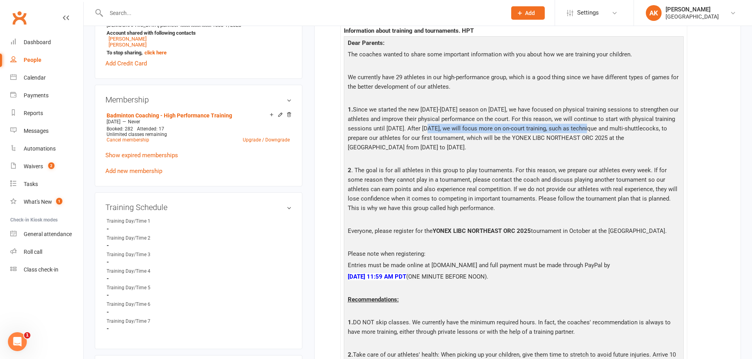
drag, startPoint x: 429, startPoint y: 128, endPoint x: 588, endPoint y: 125, distance: 159.8
click at [588, 125] on p "1. Since we started the new 2025-2026 season on August 4th, we have focused on …" at bounding box center [514, 129] width 336 height 49
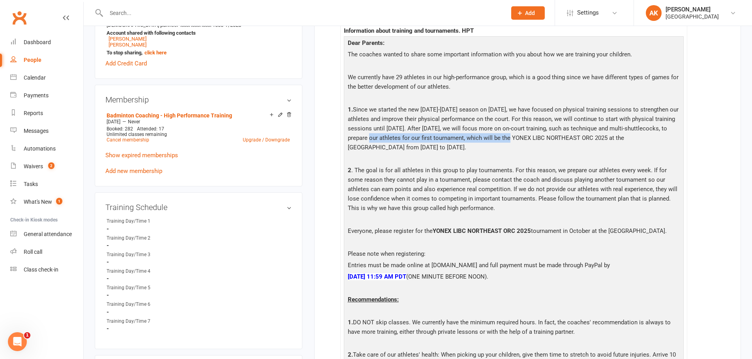
drag, startPoint x: 368, startPoint y: 141, endPoint x: 509, endPoint y: 140, distance: 140.5
click at [509, 140] on p "1. Since we started the new 2025-2026 season on August 4th, we have focused on …" at bounding box center [514, 129] width 336 height 49
drag, startPoint x: 585, startPoint y: 142, endPoint x: 646, endPoint y: 140, distance: 60.8
click at [646, 140] on p "1. Since we started the new 2025-2026 season on August 4th, we have focused on …" at bounding box center [514, 129] width 336 height 49
drag, startPoint x: 352, startPoint y: 151, endPoint x: 507, endPoint y: 146, distance: 154.4
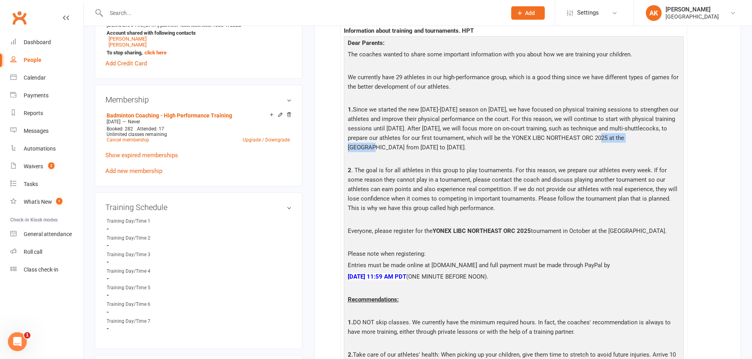
click at [507, 146] on p "1. Since we started the new 2025-2026 season on August 4th, we have focused on …" at bounding box center [514, 129] width 336 height 49
click at [495, 150] on p "1. Since we started the new 2025-2026 season on August 4th, we have focused on …" at bounding box center [514, 129] width 336 height 49
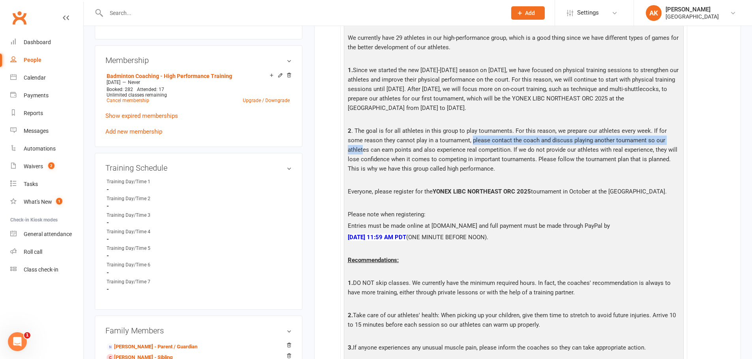
drag, startPoint x: 455, startPoint y: 137, endPoint x: 663, endPoint y: 138, distance: 207.6
click at [663, 138] on p "2 . The goal is for all athletes in this group to play tournaments. For this re…" at bounding box center [514, 150] width 336 height 49
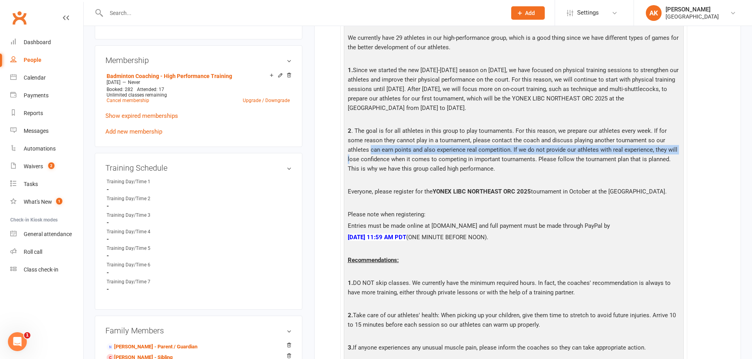
drag, startPoint x: 348, startPoint y: 148, endPoint x: 655, endPoint y: 151, distance: 307.0
click at [655, 151] on p "2 . The goal is for all athletes in this group to play tournaments. For this re…" at bounding box center [514, 150] width 336 height 49
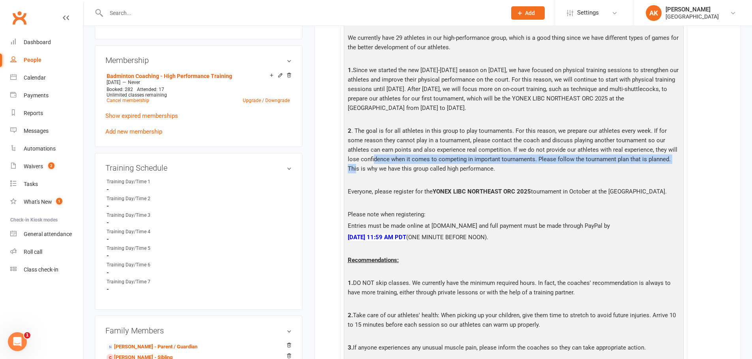
drag, startPoint x: 360, startPoint y: 161, endPoint x: 666, endPoint y: 160, distance: 306.2
click at [666, 160] on p "2 . The goal is for all athletes in this group to play tournaments. For this re…" at bounding box center [514, 150] width 336 height 49
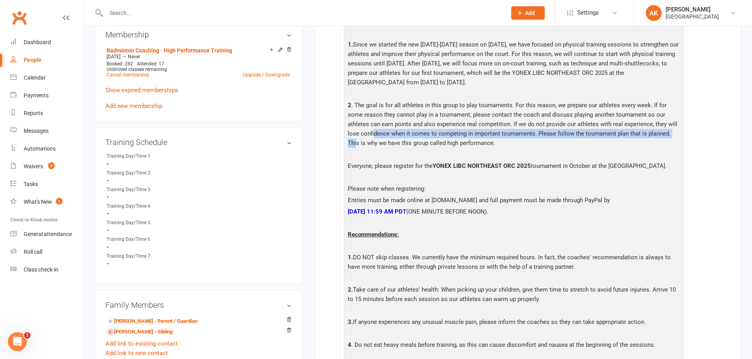
scroll to position [355, 0]
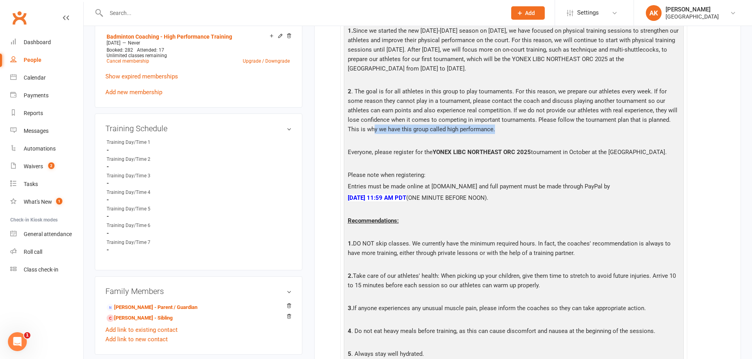
drag, startPoint x: 354, startPoint y: 134, endPoint x: 483, endPoint y: 130, distance: 128.7
click at [483, 130] on p "2 . The goal is for all athletes in this group to play tournaments. For this re…" at bounding box center [514, 111] width 336 height 49
click at [413, 149] on p "Everyone, please register for the YONEX LIBC NORTHEAST ORC 2025 tournament in O…" at bounding box center [514, 153] width 336 height 11
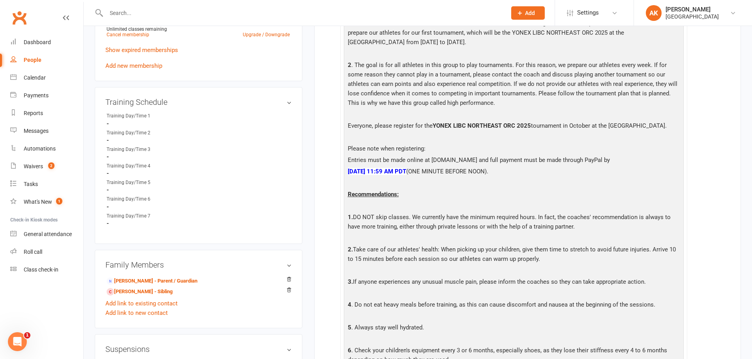
scroll to position [395, 0]
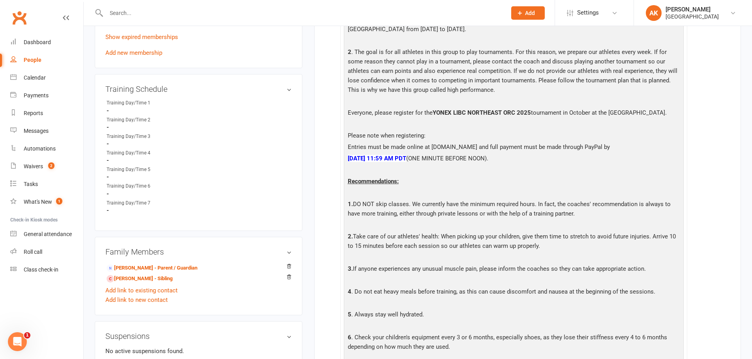
drag, startPoint x: 374, startPoint y: 114, endPoint x: 670, endPoint y: 112, distance: 295.2
click at [670, 112] on p "Everyone, please register for the YONEX LIBC NORTHEAST ORC 2025 tournament in O…" at bounding box center [514, 113] width 336 height 11
click at [590, 120] on p "Everyone, please register for the YONEX LIBC NORTHEAST ORC 2025 tournament in O…" at bounding box center [514, 113] width 336 height 11
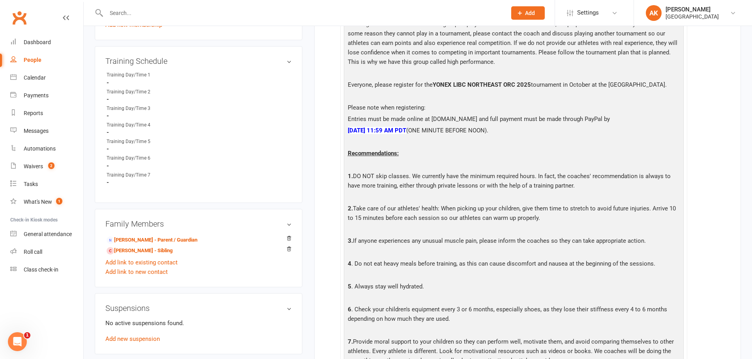
scroll to position [434, 0]
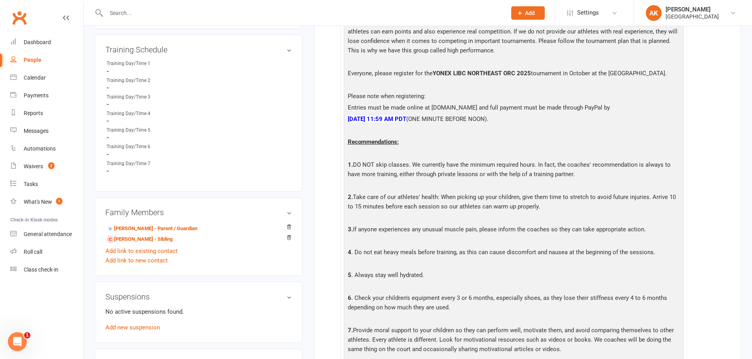
drag, startPoint x: 405, startPoint y: 127, endPoint x: 534, endPoint y: 127, distance: 129.4
click at [534, 126] on p "September 25, 2025, 11:59 AM PDT (ONE MINUTE BEFORE NOON)." at bounding box center [514, 119] width 336 height 11
click at [532, 126] on p "September 25, 2025, 11:59 AM PDT (ONE MINUTE BEFORE NOON)." at bounding box center [514, 119] width 336 height 11
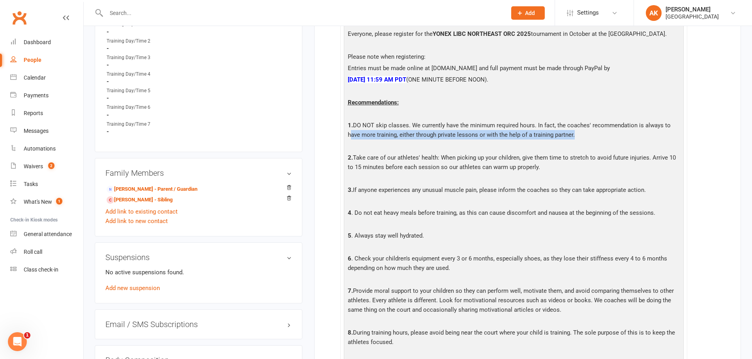
drag, startPoint x: 350, startPoint y: 145, endPoint x: 576, endPoint y: 149, distance: 225.8
click at [576, 142] on p "1. DO NOT skip classes. We currently have the minimum required hours. In fact, …" at bounding box center [514, 131] width 336 height 21
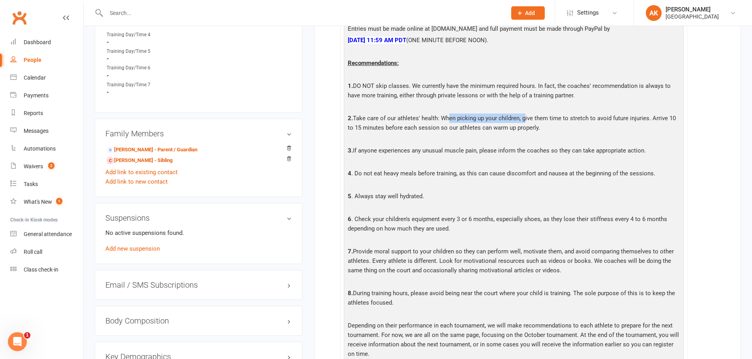
drag, startPoint x: 444, startPoint y: 129, endPoint x: 522, endPoint y: 132, distance: 78.2
click at [522, 132] on p "2. Take care of our athletes' health: When picking up your children, give them …" at bounding box center [514, 124] width 336 height 21
click at [533, 130] on p "2. Take care of our athletes' health: When picking up your children, give them …" at bounding box center [514, 124] width 336 height 21
drag, startPoint x: 534, startPoint y: 131, endPoint x: 653, endPoint y: 129, distance: 118.4
click at [653, 129] on p "2. Take care of our athletes' health: When picking up your children, give them …" at bounding box center [514, 124] width 336 height 21
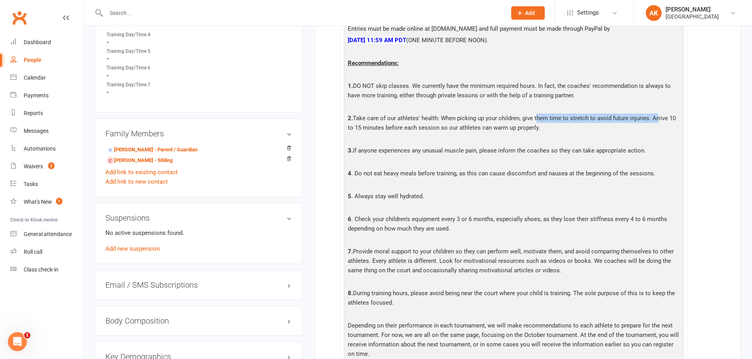
click at [633, 128] on p "2. Take care of our athletes' health: When picking up your children, give them …" at bounding box center [514, 124] width 336 height 21
drag, startPoint x: 356, startPoint y: 136, endPoint x: 540, endPoint y: 138, distance: 184.7
click at [540, 135] on p "2. Take care of our athletes' health: When picking up your children, give them …" at bounding box center [514, 124] width 336 height 21
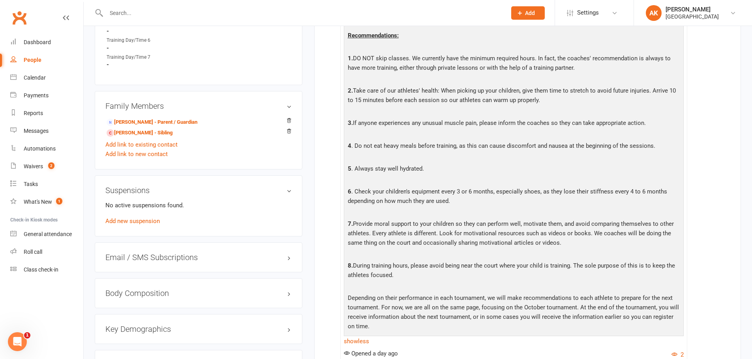
scroll to position [552, 0]
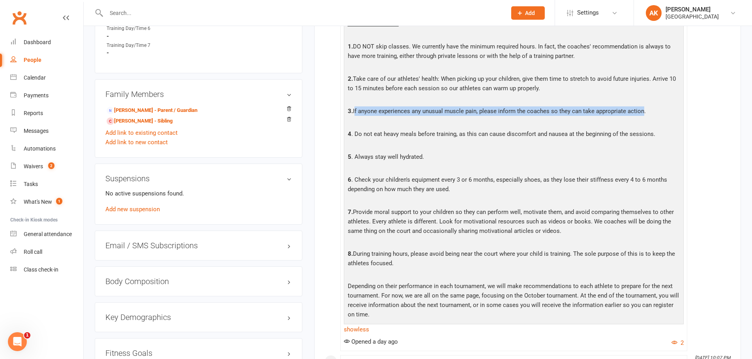
drag, startPoint x: 354, startPoint y: 119, endPoint x: 642, endPoint y: 122, distance: 288.1
click at [642, 118] on p "3. If anyone experiences any unusual muscle pain, please inform the coaches so …" at bounding box center [514, 112] width 336 height 11
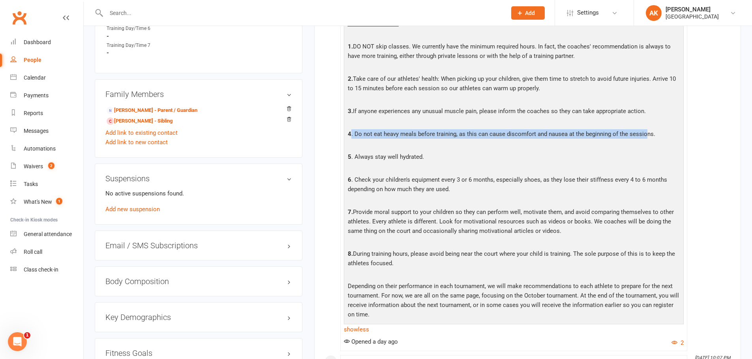
drag, startPoint x: 352, startPoint y: 147, endPoint x: 645, endPoint y: 145, distance: 293.2
click at [645, 141] on p "4 . Do not eat heavy meals before training, as this can cause discomfort and na…" at bounding box center [514, 134] width 336 height 11
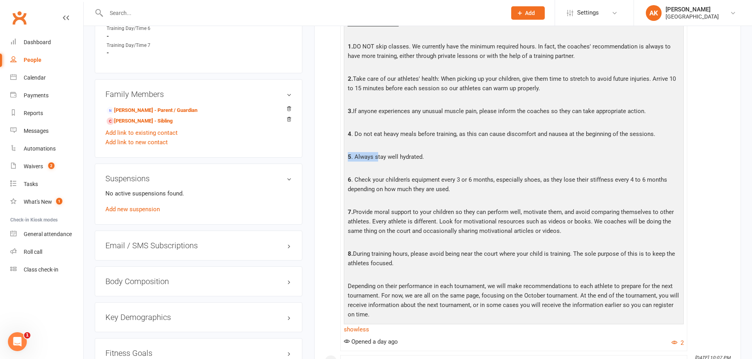
drag, startPoint x: 377, startPoint y: 168, endPoint x: 421, endPoint y: 161, distance: 44.3
click at [421, 161] on div "Dear Parents: The coaches wanted to share some important information with you a…" at bounding box center [514, 42] width 336 height 560
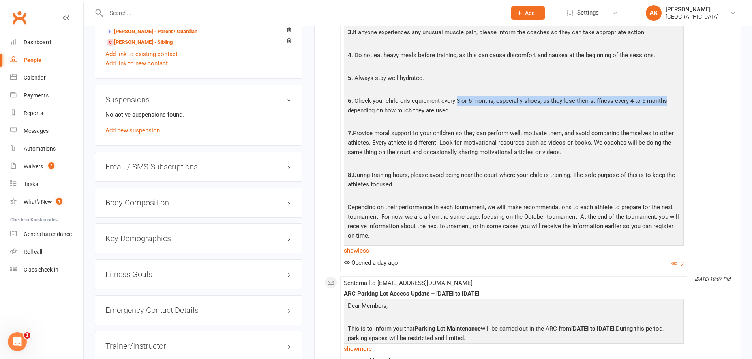
drag, startPoint x: 457, startPoint y: 112, endPoint x: 662, endPoint y: 110, distance: 205.2
click at [662, 110] on p "6 . Check your children's equipment every 3 or 6 months, especially shoes, as t…" at bounding box center [514, 106] width 336 height 21
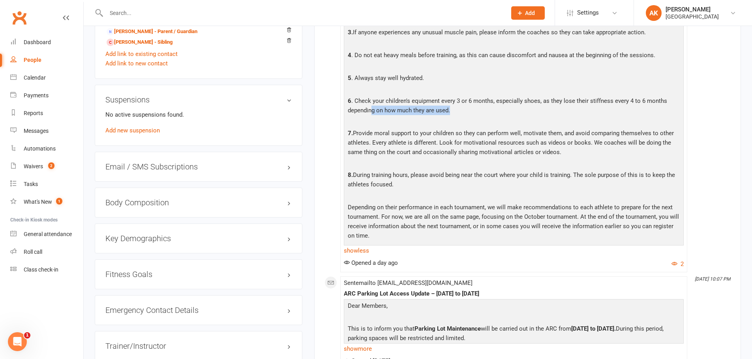
drag, startPoint x: 370, startPoint y: 122, endPoint x: 468, endPoint y: 119, distance: 97.9
click at [468, 117] on p "6 . Check your children's equipment every 3 or 6 months, especially shoes, as t…" at bounding box center [514, 106] width 336 height 21
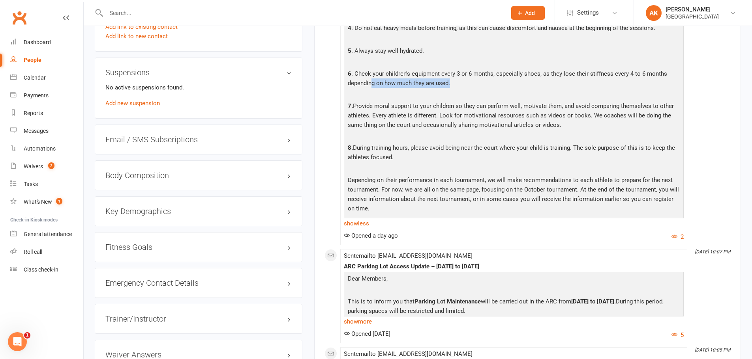
scroll to position [671, 0]
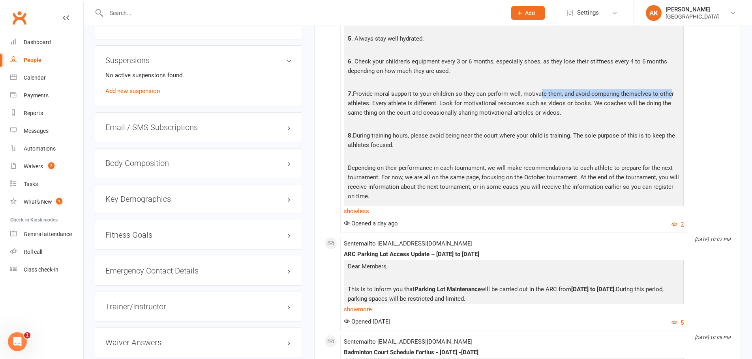
drag, startPoint x: 541, startPoint y: 104, endPoint x: 668, endPoint y: 103, distance: 127.5
click at [668, 103] on p "7. Provide moral support to your children so they can perform well, motivate th…" at bounding box center [514, 104] width 336 height 30
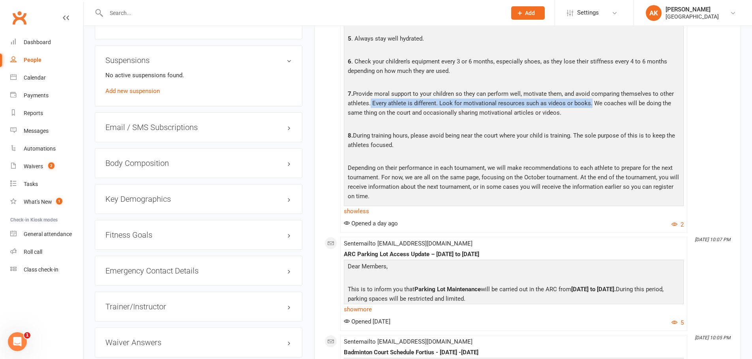
drag, startPoint x: 369, startPoint y: 113, endPoint x: 586, endPoint y: 112, distance: 217.0
click at [586, 112] on p "7. Provide moral support to your children so they can perform well, motivate th…" at bounding box center [514, 104] width 336 height 30
drag, startPoint x: 391, startPoint y: 124, endPoint x: 564, endPoint y: 124, distance: 173.2
click at [564, 120] on p "7. Provide moral support to your children so they can perform well, motivate th…" at bounding box center [514, 104] width 336 height 30
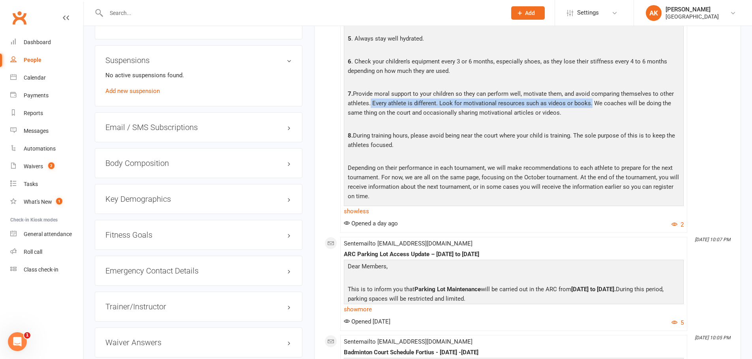
click at [556, 120] on p "7. Provide moral support to your children so they can perform well, motivate th…" at bounding box center [514, 104] width 336 height 30
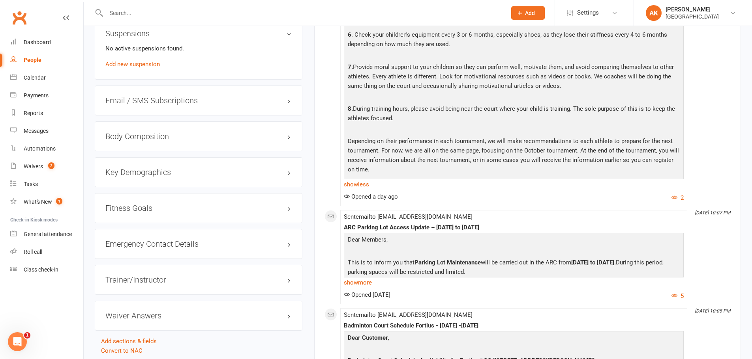
scroll to position [710, 0]
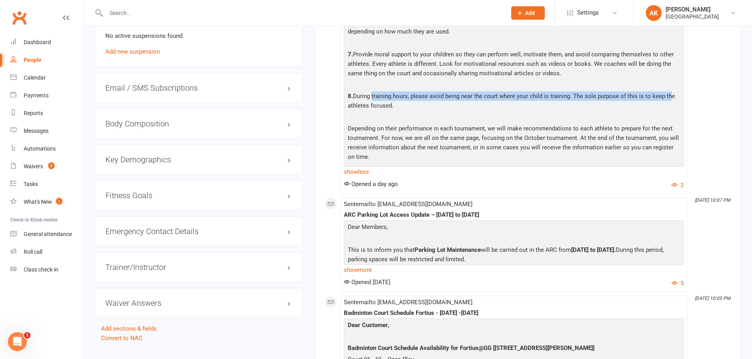
drag, startPoint x: 373, startPoint y: 107, endPoint x: 669, endPoint y: 106, distance: 296.3
click at [669, 106] on p "8. During training hours, please avoid being near the court where your child is…" at bounding box center [514, 102] width 336 height 21
click at [406, 110] on p "8. During training hours, please avoid being near the court where your child is…" at bounding box center [514, 102] width 336 height 21
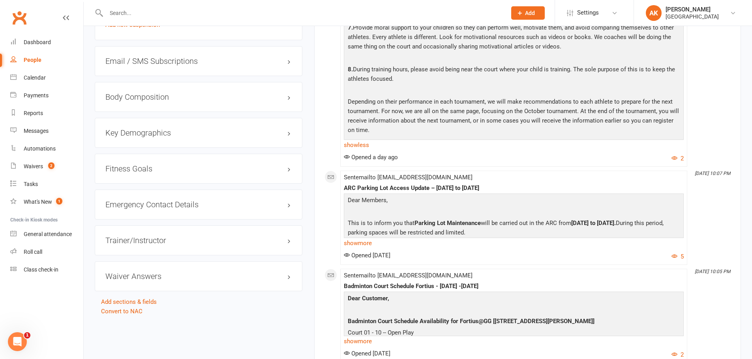
scroll to position [750, 0]
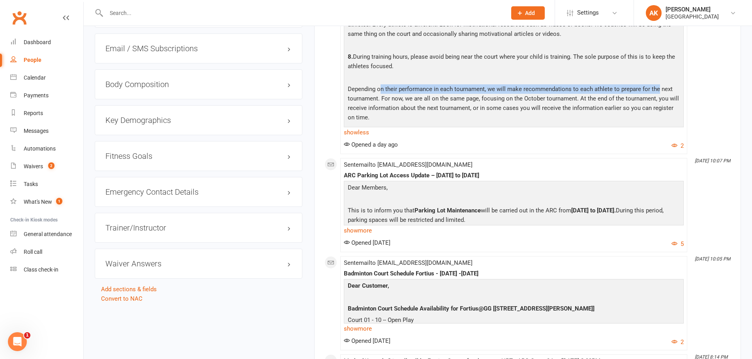
drag, startPoint x: 379, startPoint y: 102, endPoint x: 658, endPoint y: 102, distance: 279.0
click at [658, 102] on p "Depending on their performance in each tournament, we will make recommendations…" at bounding box center [514, 104] width 336 height 40
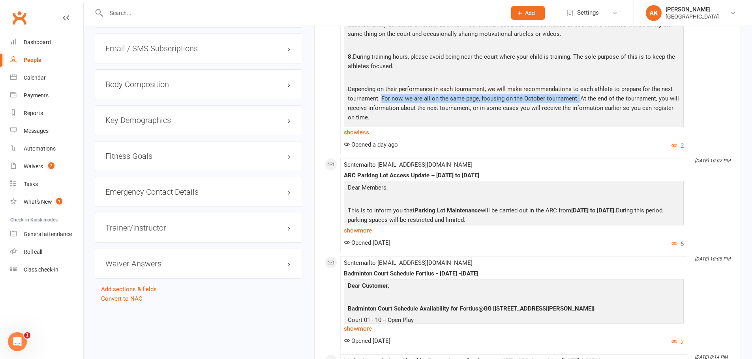
drag, startPoint x: 381, startPoint y: 109, endPoint x: 578, endPoint y: 110, distance: 197.3
click at [578, 110] on p "Depending on their performance in each tournament, we will make recommendations…" at bounding box center [514, 104] width 336 height 40
click at [414, 109] on p "Depending on their performance in each tournament, we will make recommendations…" at bounding box center [514, 104] width 336 height 40
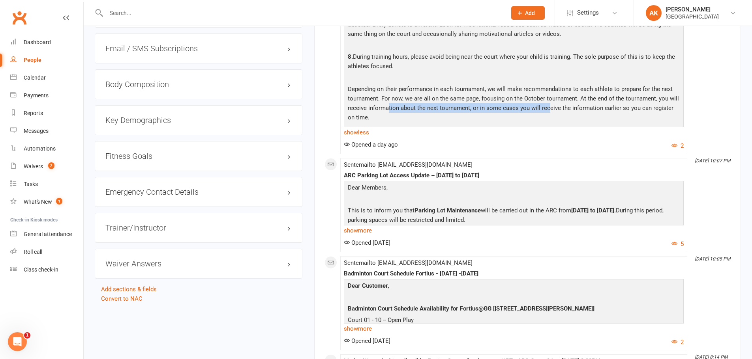
drag, startPoint x: 388, startPoint y: 116, endPoint x: 549, endPoint y: 115, distance: 161.0
click at [549, 115] on p "Depending on their performance in each tournament, we will make recommendations…" at bounding box center [514, 104] width 336 height 40
click at [549, 116] on p "Depending on their performance in each tournament, we will make recommendations…" at bounding box center [514, 104] width 336 height 40
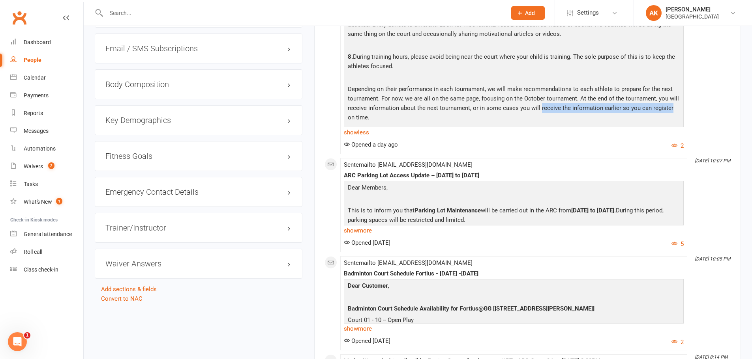
drag, startPoint x: 549, startPoint y: 116, endPoint x: 658, endPoint y: 116, distance: 108.9
click at [658, 116] on p "Depending on their performance in each tournament, we will make recommendations…" at bounding box center [514, 104] width 336 height 40
click at [648, 117] on p "Depending on their performance in each tournament, we will make recommendations…" at bounding box center [514, 104] width 336 height 40
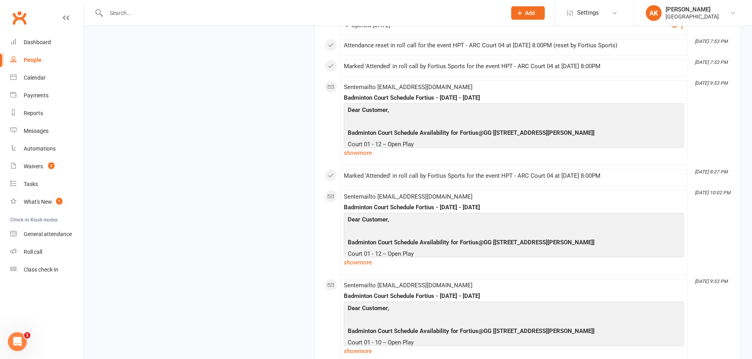
scroll to position [1618, 0]
click at [370, 159] on link "show more" at bounding box center [514, 153] width 340 height 11
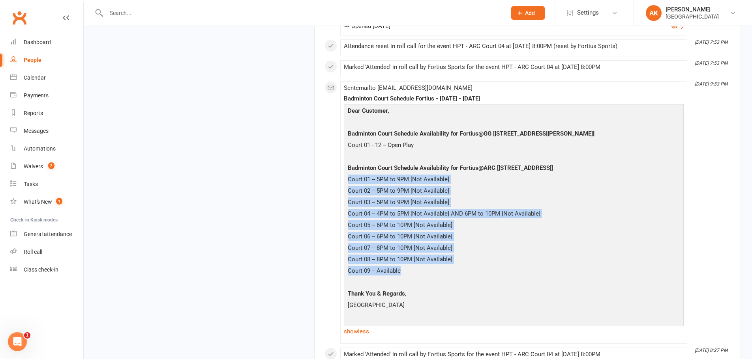
drag, startPoint x: 348, startPoint y: 188, endPoint x: 472, endPoint y: 279, distance: 153.5
click at [472, 279] on div "Dear Customer, Badminton Court Schedule Availability for Fortius@GG [5905 Ronal…" at bounding box center [514, 214] width 336 height 217
copy div "Court 01 -- 5PM to 9PM [Not Available] Court 02 -- 5PM to 9PM [Not Available] C…"
click at [25, 42] on div "Dashboard" at bounding box center [37, 42] width 27 height 6
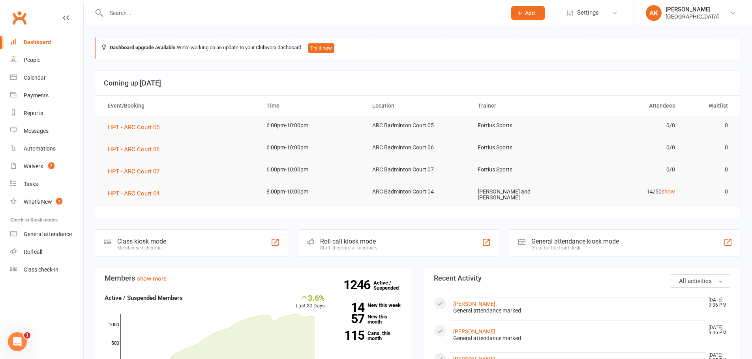
scroll to position [79, 0]
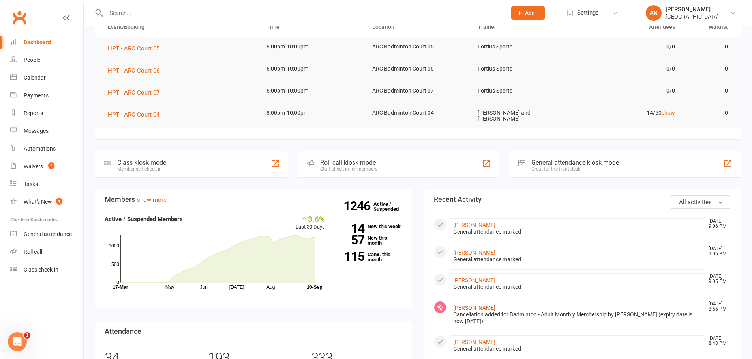
click at [489, 309] on link "Chakravarthi Rebbapragada" at bounding box center [474, 308] width 42 height 6
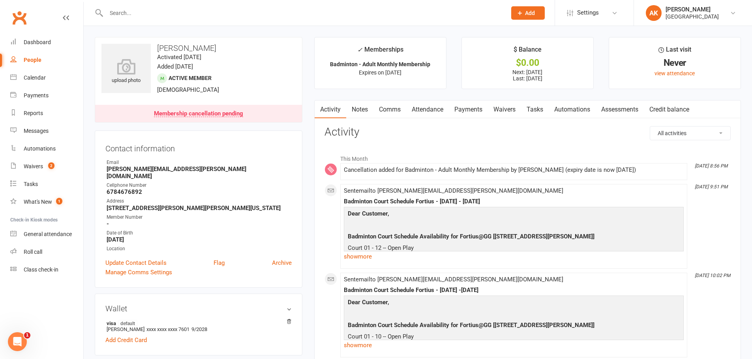
drag, startPoint x: 525, startPoint y: 170, endPoint x: 653, endPoint y: 170, distance: 127.8
click at [653, 170] on div "Cancellation added for Badminton - Adult Monthly Membership by Sathwik M (expir…" at bounding box center [514, 170] width 340 height 7
click at [609, 170] on div "Cancellation added for Badminton - Adult Monthly Membership by Sathwik M (expir…" at bounding box center [514, 170] width 340 height 7
click at [42, 41] on div "Dashboard" at bounding box center [37, 42] width 27 height 6
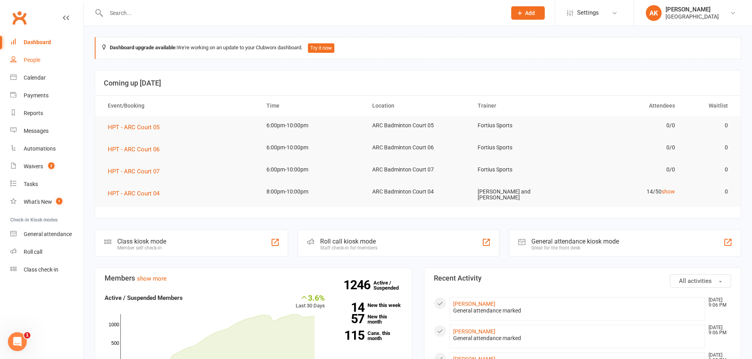
click at [45, 59] on link "People" at bounding box center [46, 60] width 73 height 18
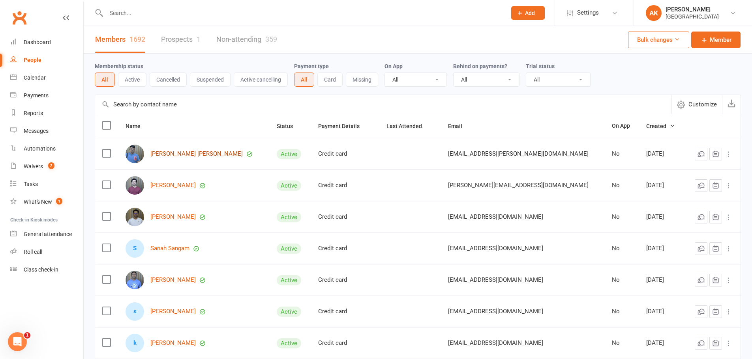
click at [182, 155] on link "[PERSON_NAME] [PERSON_NAME]" at bounding box center [196, 154] width 92 height 7
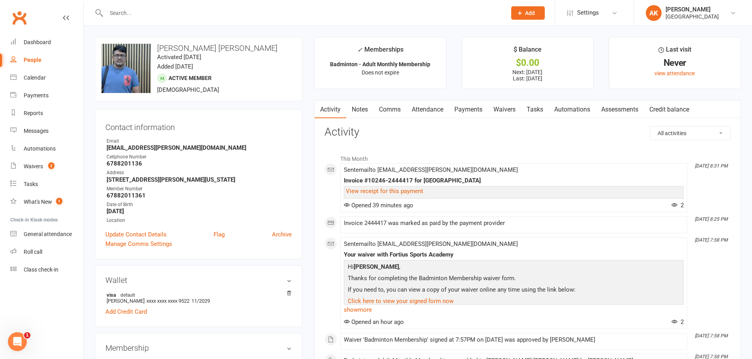
click at [446, 110] on link "Attendance" at bounding box center [427, 110] width 43 height 18
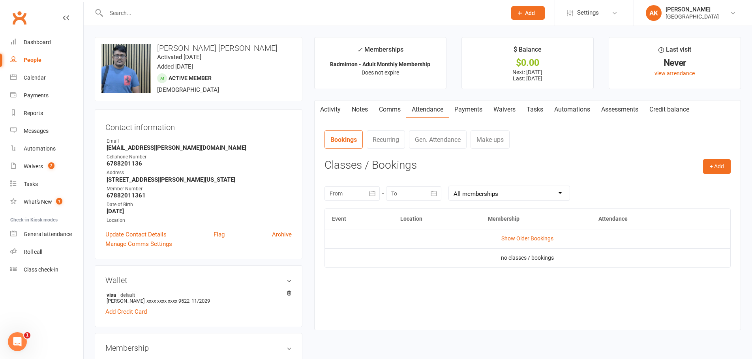
click at [465, 109] on link "Payments" at bounding box center [468, 110] width 39 height 18
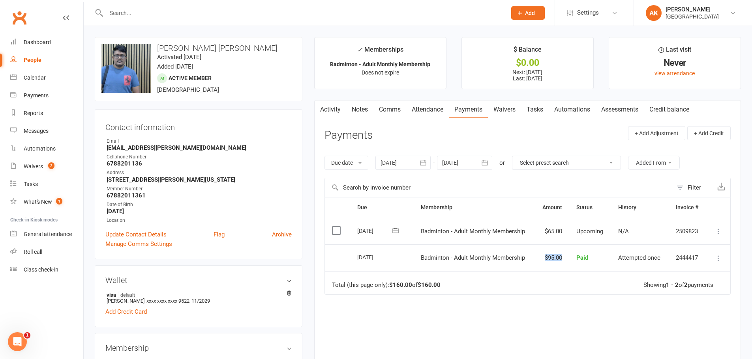
drag, startPoint x: 541, startPoint y: 255, endPoint x: 563, endPoint y: 257, distance: 22.2
click at [563, 257] on td "$95.00" at bounding box center [551, 258] width 35 height 27
click at [539, 261] on td "$95.00" at bounding box center [551, 258] width 35 height 27
click at [46, 43] on div "Dashboard" at bounding box center [37, 42] width 27 height 6
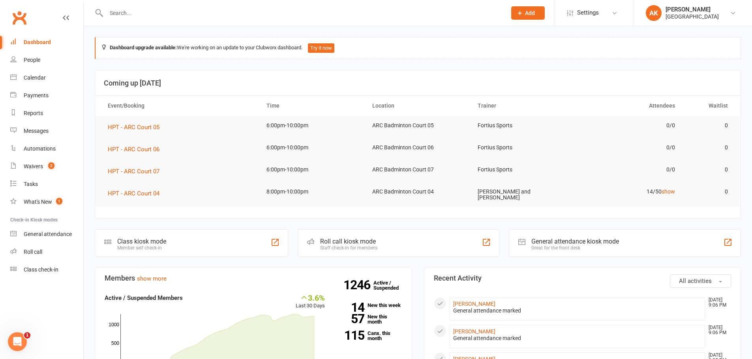
click at [20, 43] on link "Dashboard" at bounding box center [46, 43] width 73 height 18
click at [27, 38] on link "Dashboard" at bounding box center [46, 43] width 73 height 18
click at [41, 44] on div "Dashboard" at bounding box center [37, 42] width 27 height 6
click at [35, 169] on div "Waivers" at bounding box center [33, 166] width 19 height 6
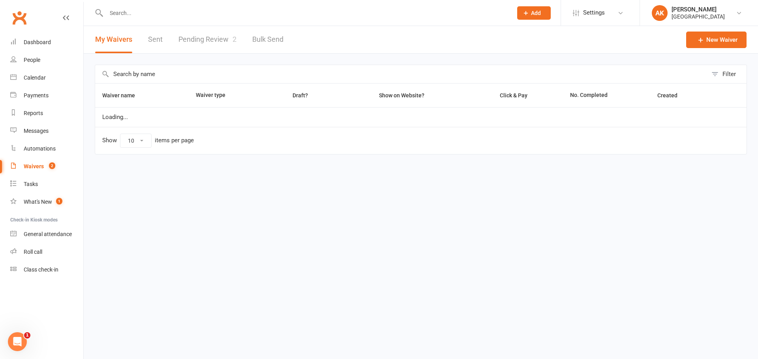
click at [197, 39] on link "Pending Review 2" at bounding box center [207, 39] width 58 height 27
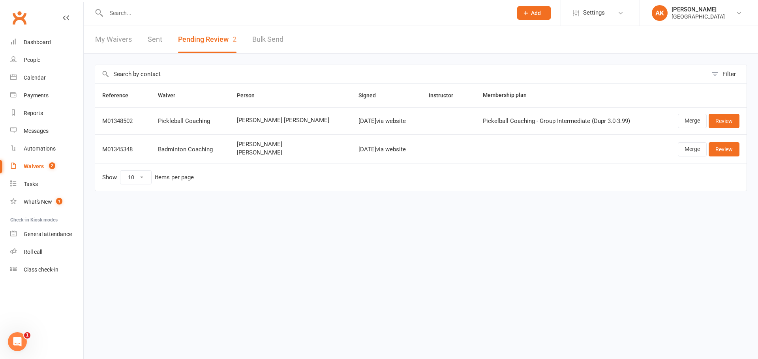
click at [150, 41] on link "Sent" at bounding box center [155, 39] width 15 height 27
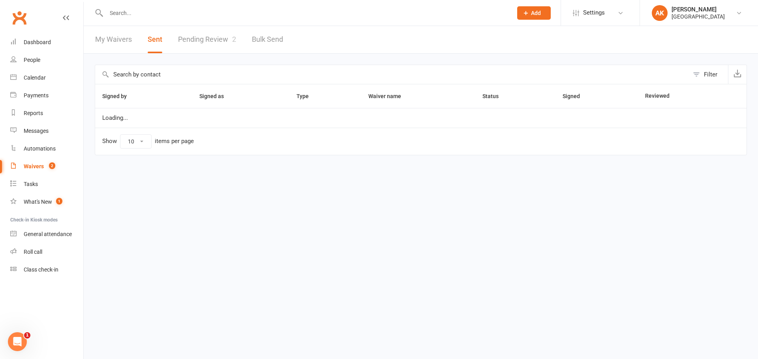
click at [110, 43] on link "My Waivers" at bounding box center [113, 39] width 37 height 27
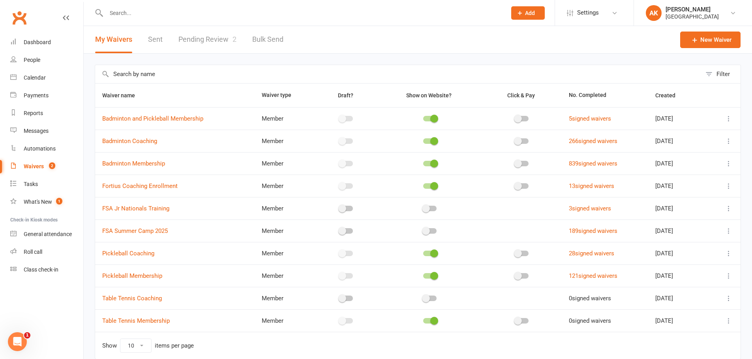
click at [213, 35] on link "Pending Review 2" at bounding box center [207, 39] width 58 height 27
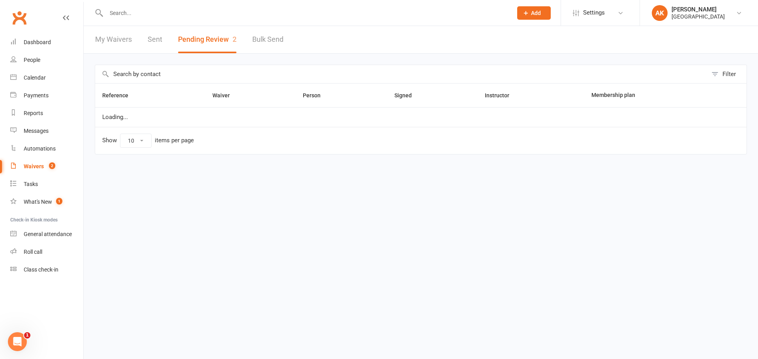
click at [124, 38] on link "My Waivers" at bounding box center [113, 39] width 37 height 27
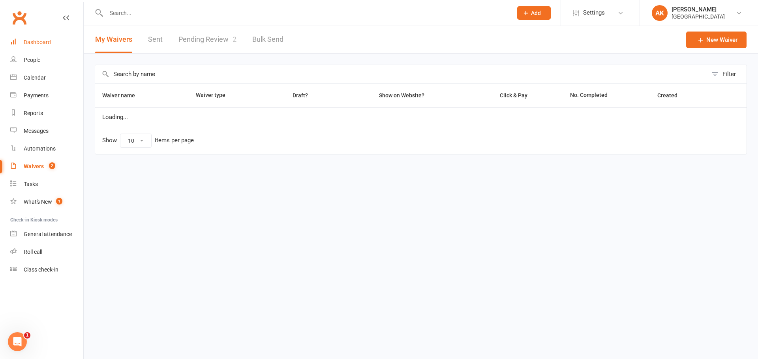
click at [61, 42] on link "Dashboard" at bounding box center [46, 43] width 73 height 18
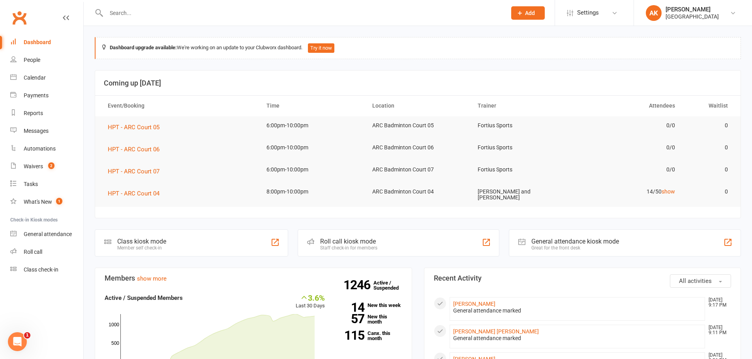
click at [47, 39] on div "Dashboard" at bounding box center [37, 42] width 27 height 6
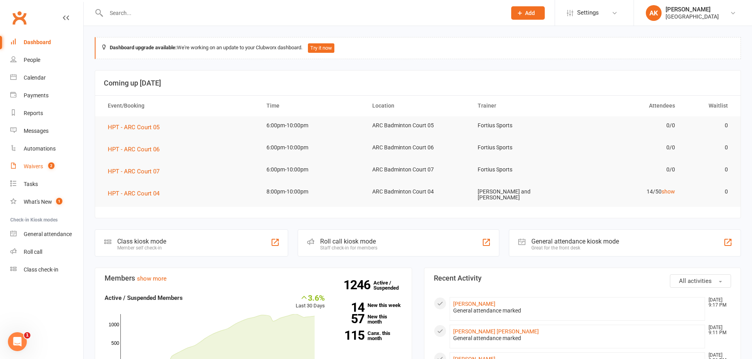
click at [36, 167] on div "Waivers" at bounding box center [33, 166] width 19 height 6
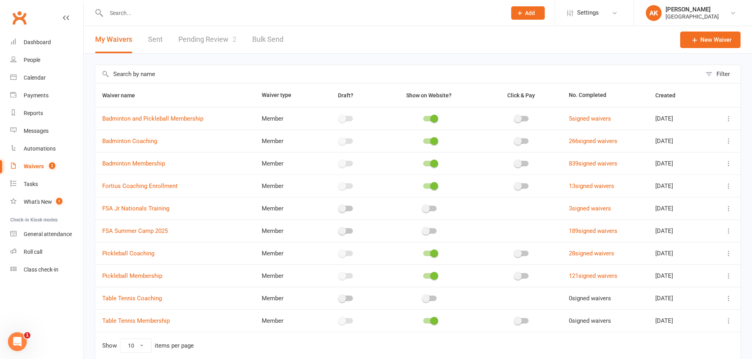
click at [202, 42] on link "Pending Review 2" at bounding box center [207, 39] width 58 height 27
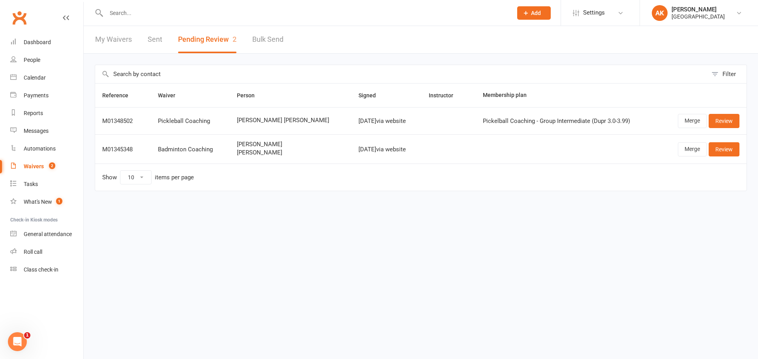
click at [143, 39] on div "My Waivers Sent Pending Review 2 Bulk Send" at bounding box center [189, 39] width 211 height 27
click at [153, 39] on link "Sent" at bounding box center [155, 39] width 15 height 27
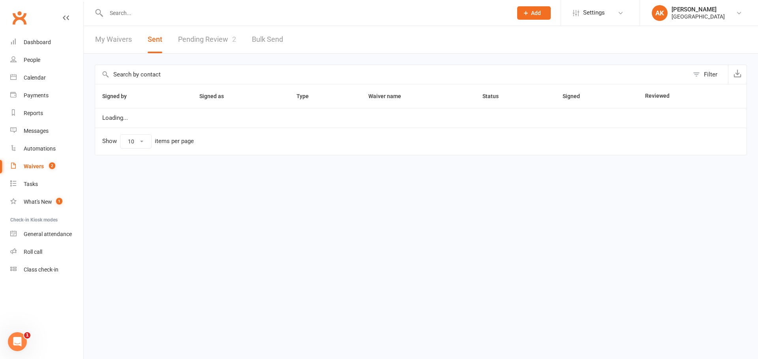
click at [113, 40] on link "My Waivers" at bounding box center [113, 39] width 37 height 27
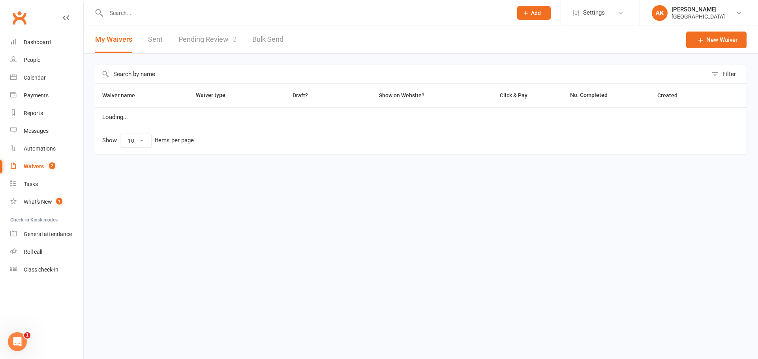
click at [221, 38] on link "Pending Review 2" at bounding box center [207, 39] width 58 height 27
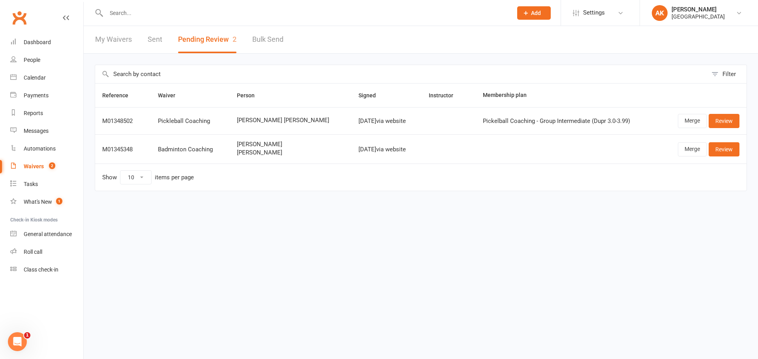
click at [125, 39] on link "My Waivers" at bounding box center [113, 39] width 37 height 27
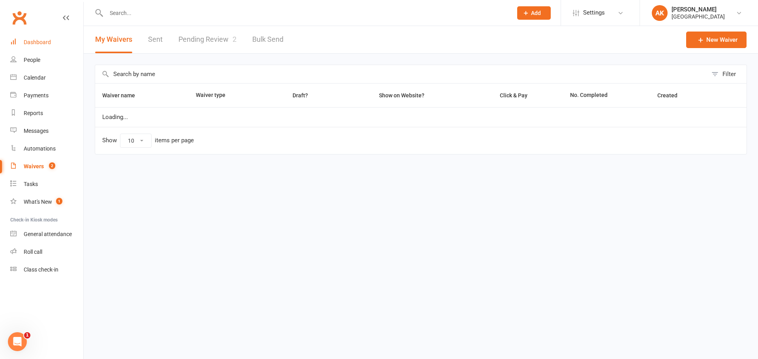
click at [54, 41] on link "Dashboard" at bounding box center [46, 43] width 73 height 18
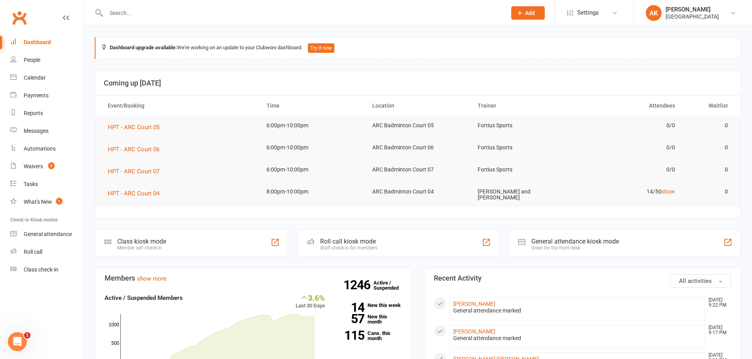
click at [242, 11] on input "text" at bounding box center [302, 12] width 397 height 11
paste input "Kaustubh"
type input "Kaustubh"
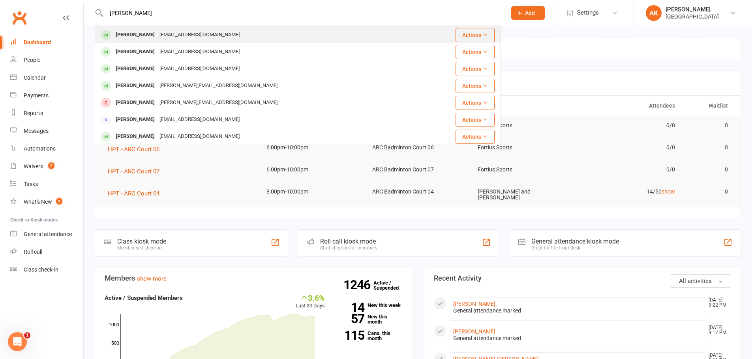
click at [180, 31] on div "dr.khwagh@gmail.com" at bounding box center [199, 34] width 85 height 11
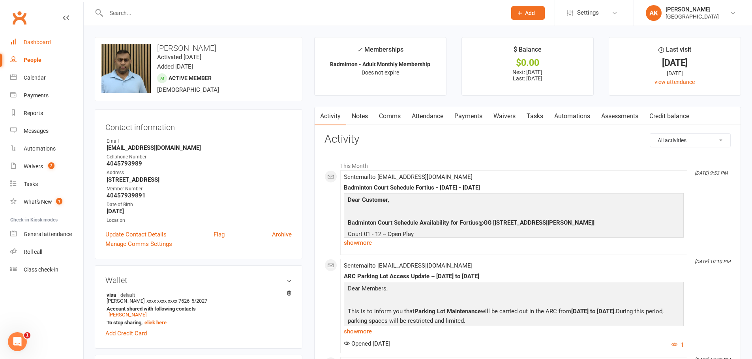
click at [50, 45] on div "Dashboard" at bounding box center [37, 42] width 27 height 6
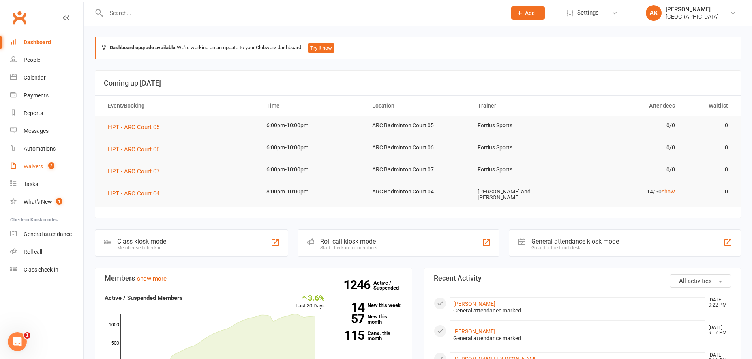
click at [48, 166] on count-badge "2" at bounding box center [49, 166] width 10 height 6
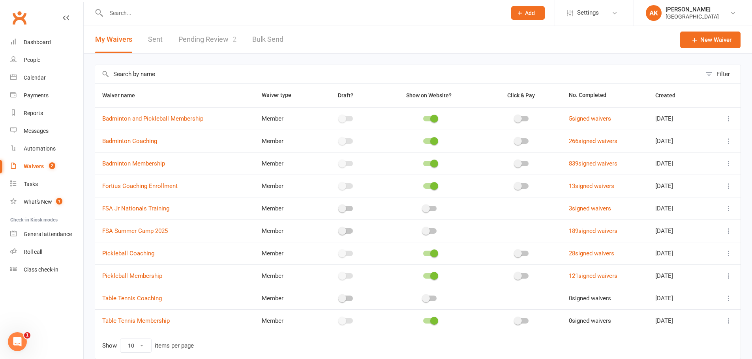
click at [216, 36] on link "Pending Review 2" at bounding box center [207, 39] width 58 height 27
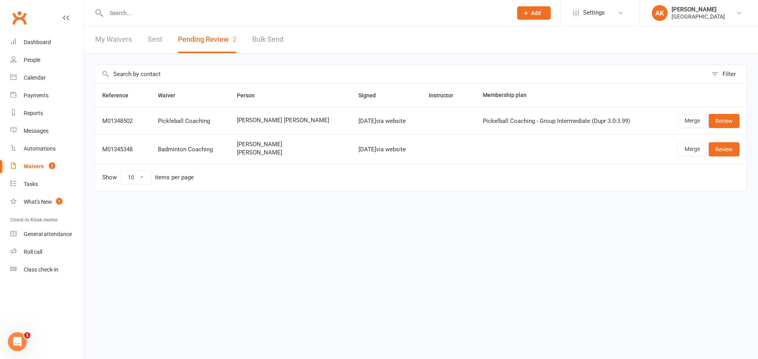
click at [158, 41] on link "Sent" at bounding box center [155, 39] width 15 height 27
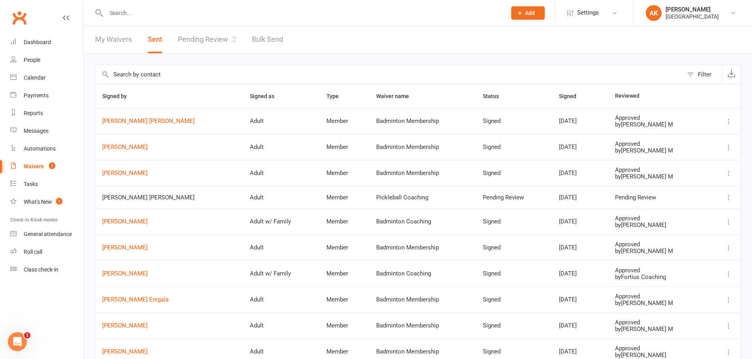
click at [129, 42] on link "My Waivers" at bounding box center [113, 39] width 37 height 27
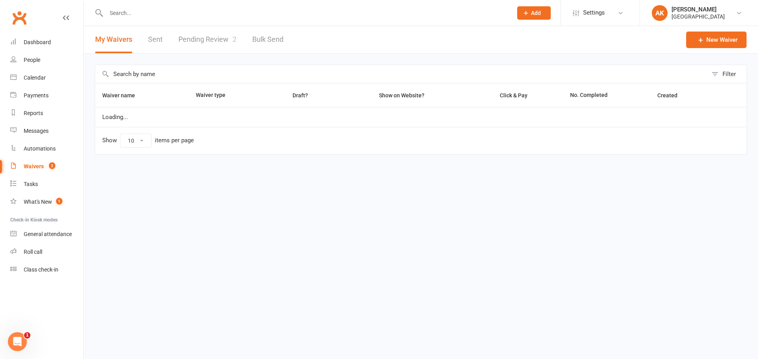
click at [184, 42] on link "Pending Review 2" at bounding box center [207, 39] width 58 height 27
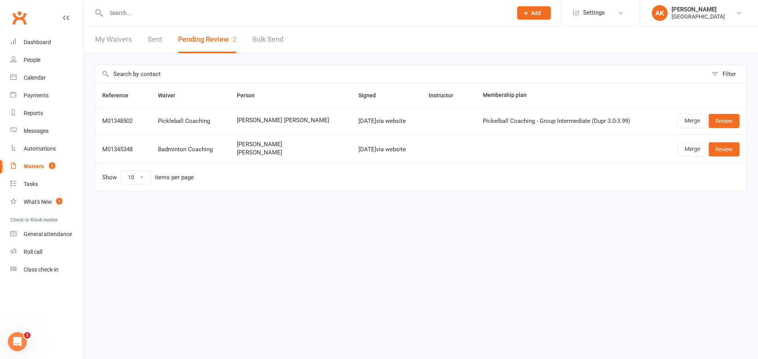
click at [121, 42] on link "My Waivers" at bounding box center [113, 39] width 37 height 27
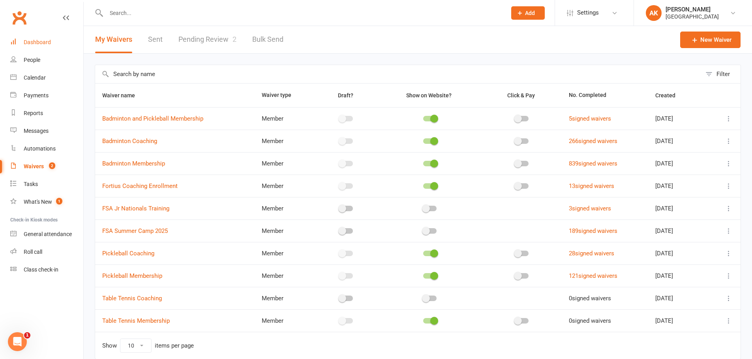
click at [48, 45] on div "Dashboard" at bounding box center [37, 42] width 27 height 6
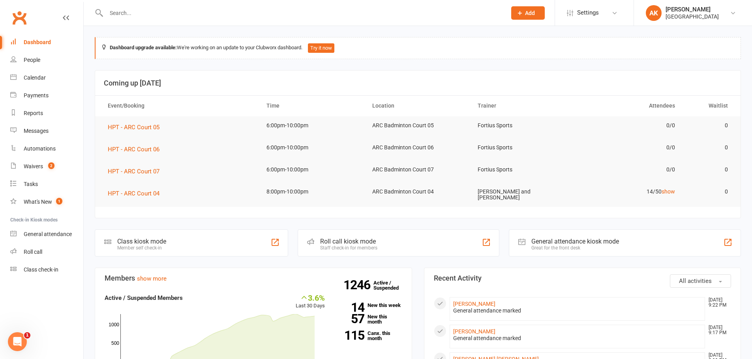
click at [54, 39] on link "Dashboard" at bounding box center [46, 43] width 73 height 18
drag, startPoint x: 36, startPoint y: 164, endPoint x: 43, endPoint y: 156, distance: 10.9
click at [36, 164] on div "Waivers" at bounding box center [33, 166] width 19 height 6
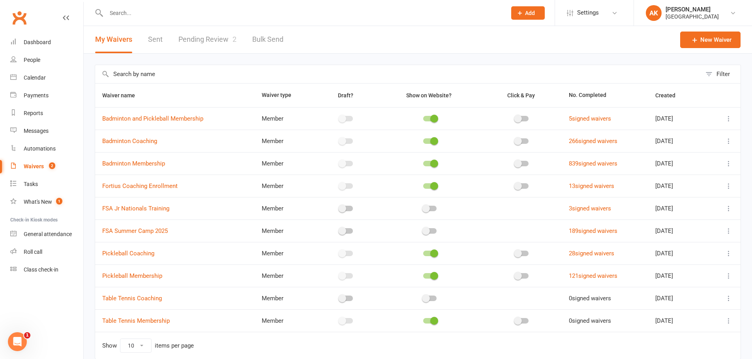
click at [214, 47] on link "Pending Review 2" at bounding box center [207, 39] width 58 height 27
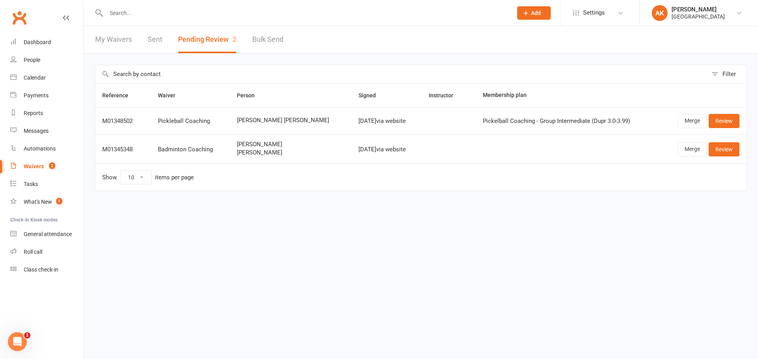
click at [129, 42] on link "My Waivers" at bounding box center [113, 39] width 37 height 27
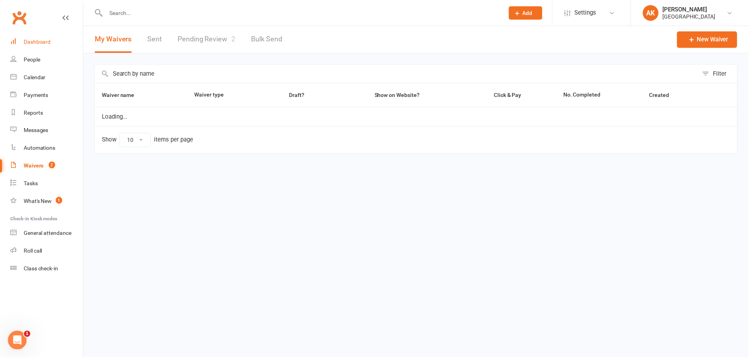
click at [61, 44] on link "Dashboard" at bounding box center [46, 43] width 73 height 18
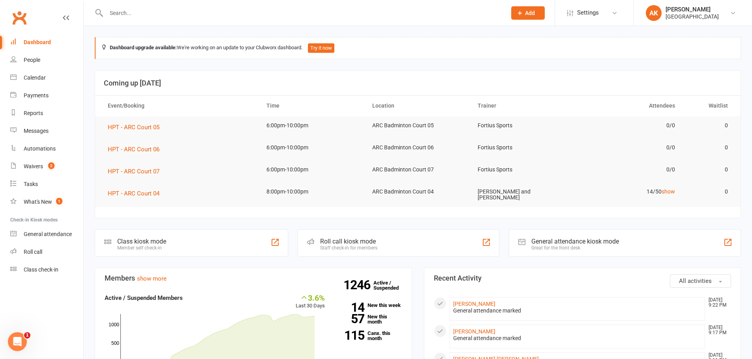
click at [30, 40] on div "Dashboard" at bounding box center [37, 42] width 27 height 6
click at [41, 42] on div "Dashboard" at bounding box center [37, 42] width 27 height 6
click at [24, 21] on link "Clubworx" at bounding box center [19, 18] width 20 height 20
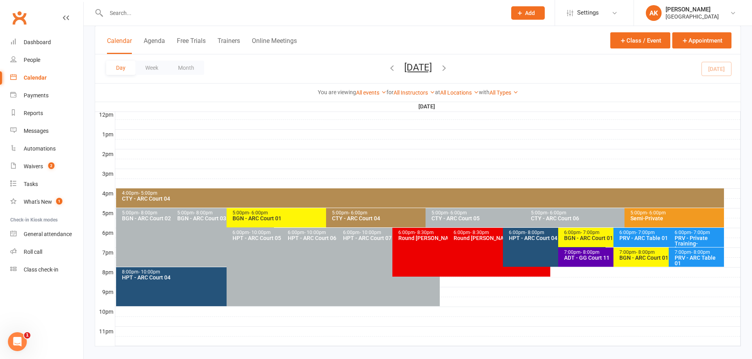
scroll to position [297, 0]
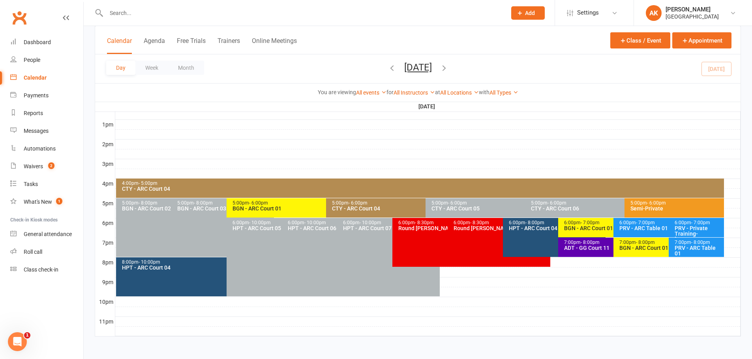
click at [578, 248] on div "ADT - GG Court 11" at bounding box center [610, 248] width 95 height 6
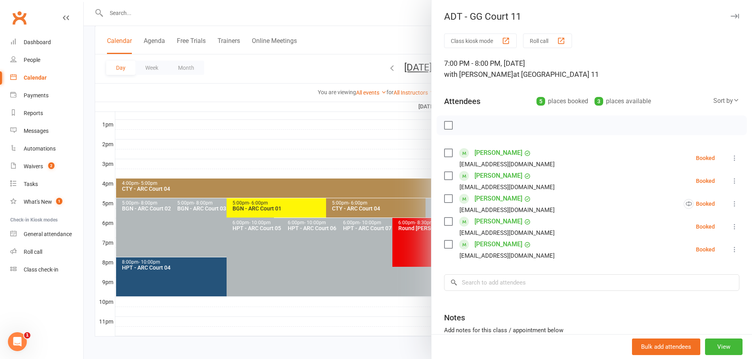
click at [411, 24] on div at bounding box center [418, 179] width 668 height 359
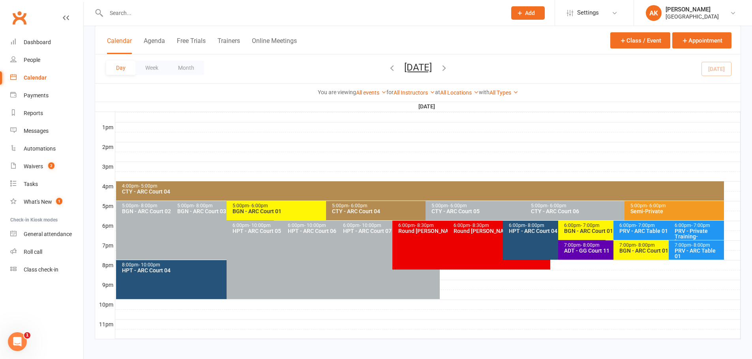
scroll to position [297, 0]
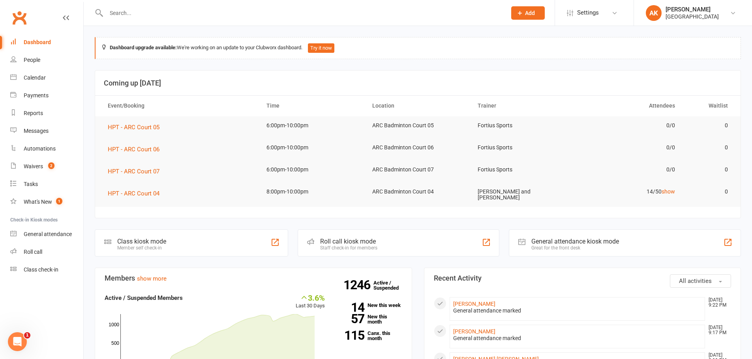
click at [56, 38] on link "Dashboard" at bounding box center [46, 43] width 73 height 18
click at [33, 60] on div "People" at bounding box center [32, 60] width 17 height 6
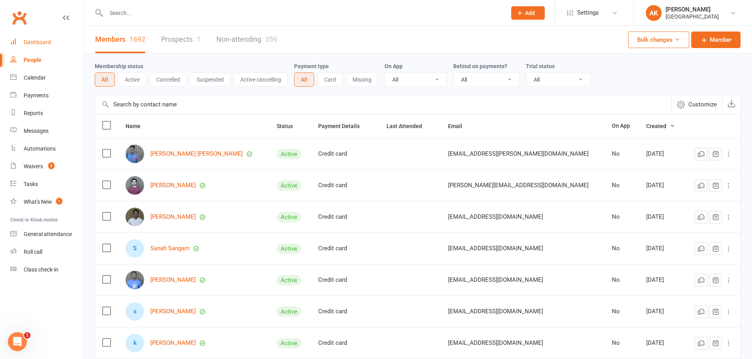
click at [40, 43] on div "Dashboard" at bounding box center [37, 42] width 27 height 6
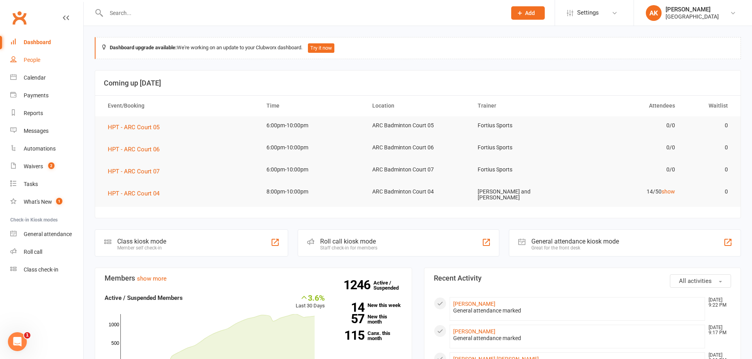
click at [40, 58] on div "People" at bounding box center [32, 60] width 17 height 6
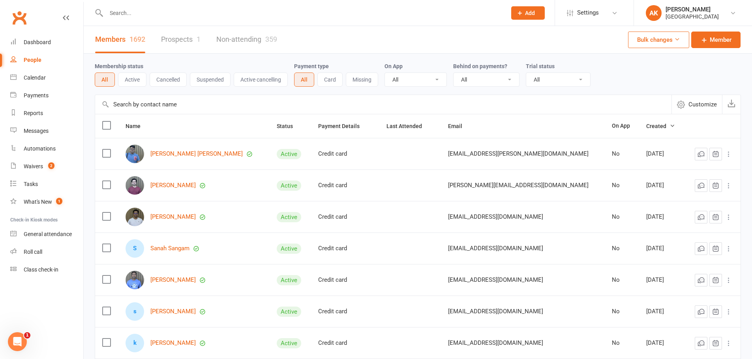
click at [251, 46] on link "Non-attending 359" at bounding box center [246, 39] width 61 height 27
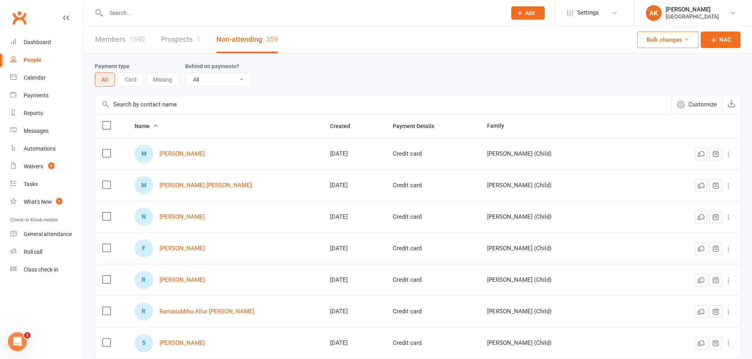
click at [112, 40] on link "Members 1692" at bounding box center [120, 39] width 50 height 27
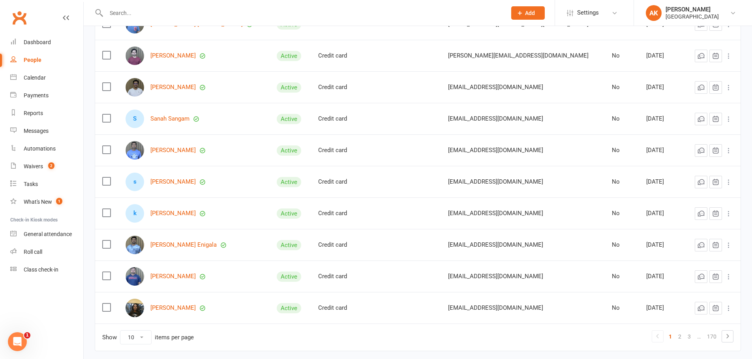
scroll to position [165, 0]
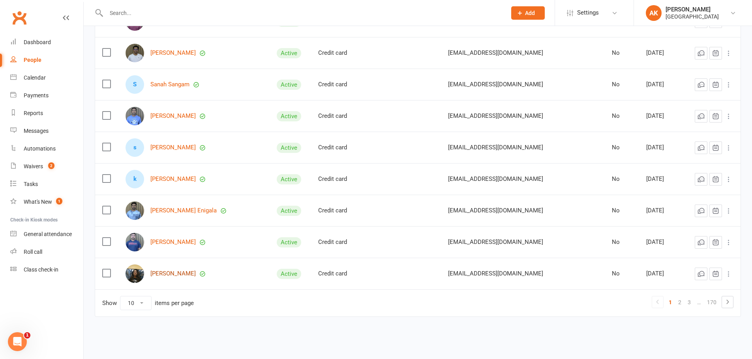
click at [150, 271] on link "Veena Menon" at bounding box center [172, 274] width 45 height 7
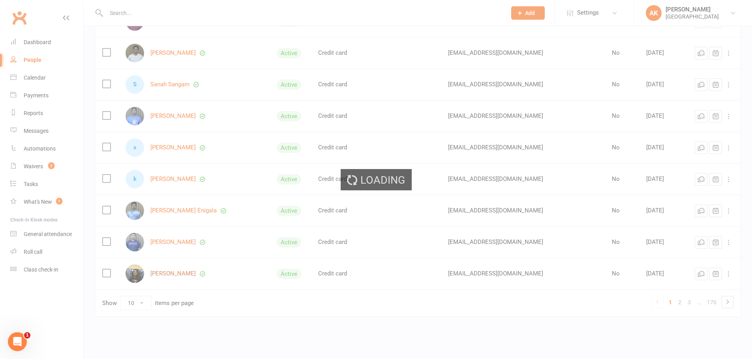
click at [150, 271] on link "Veena Menon" at bounding box center [172, 274] width 45 height 7
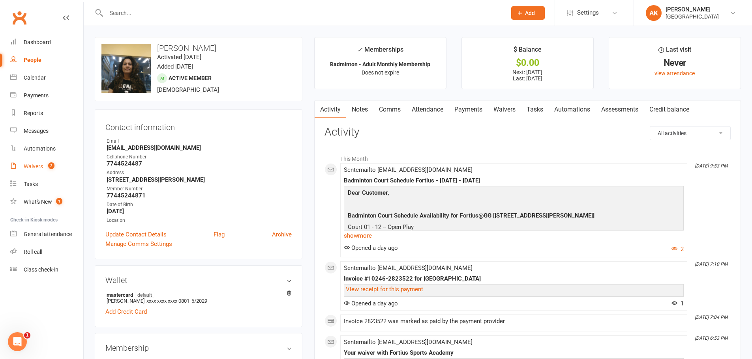
click at [32, 167] on div "Waivers" at bounding box center [33, 166] width 19 height 6
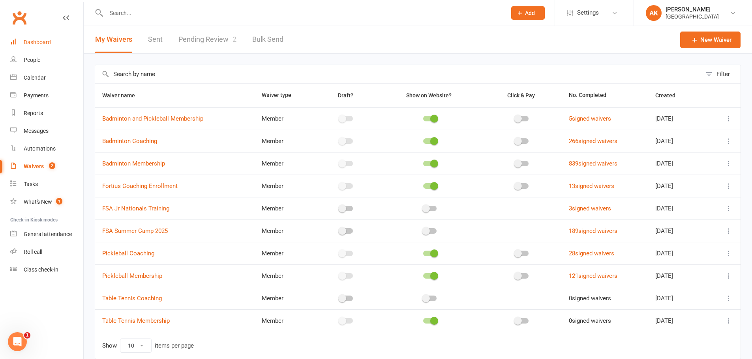
click at [30, 42] on div "Dashboard" at bounding box center [37, 42] width 27 height 6
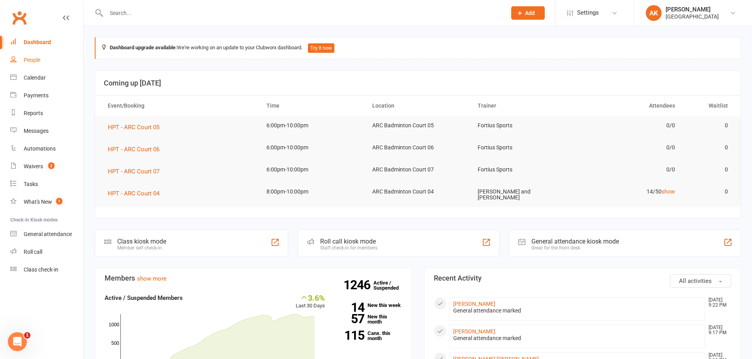
drag, startPoint x: 41, startPoint y: 43, endPoint x: 37, endPoint y: 52, distance: 9.5
click at [41, 43] on div "Dashboard" at bounding box center [37, 42] width 27 height 6
click at [30, 129] on div "Messages" at bounding box center [36, 131] width 25 height 6
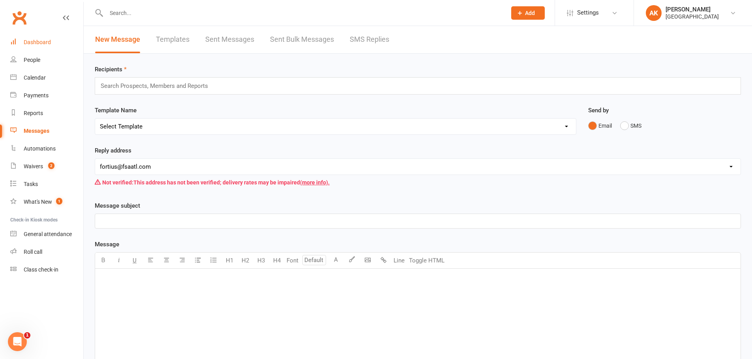
click at [51, 42] on link "Dashboard" at bounding box center [46, 43] width 73 height 18
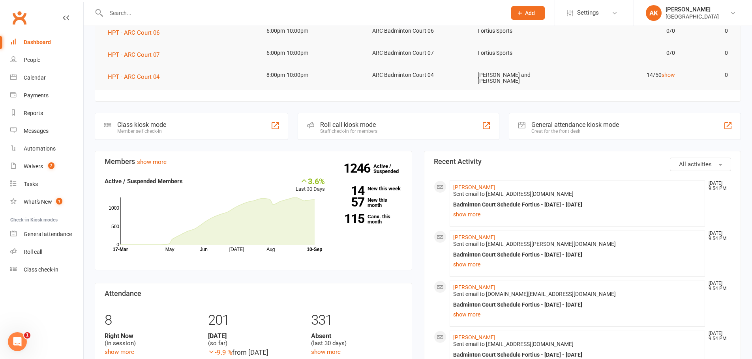
scroll to position [118, 0]
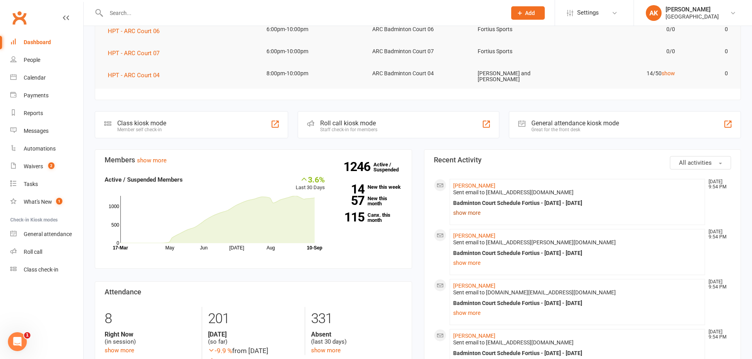
click at [470, 213] on link "show more" at bounding box center [577, 213] width 249 height 11
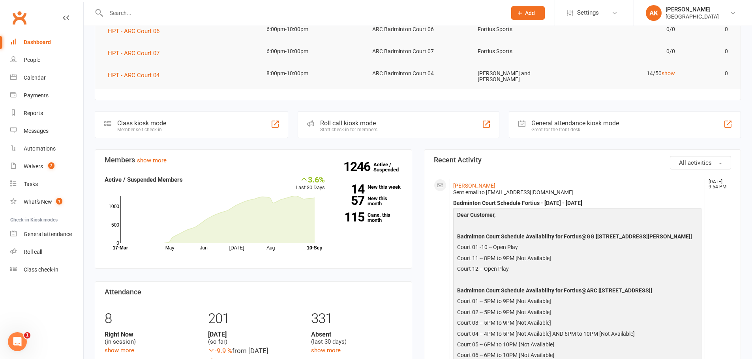
click at [39, 34] on link "Dashboard" at bounding box center [46, 43] width 73 height 18
click at [33, 34] on link "Dashboard" at bounding box center [46, 43] width 73 height 18
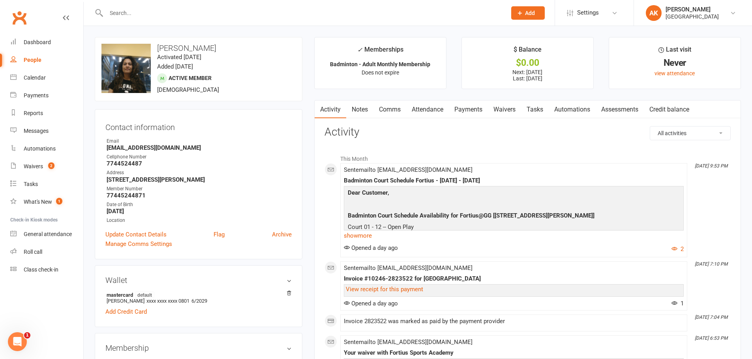
click at [436, 103] on link "Attendance" at bounding box center [427, 110] width 43 height 18
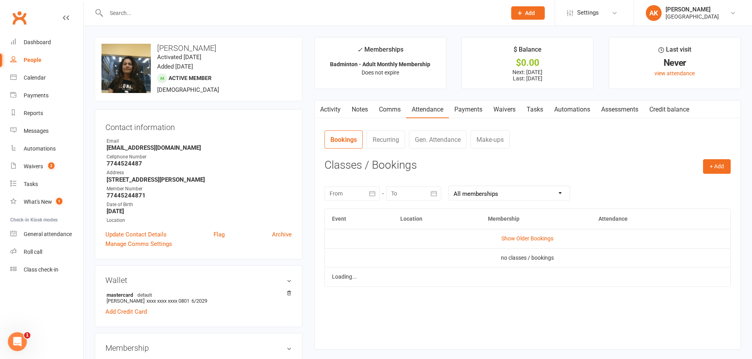
click at [463, 101] on link "Payments" at bounding box center [468, 110] width 39 height 18
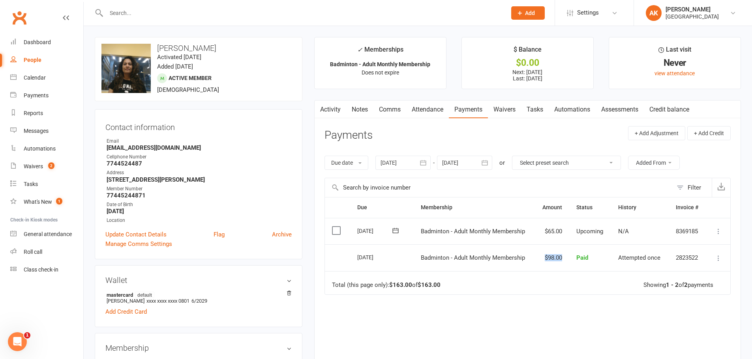
drag, startPoint x: 527, startPoint y: 252, endPoint x: 569, endPoint y: 253, distance: 42.2
click at [569, 253] on tr "Select this 09 Sep 2025 Veena Menon Badminton - Adult Monthly Membership $98.00…" at bounding box center [527, 258] width 405 height 27
click at [545, 251] on td "$98.00" at bounding box center [551, 258] width 35 height 27
click at [329, 108] on link "Activity" at bounding box center [330, 110] width 32 height 18
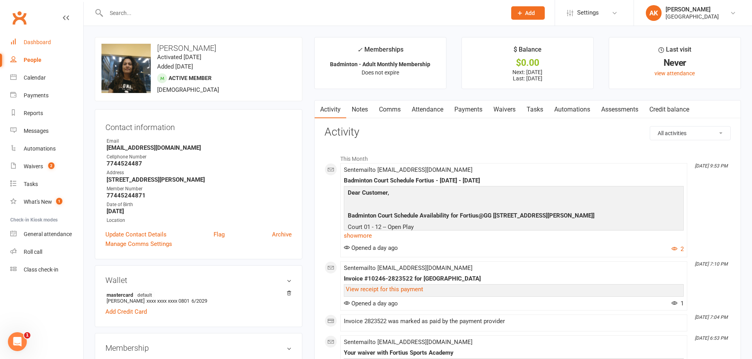
click at [28, 39] on link "Dashboard" at bounding box center [46, 43] width 73 height 18
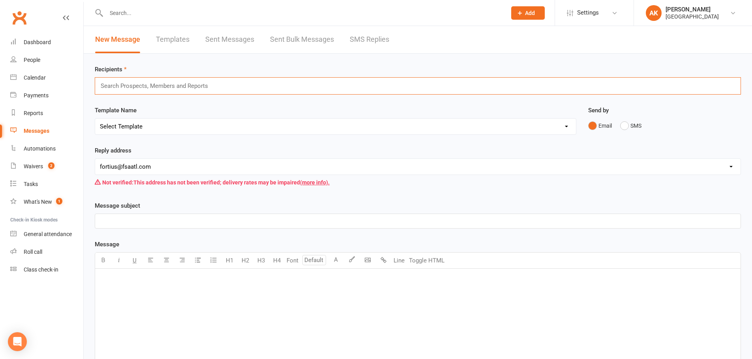
click at [171, 88] on input "text" at bounding box center [158, 86] width 116 height 10
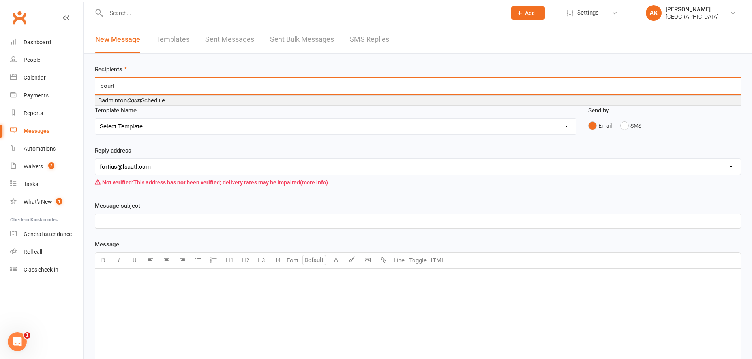
type input "court"
click at [156, 98] on span "Badminton Court Schedule" at bounding box center [131, 100] width 67 height 7
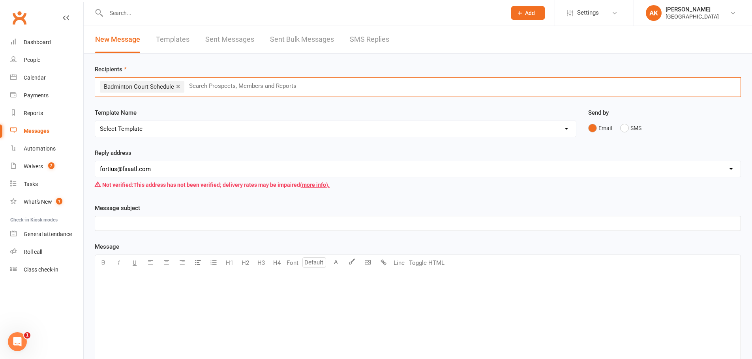
click at [138, 126] on select "Select Template [Email] Badminton Court Schedule [SMS] [Default template - revi…" at bounding box center [335, 129] width 481 height 16
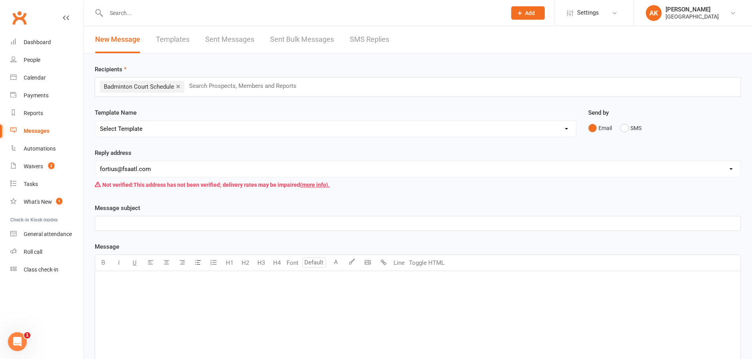
select select "0"
click at [95, 121] on select "Select Template [Email] Badminton Court Schedule [SMS] [Default template - revi…" at bounding box center [335, 129] width 481 height 16
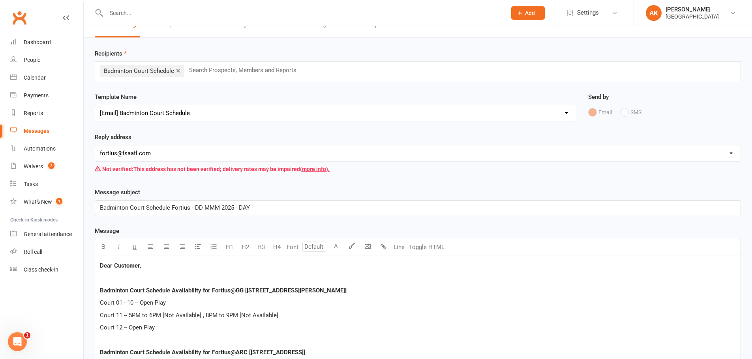
scroll to position [39, 0]
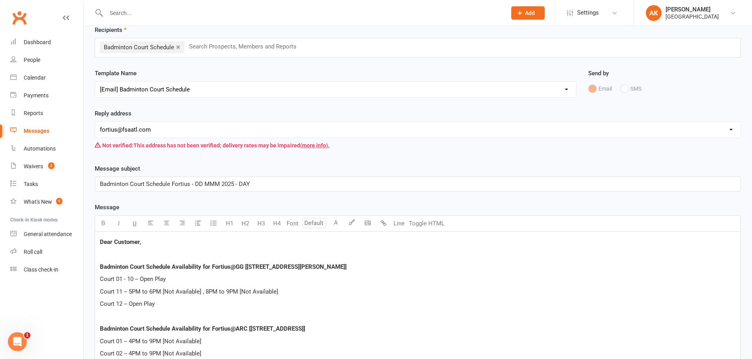
click at [202, 183] on span "Badminton Court Schedule Fortius - DD MMM 2025 - DAY" at bounding box center [175, 184] width 150 height 7
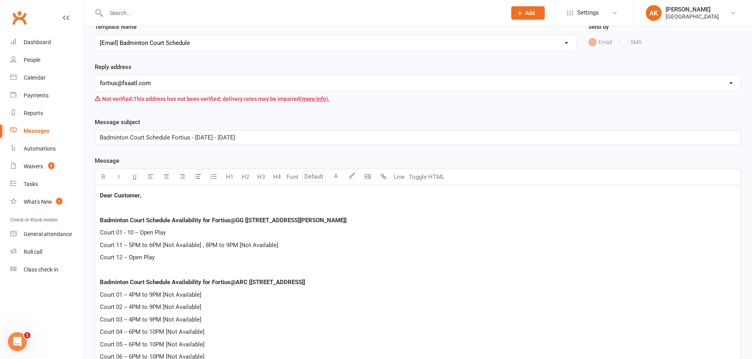
scroll to position [158, 0]
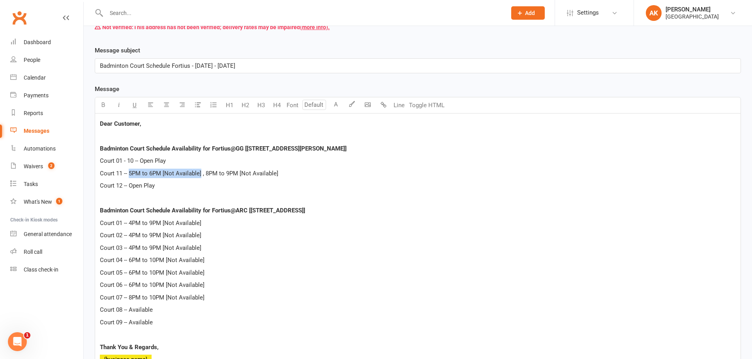
drag, startPoint x: 128, startPoint y: 172, endPoint x: 201, endPoint y: 170, distance: 72.6
click at [201, 170] on span "Court 11 -- 5PM to 6PM [Not Available] , 8PM to 9PM [Not Available]" at bounding box center [189, 173] width 178 height 7
click at [127, 161] on span "Court 01 - 10 -- Open Play" at bounding box center [133, 160] width 66 height 7
click at [194, 161] on p "Court 01 -10 -- Open Play" at bounding box center [418, 160] width 636 height 9
click at [177, 185] on p "Court 12 -- Open Play" at bounding box center [418, 185] width 636 height 9
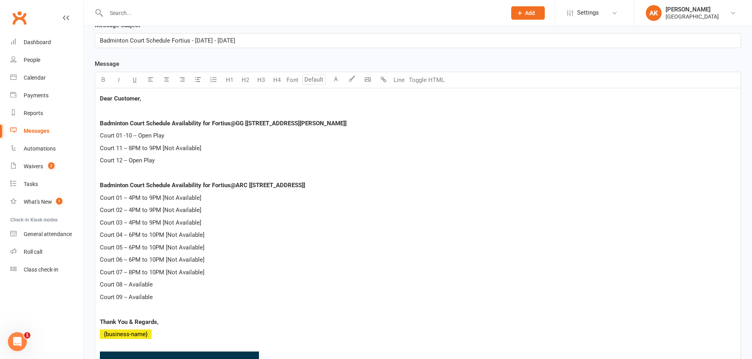
scroll to position [197, 0]
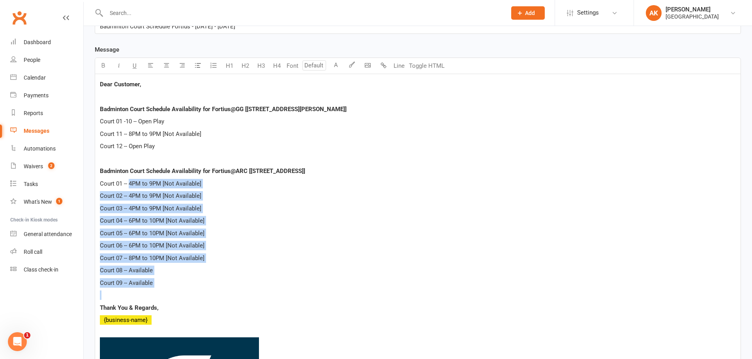
drag, startPoint x: 130, startPoint y: 183, endPoint x: 173, endPoint y: 292, distance: 117.1
click at [173, 292] on div "Dear Customer, Badminton Court Schedule Availability for Fortius@GG [[STREET_AD…" at bounding box center [417, 289] width 645 height 431
click at [176, 292] on p at bounding box center [418, 295] width 636 height 9
drag, startPoint x: 98, startPoint y: 185, endPoint x: 180, endPoint y: 288, distance: 131.2
click at [180, 288] on div "Dear Customer, Badminton Court Schedule Availability for Fortius@GG [5905 Ronal…" at bounding box center [417, 289] width 645 height 431
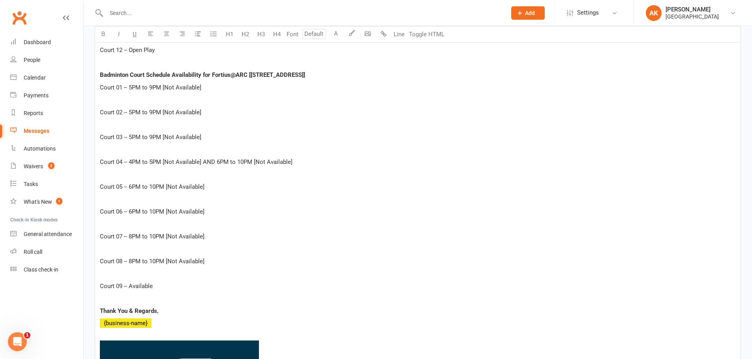
scroll to position [361, 0]
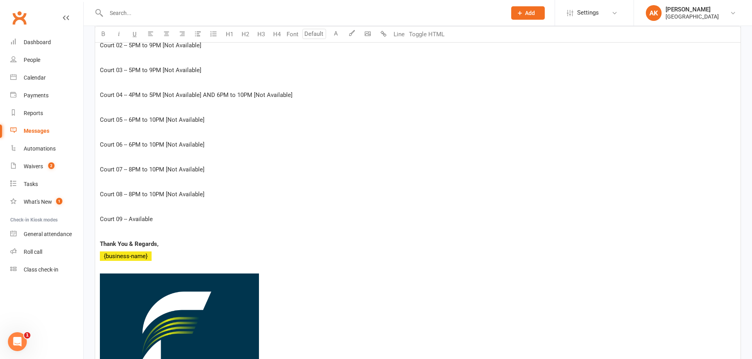
click at [104, 213] on div "Dear Customer, Badminton Court Schedule Availability for Fortius@GG [5905 Ronal…" at bounding box center [417, 176] width 645 height 530
click at [100, 214] on div "Dear Customer, Badminton Court Schedule Availability for Fortius@GG [5905 Ronal…" at bounding box center [417, 176] width 645 height 530
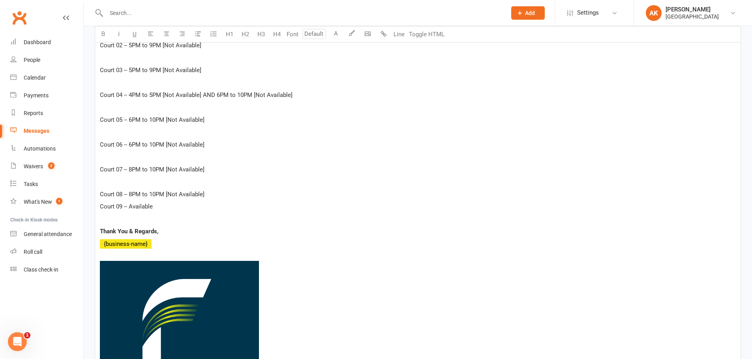
click at [99, 192] on div "Dear Customer, Badminton Court Schedule Availability for Fortius@GG [5905 Ronal…" at bounding box center [417, 169] width 645 height 517
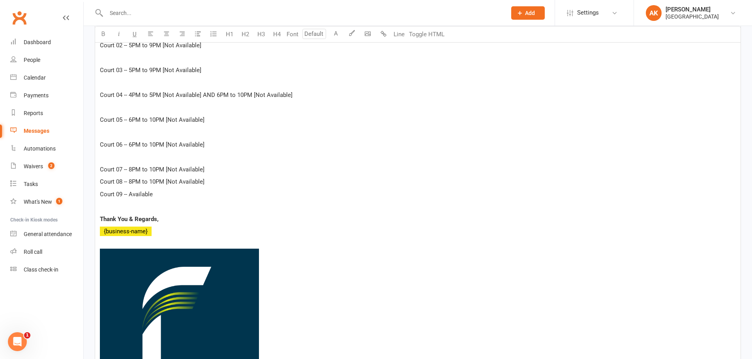
click at [105, 159] on p "﻿" at bounding box center [418, 156] width 636 height 9
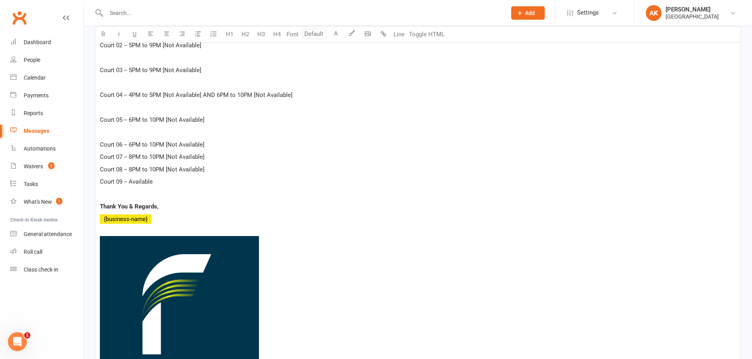
click at [104, 135] on p "﻿" at bounding box center [418, 131] width 636 height 9
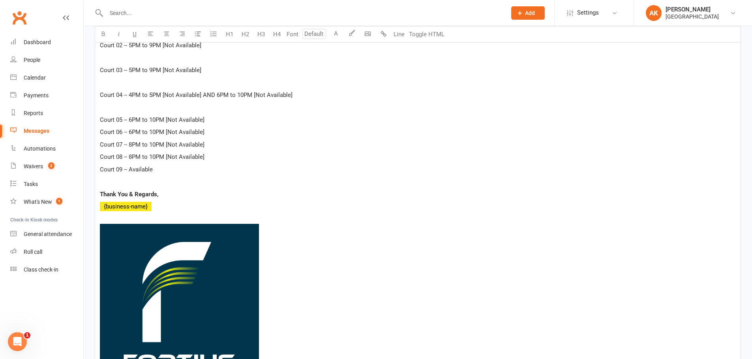
click at [107, 116] on span "Court 05 -- 6PM to 10PM [Not Available]" at bounding box center [152, 119] width 105 height 7
click at [107, 112] on p "﻿" at bounding box center [418, 107] width 636 height 9
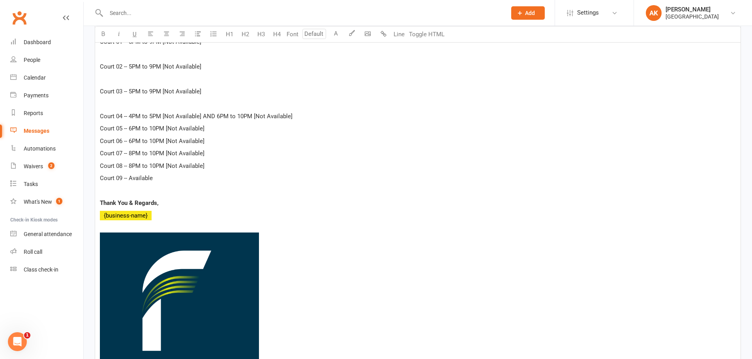
scroll to position [321, 0]
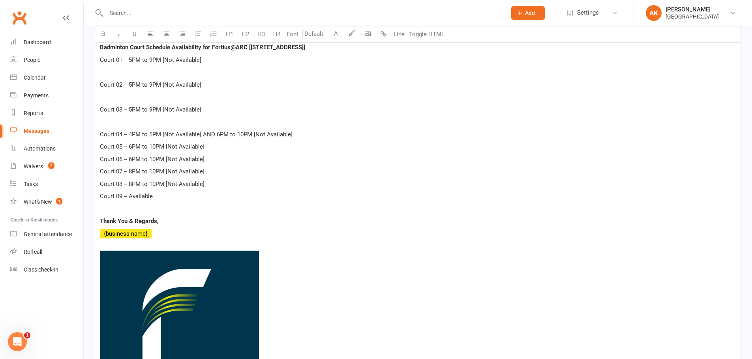
click at [105, 120] on p "﻿" at bounding box center [418, 121] width 636 height 9
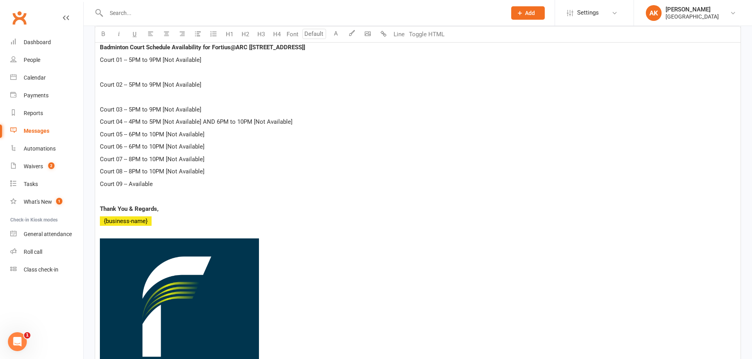
click at [106, 95] on p "﻿" at bounding box center [418, 96] width 636 height 9
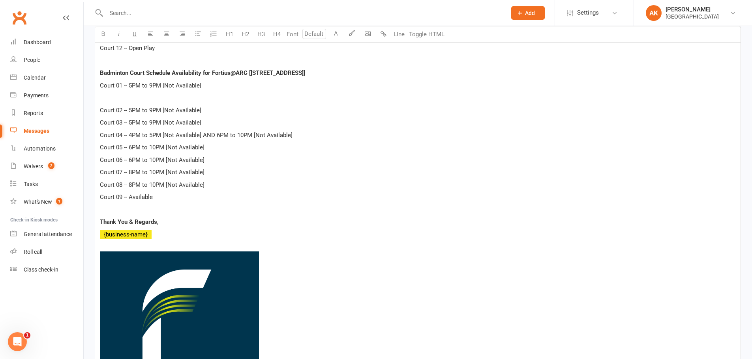
scroll to position [282, 0]
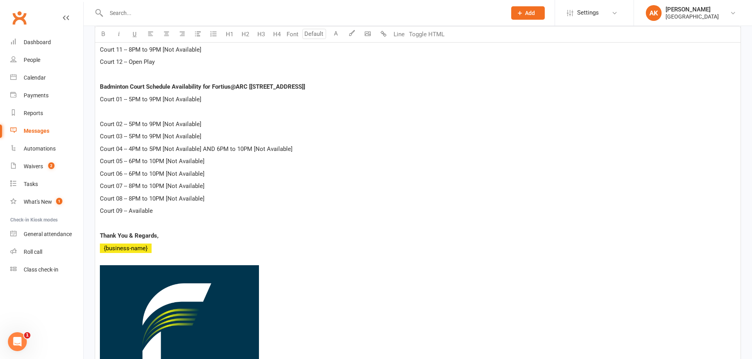
click at [106, 109] on p "﻿" at bounding box center [418, 111] width 636 height 9
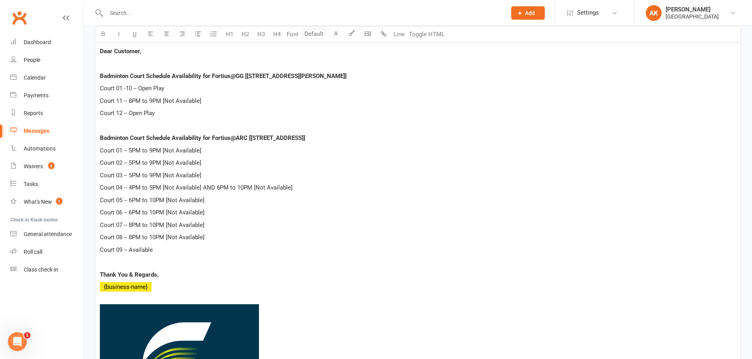
scroll to position [242, 0]
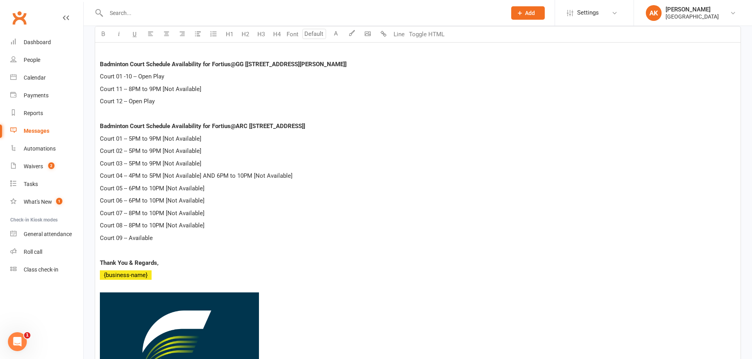
click at [220, 236] on p "Court 09 -- Available" at bounding box center [418, 238] width 636 height 9
click at [213, 223] on p "Court 08 -- 8PM to 10PM [Not Available]" at bounding box center [418, 225] width 636 height 9
click at [213, 214] on p "Court 07 -- 8PM to 10PM [Not Available]" at bounding box center [418, 213] width 636 height 9
click at [211, 201] on p "Court 06 -- 6PM to 10PM [Not Available]" at bounding box center [418, 200] width 636 height 9
click at [215, 226] on p "Court 08 -- 8PM to 10PM [Not Available]" at bounding box center [418, 225] width 636 height 9
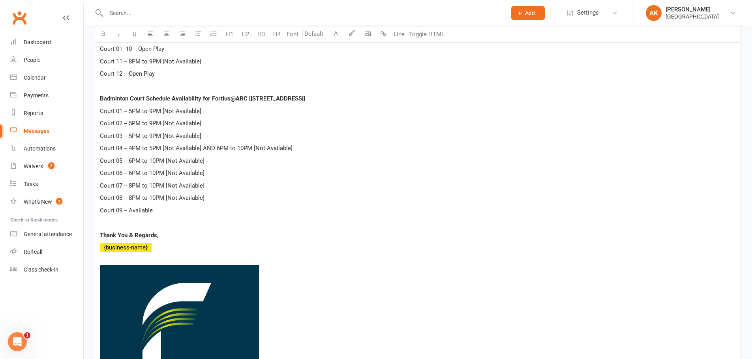
scroll to position [224, 0]
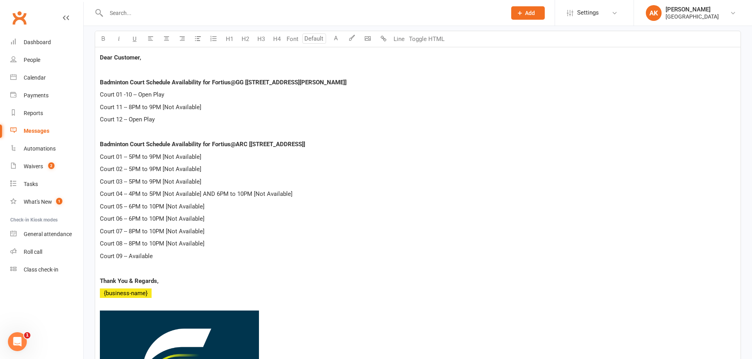
click at [212, 253] on p "Court 09 -- Available" at bounding box center [418, 256] width 636 height 9
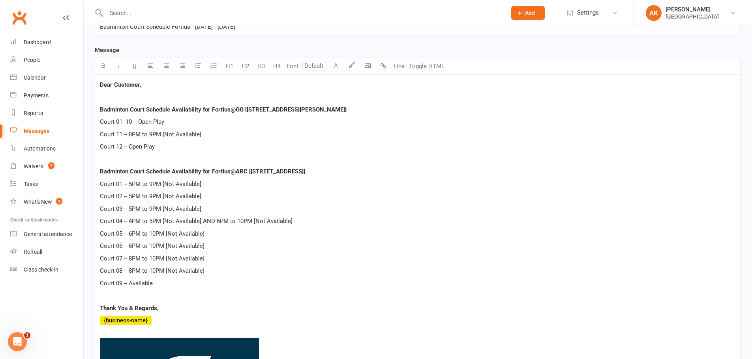
scroll to position [185, 0]
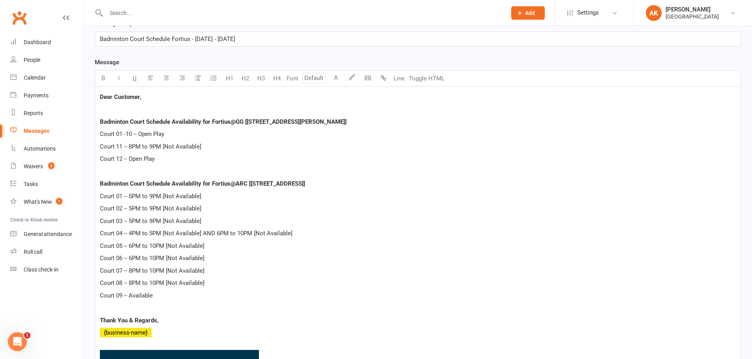
click at [212, 250] on p "Court 05 -- 6PM to 10PM [Not Available]" at bounding box center [418, 245] width 636 height 9
click at [218, 221] on p "Court 03 -- 5PM to 9PM [Not Available]" at bounding box center [418, 221] width 636 height 9
click at [219, 210] on p "Court 02 -- 5PM to 9PM [Not Available]" at bounding box center [418, 208] width 636 height 9
click at [220, 203] on div "Dear Customer, Badminton Court Schedule Availability for Fortius@GG [5905 Ronal…" at bounding box center [417, 302] width 645 height 431
click at [225, 195] on p "Court 01 -- 5PM to 9PM [Not Available]" at bounding box center [418, 196] width 636 height 9
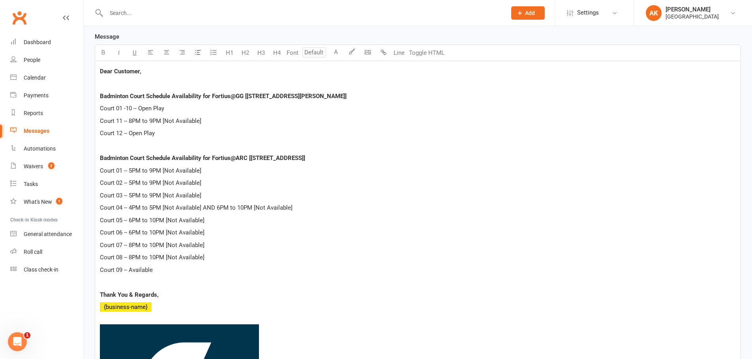
scroll to position [224, 0]
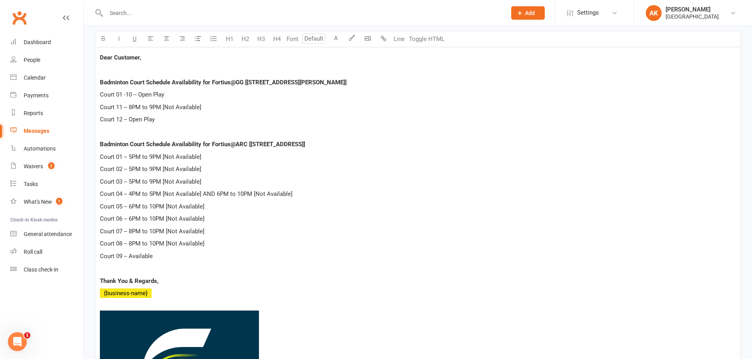
click at [210, 241] on p "Court 08 -- 8PM to 10PM [Not Available]" at bounding box center [418, 243] width 636 height 9
click at [212, 210] on p "Court 05 -- 6PM to 10PM [Not Available]" at bounding box center [418, 206] width 636 height 9
click at [212, 213] on div "Dear Customer, Badminton Court Schedule Availability for Fortius@GG [5905 Ronal…" at bounding box center [417, 262] width 645 height 431
click at [212, 178] on p "Court 03 -- 5PM to 9PM [Not Available]" at bounding box center [418, 181] width 636 height 9
click at [241, 248] on p "Court 08 -- 8PM to 10PM [Not Available]" at bounding box center [418, 243] width 636 height 9
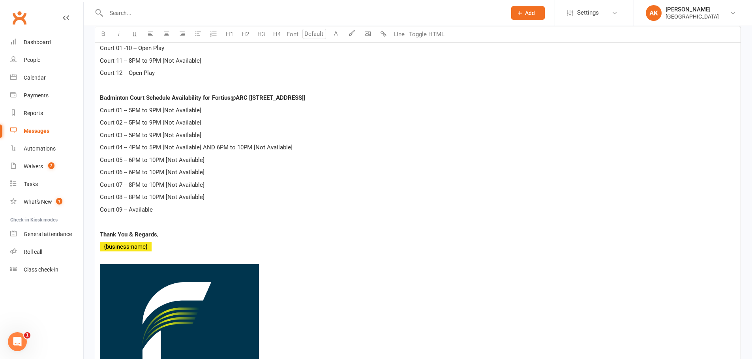
scroll to position [264, 0]
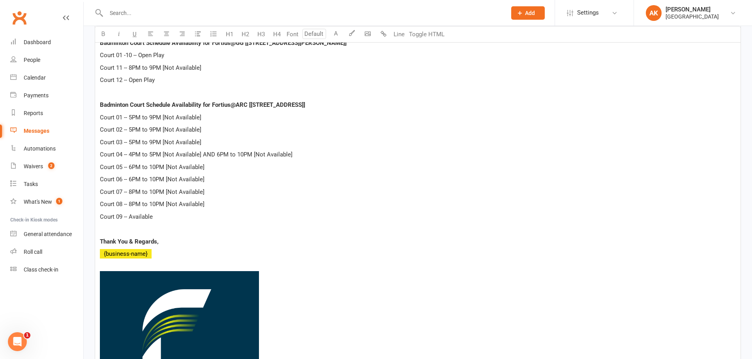
click at [207, 204] on p "Court 08 -- 8PM to 10PM [Not Available]" at bounding box center [418, 204] width 636 height 9
click at [210, 189] on p "Court 07 -- 8PM to 10PM [Not Available]" at bounding box center [418, 191] width 636 height 9
click at [212, 178] on p "Court 06 -- 6PM to 10PM [Not Available]" at bounding box center [418, 179] width 636 height 9
click at [213, 175] on p "Court 06 -- 6PM to 10PM [Not Available]" at bounding box center [418, 179] width 636 height 9
click at [213, 167] on p "Court 05 -- 6PM to 10PM [Not Available]" at bounding box center [418, 167] width 636 height 9
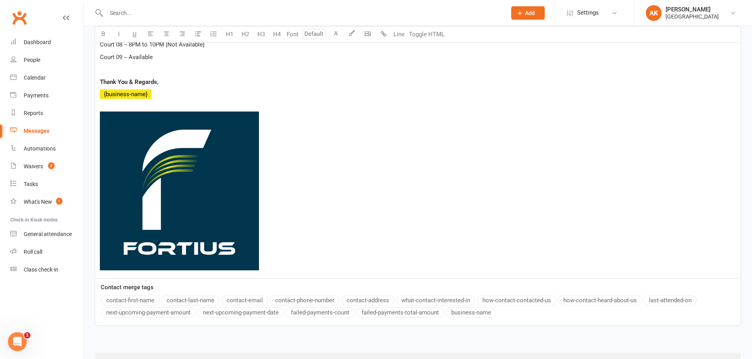
scroll to position [461, 0]
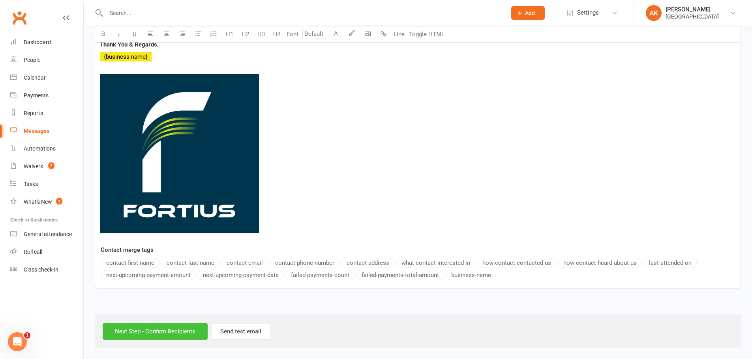
click at [143, 333] on input "Next Step - Confirm Recipients" at bounding box center [155, 332] width 105 height 17
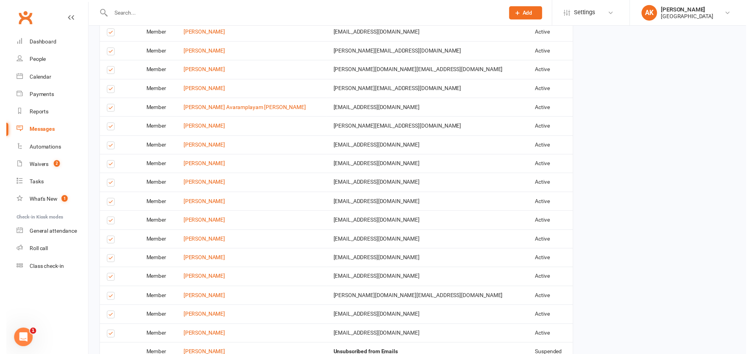
scroll to position [1268, 0]
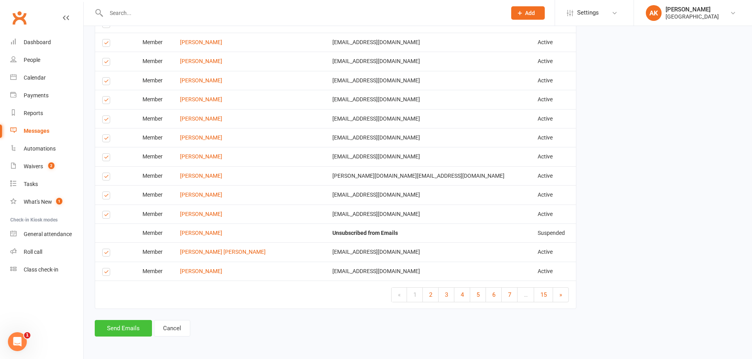
click at [126, 322] on button "Send Emails" at bounding box center [123, 328] width 57 height 17
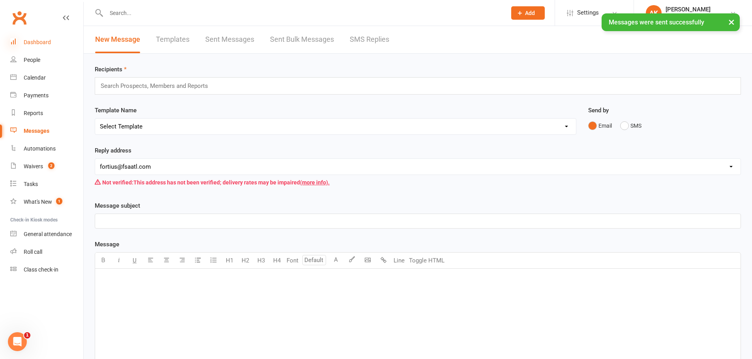
click at [13, 41] on icon at bounding box center [13, 41] width 6 height 6
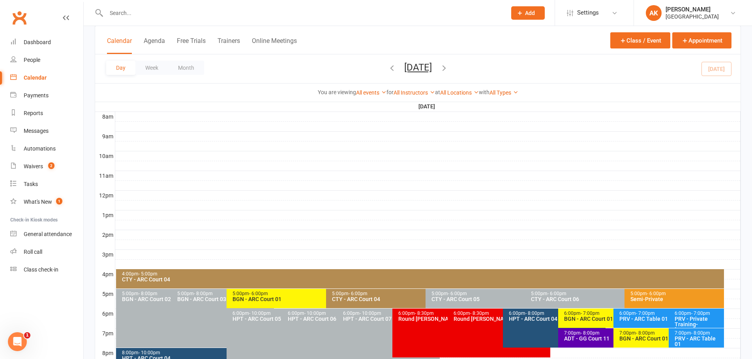
scroll to position [297, 0]
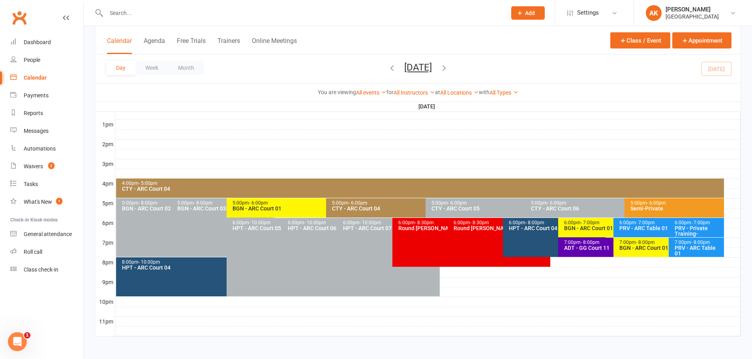
click at [448, 67] on icon "button" at bounding box center [444, 68] width 9 height 9
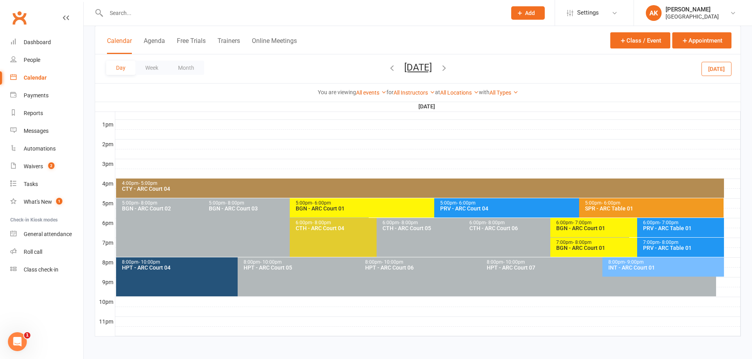
click at [187, 189] on div "CTY - ARC Court 04" at bounding box center [422, 189] width 601 height 6
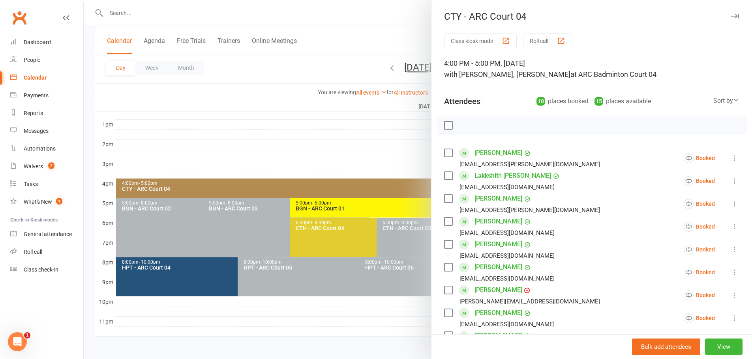
click at [380, 21] on div at bounding box center [418, 179] width 668 height 359
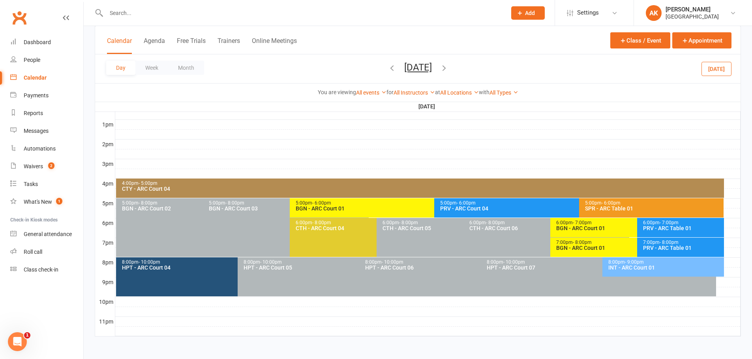
click at [248, 190] on div "CTY - ARC Court 04" at bounding box center [422, 189] width 601 height 6
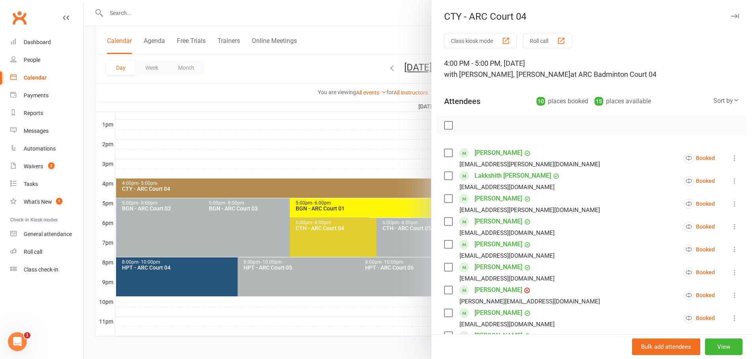
click at [389, 22] on div at bounding box center [418, 179] width 668 height 359
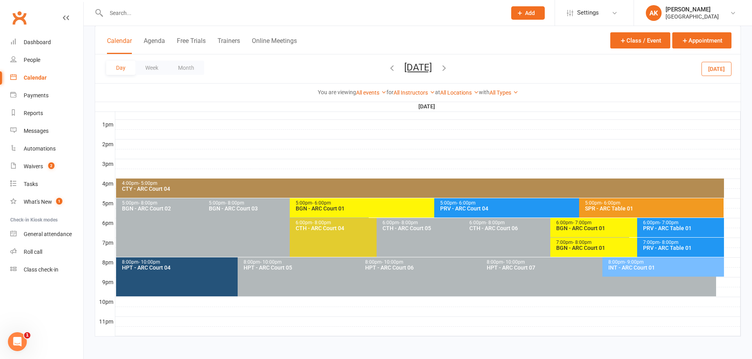
click at [348, 204] on div "5:00pm - 6:00pm" at bounding box center [432, 203] width 274 height 5
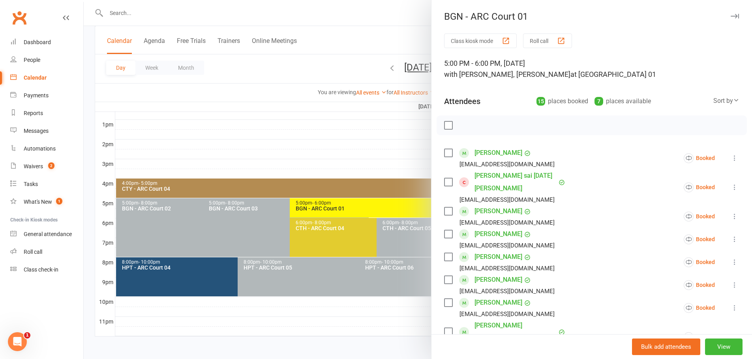
click at [396, 30] on div at bounding box center [418, 179] width 668 height 359
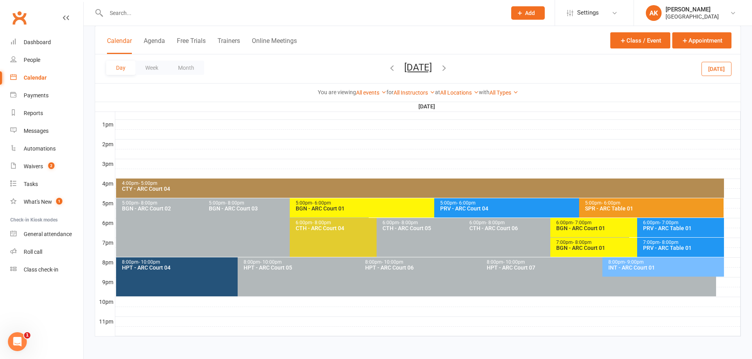
click at [460, 209] on div "PRV - ARC Court 04" at bounding box center [577, 209] width 274 height 6
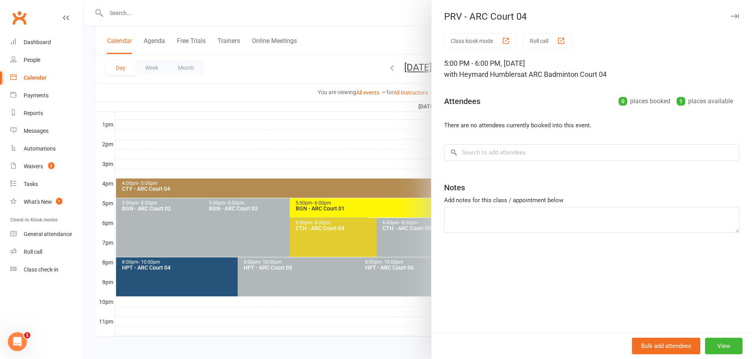
click at [389, 29] on div at bounding box center [418, 179] width 668 height 359
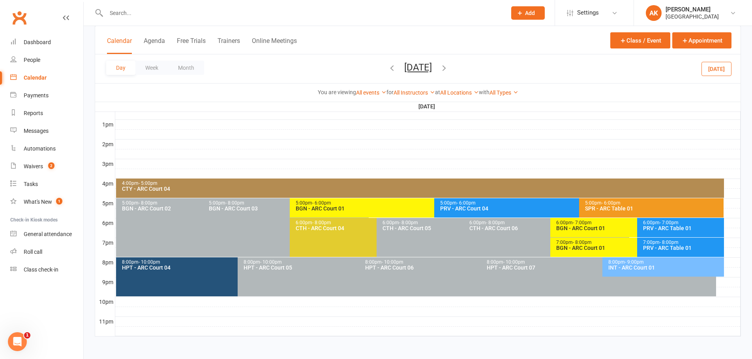
click at [612, 201] on span "- 6:00pm" at bounding box center [610, 203] width 19 height 6
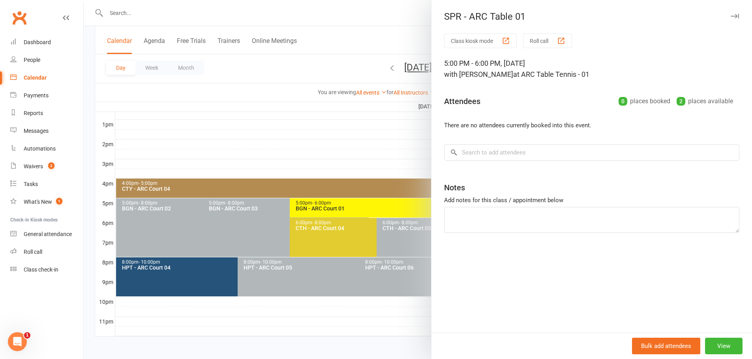
click at [376, 13] on div at bounding box center [418, 179] width 668 height 359
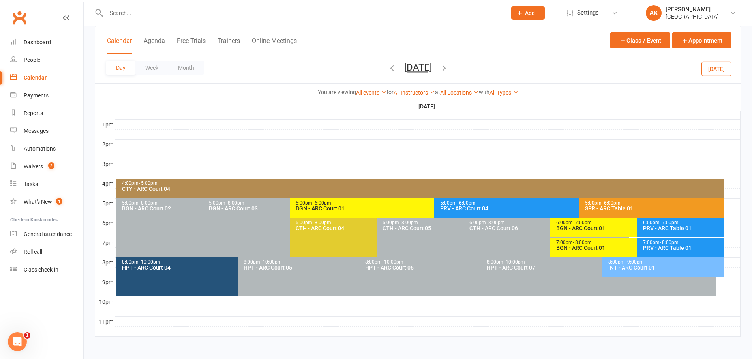
click at [582, 229] on div "BGN - ARC Court 01" at bounding box center [635, 229] width 159 height 6
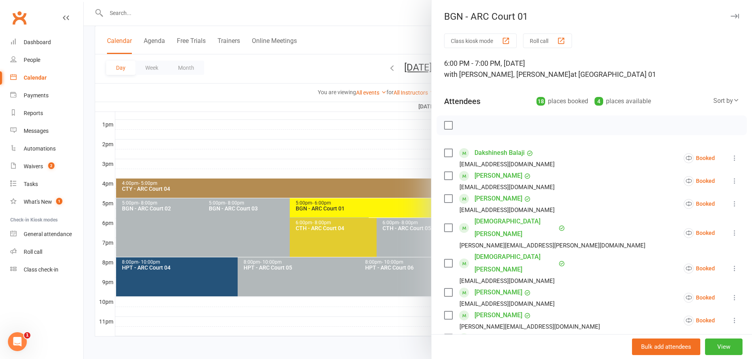
click at [386, 32] on div at bounding box center [418, 179] width 668 height 359
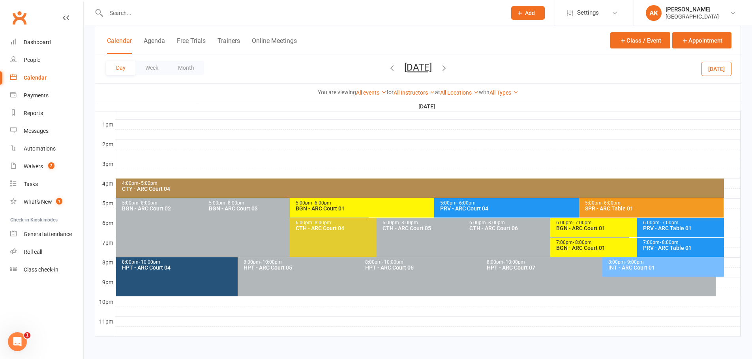
click at [577, 243] on span "- 8:00pm" at bounding box center [582, 243] width 19 height 6
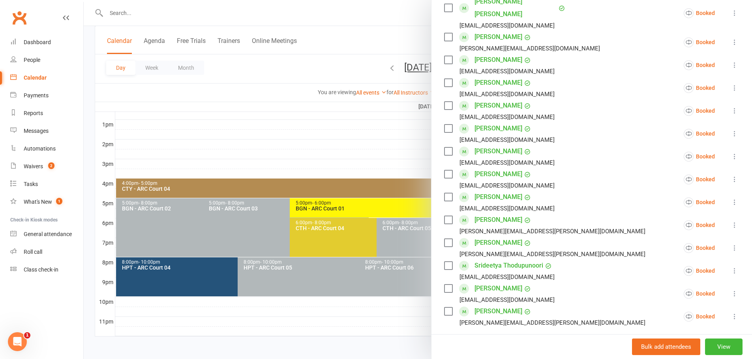
scroll to position [0, 0]
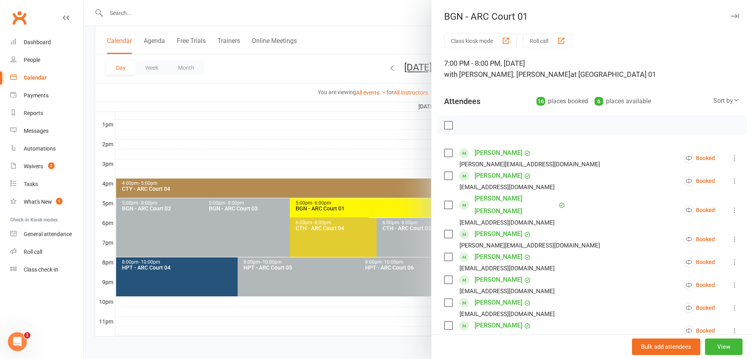
click at [384, 39] on div at bounding box center [418, 179] width 668 height 359
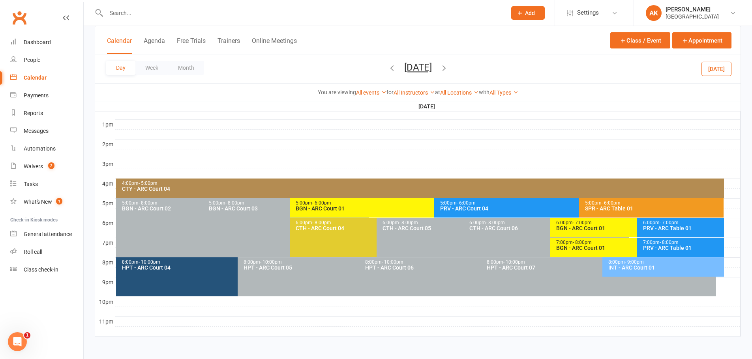
click at [621, 270] on div "INT - ARC Court 01" at bounding box center [665, 268] width 114 height 6
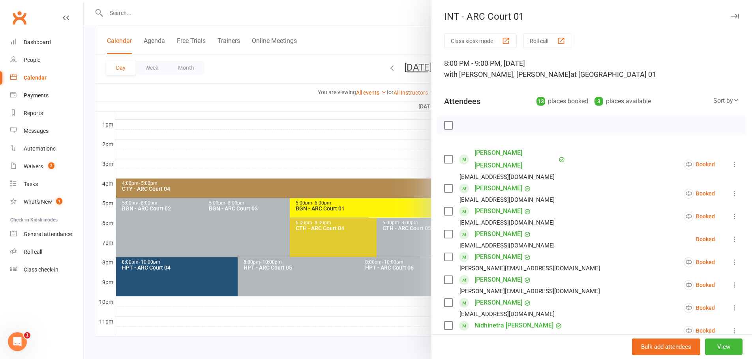
click at [376, 19] on div at bounding box center [418, 179] width 668 height 359
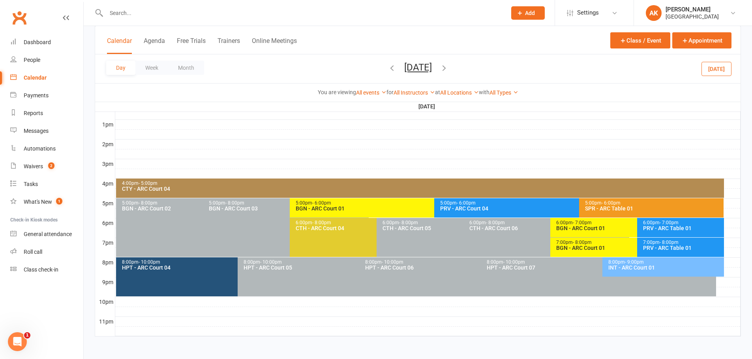
click at [313, 237] on div "6:00pm - 8:00pm CTH - ARC Court 04" at bounding box center [373, 237] width 166 height 39
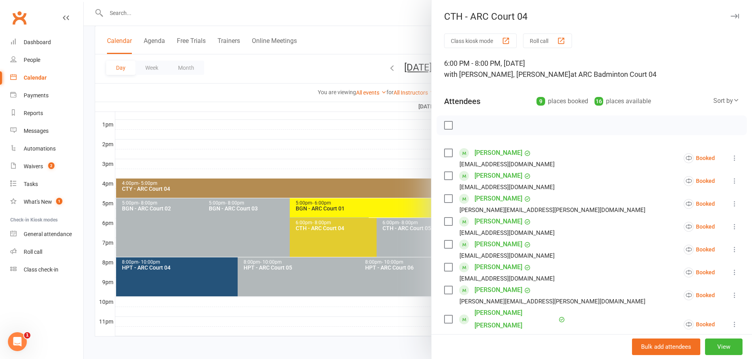
click at [367, 32] on div at bounding box center [418, 179] width 668 height 359
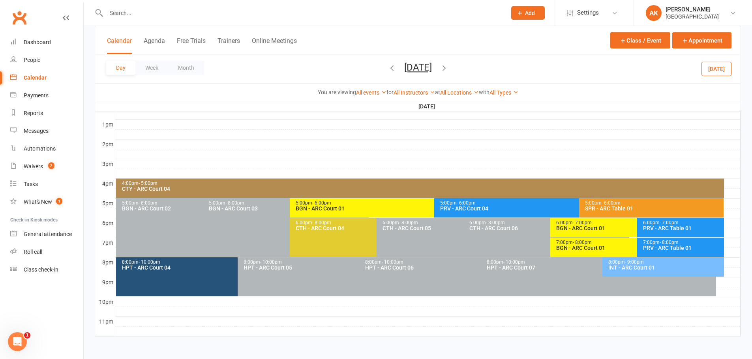
click at [155, 268] on div "HPT - ARC Court 04" at bounding box center [236, 268] width 228 height 6
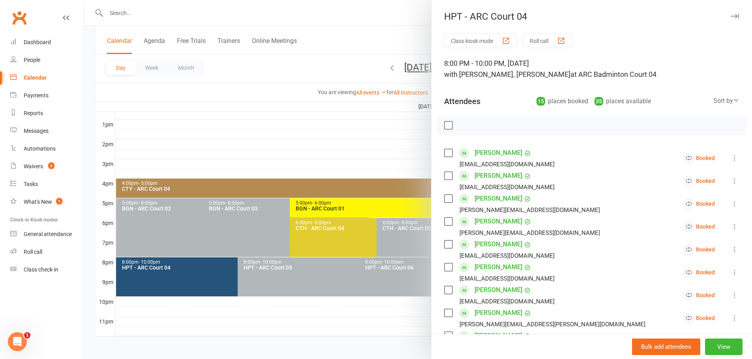
click at [344, 25] on div at bounding box center [418, 179] width 668 height 359
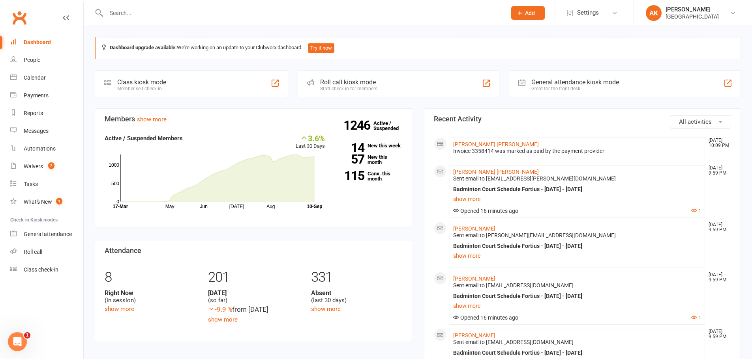
click at [131, 18] on input "text" at bounding box center [302, 12] width 397 height 11
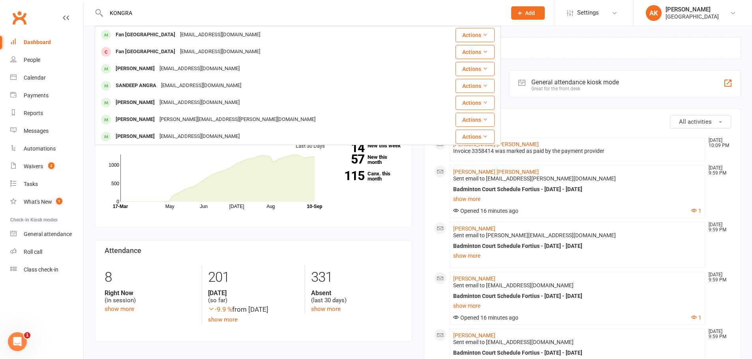
type input "KONGRA"
